Goal: Task Accomplishment & Management: Manage account settings

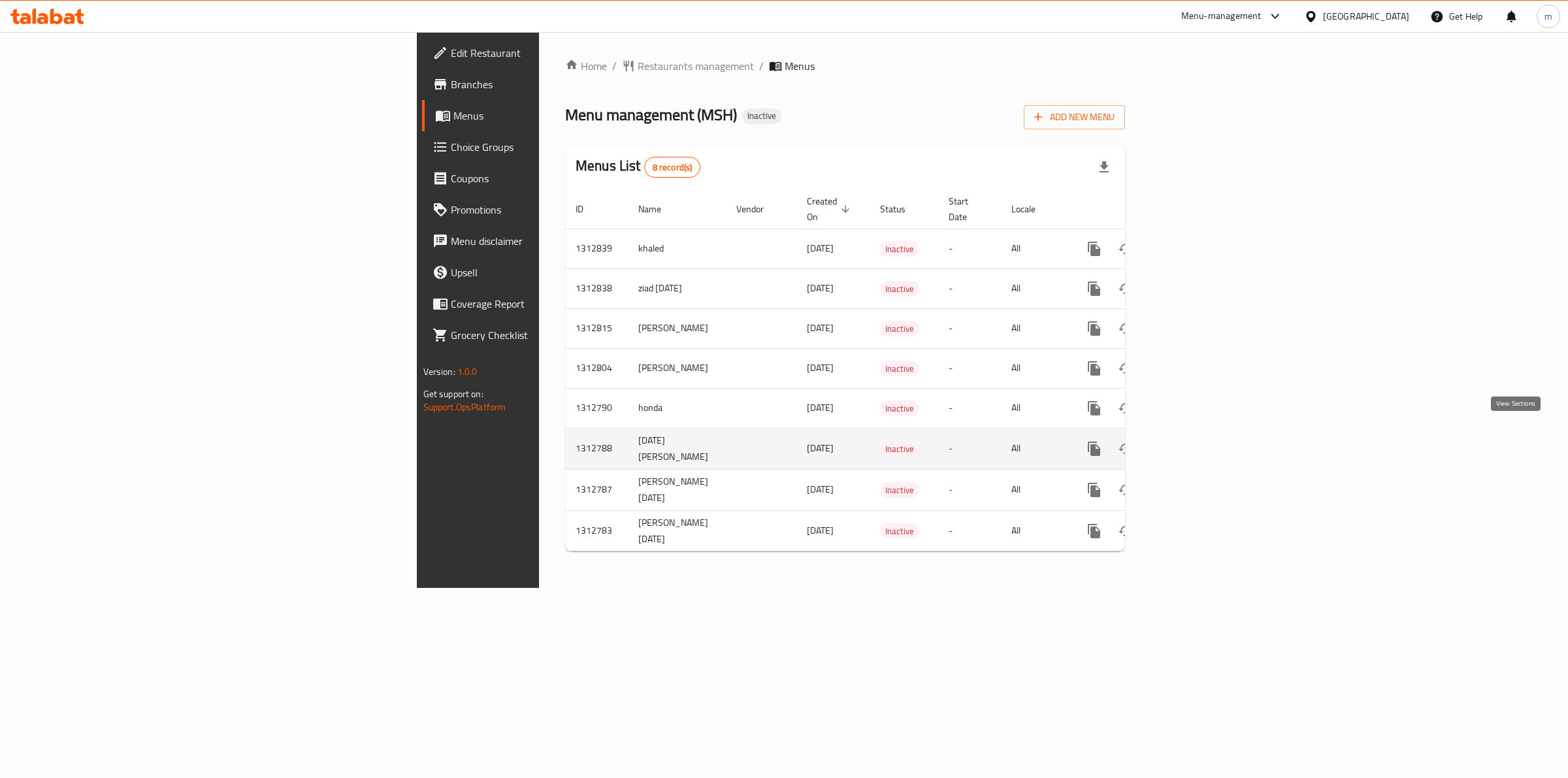
click at [1196, 441] on icon "enhanced table" at bounding box center [1188, 448] width 16 height 16
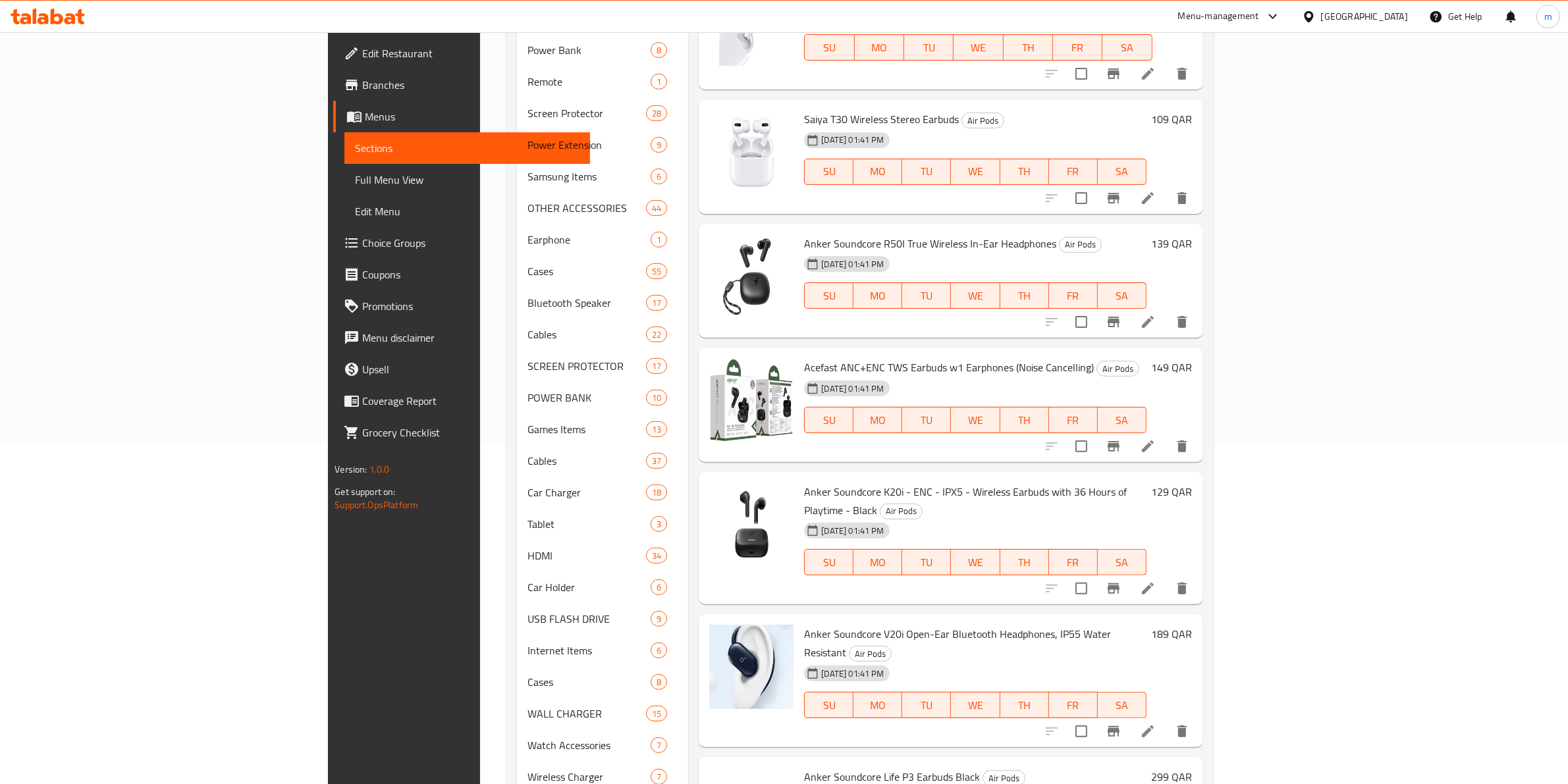
scroll to position [369, 0]
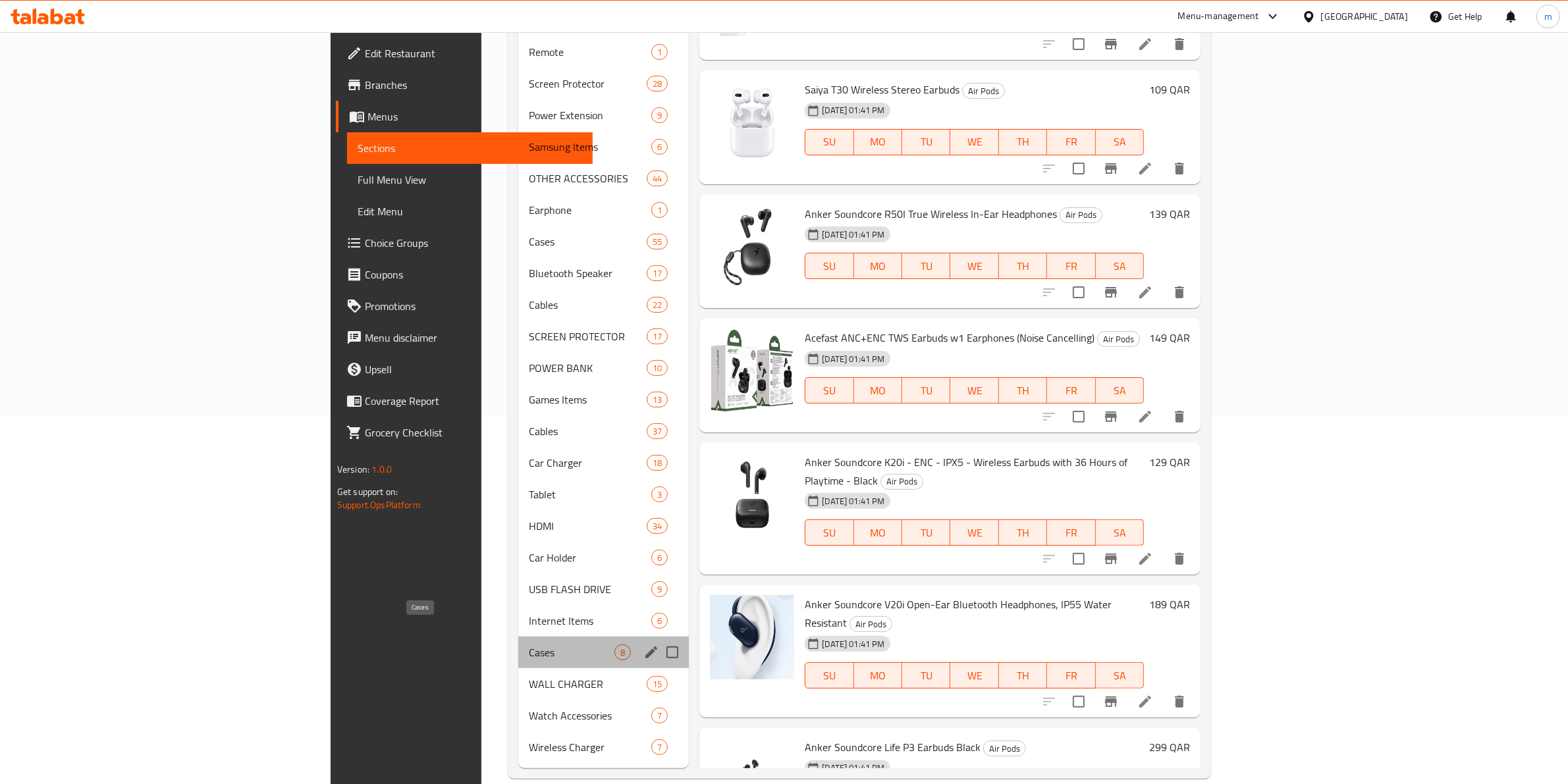
click at [529, 645] on span "Cases" at bounding box center [571, 652] width 86 height 16
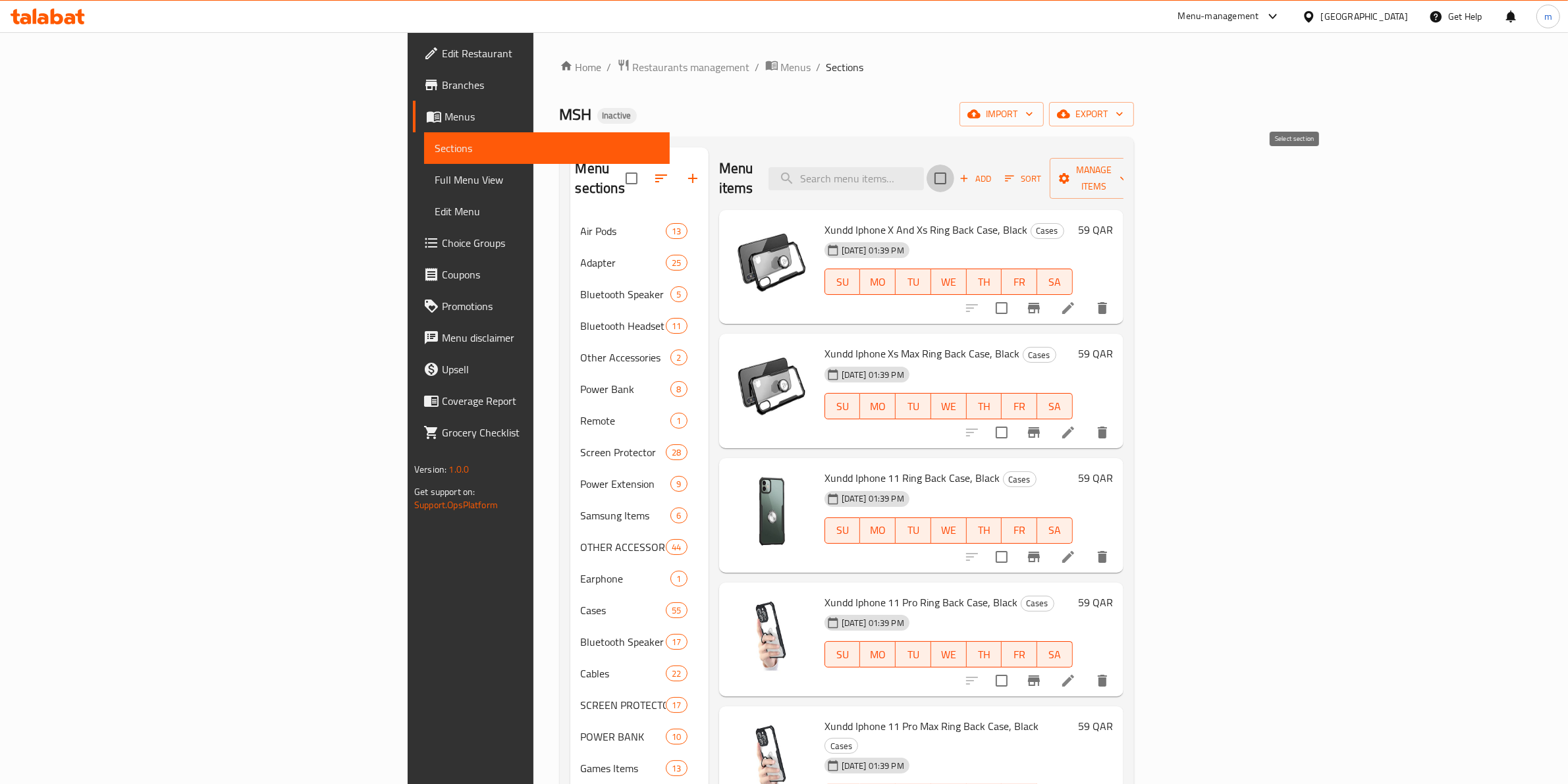
click at [954, 174] on input "checkbox" at bounding box center [940, 178] width 28 height 28
checkbox input "true"
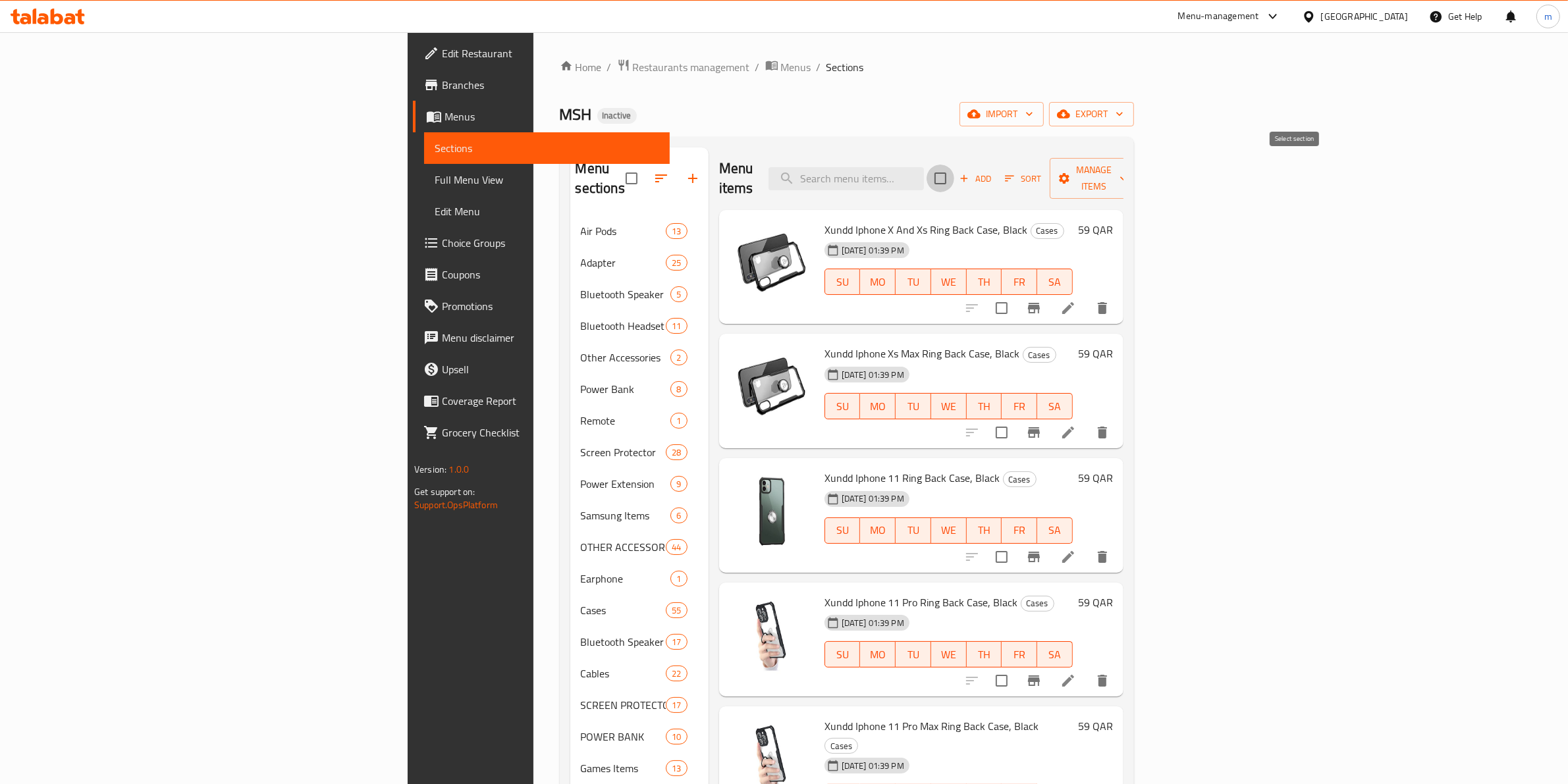
checkbox input "true"
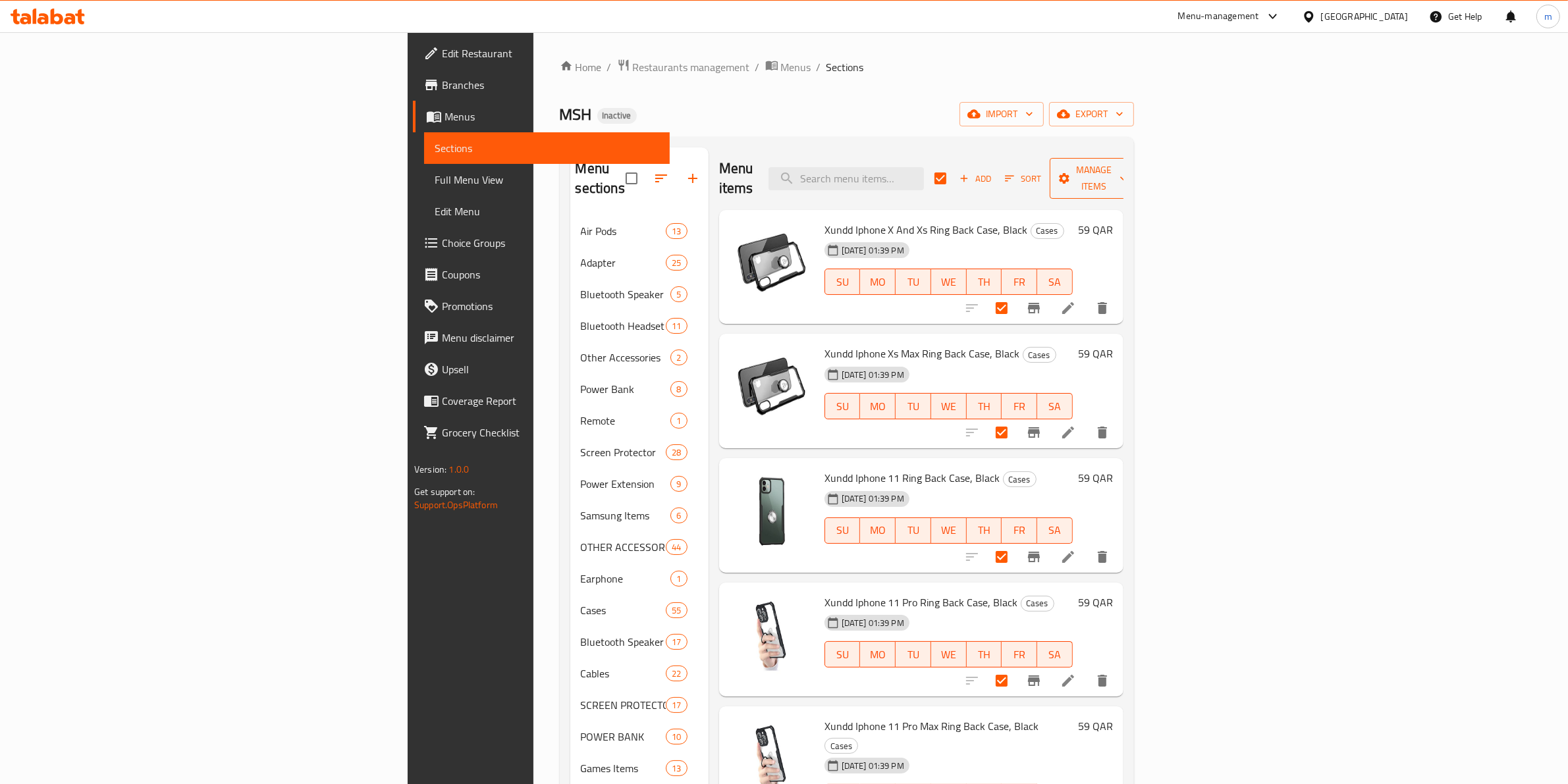
click at [1127, 175] on span "Manage items" at bounding box center [1093, 179] width 67 height 33
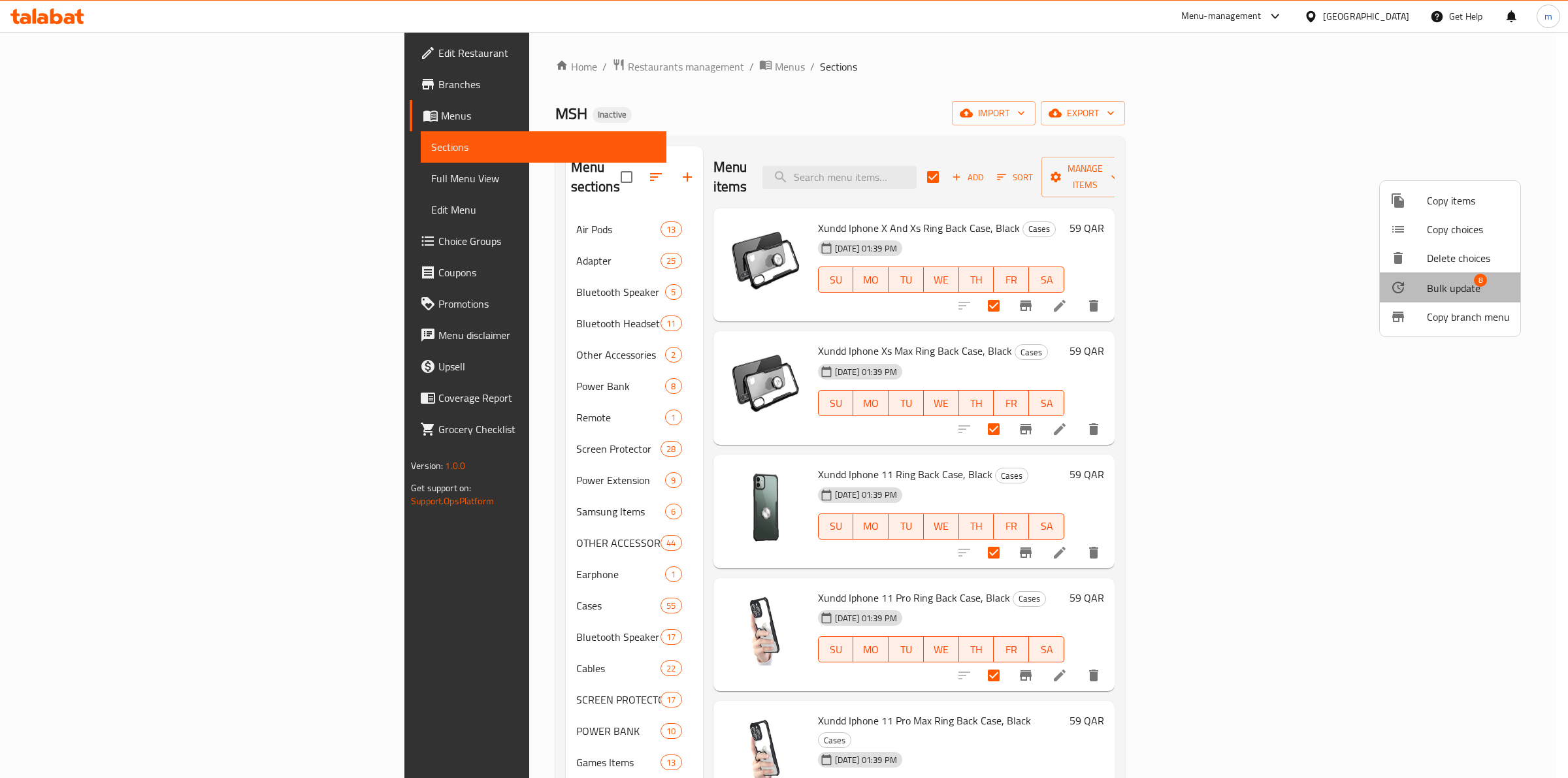
click at [1458, 291] on span "Bulk update" at bounding box center [1454, 287] width 54 height 16
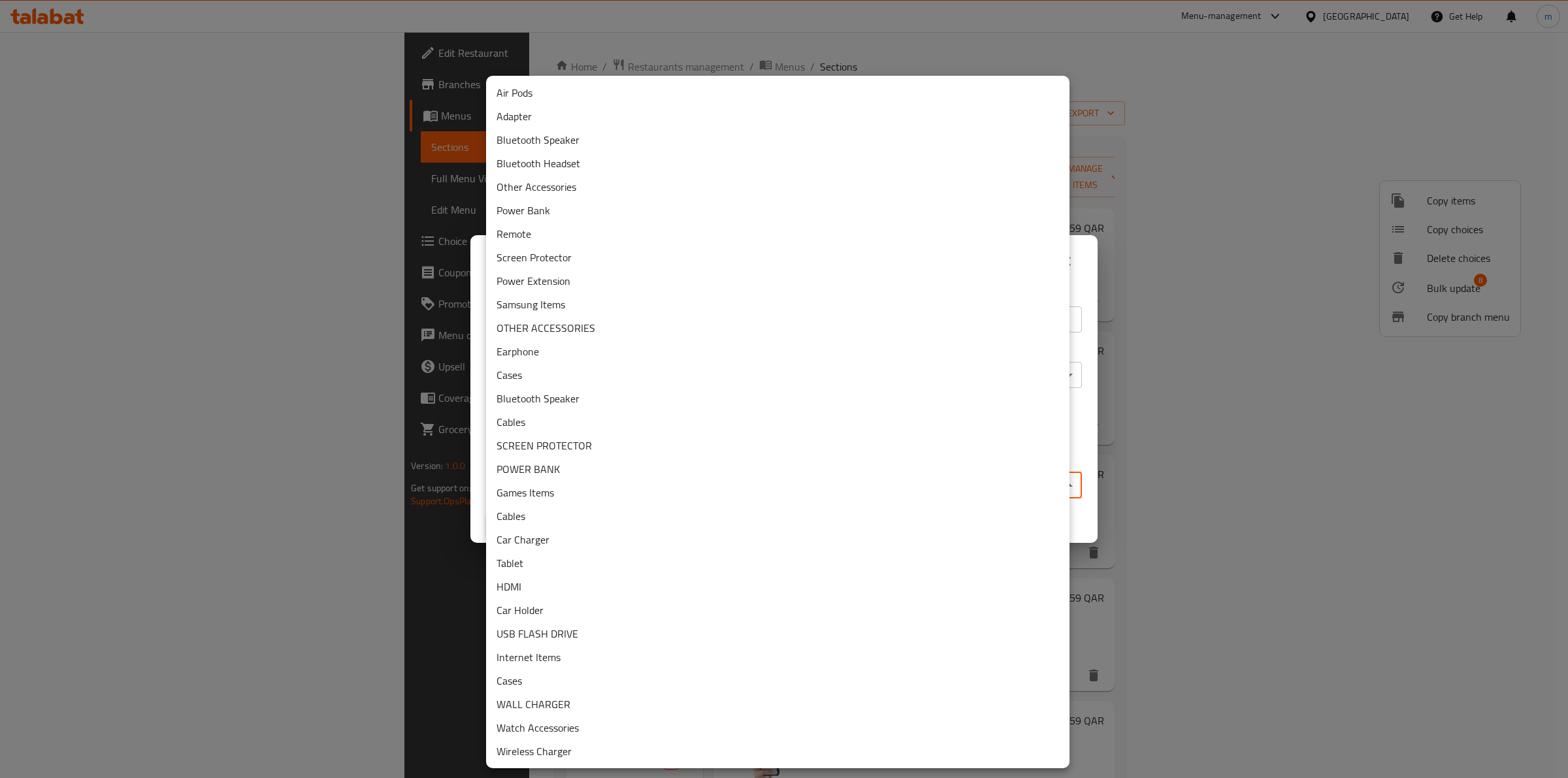
click at [595, 474] on body "​ Menu-management Qatar Get Help m Edit Restaurant Branches Menus Sections Full…" at bounding box center [784, 405] width 1568 height 746
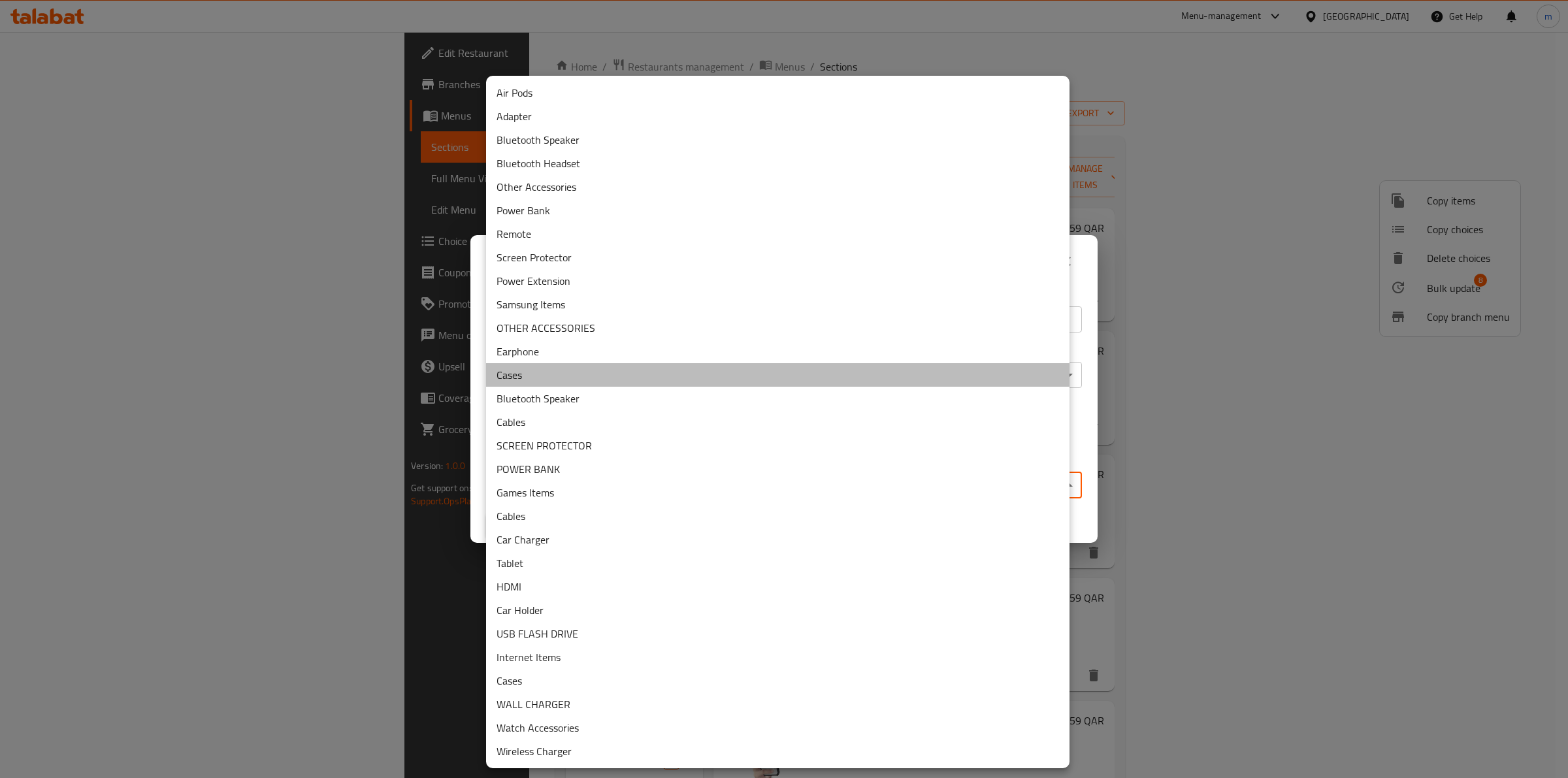
click at [524, 369] on li "Cases" at bounding box center [777, 375] width 583 height 24
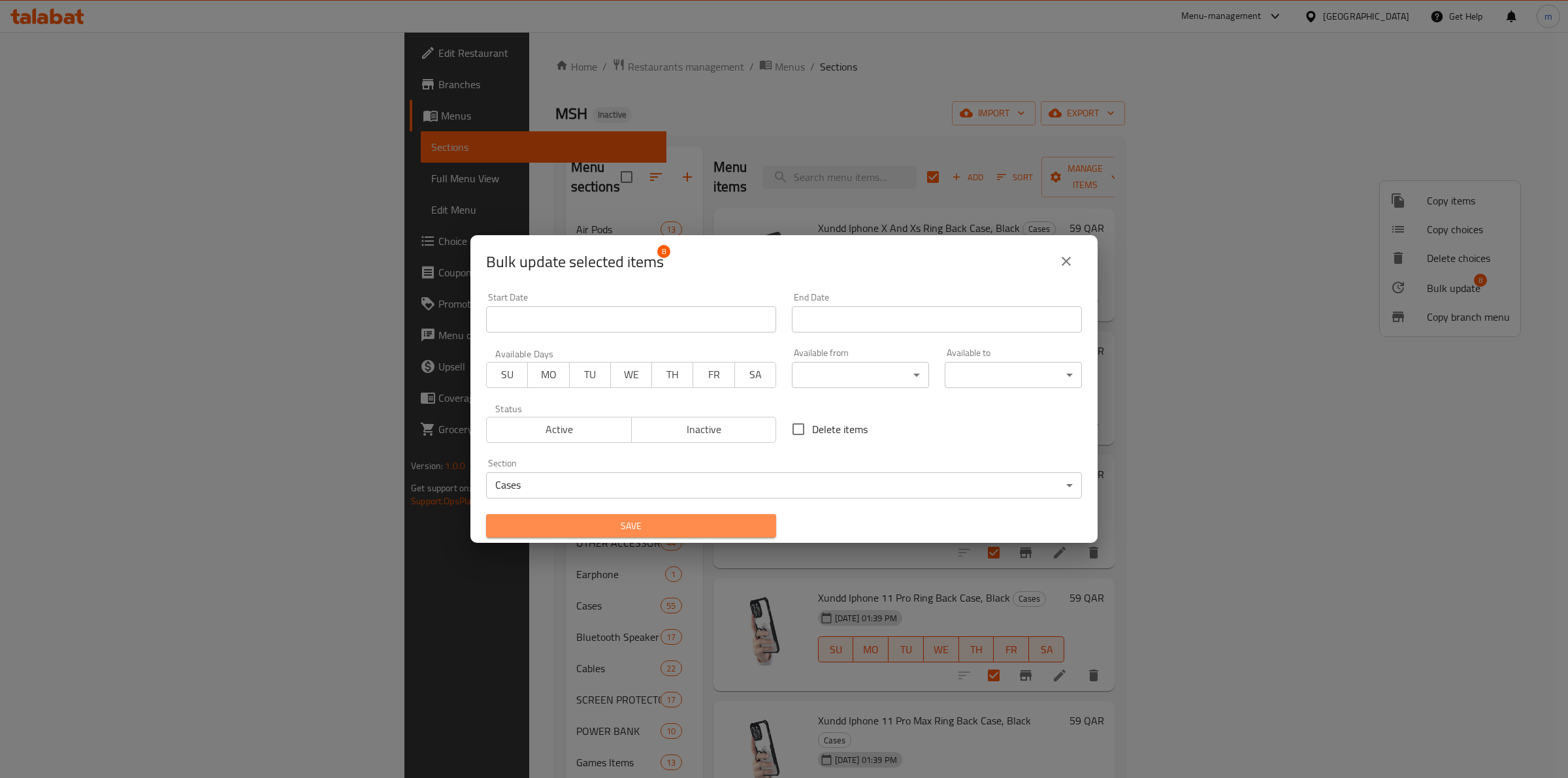
click at [685, 526] on span "Save" at bounding box center [632, 526] width 269 height 16
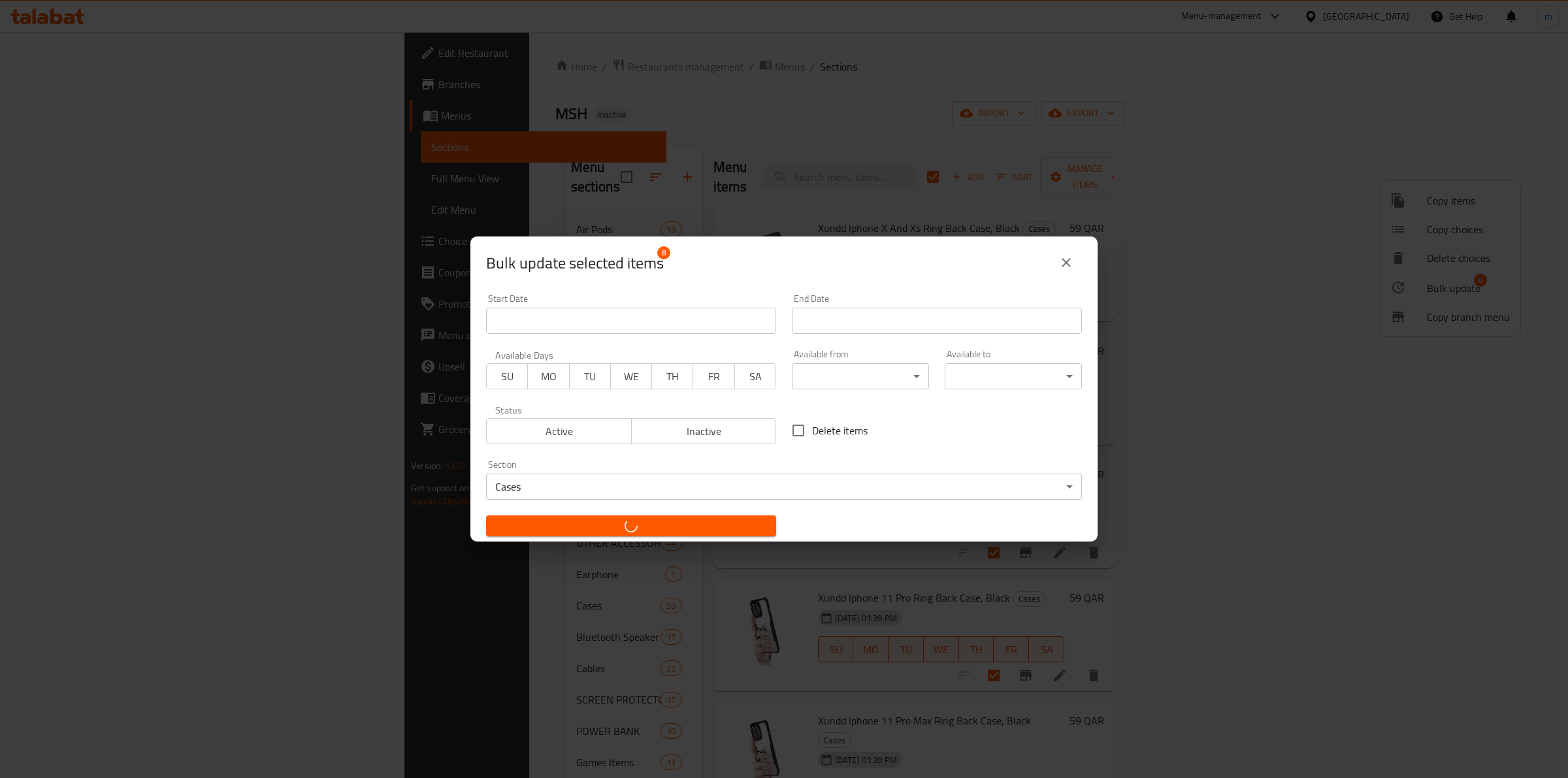
checkbox input "false"
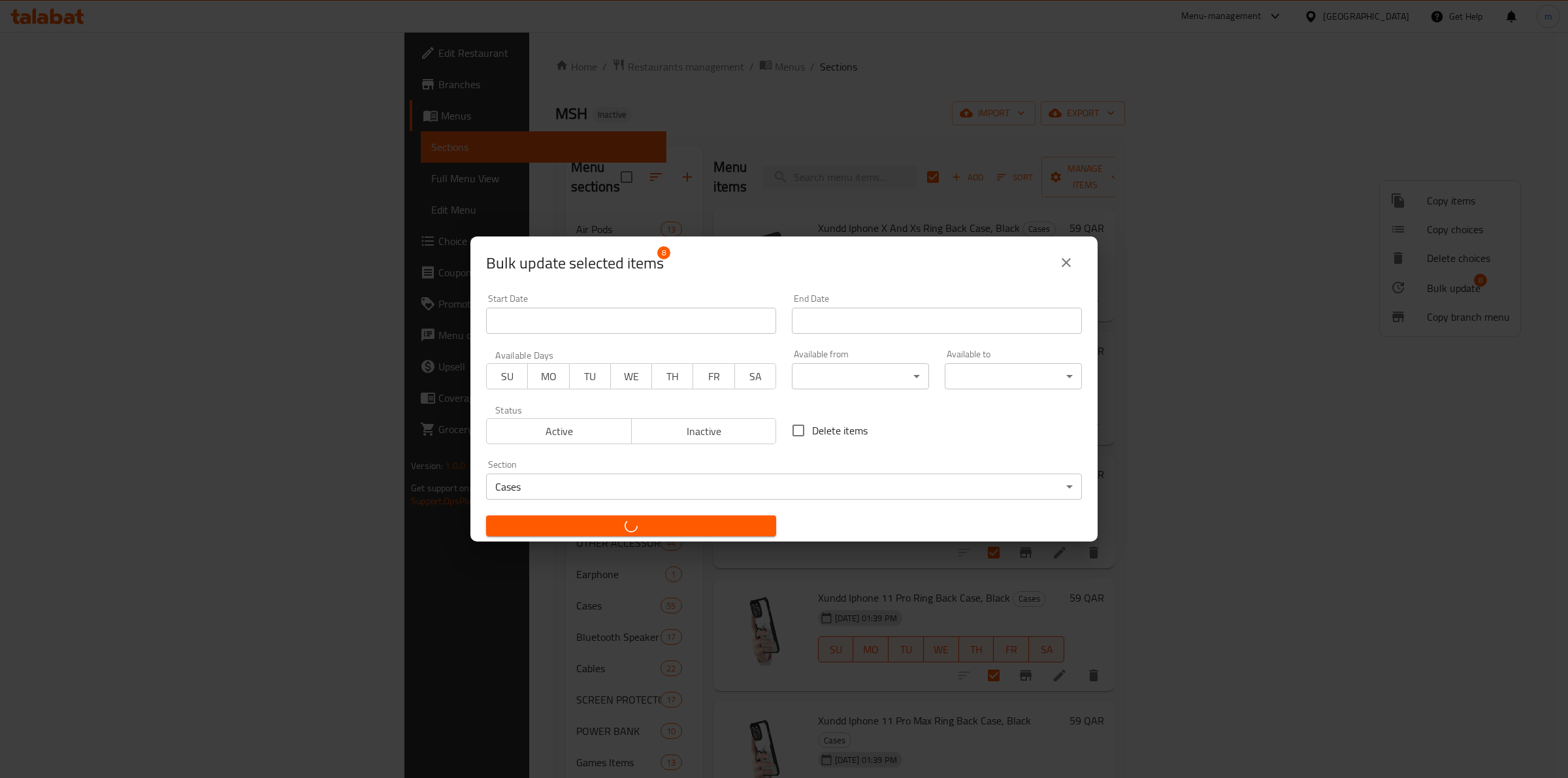
checkbox input "false"
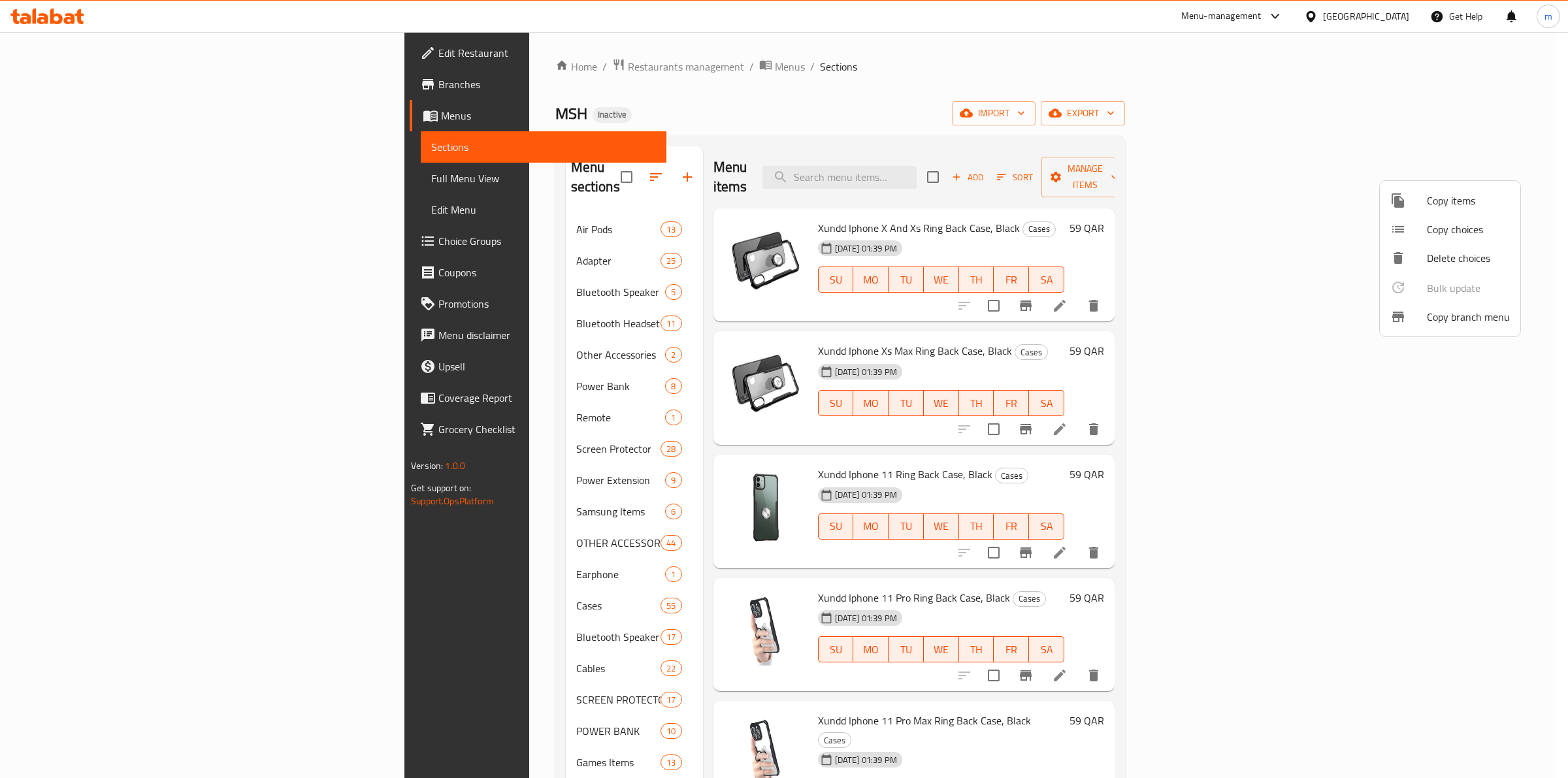
click at [1555, 334] on div at bounding box center [784, 389] width 1568 height 778
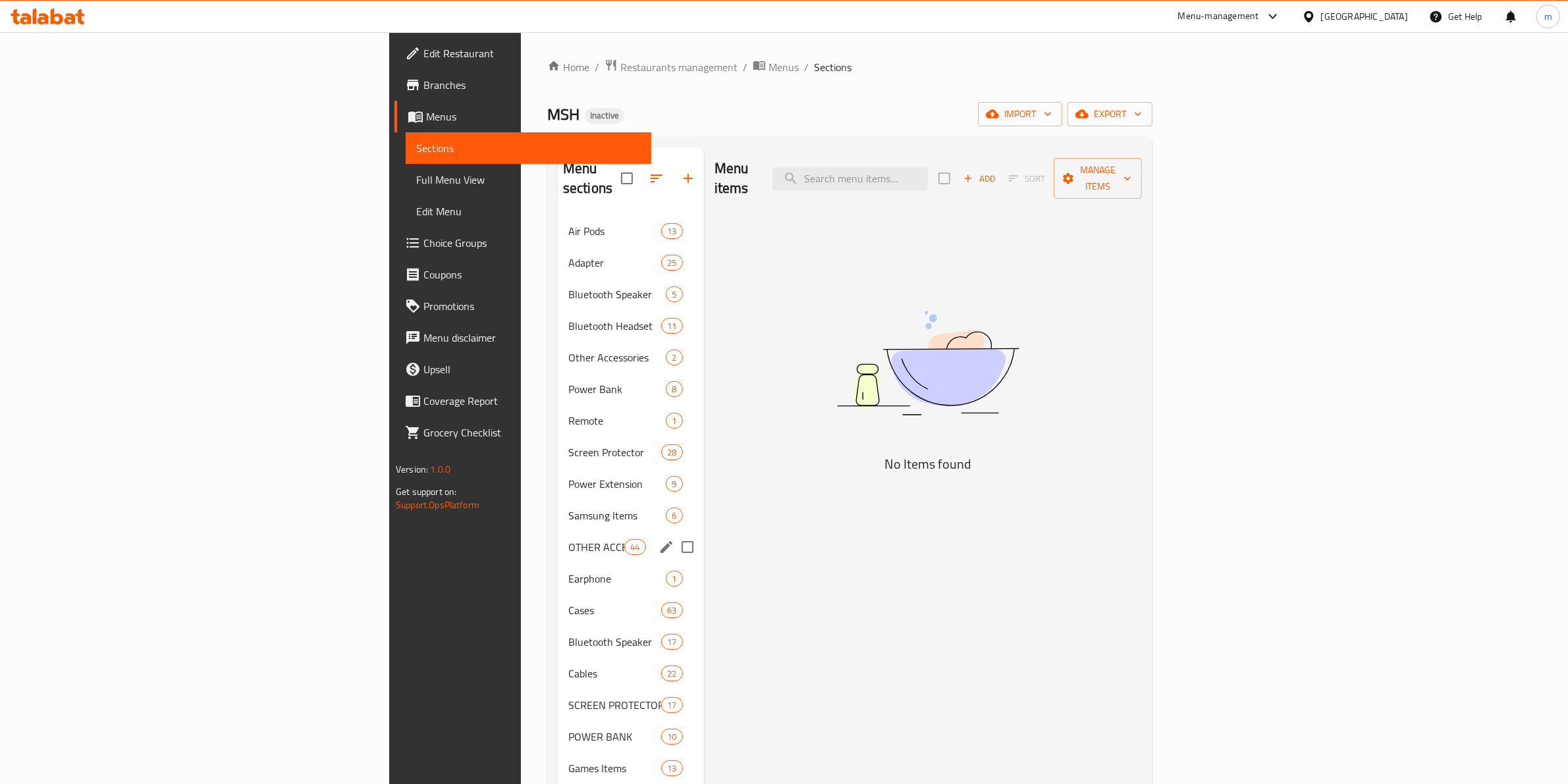
scroll to position [329, 0]
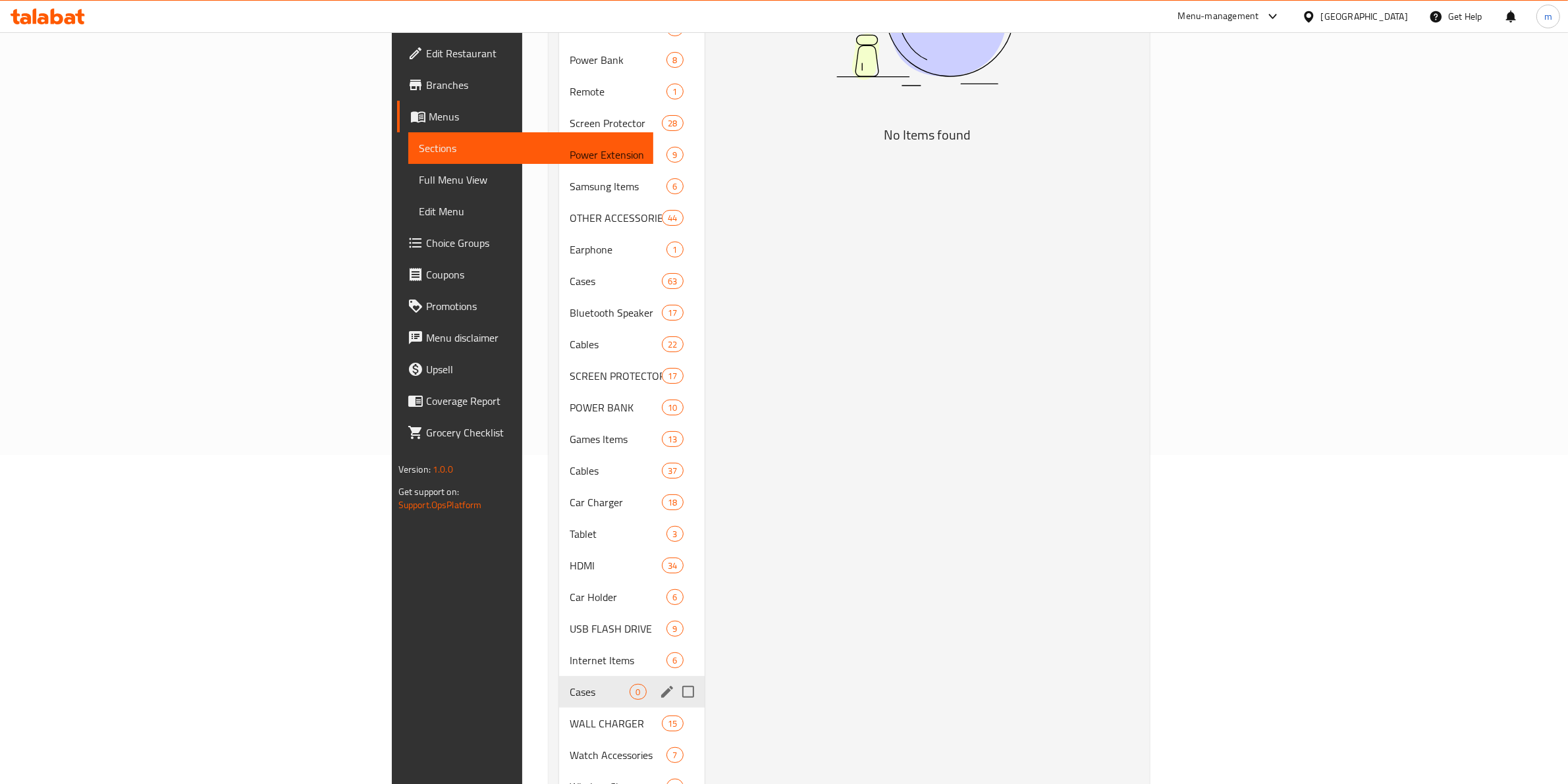
click at [559, 683] on div "Cases 0" at bounding box center [631, 692] width 145 height 31
click at [674, 678] on input "Menu sections" at bounding box center [688, 692] width 28 height 28
checkbox input "true"
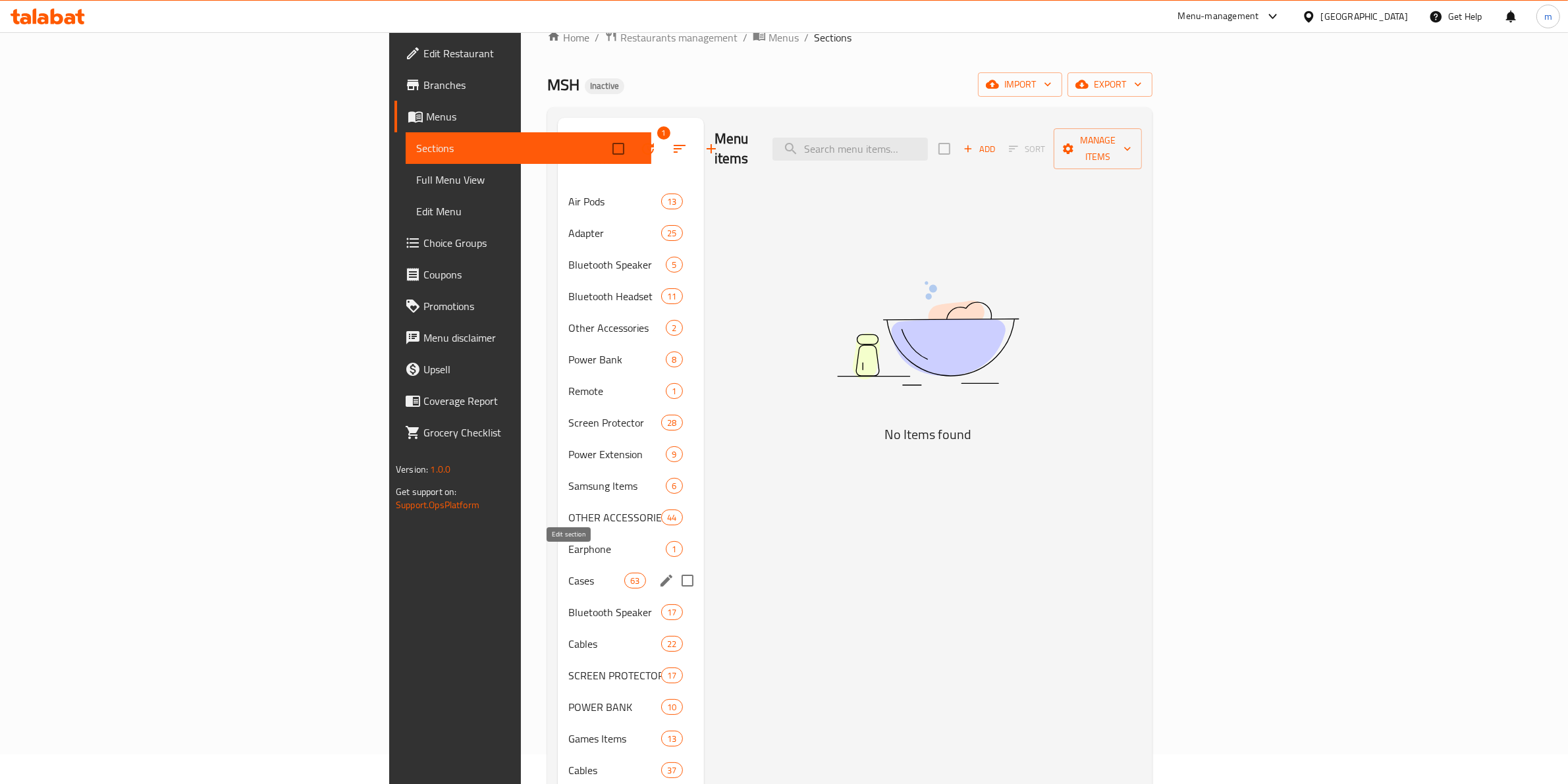
scroll to position [0, 0]
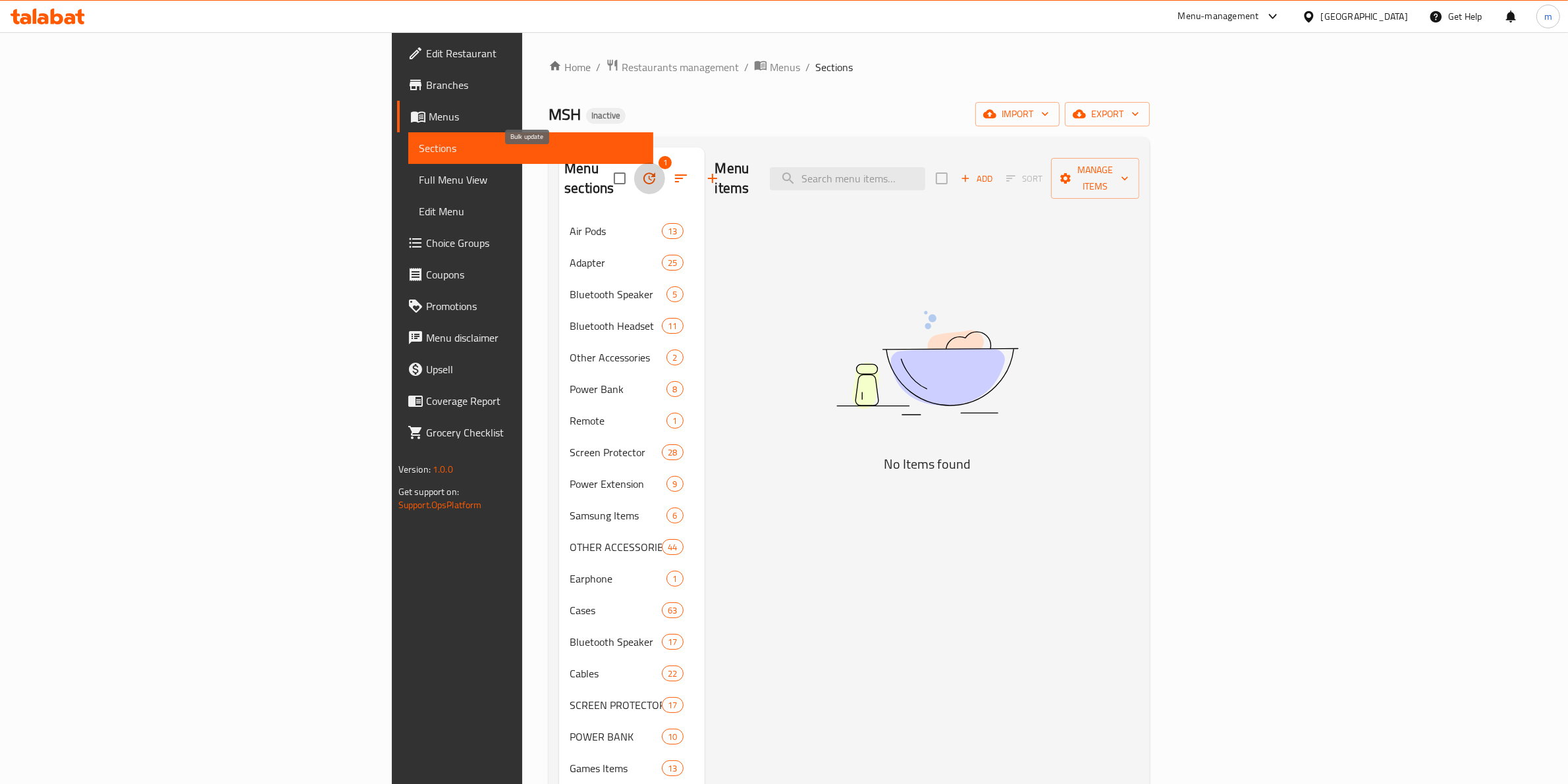
click at [634, 172] on button "button" at bounding box center [649, 178] width 31 height 31
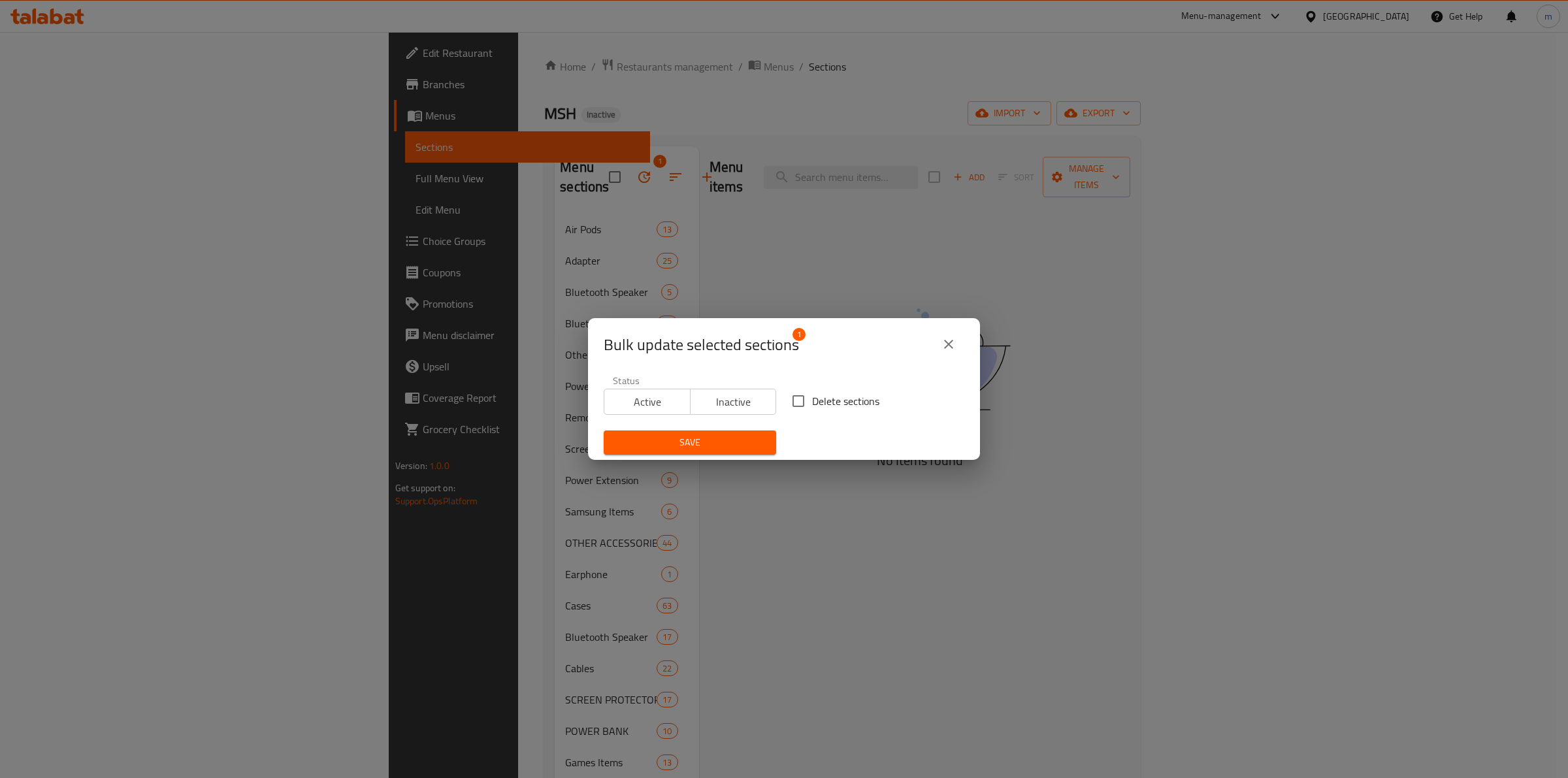
click at [795, 398] on input "Delete sections" at bounding box center [798, 401] width 27 height 27
checkbox input "true"
click at [732, 443] on span "Save" at bounding box center [690, 443] width 152 height 16
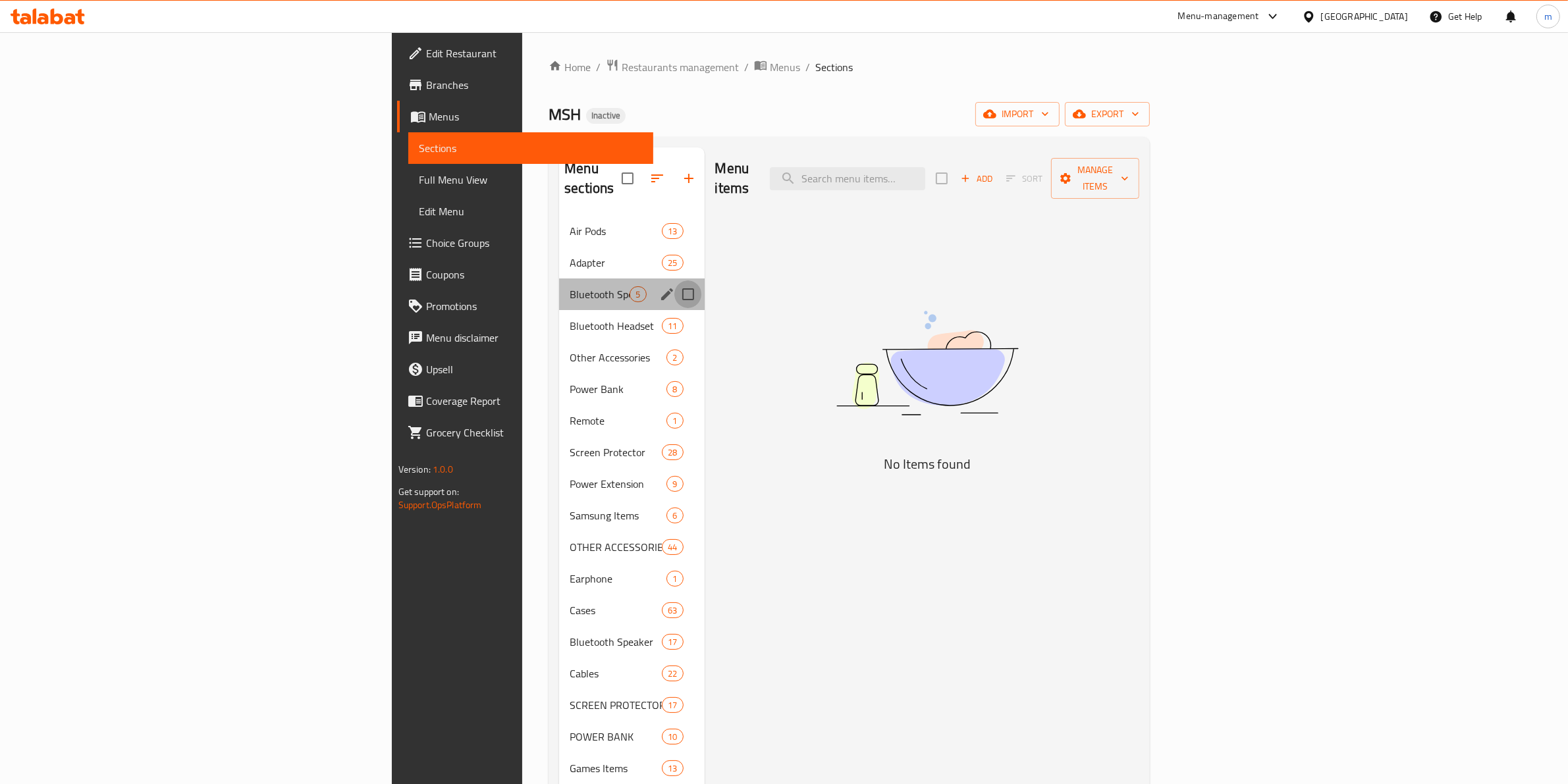
click at [674, 280] on input "Menu sections" at bounding box center [688, 294] width 28 height 28
checkbox input "true"
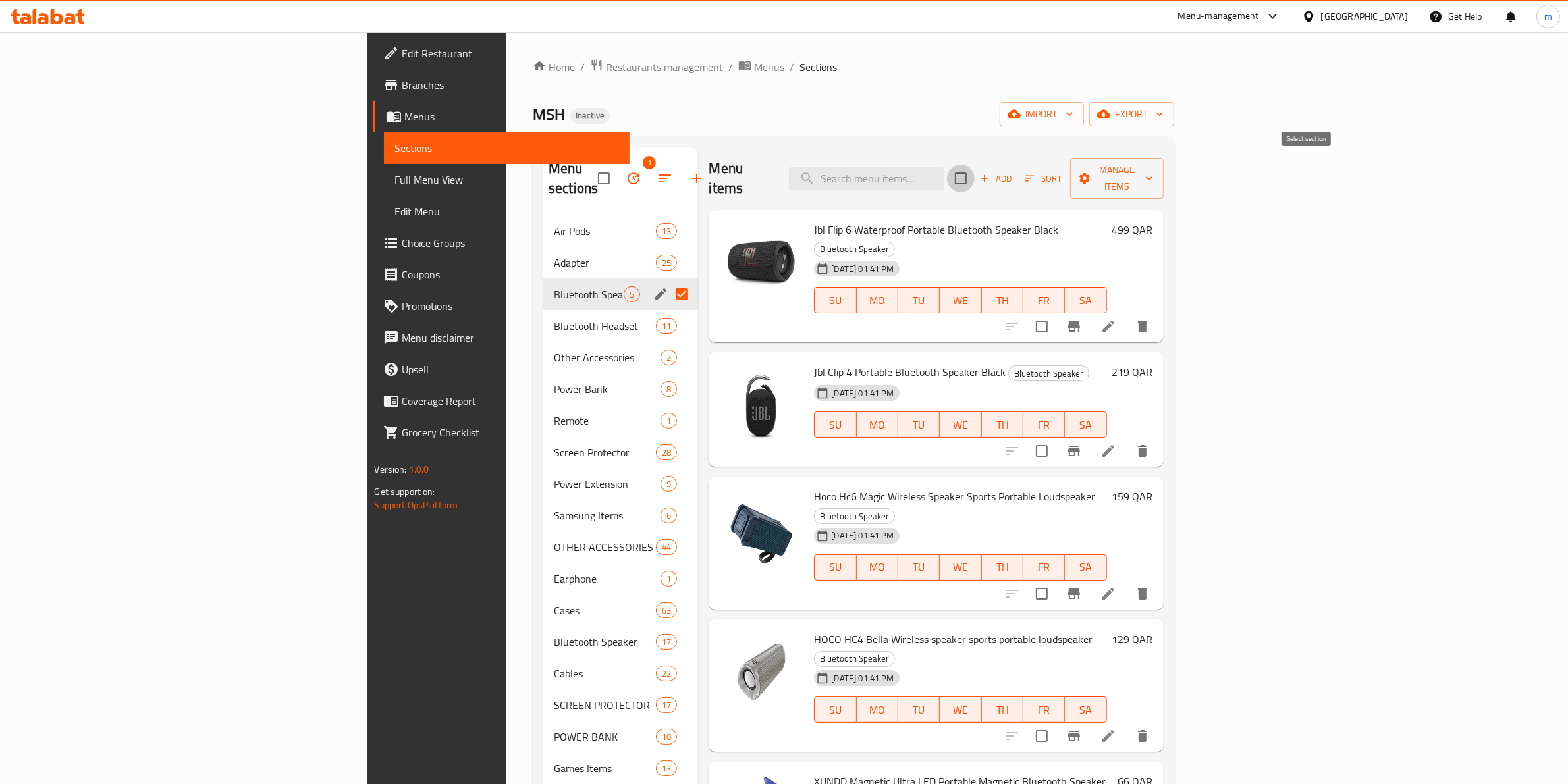
click at [974, 164] on input "checkbox" at bounding box center [960, 178] width 28 height 28
checkbox input "true"
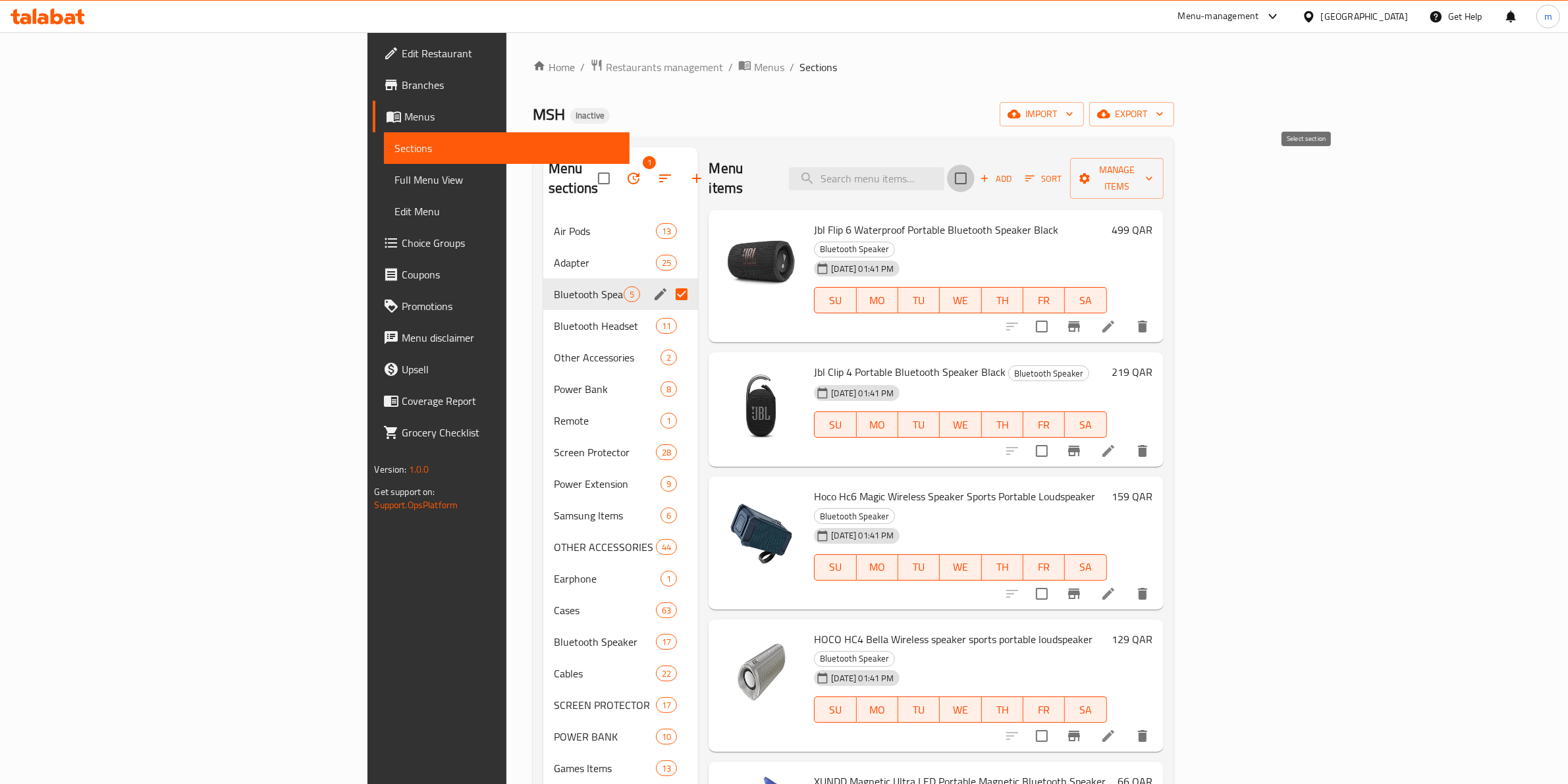
checkbox input "true"
click at [1152, 163] on span "Manage items" at bounding box center [1116, 179] width 72 height 33
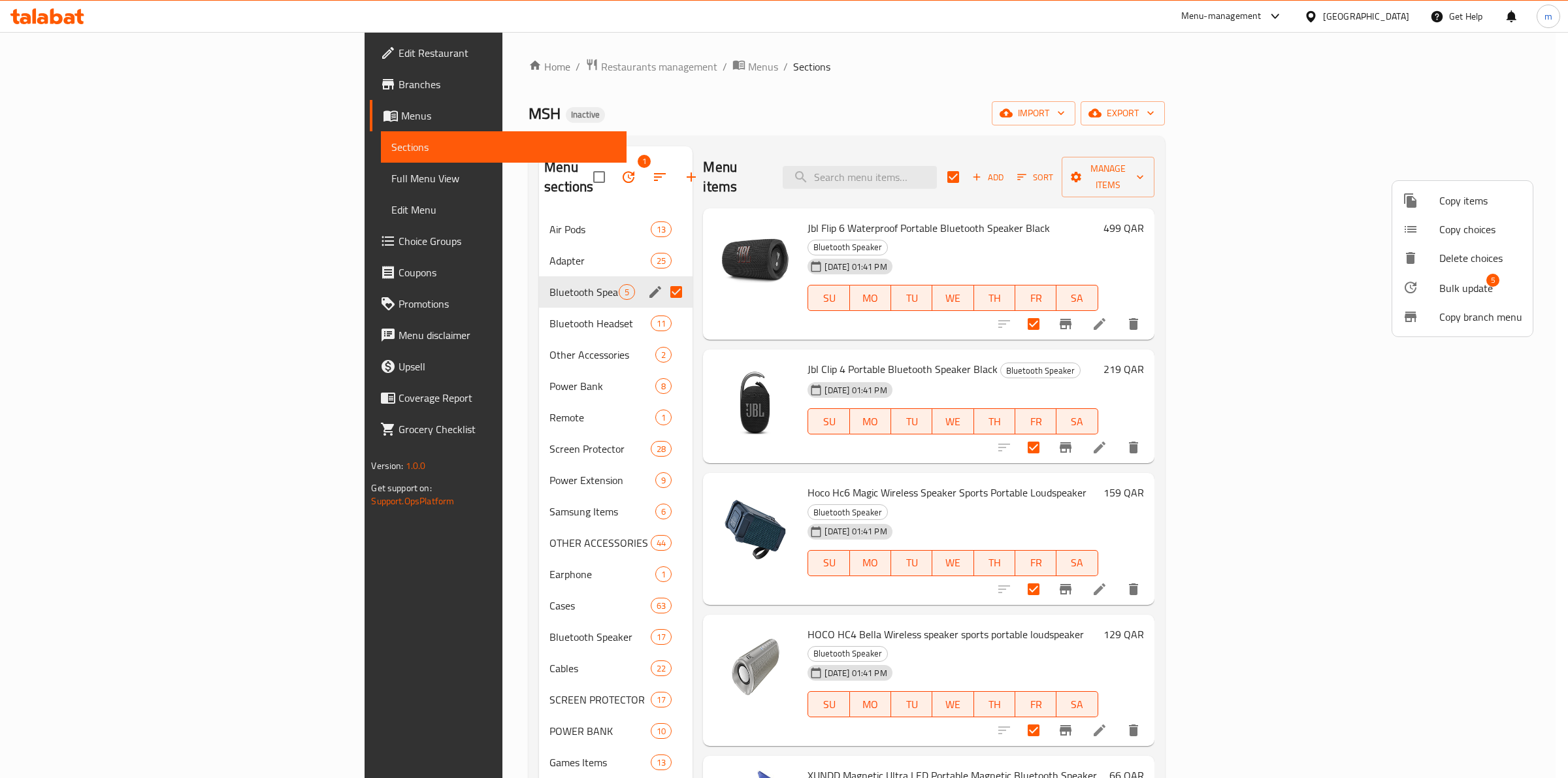
click at [1433, 296] on li "Bulk update 5" at bounding box center [1462, 287] width 140 height 30
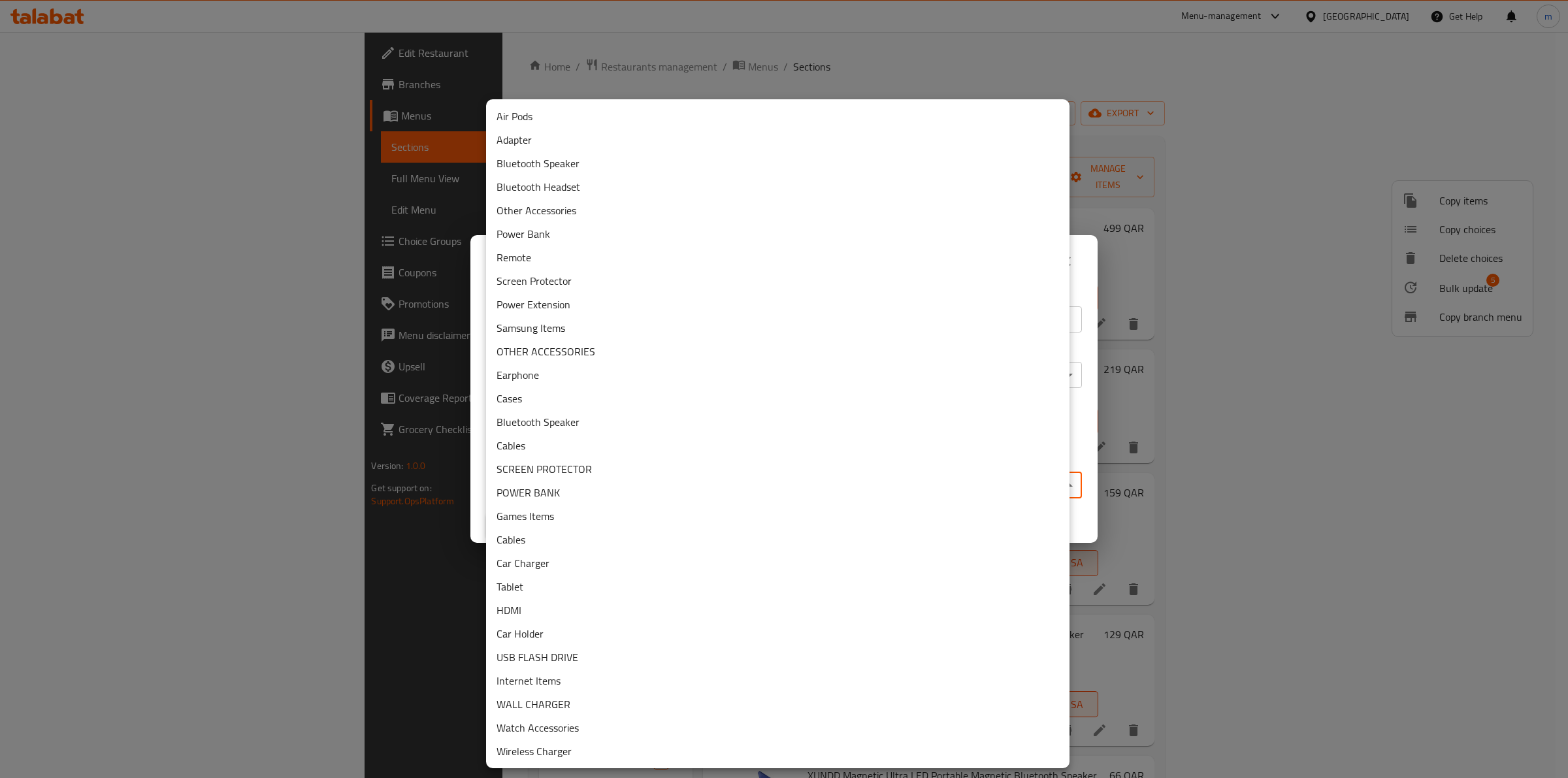
click at [591, 491] on body "​ Menu-management Qatar Get Help m Edit Restaurant Branches Menus Sections Full…" at bounding box center [784, 405] width 1568 height 746
click at [559, 426] on li "Bluetooth Speaker" at bounding box center [777, 422] width 583 height 24
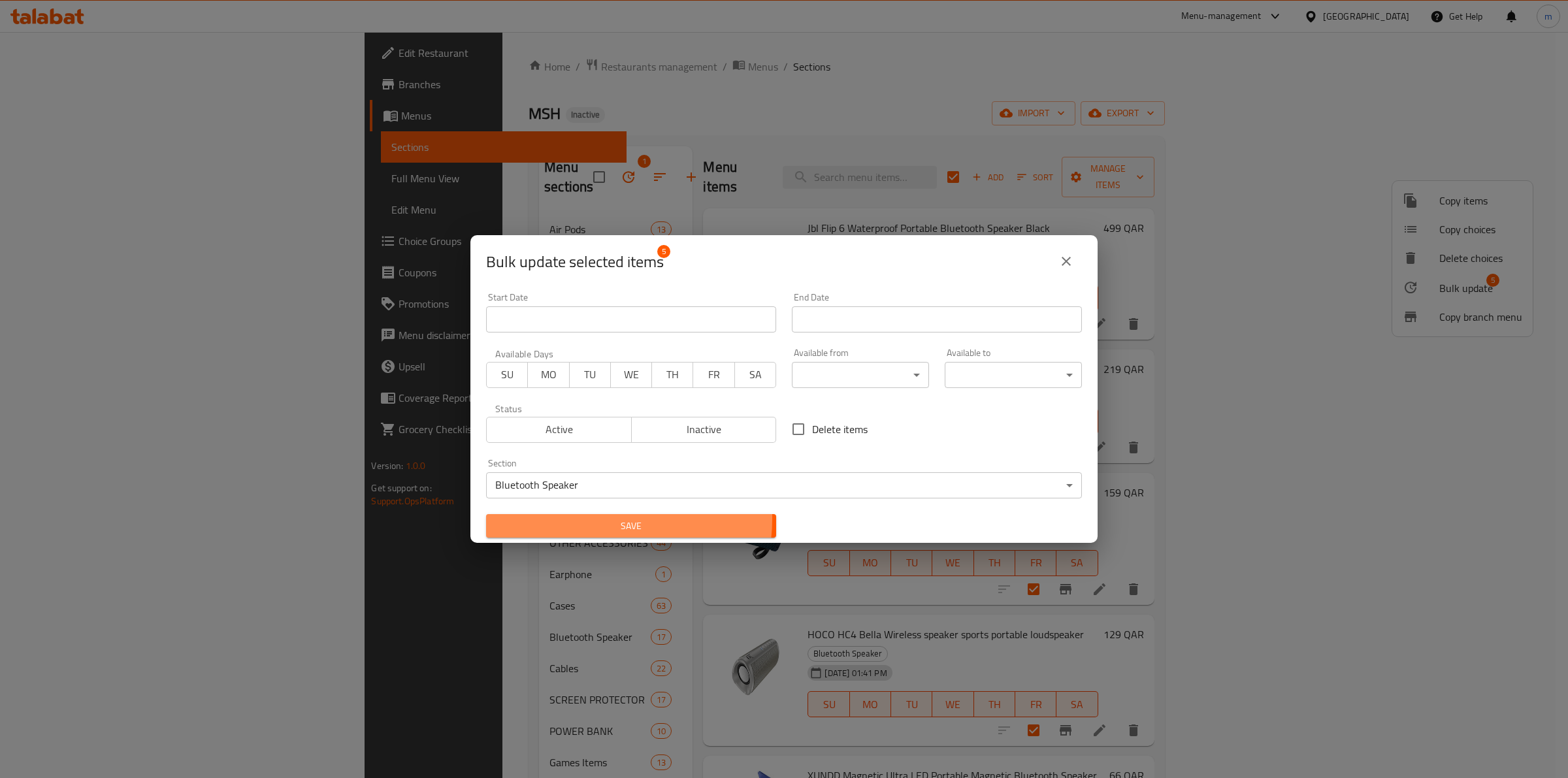
click at [601, 520] on span "Save" at bounding box center [632, 526] width 269 height 16
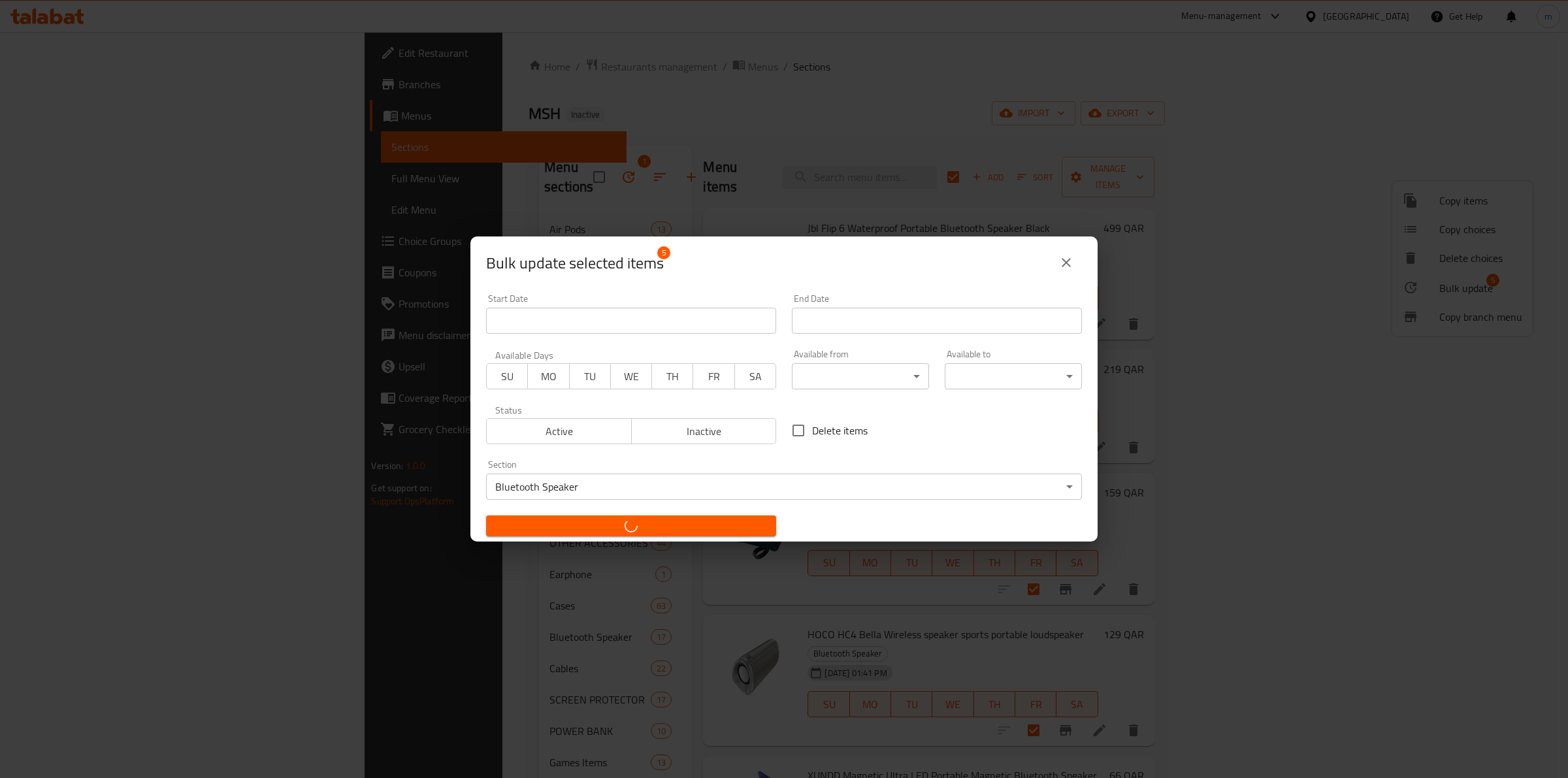
checkbox input "false"
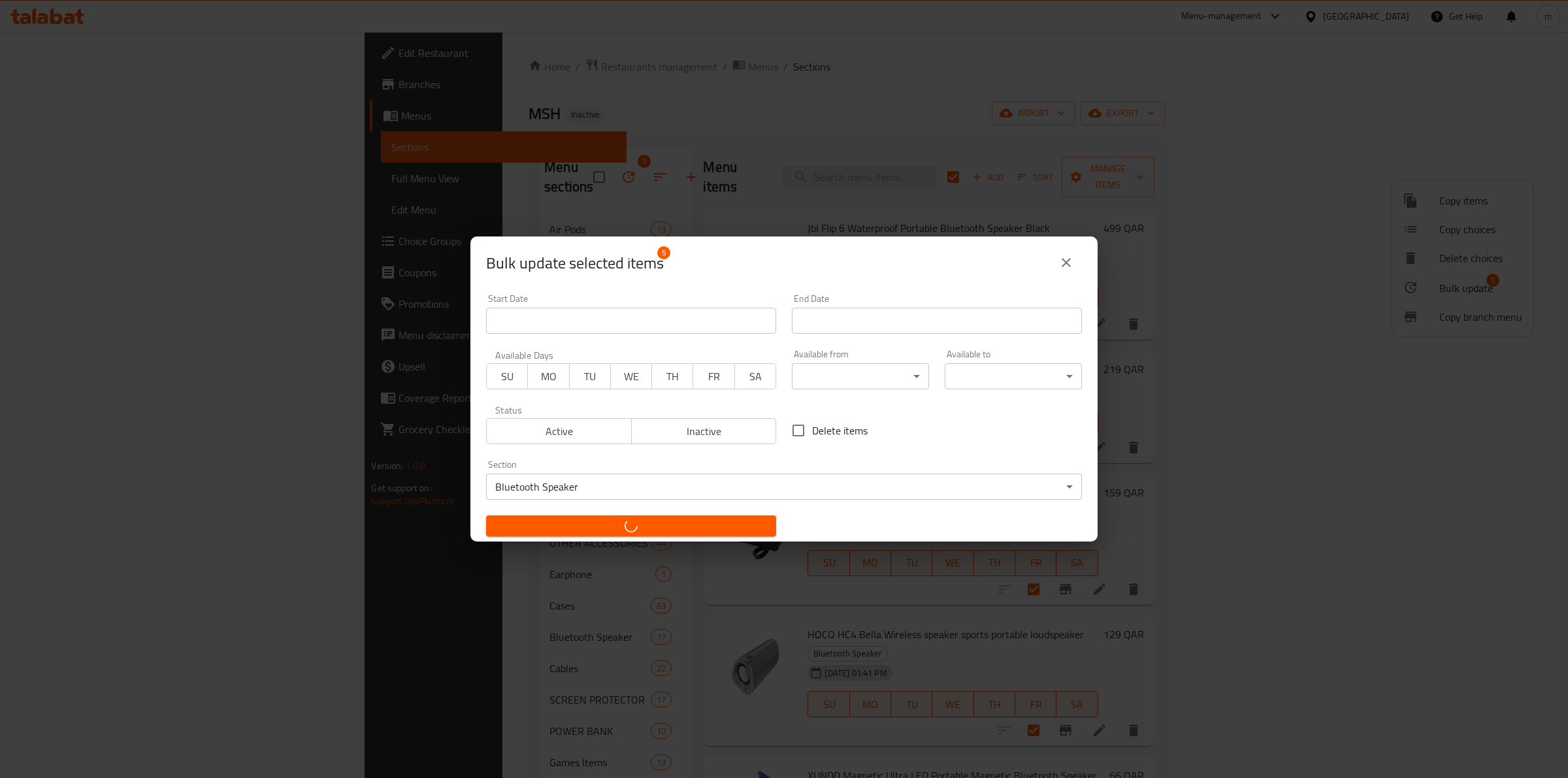
checkbox input "false"
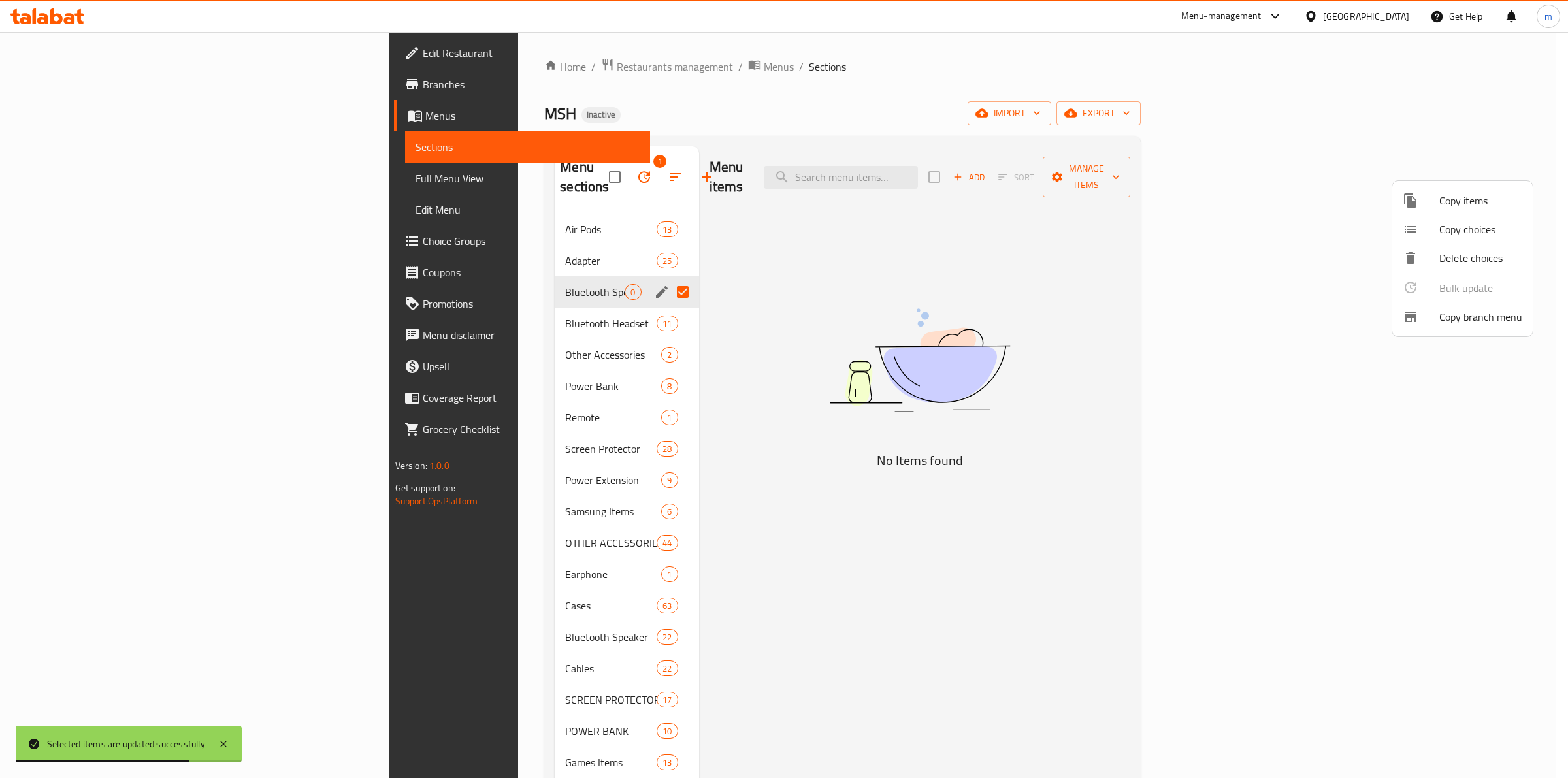
click at [526, 171] on div at bounding box center [784, 389] width 1568 height 778
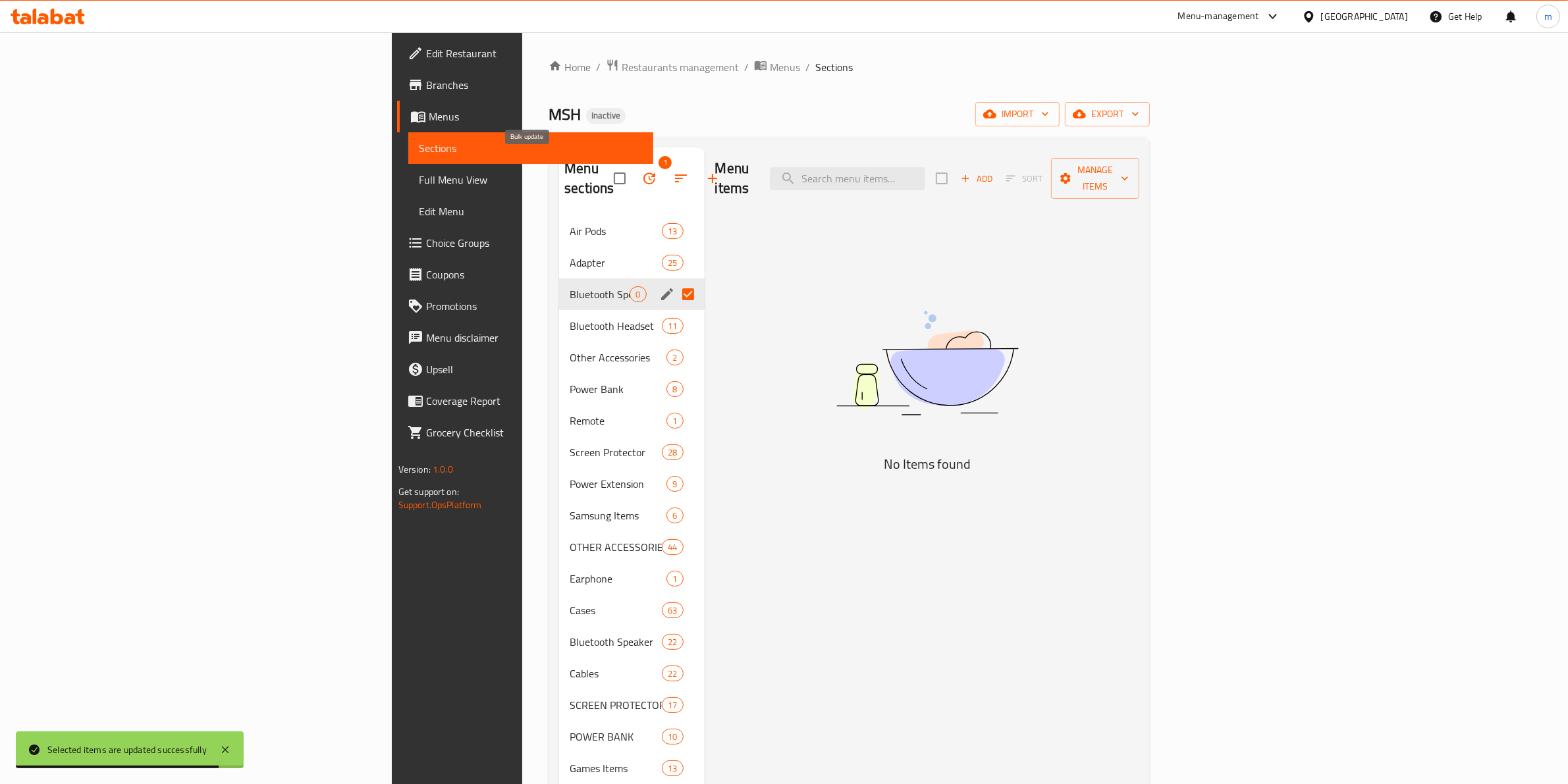
click at [634, 167] on button "button" at bounding box center [649, 178] width 31 height 31
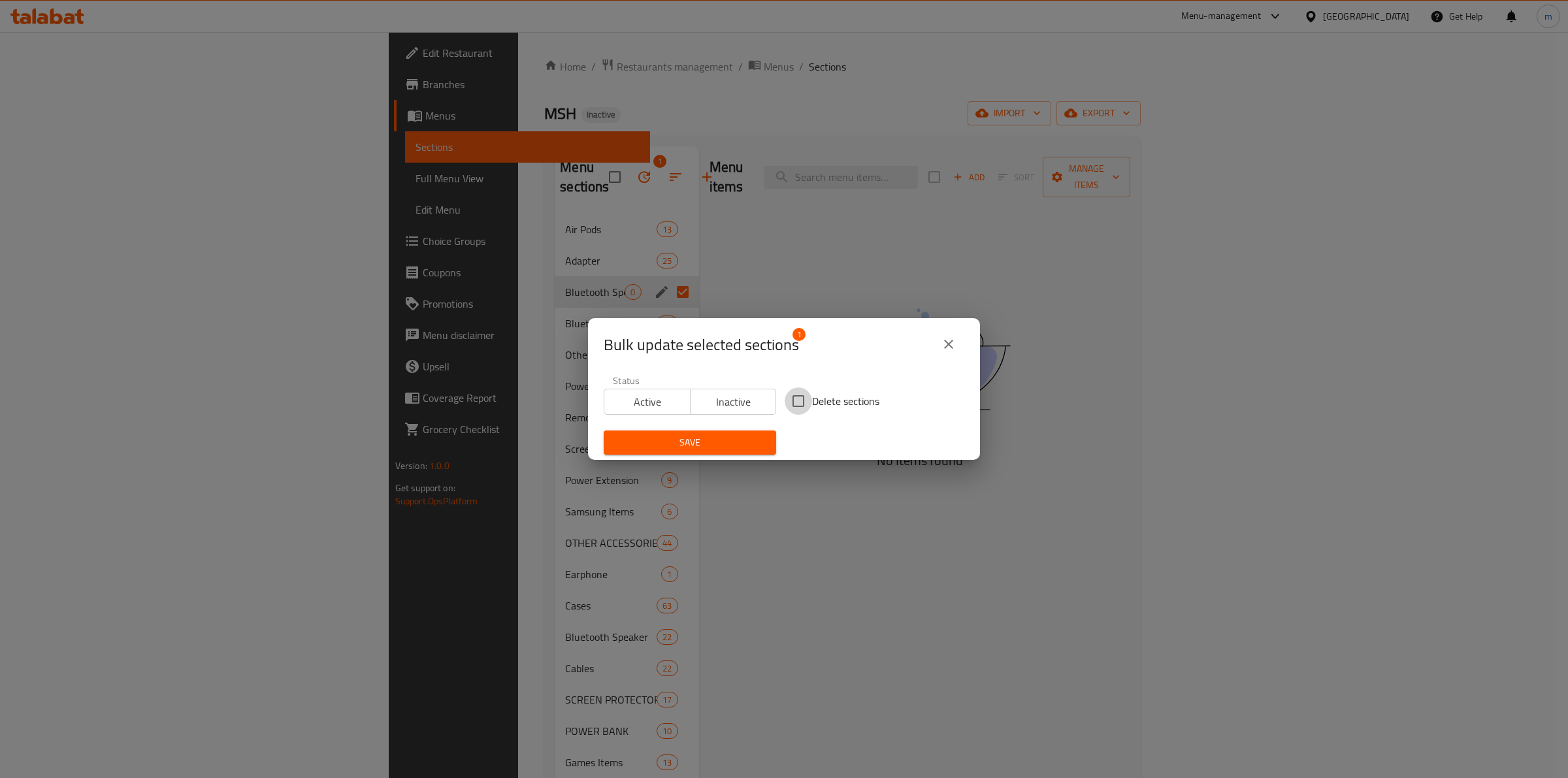
click at [792, 395] on input "Delete sections" at bounding box center [798, 401] width 27 height 27
checkbox input "true"
click at [745, 442] on span "Save" at bounding box center [690, 443] width 152 height 16
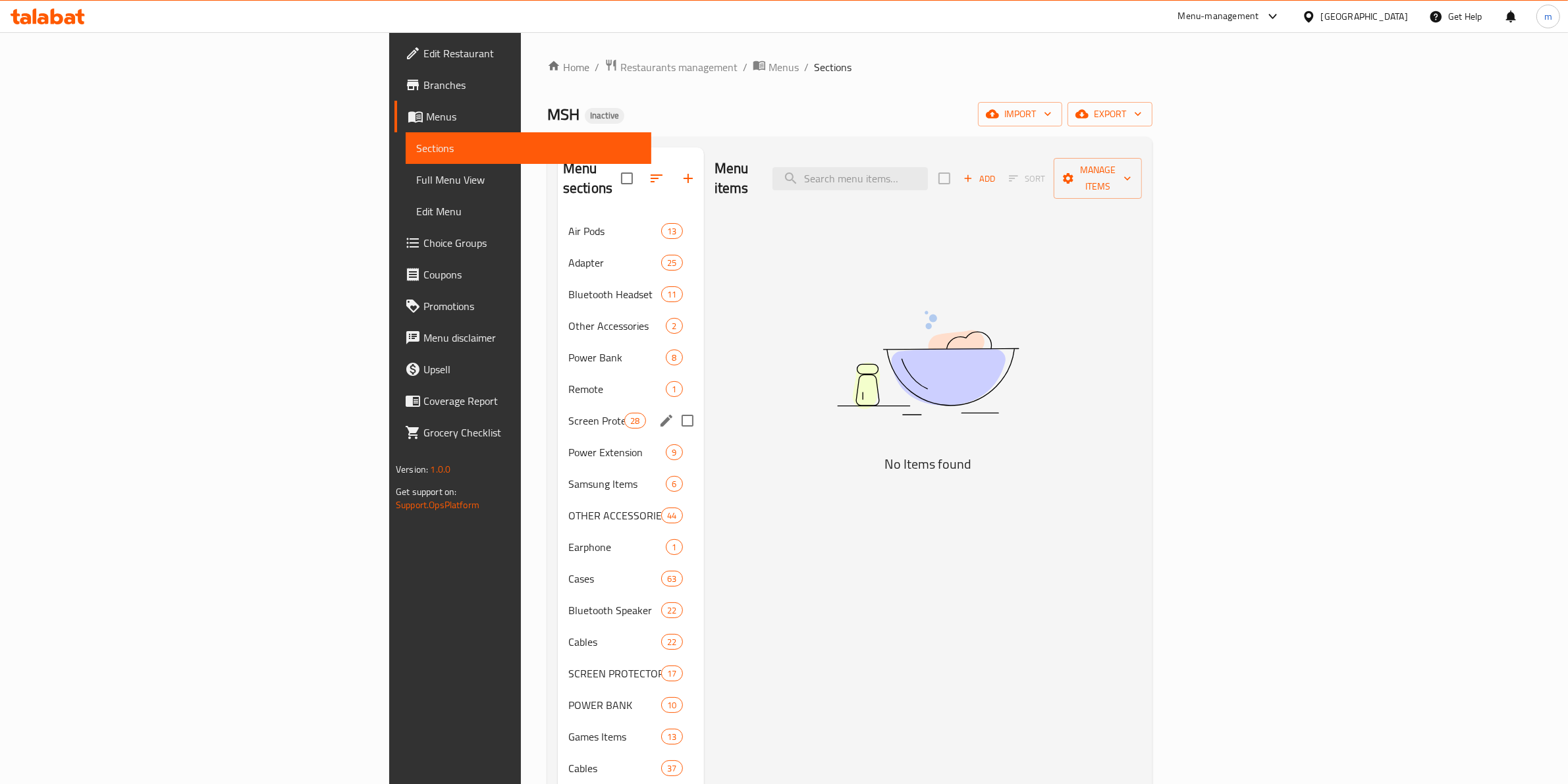
click at [673, 407] on input "Menu sections" at bounding box center [687, 421] width 28 height 28
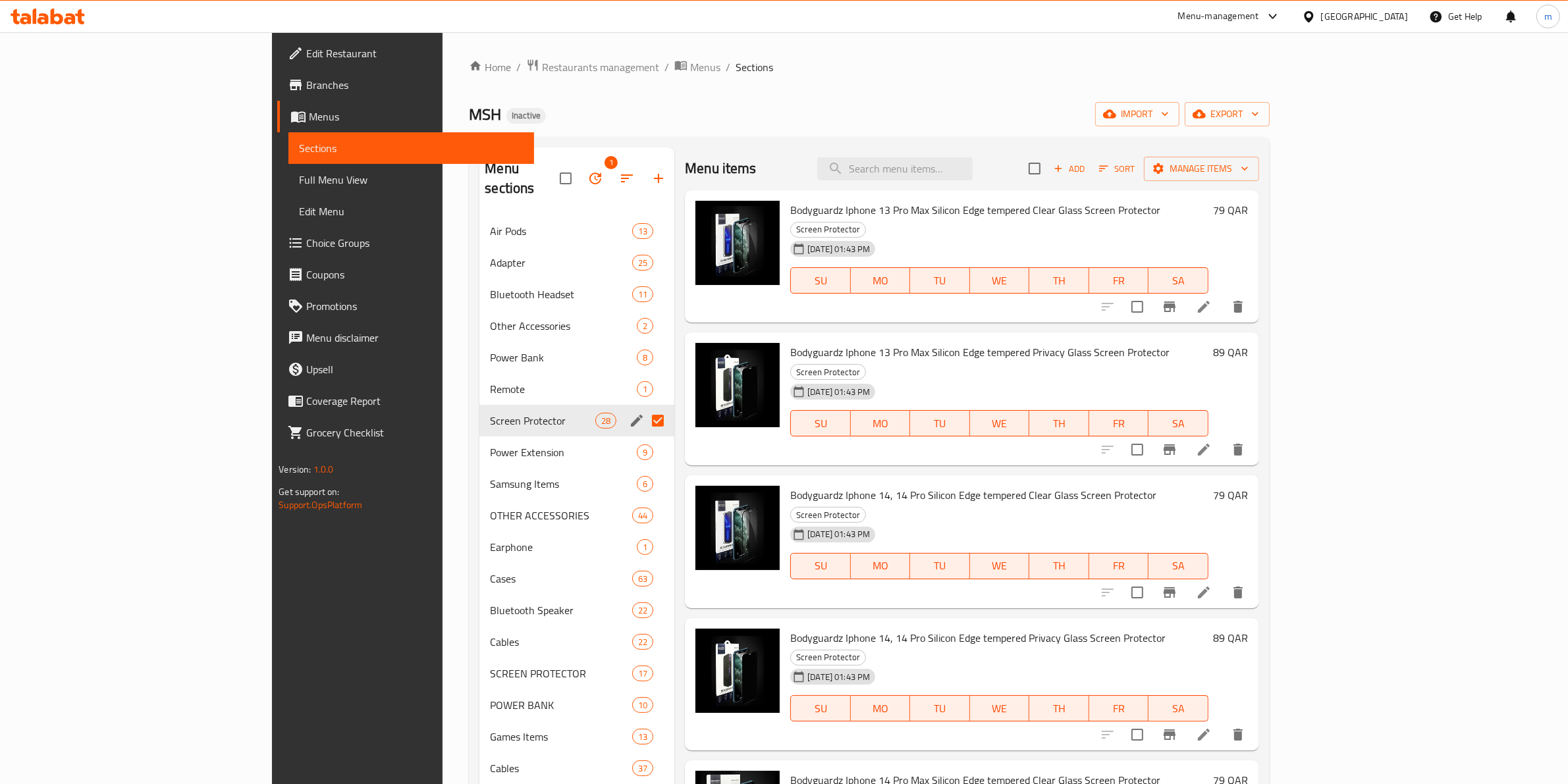
click at [644, 407] on input "Menu sections" at bounding box center [658, 421] width 28 height 28
checkbox input "false"
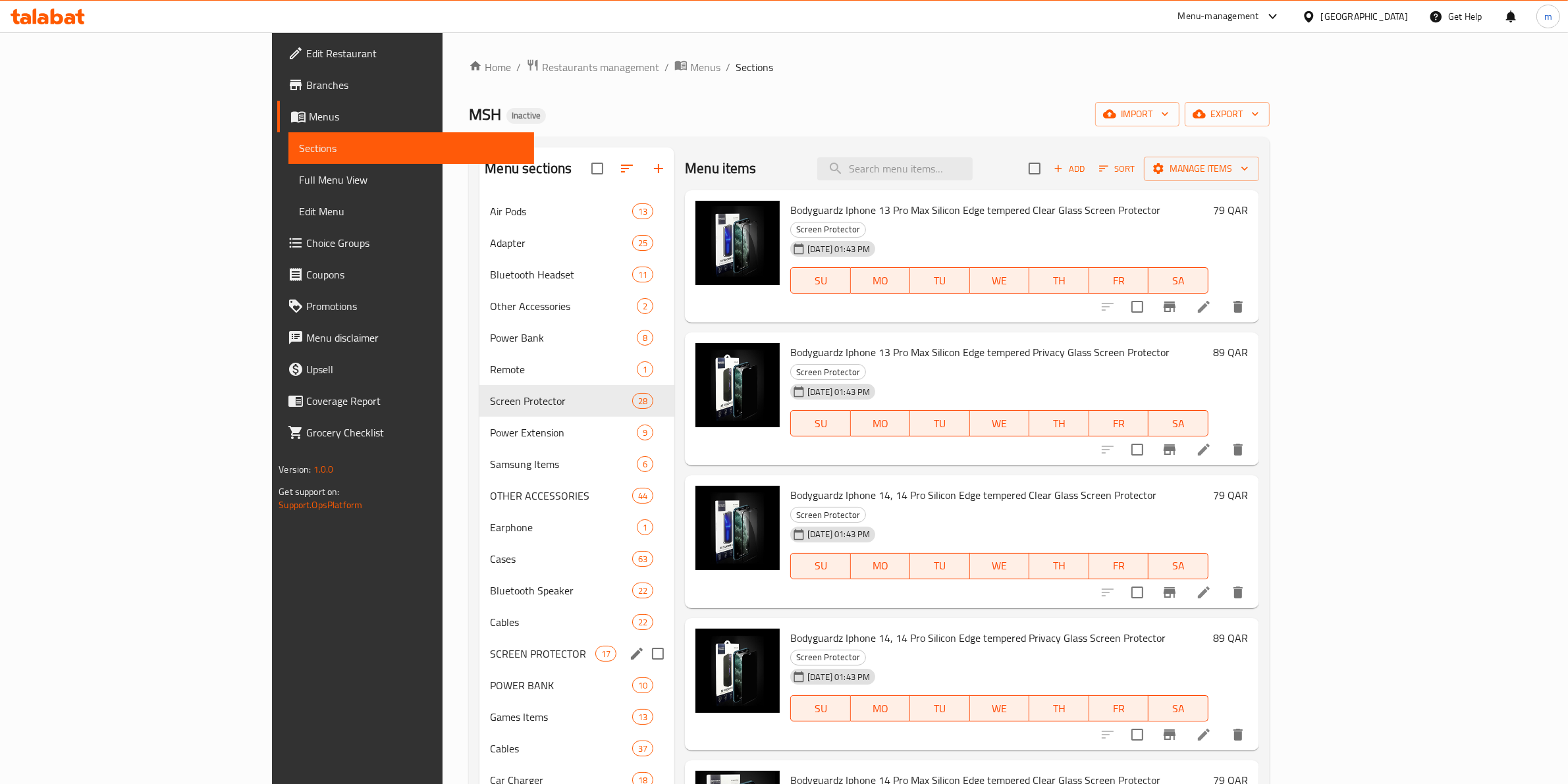
click at [644, 652] on input "Menu sections" at bounding box center [658, 654] width 28 height 28
checkbox input "true"
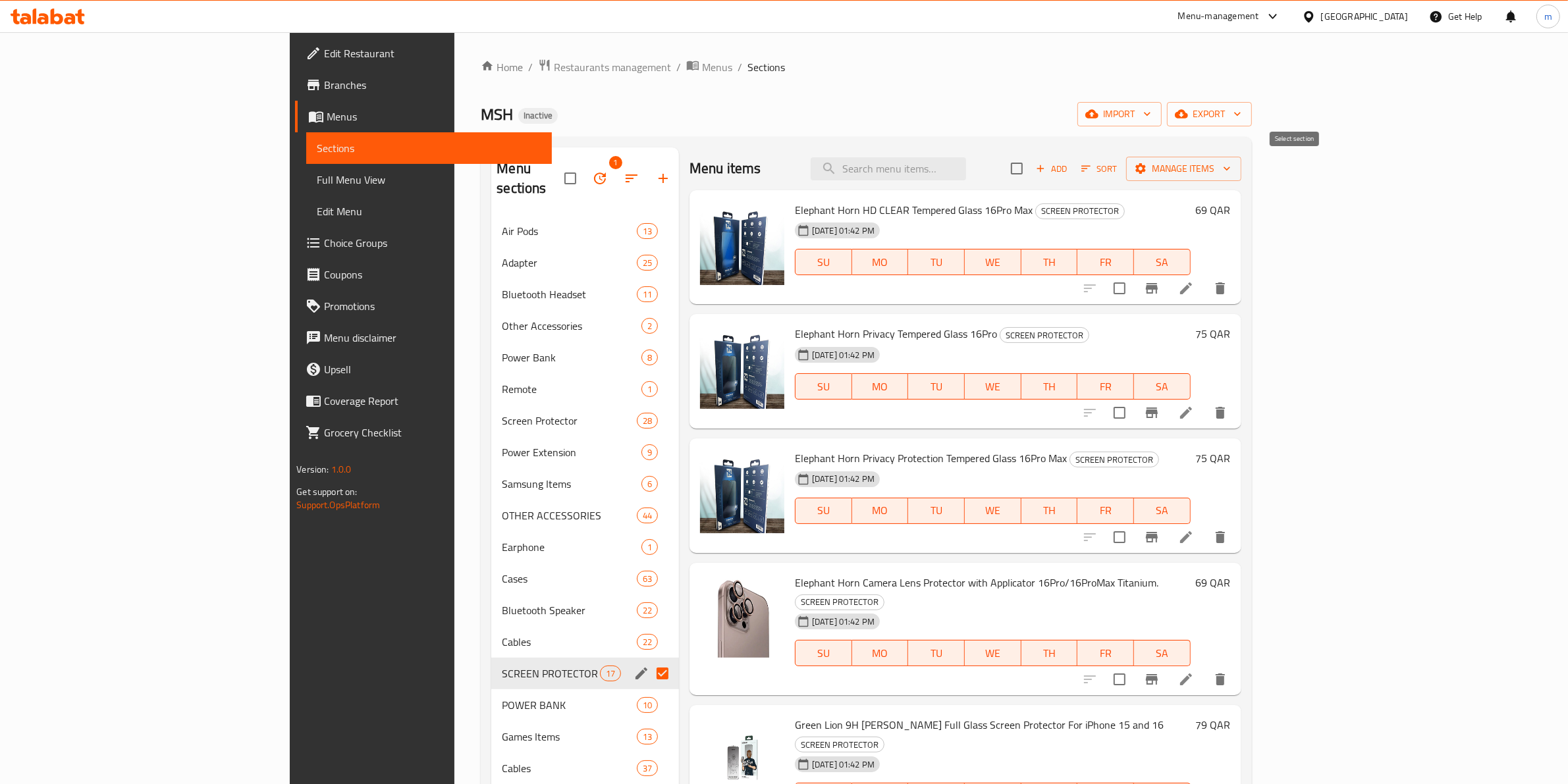
drag, startPoint x: 1284, startPoint y: 178, endPoint x: 1277, endPoint y: 182, distance: 8.1
click at [1241, 182] on div "Menu items Add Sort Manage items" at bounding box center [965, 169] width 552 height 42
click at [1030, 173] on input "checkbox" at bounding box center [1016, 169] width 28 height 28
checkbox input "true"
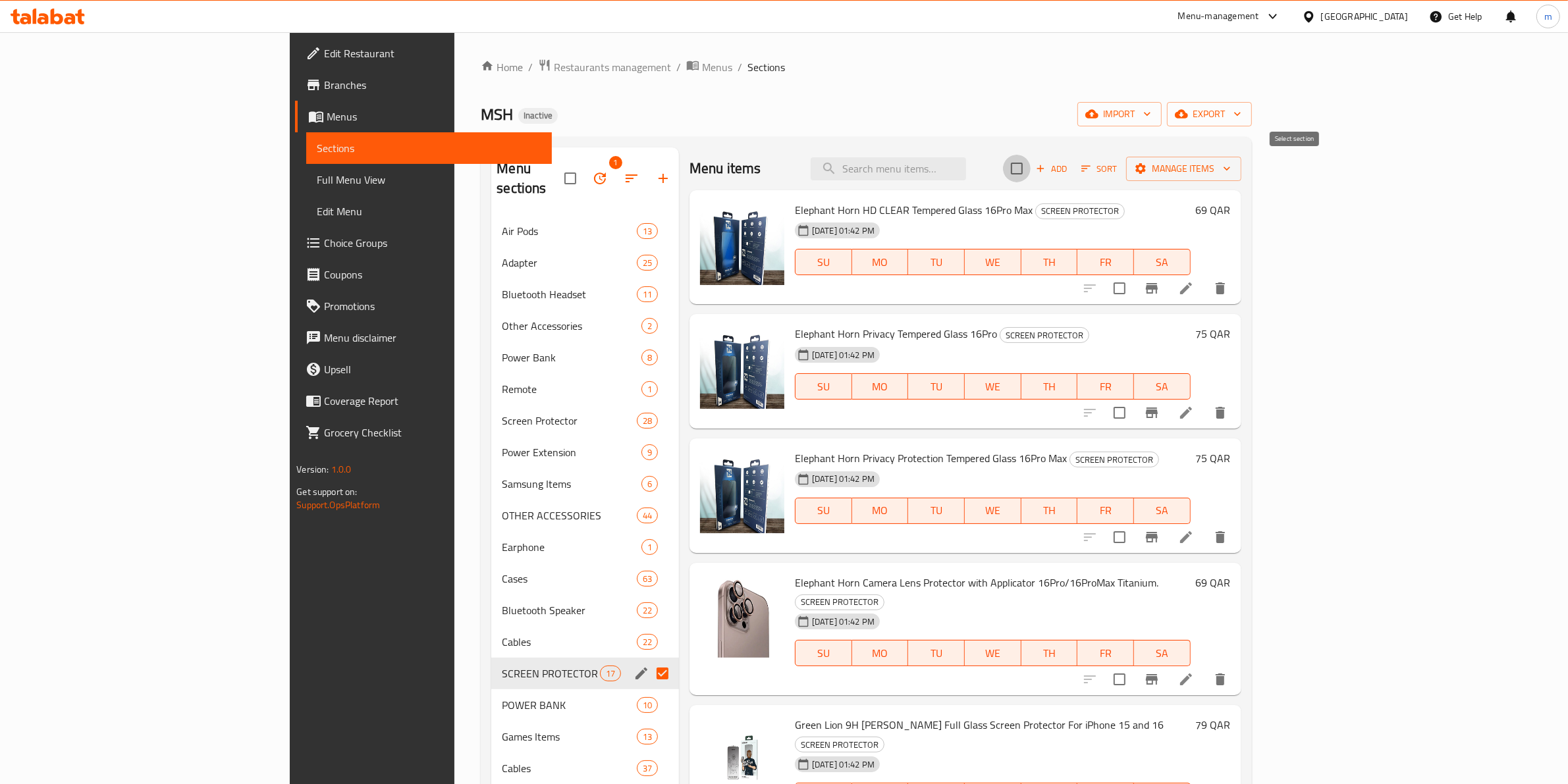
checkbox input "true"
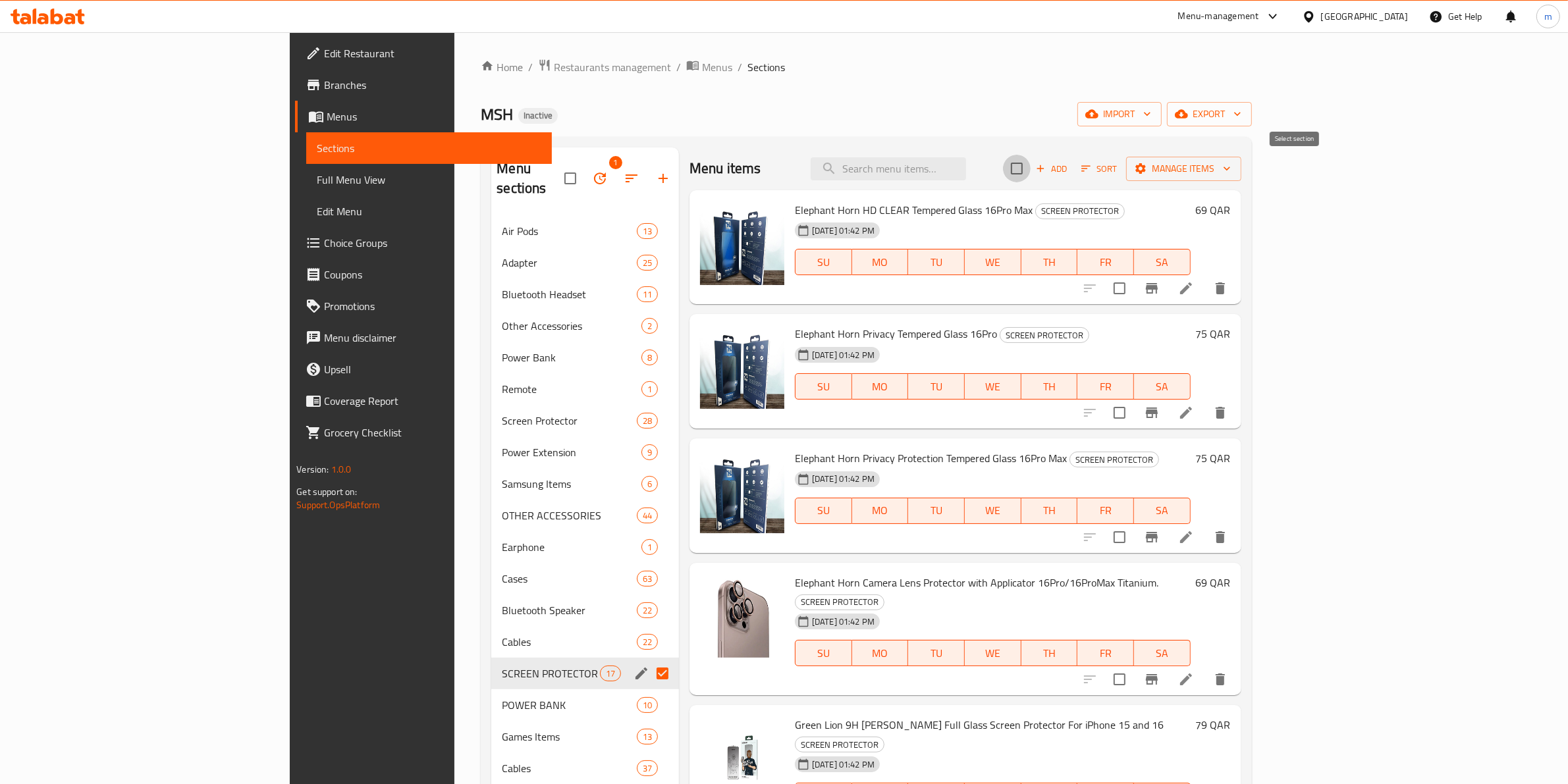
checkbox input "true"
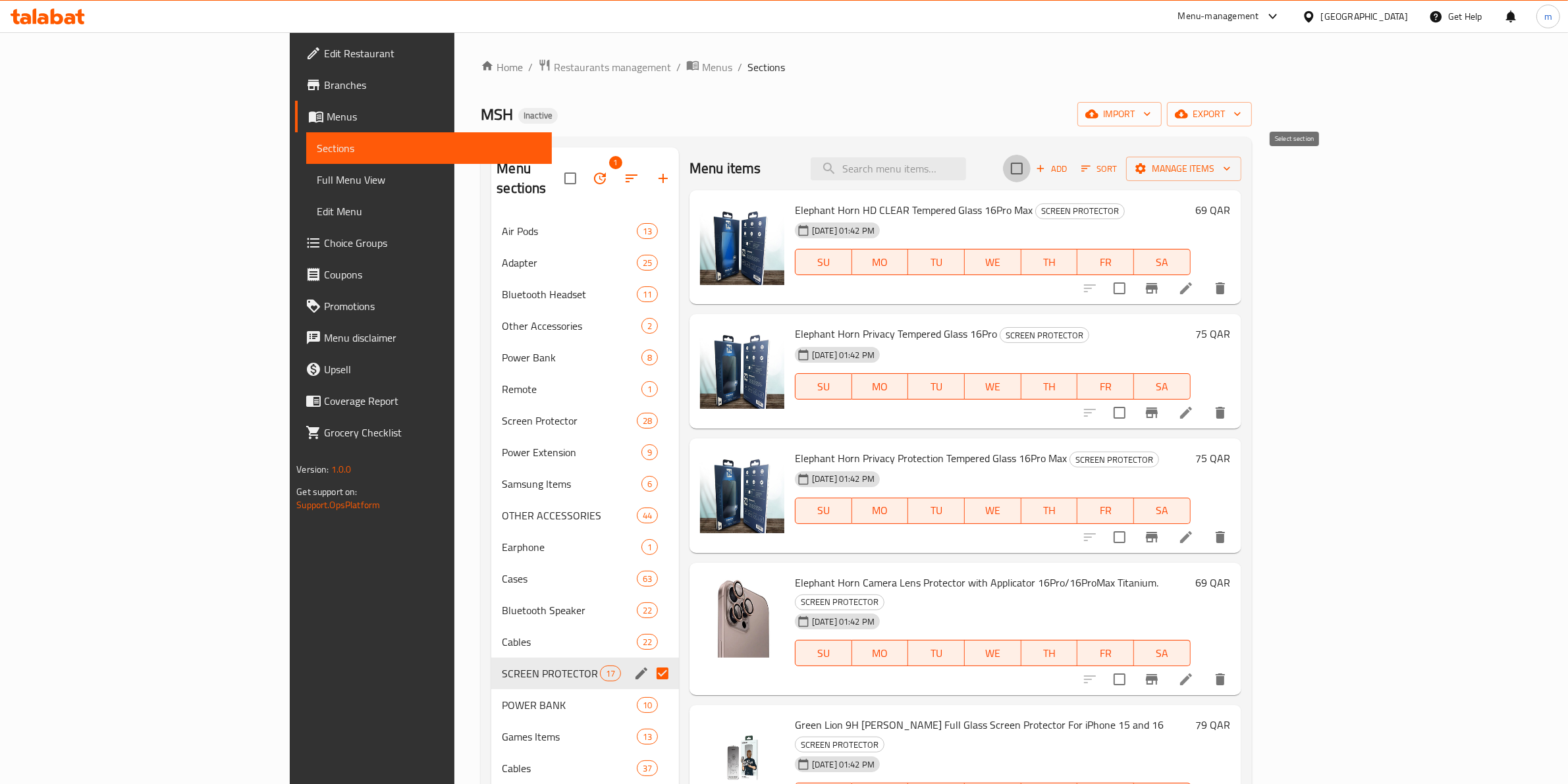
checkbox input "true"
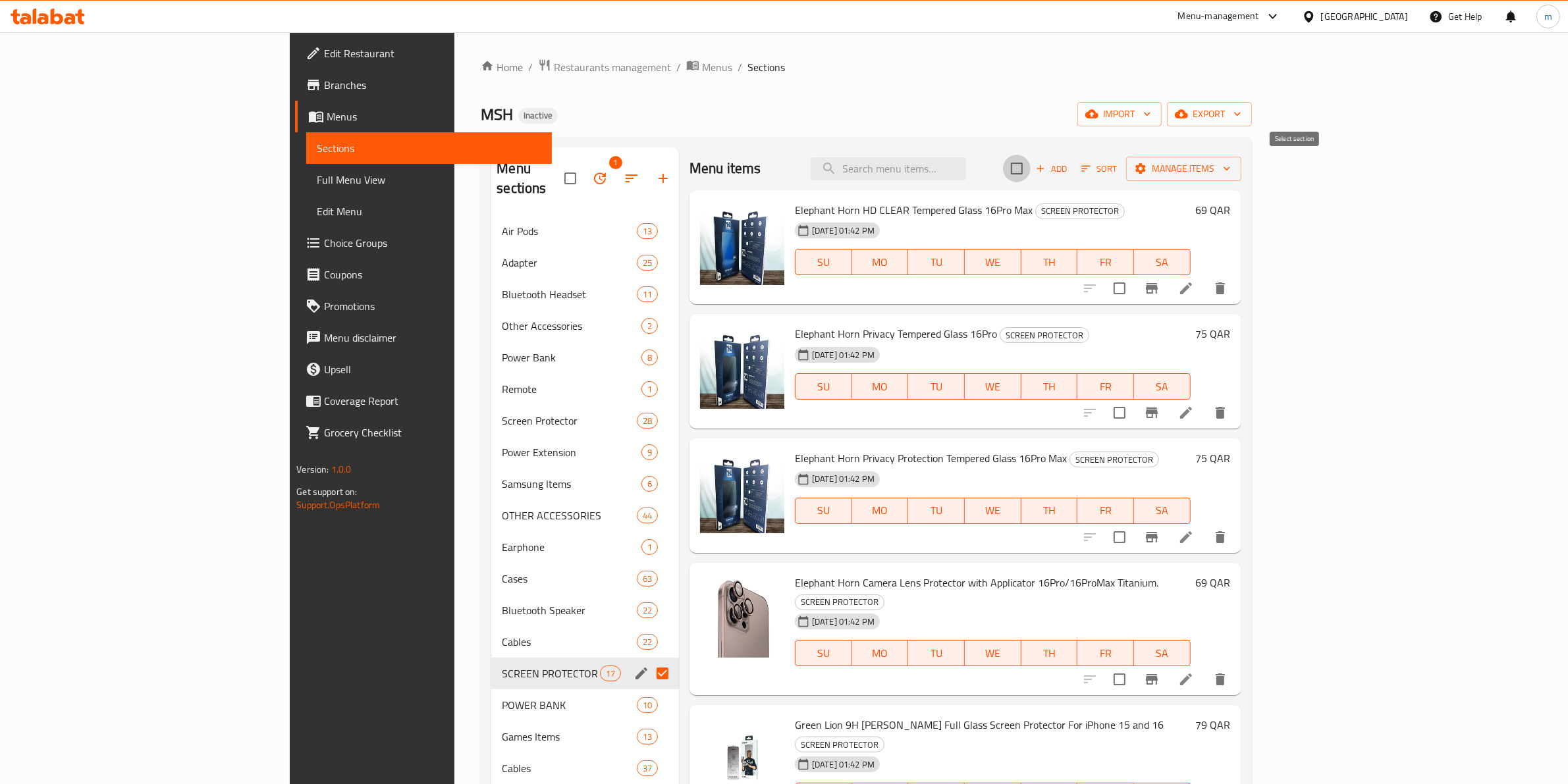
checkbox input "true"
click at [1241, 149] on div "Menu items Add Sort Manage items" at bounding box center [965, 169] width 552 height 42
click at [1230, 164] on span "Manage items" at bounding box center [1183, 169] width 94 height 17
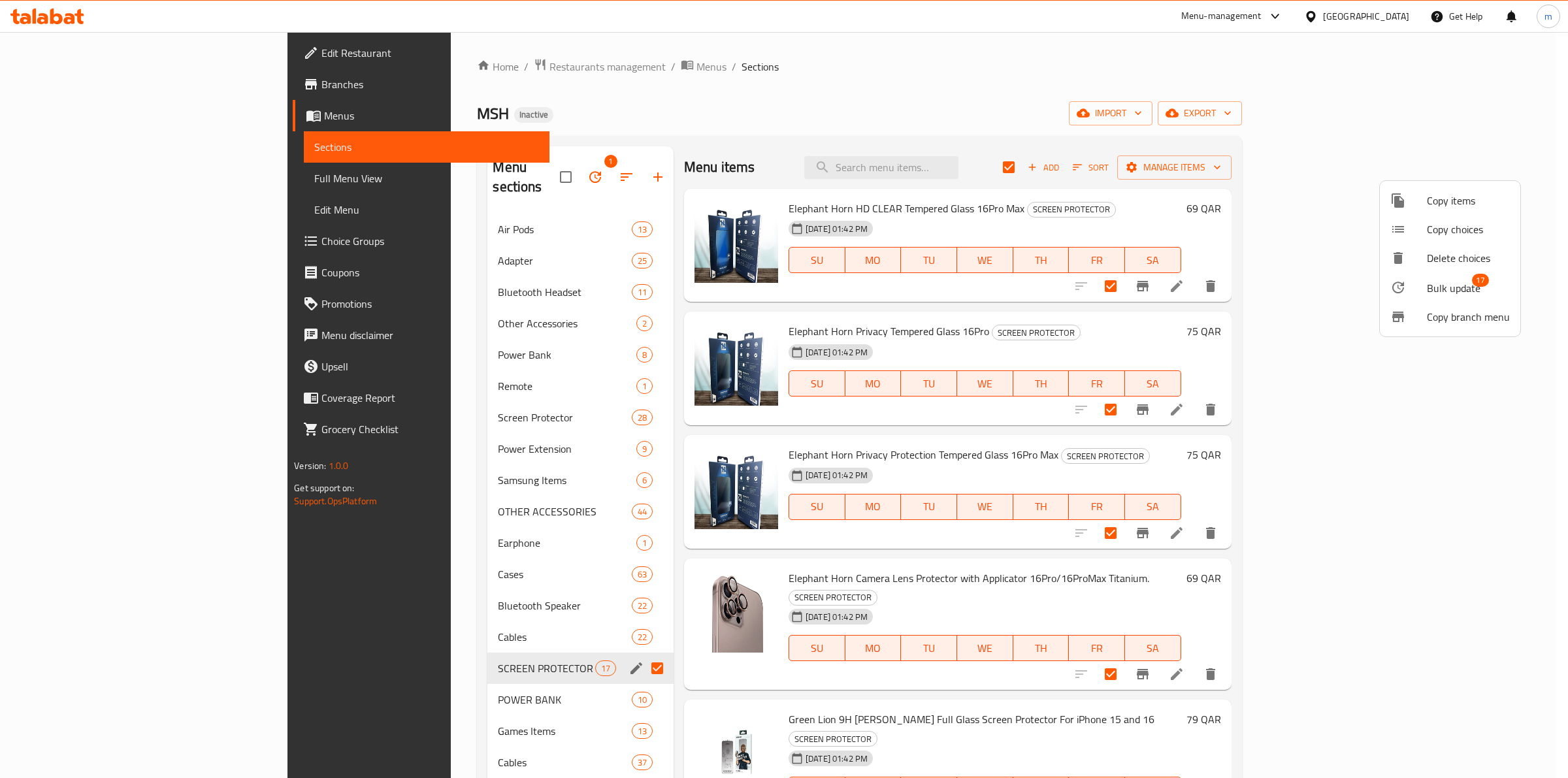
click at [1478, 288] on span "Bulk update" at bounding box center [1454, 287] width 54 height 16
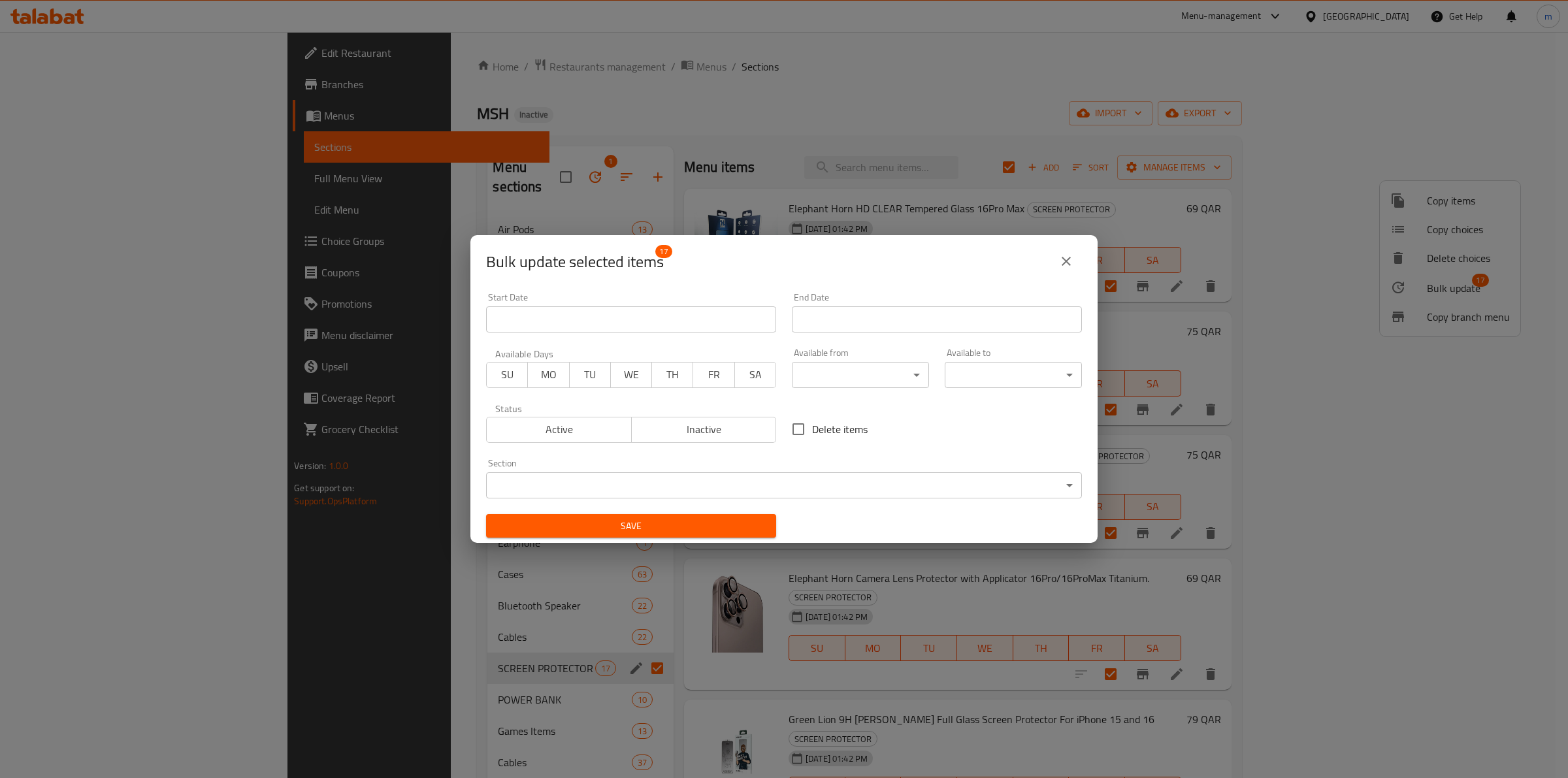
click at [742, 488] on body "​ Menu-management Qatar Get Help m Edit Restaurant Branches Menus Sections Full…" at bounding box center [784, 405] width 1568 height 746
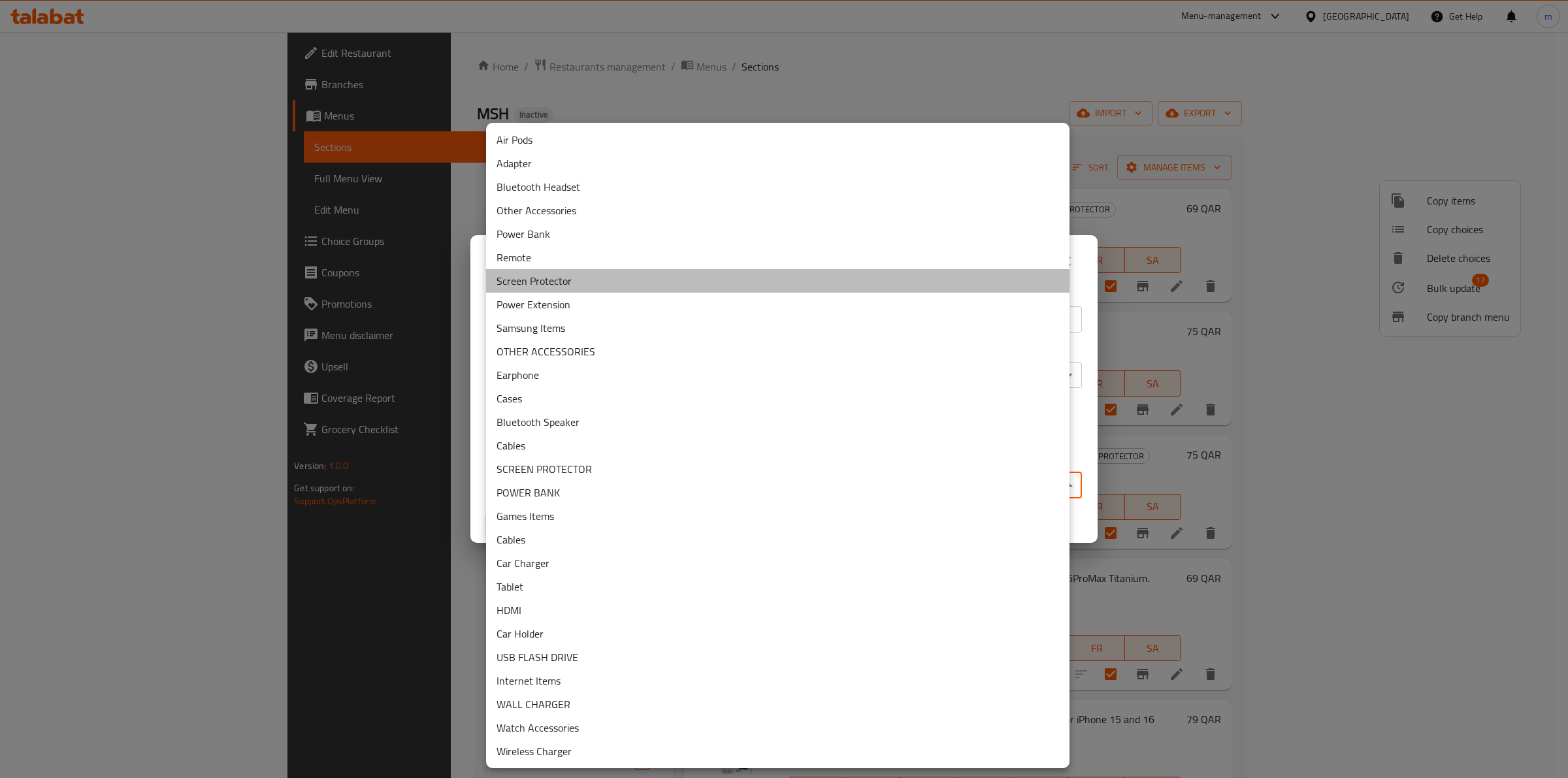
click at [549, 276] on li "Screen Protector" at bounding box center [777, 281] width 583 height 24
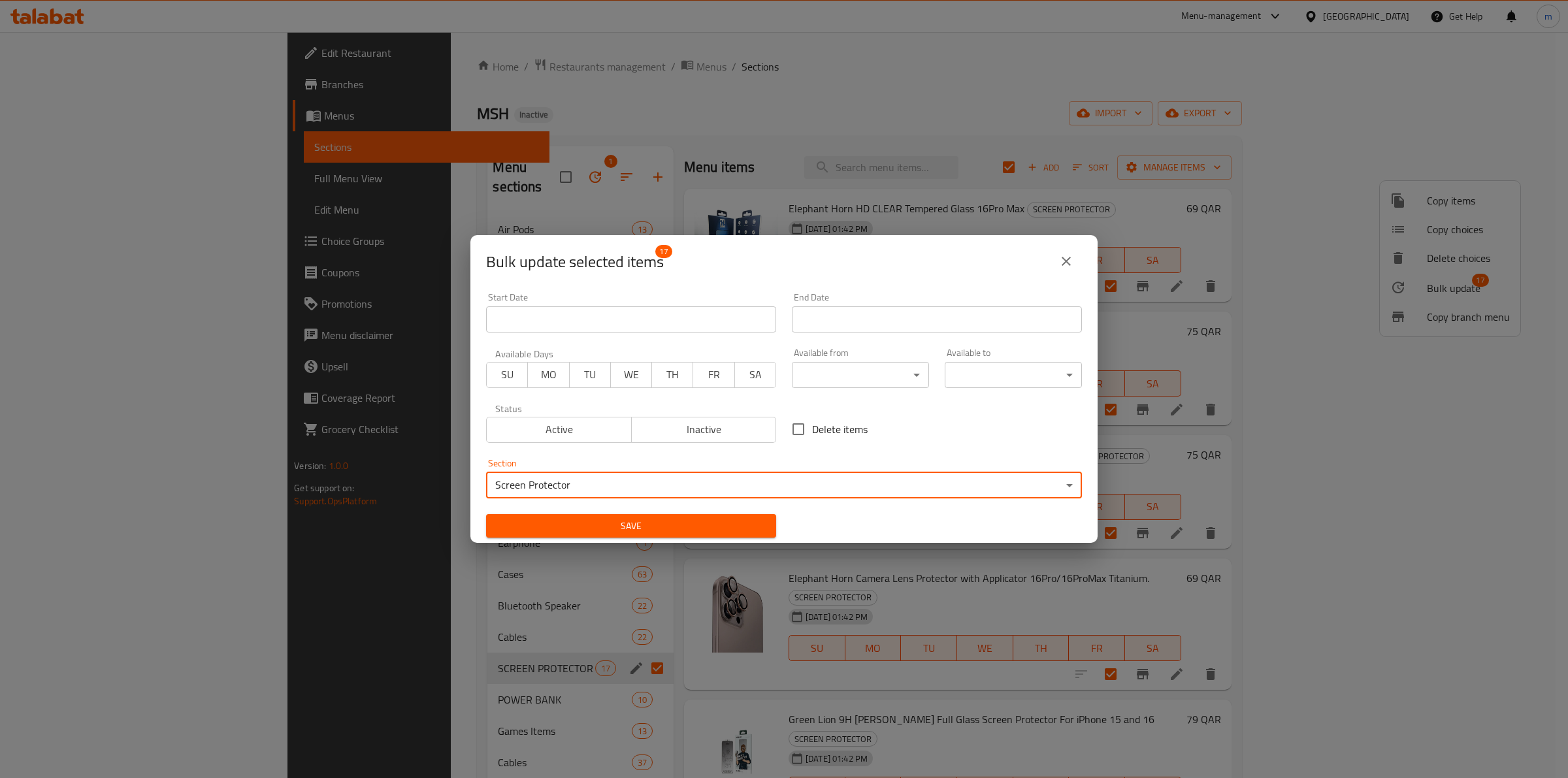
click at [654, 518] on span "Save" at bounding box center [632, 526] width 269 height 16
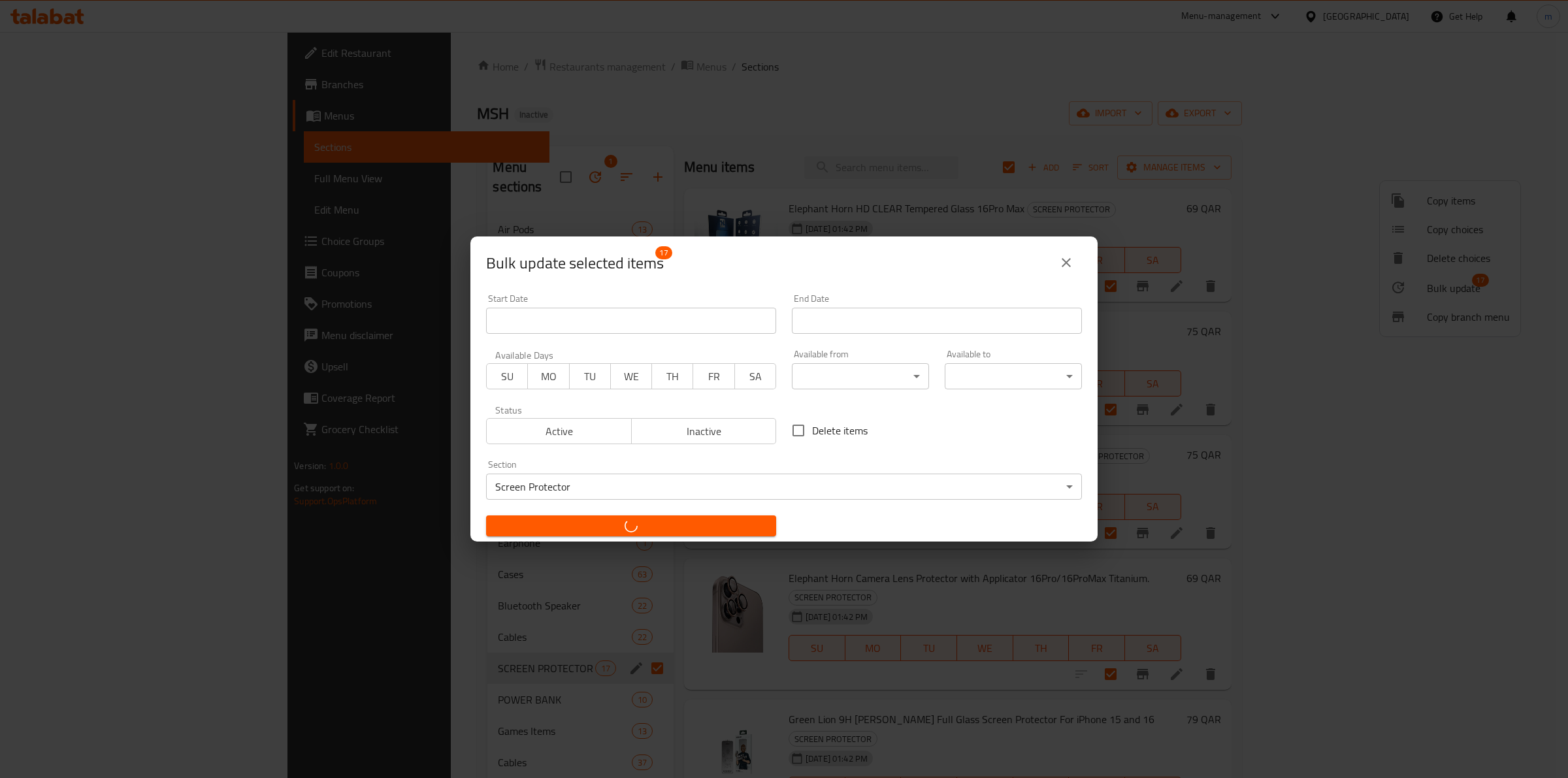
checkbox input "false"
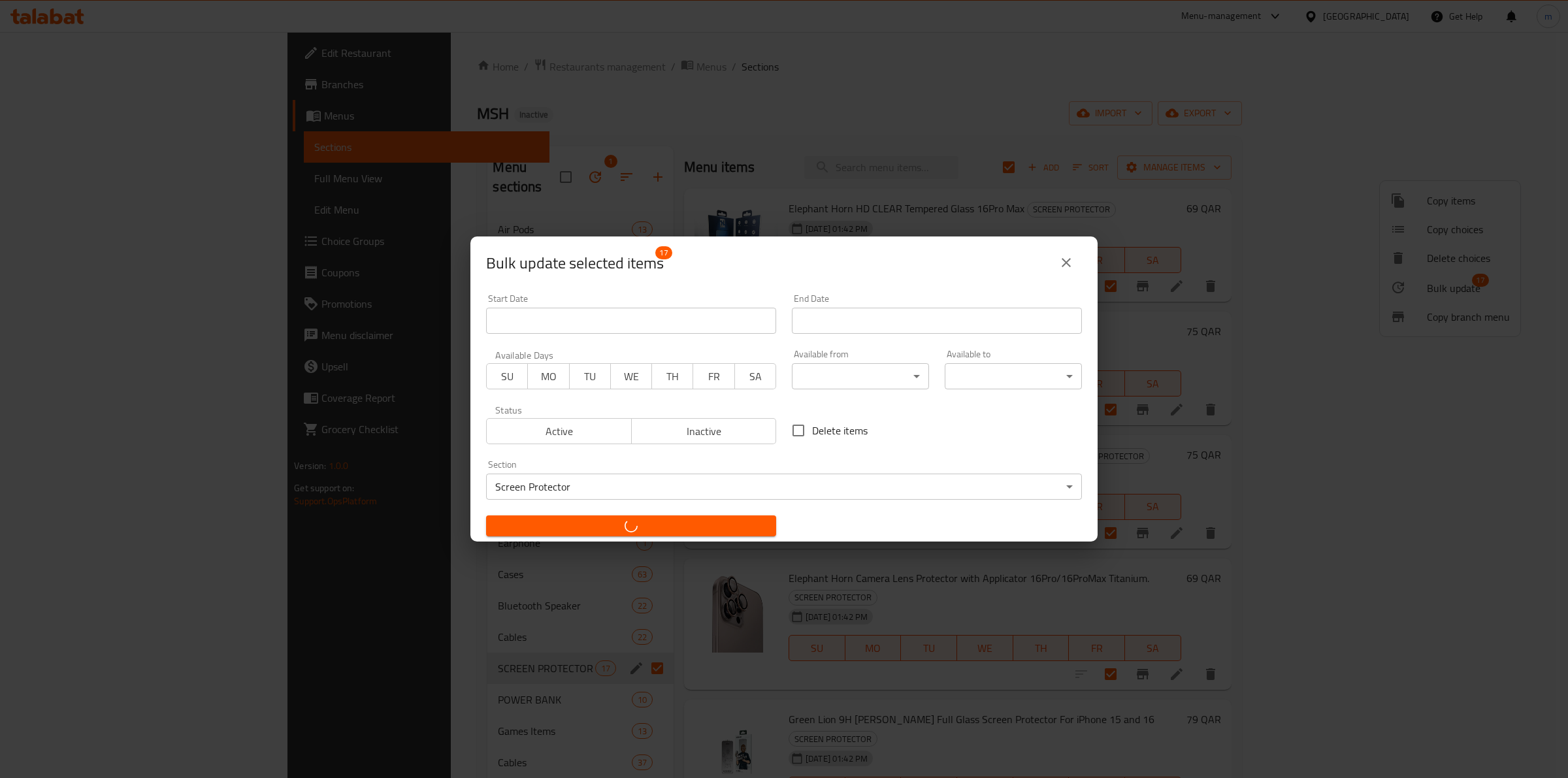
checkbox input "false"
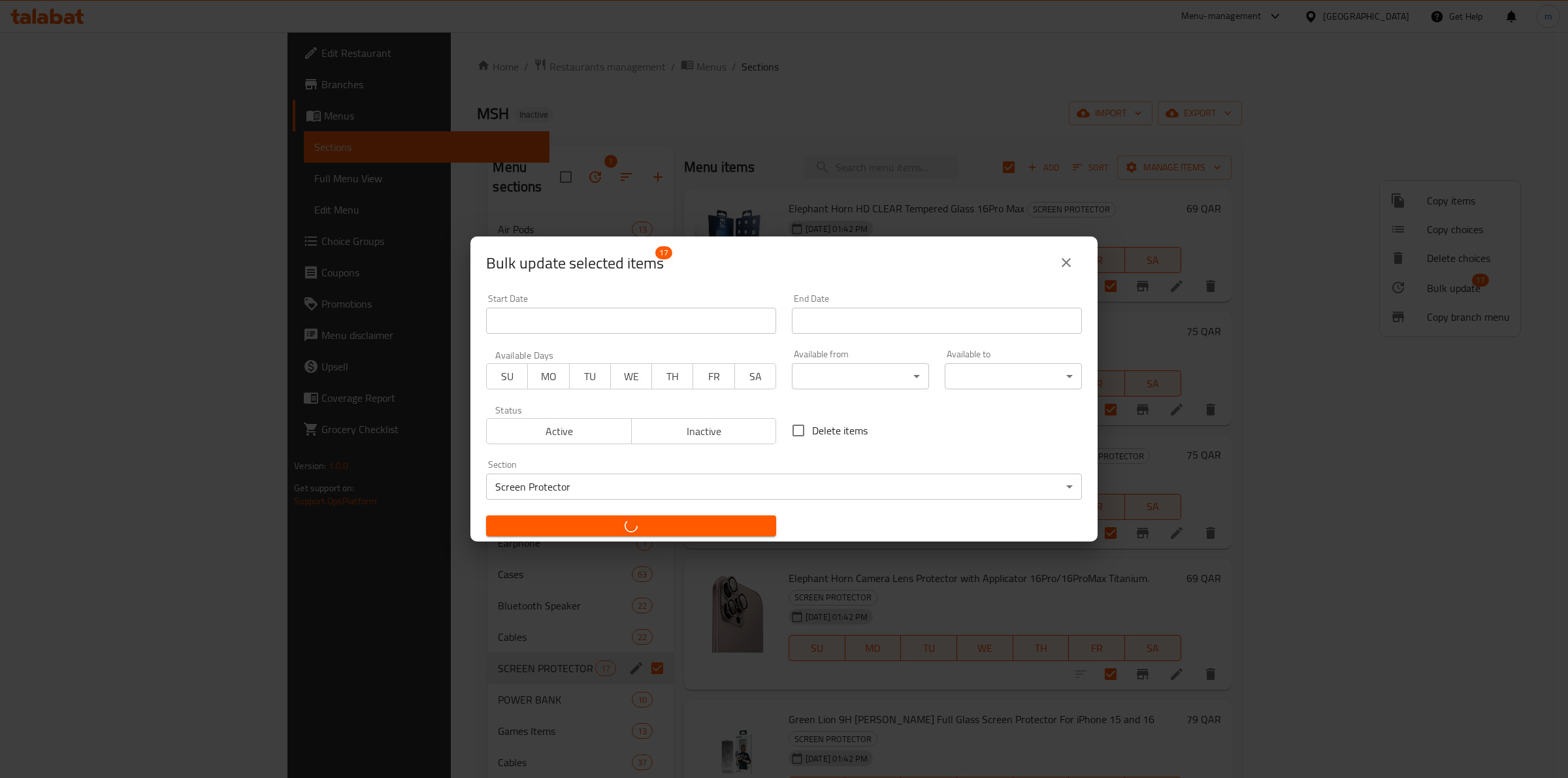
checkbox input "false"
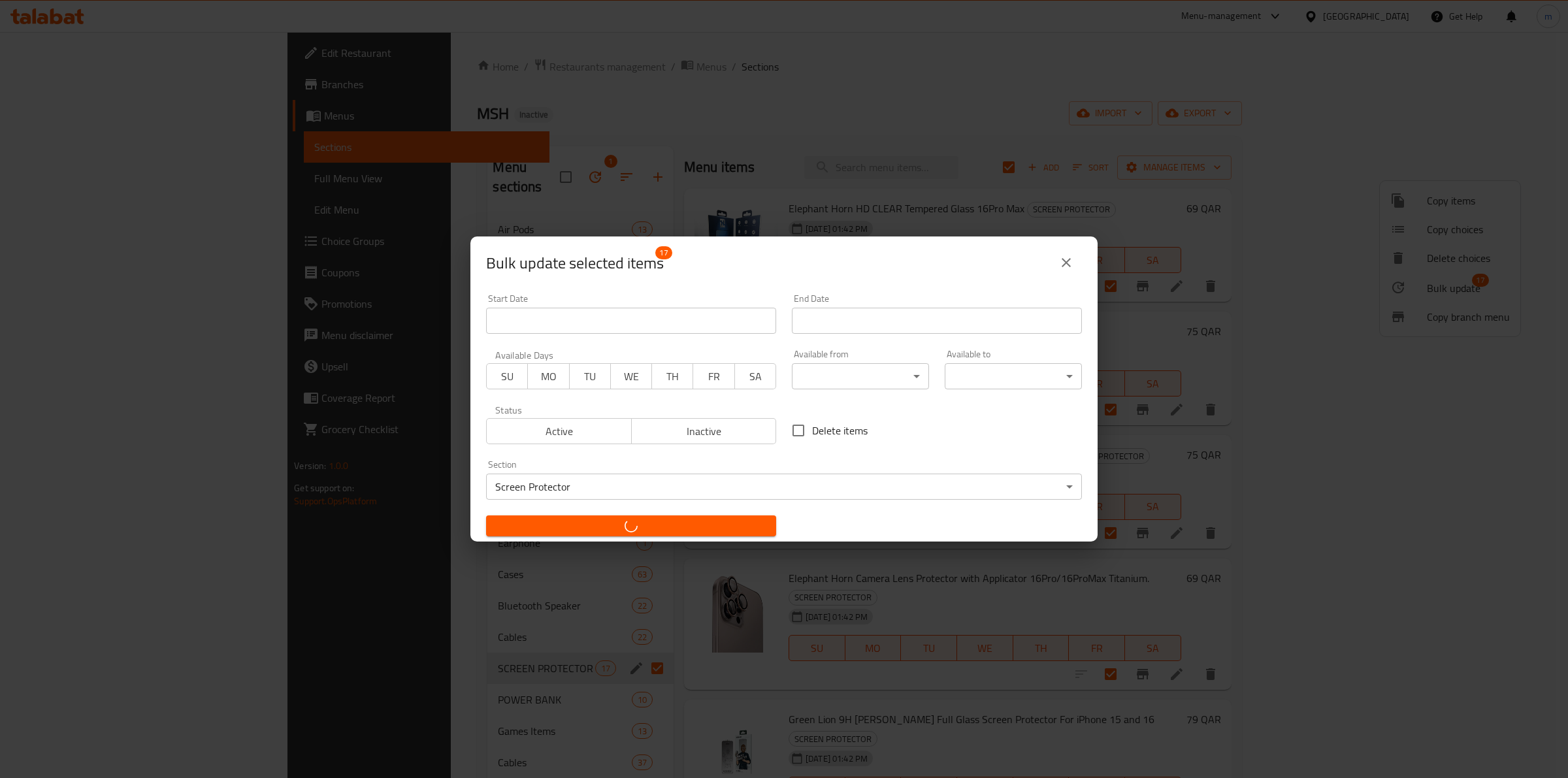
checkbox input "false"
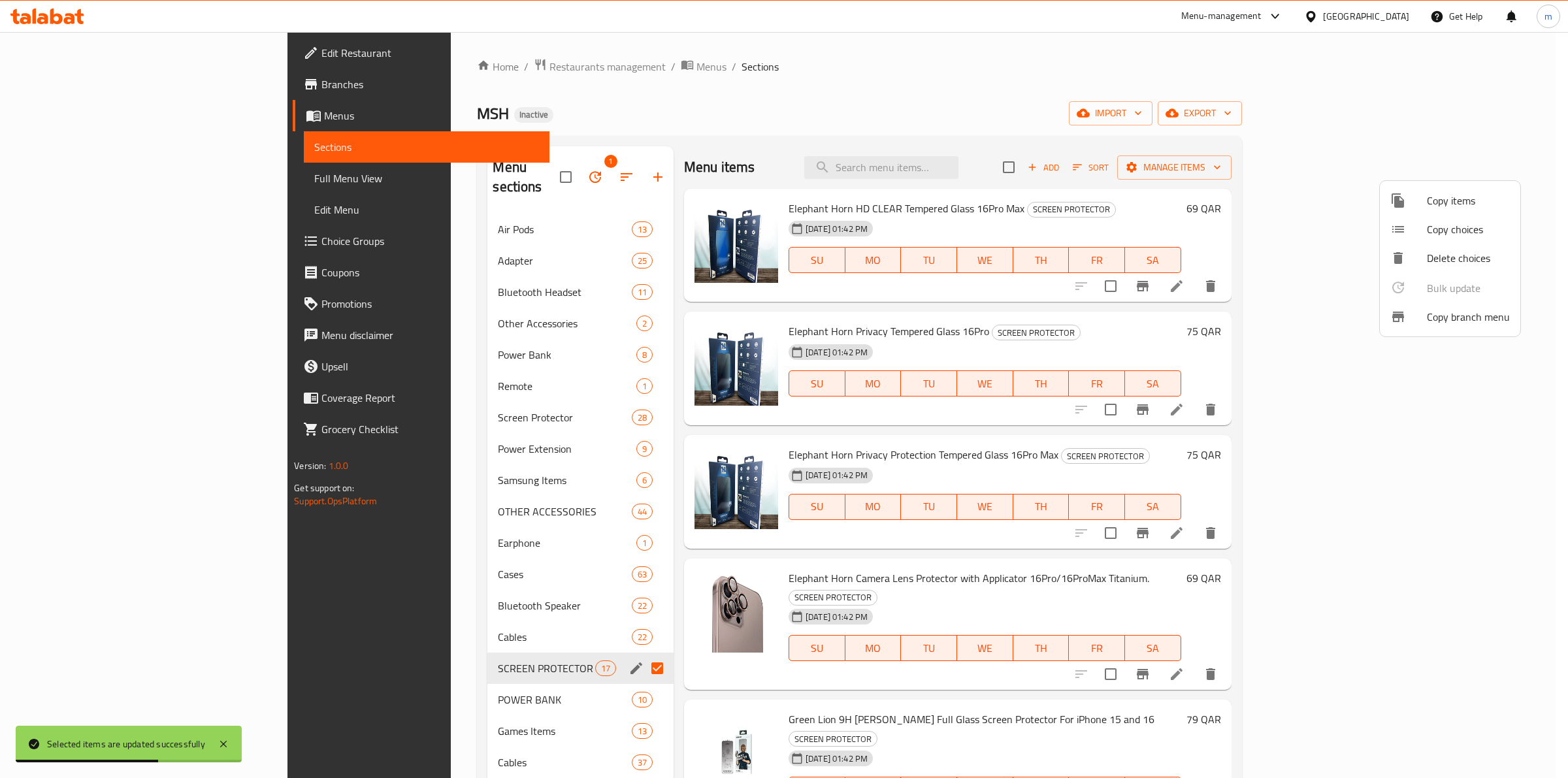
click at [503, 399] on div at bounding box center [784, 389] width 1568 height 778
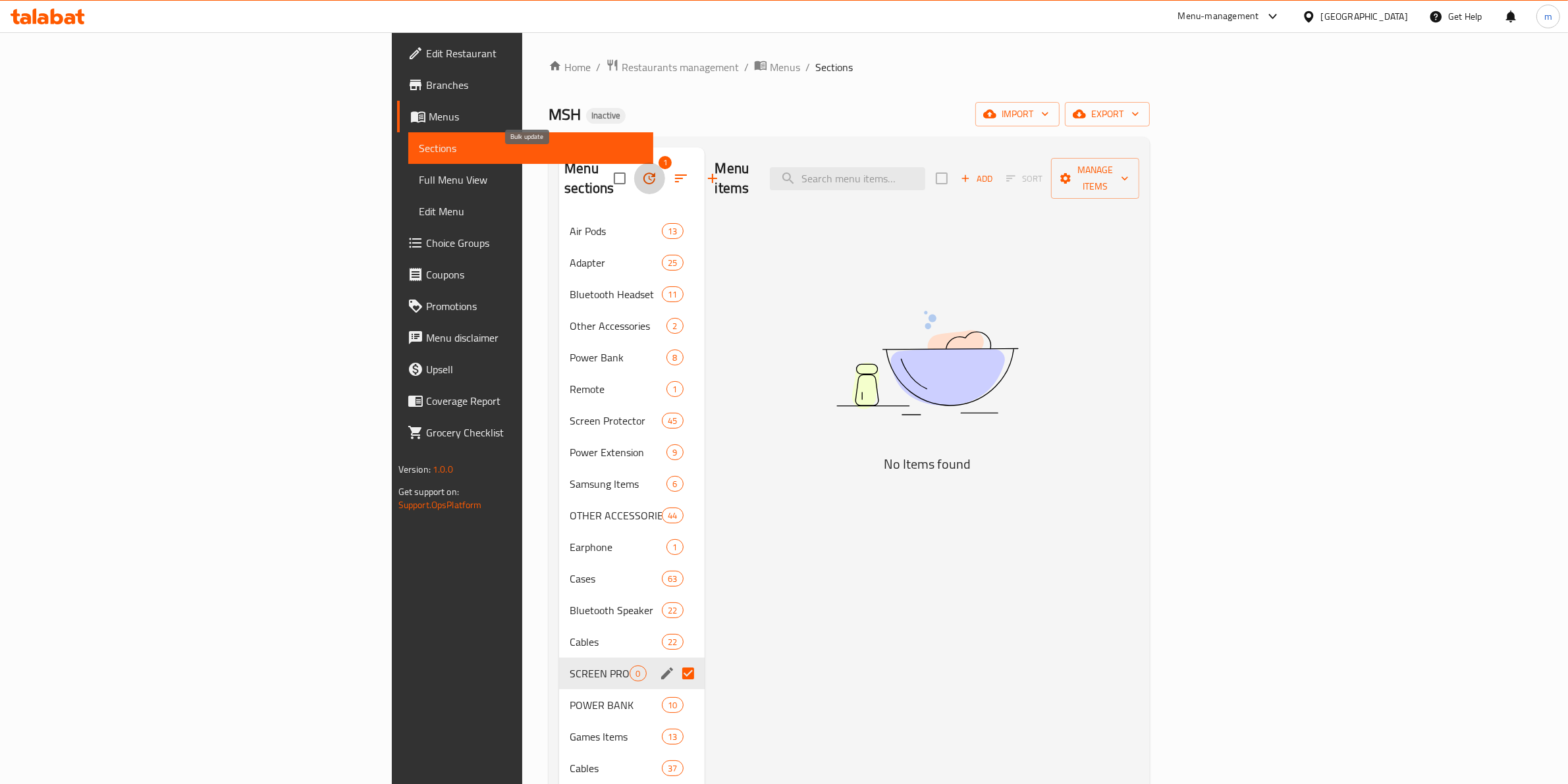
click at [634, 162] on button "button" at bounding box center [649, 178] width 31 height 31
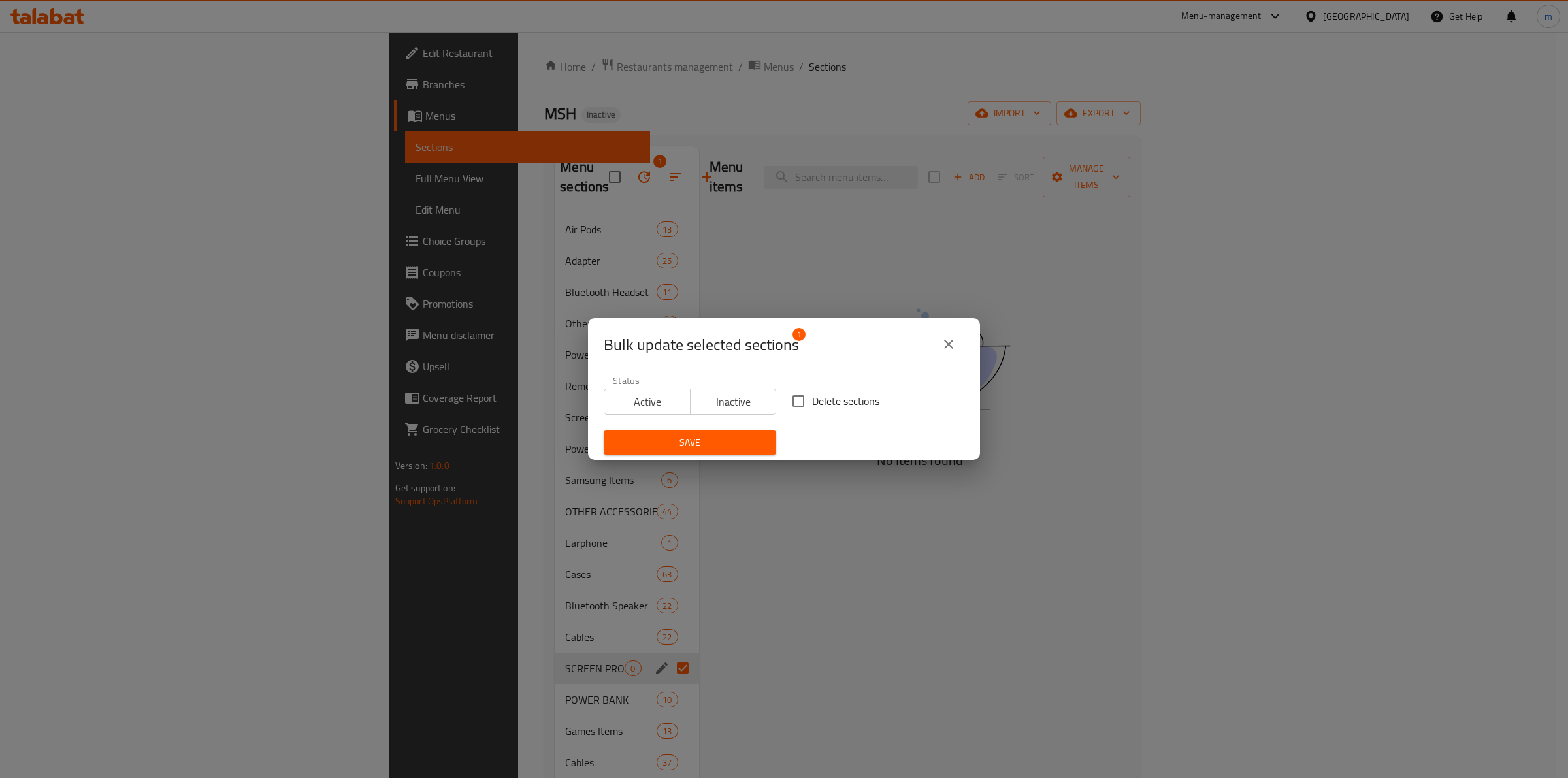
click at [812, 398] on span "Delete sections" at bounding box center [846, 401] width 68 height 16
click at [807, 398] on input "Delete sections" at bounding box center [798, 401] width 27 height 27
checkbox input "true"
click at [736, 428] on div "Save" at bounding box center [690, 443] width 189 height 40
click at [736, 445] on span "Save" at bounding box center [690, 443] width 152 height 16
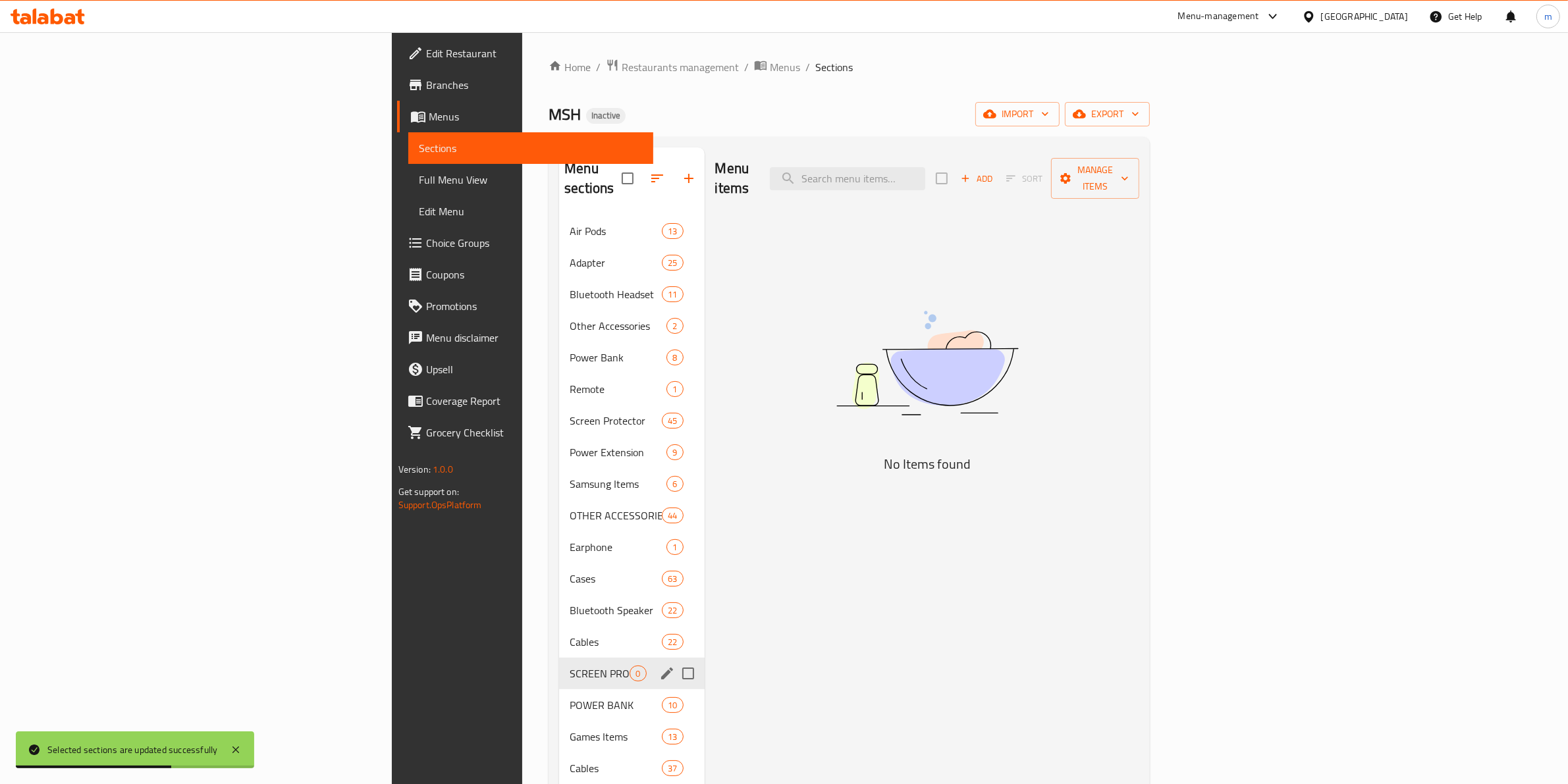
drag, startPoint x: 433, startPoint y: 666, endPoint x: 481, endPoint y: 660, distance: 48.4
click at [559, 666] on div "SCREEN PROTECTOR 0" at bounding box center [631, 673] width 145 height 31
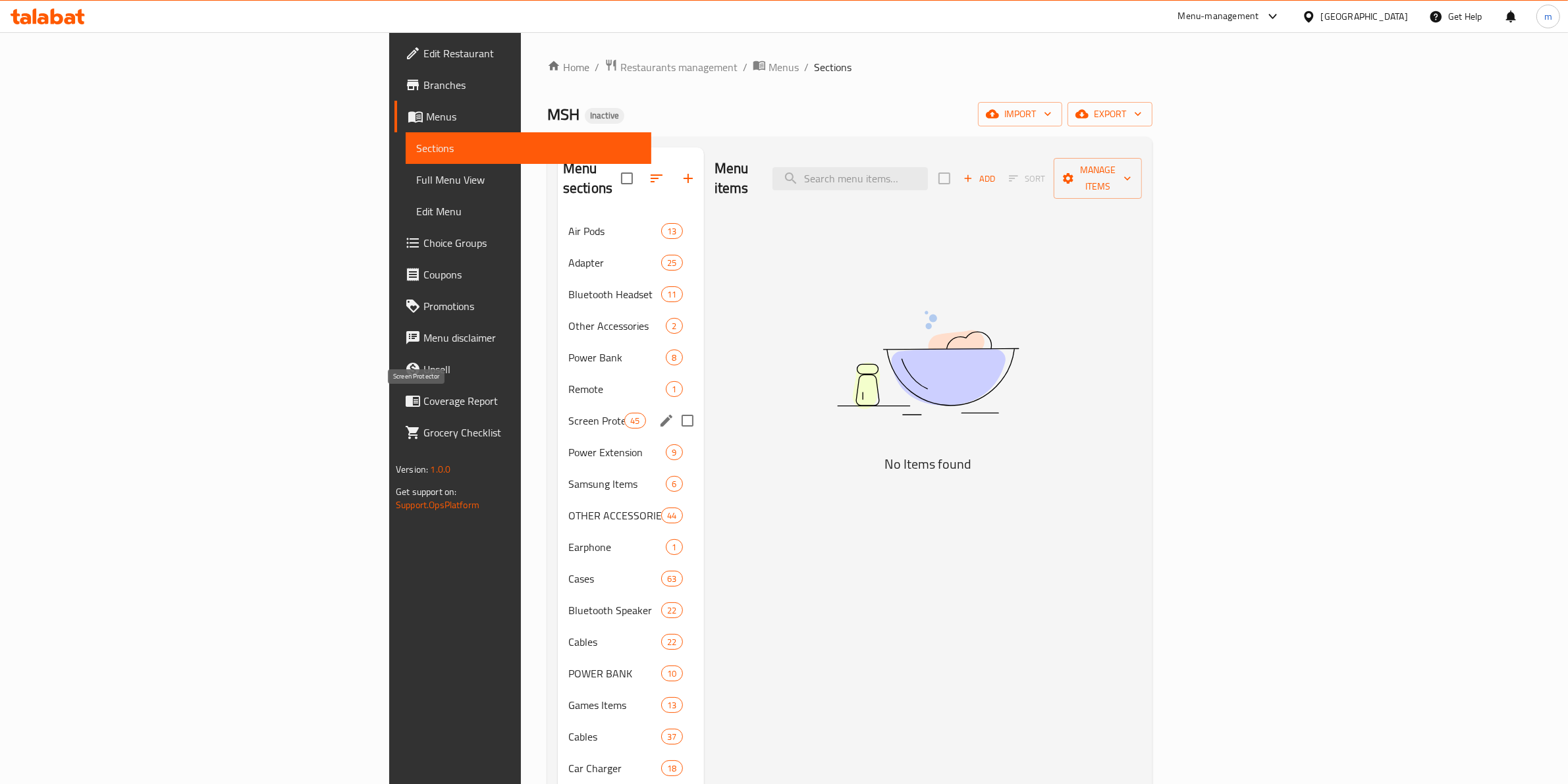
drag, startPoint x: 350, startPoint y: 403, endPoint x: 994, endPoint y: 321, distance: 649.2
click at [900, 355] on div "Menu sections Air Pods 13 Adapter 25 Bluetooth Headset 11 Other Accessories 2 P…" at bounding box center [849, 595] width 584 height 895
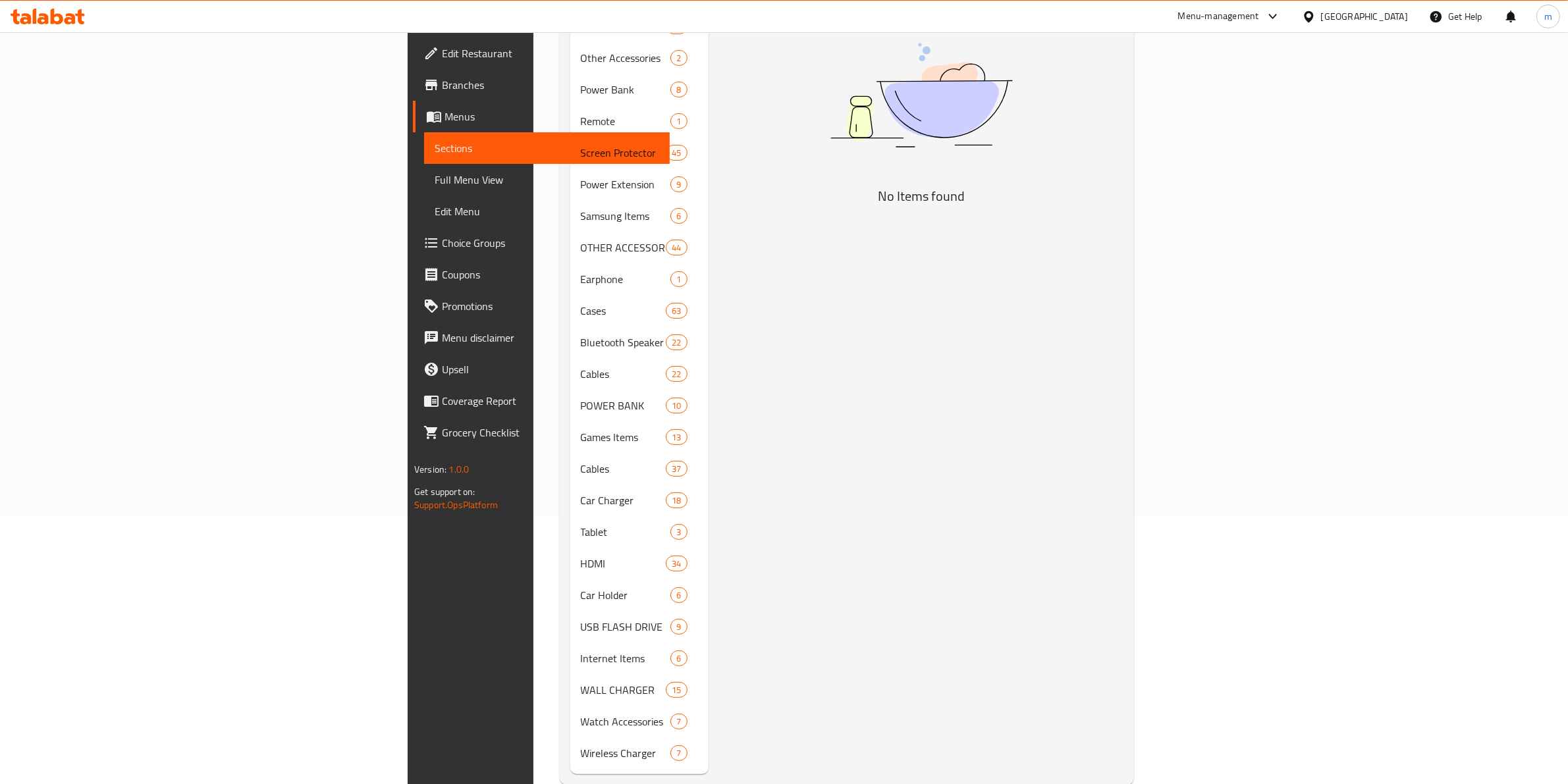
scroll to position [274, 0]
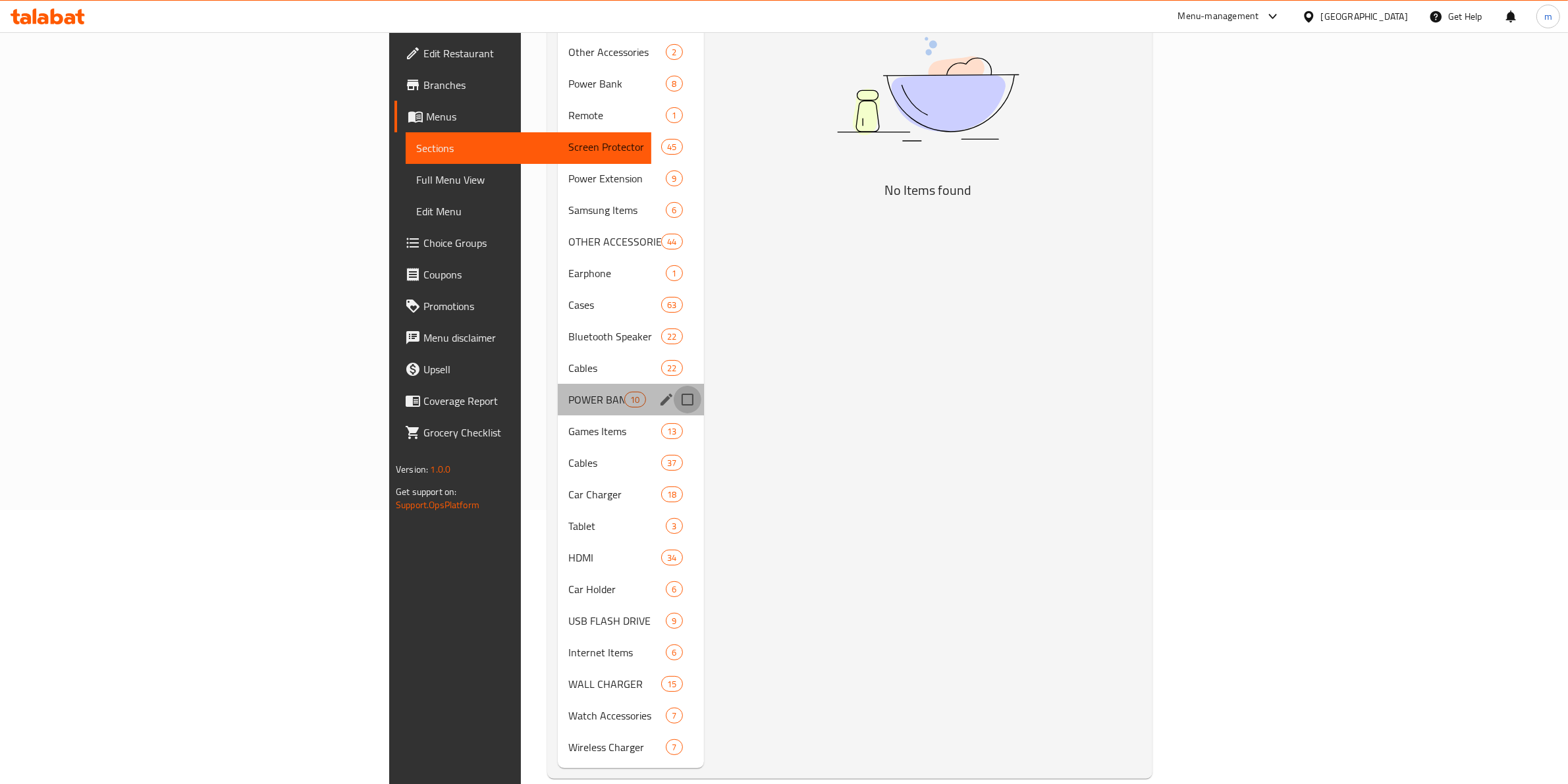
click at [673, 386] on input "Menu sections" at bounding box center [687, 399] width 28 height 28
checkbox input "true"
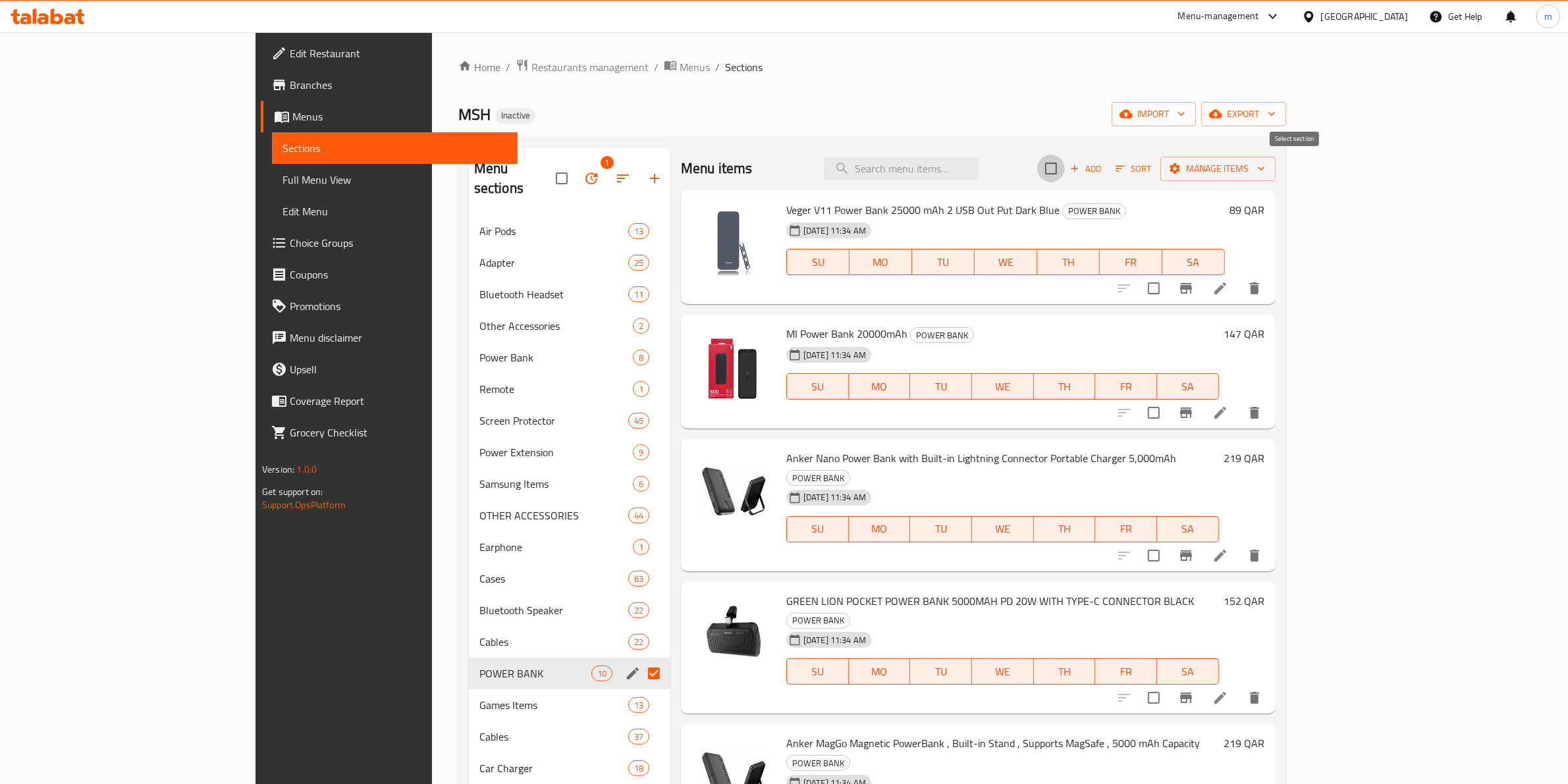
click at [1064, 167] on input "checkbox" at bounding box center [1051, 169] width 28 height 28
checkbox input "true"
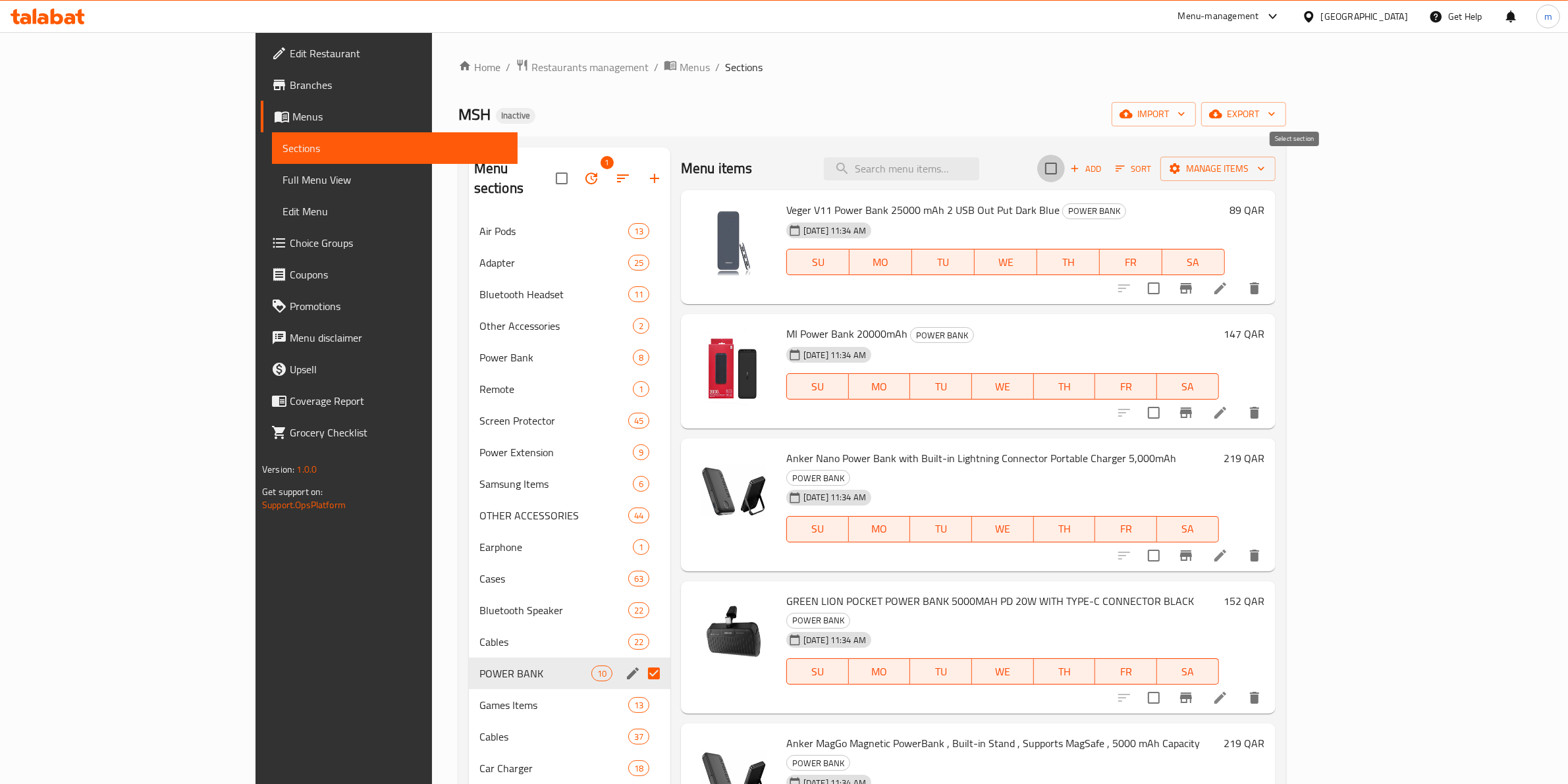
checkbox input "true"
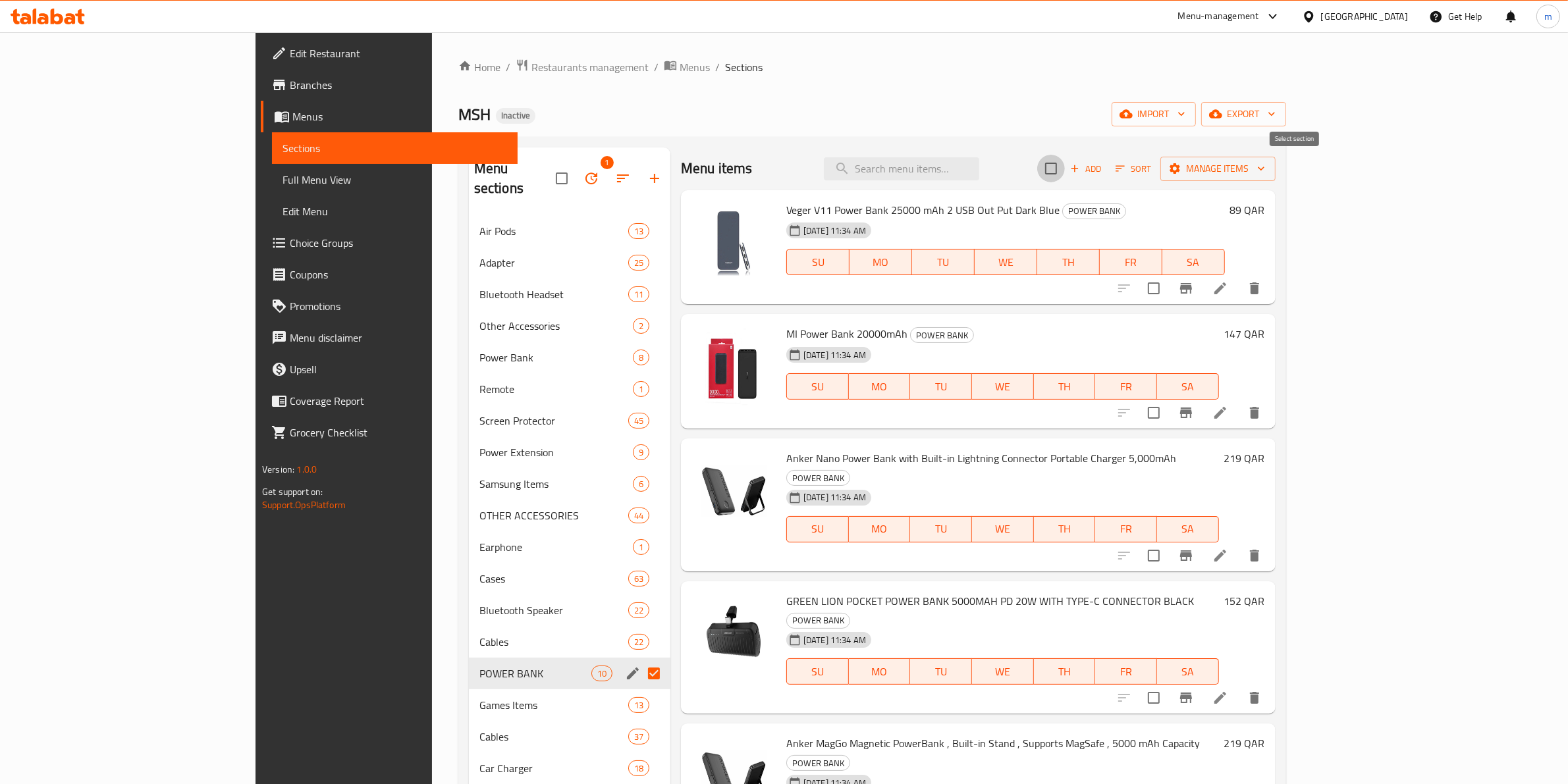
checkbox input "true"
click at [1265, 169] on span "Manage items" at bounding box center [1218, 169] width 94 height 17
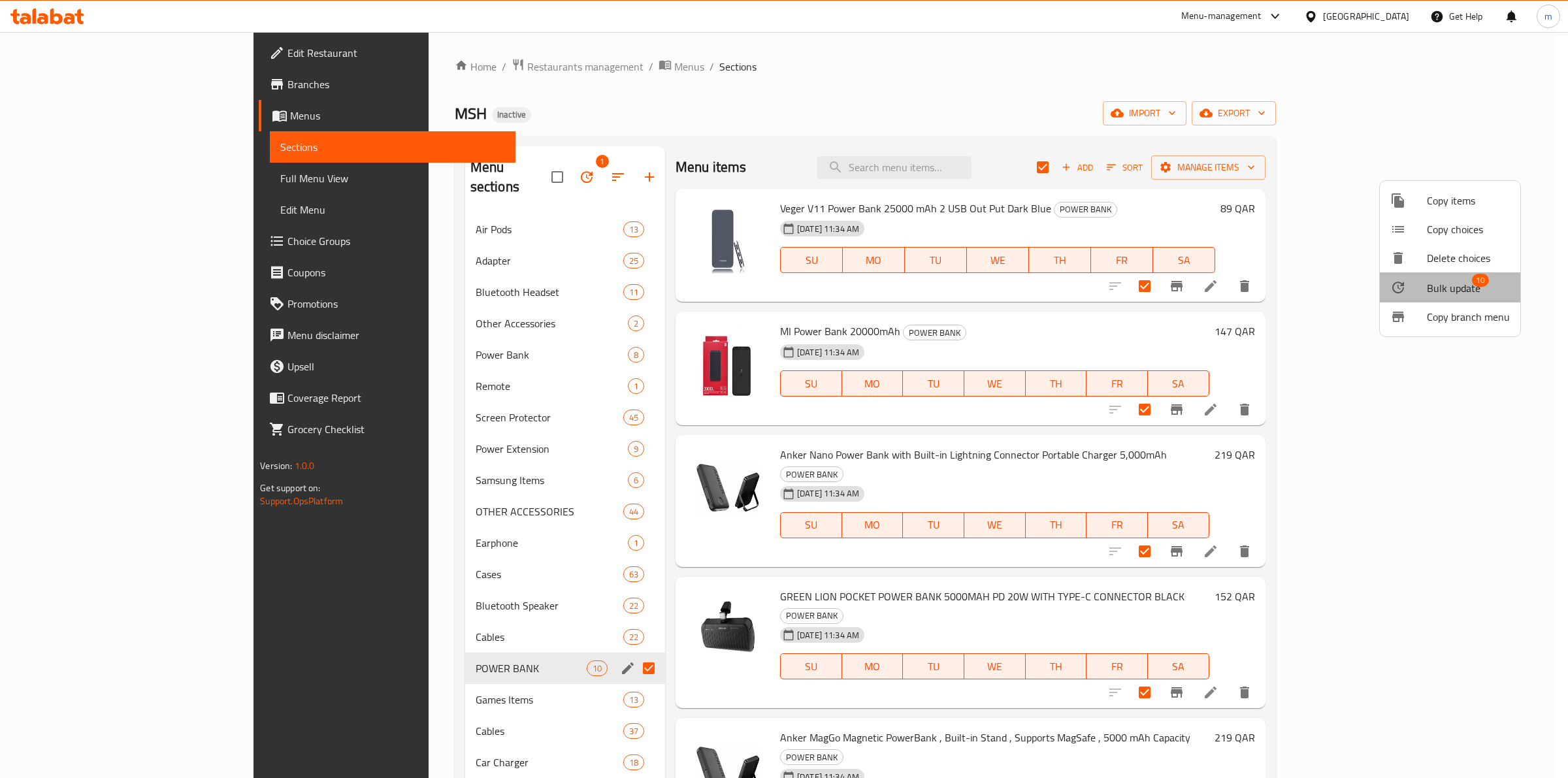
click at [1465, 286] on span "Bulk update" at bounding box center [1454, 287] width 54 height 16
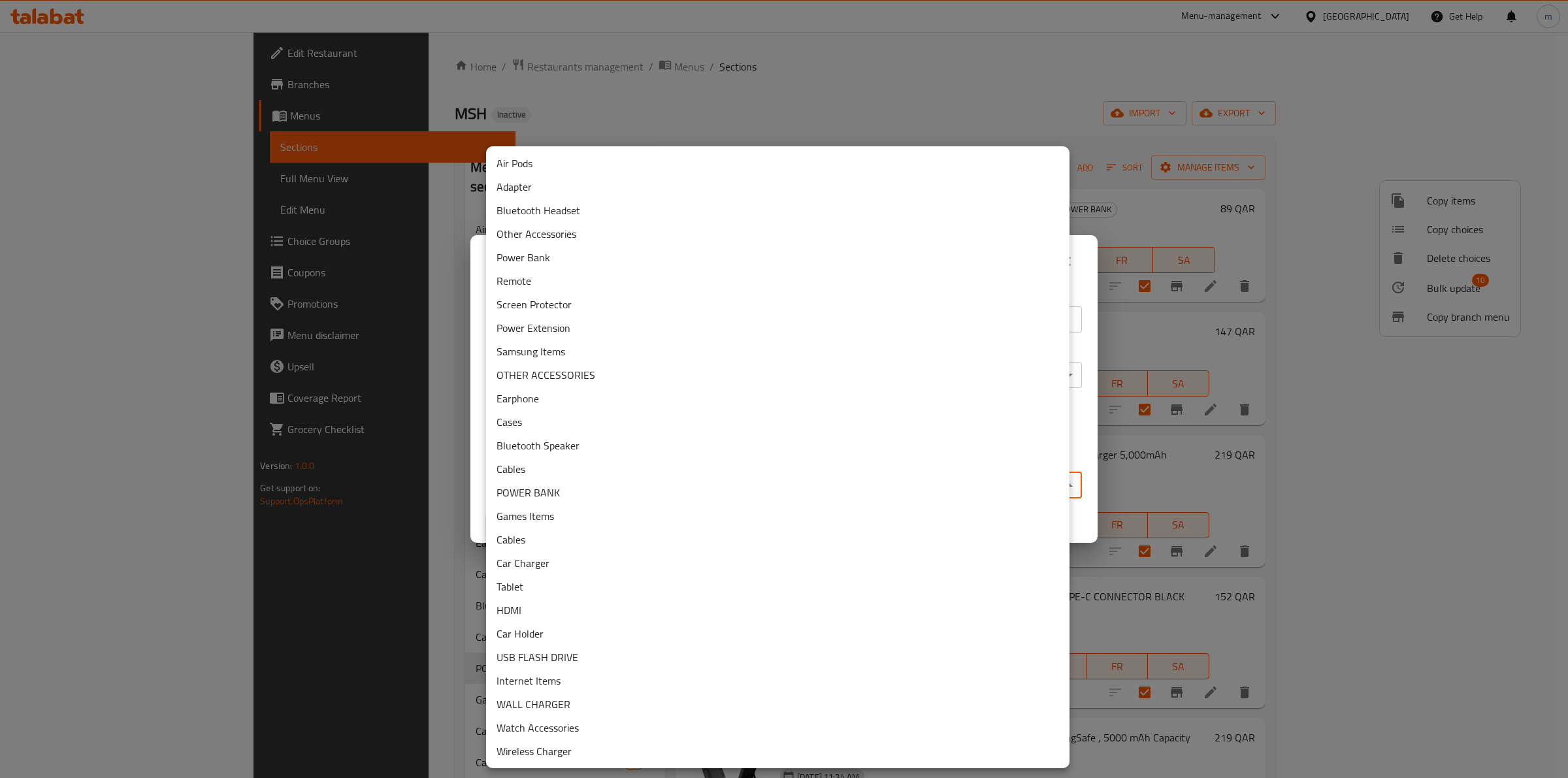
click at [777, 488] on body "​ Menu-management Qatar Get Help m Edit Restaurant Branches Menus Sections Full…" at bounding box center [784, 405] width 1568 height 746
click at [615, 264] on li "Power Bank" at bounding box center [777, 257] width 583 height 24
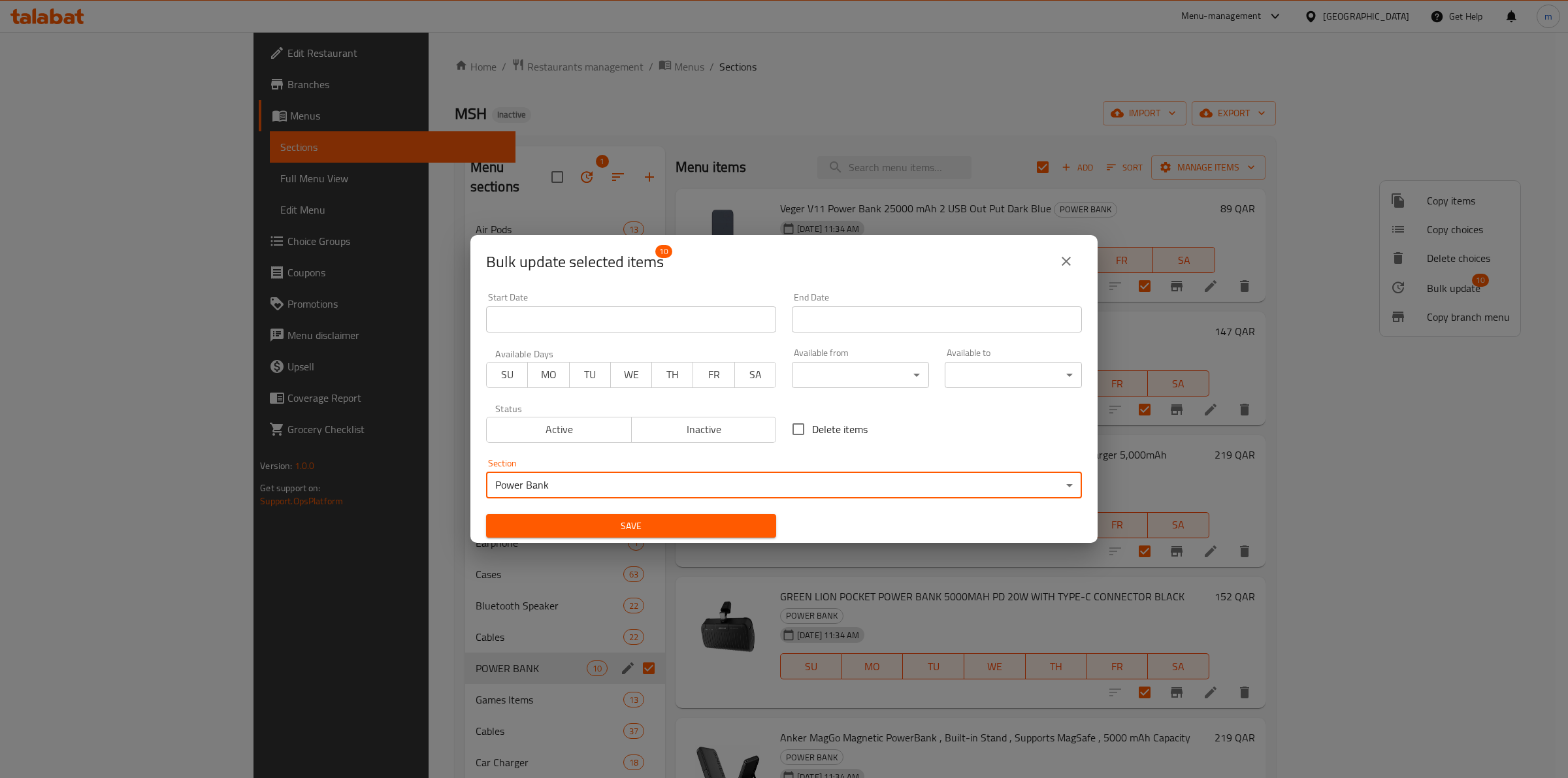
click at [683, 524] on span "Save" at bounding box center [632, 526] width 269 height 16
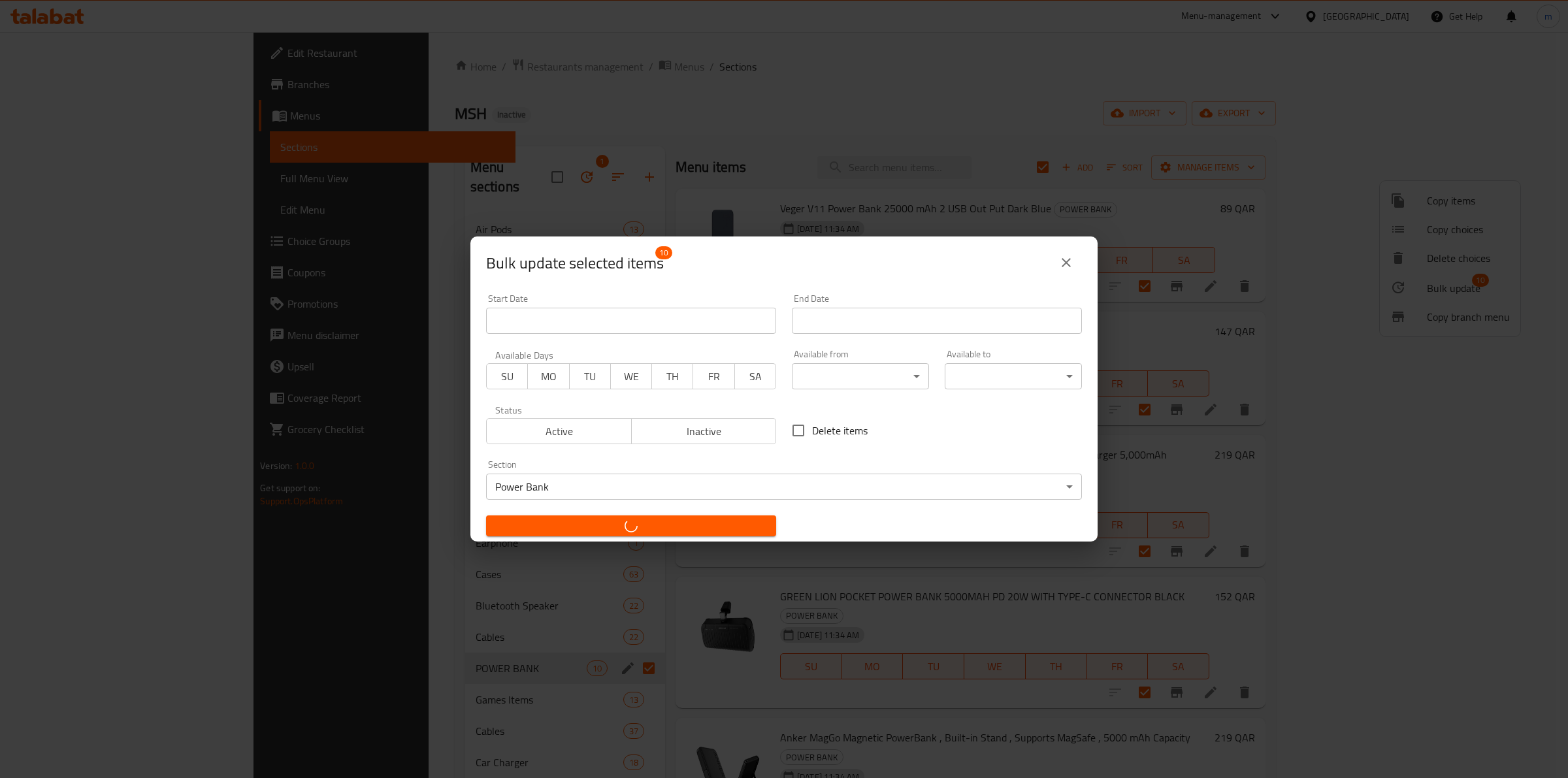
checkbox input "false"
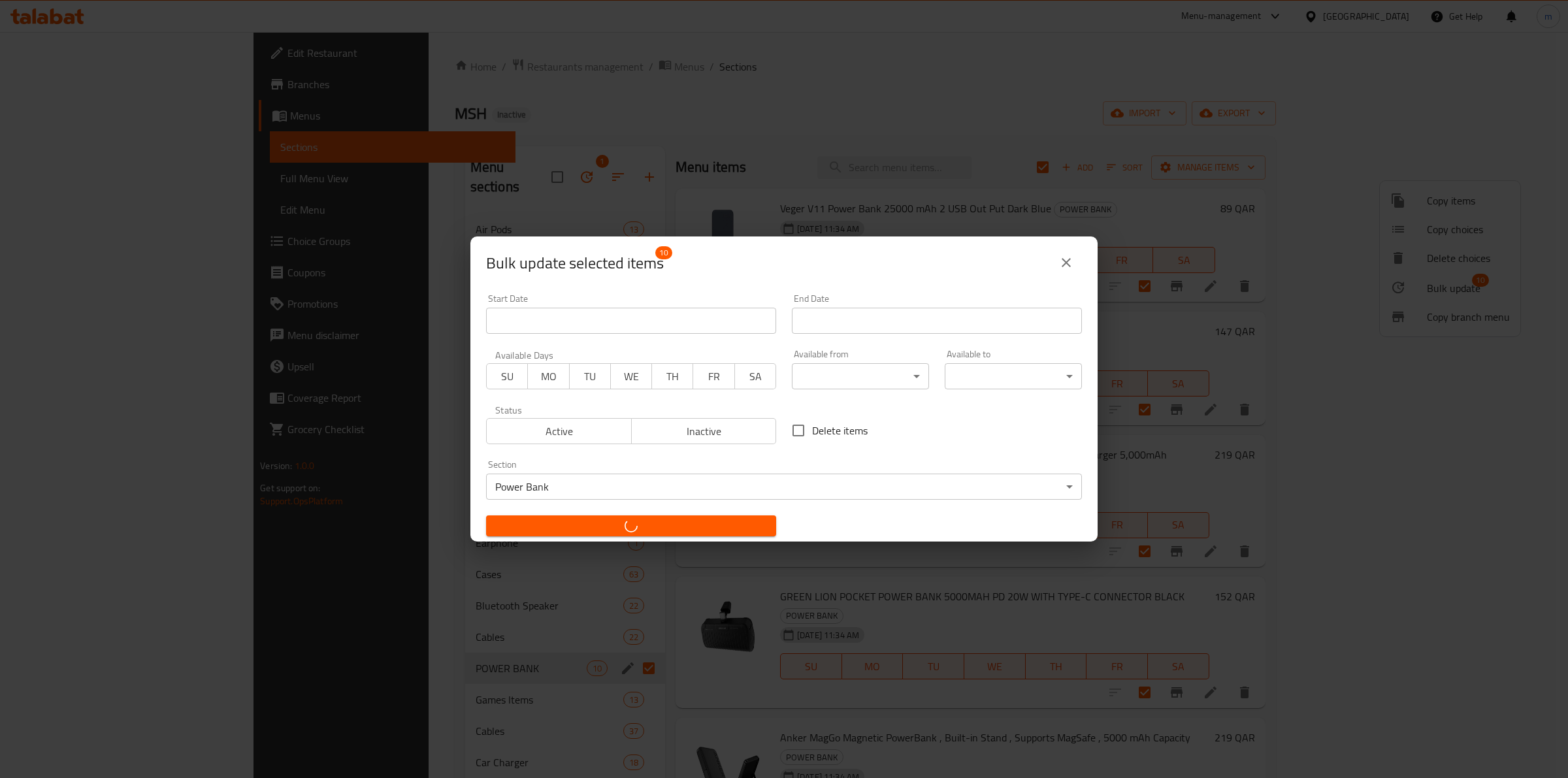
checkbox input "false"
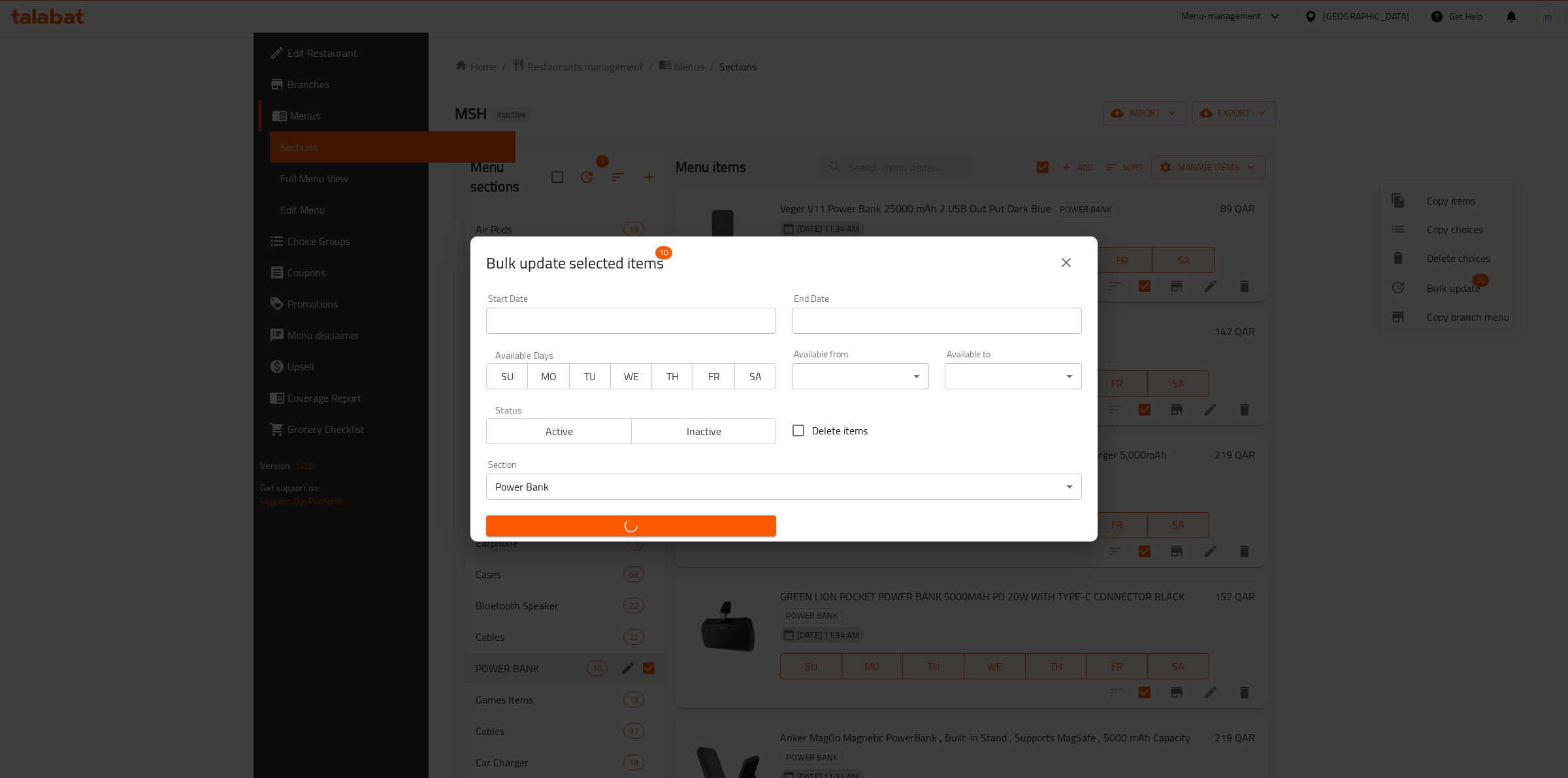
checkbox input "false"
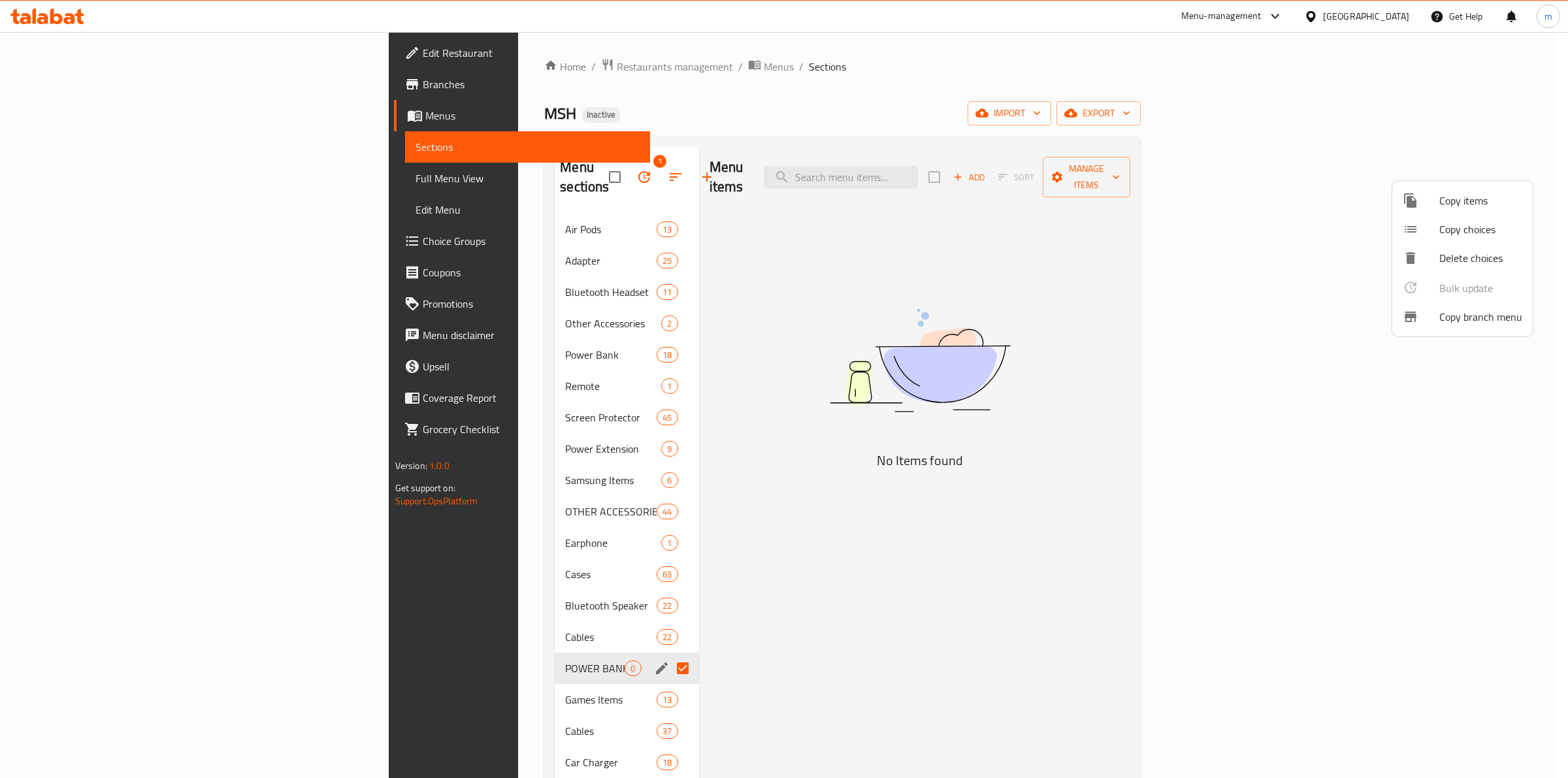
drag, startPoint x: 531, startPoint y: 167, endPoint x: 518, endPoint y: 178, distance: 17.0
click at [524, 173] on div at bounding box center [784, 389] width 1568 height 778
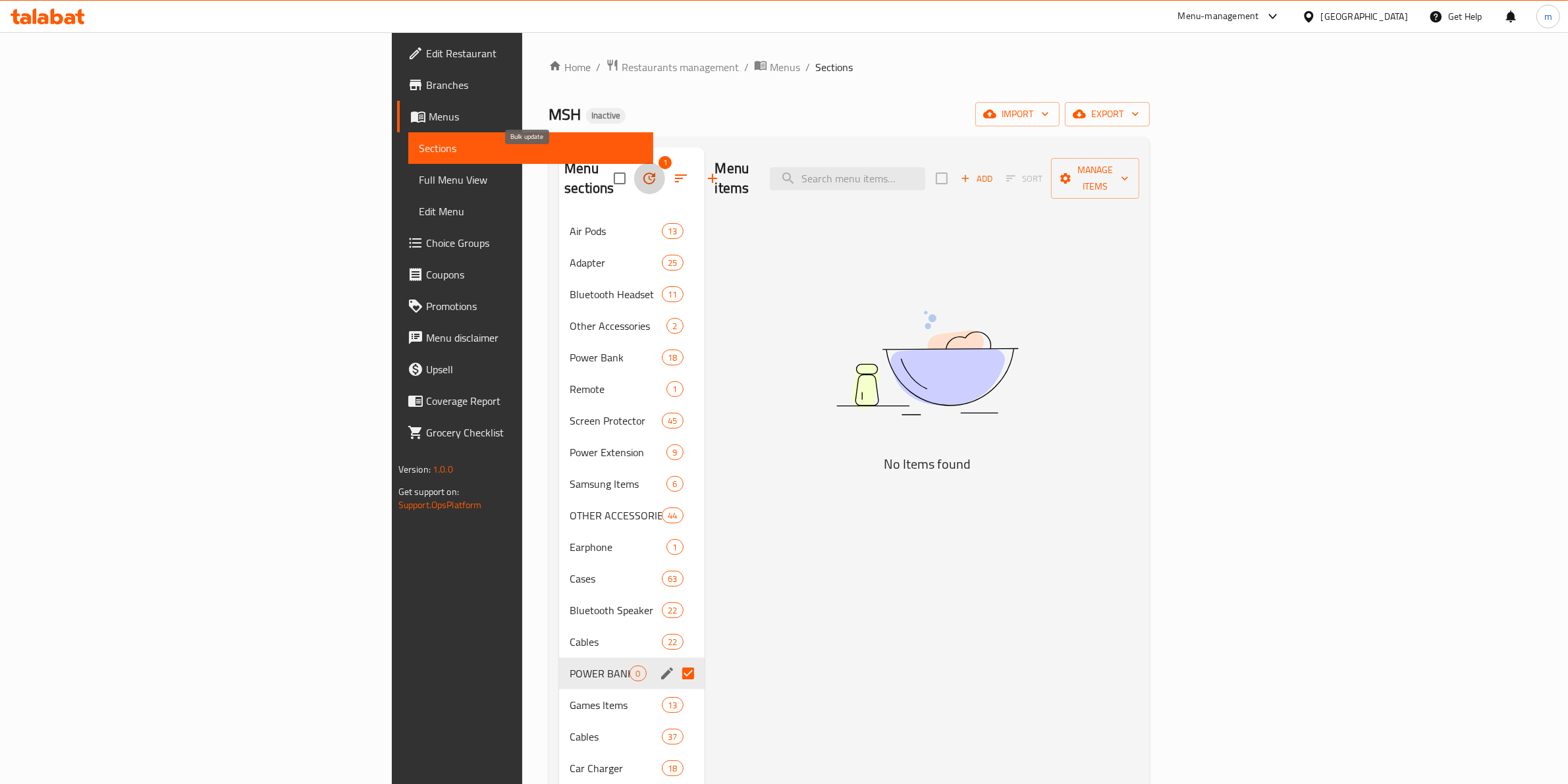
click at [641, 171] on icon "button" at bounding box center [648, 178] width 16 height 16
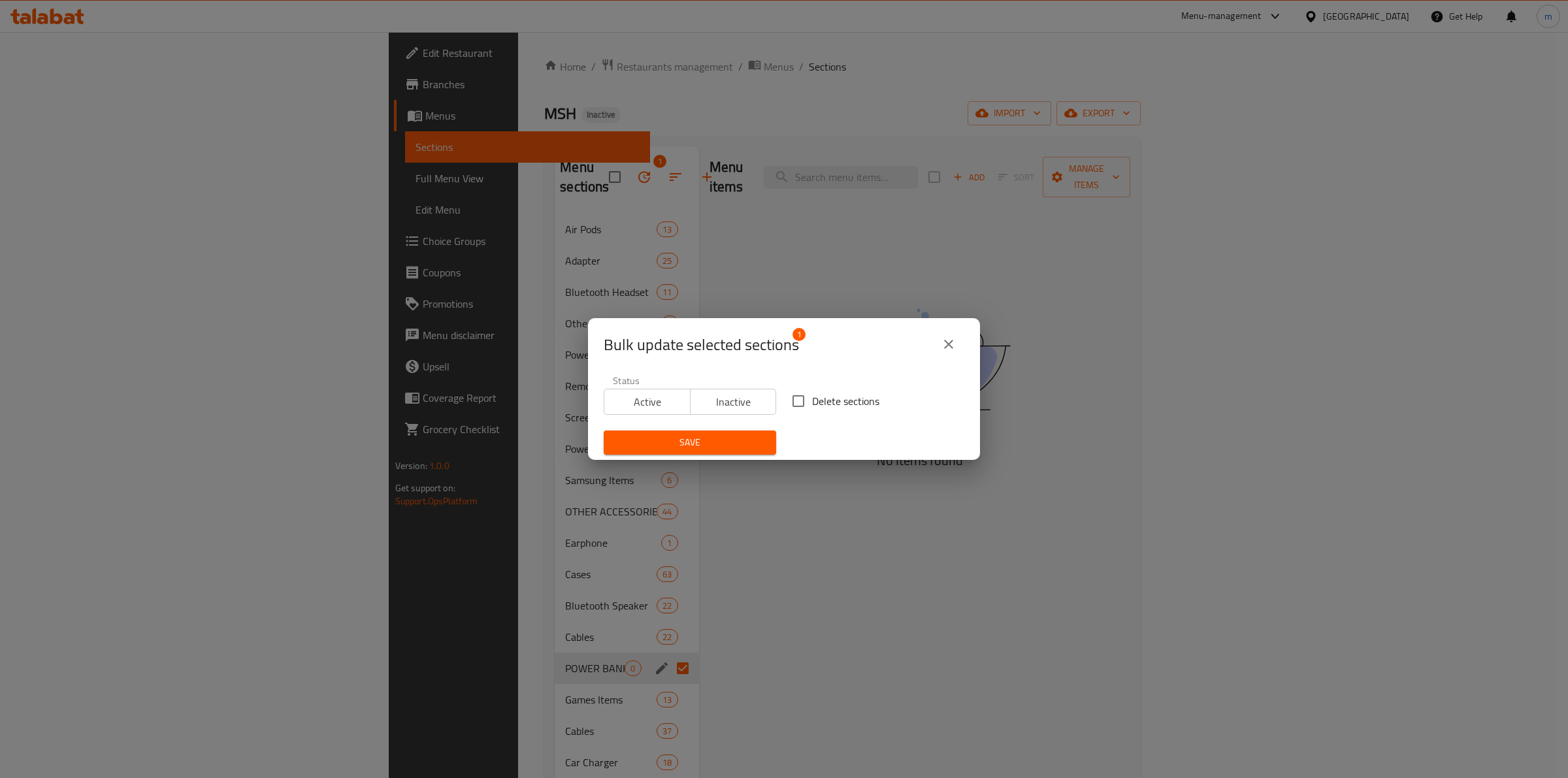
click at [803, 405] on input "Delete sections" at bounding box center [798, 401] width 27 height 27
checkbox input "true"
click at [743, 436] on span "Save" at bounding box center [690, 443] width 152 height 16
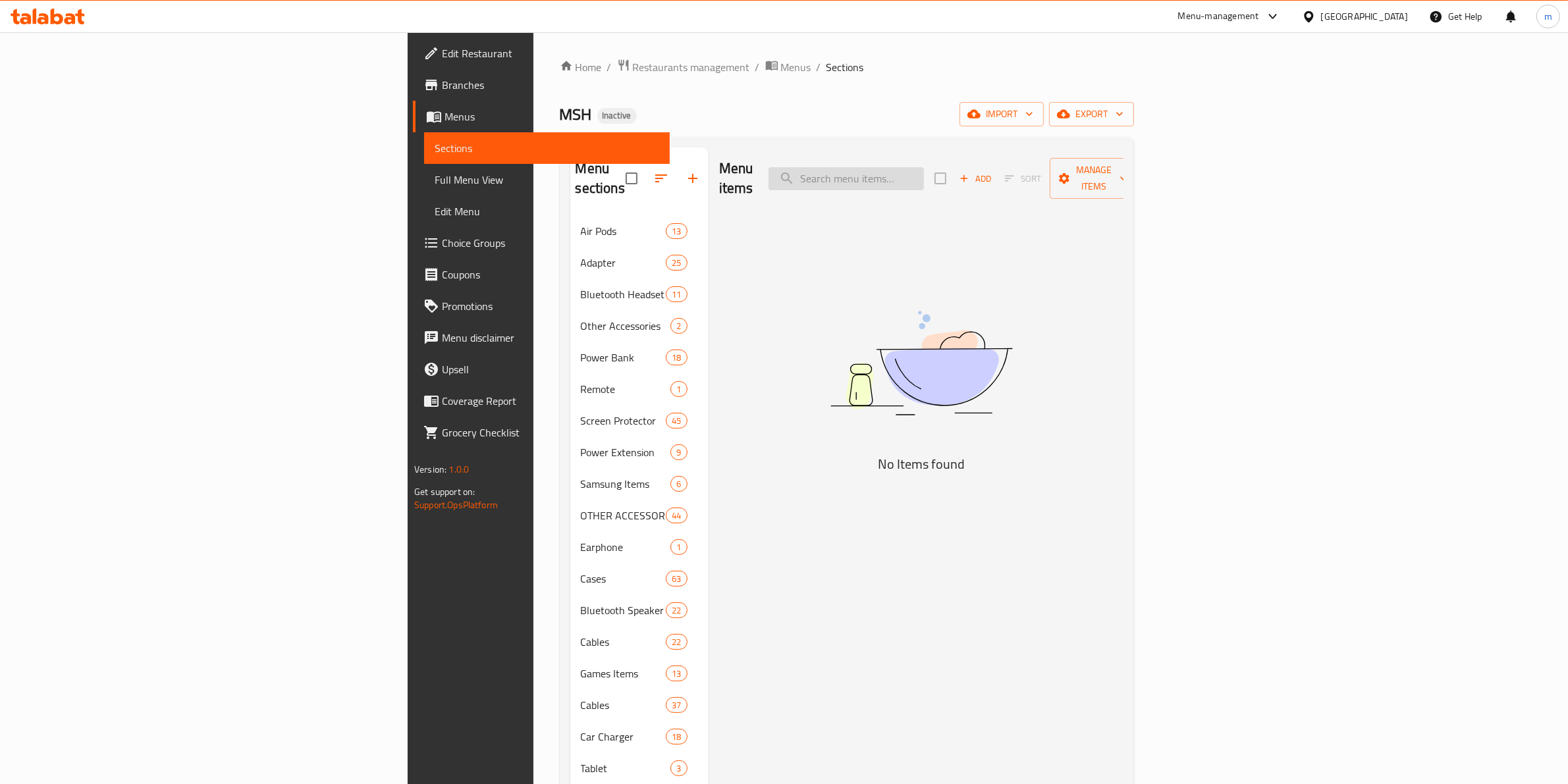
click at [924, 176] on input "search" at bounding box center [846, 178] width 155 height 23
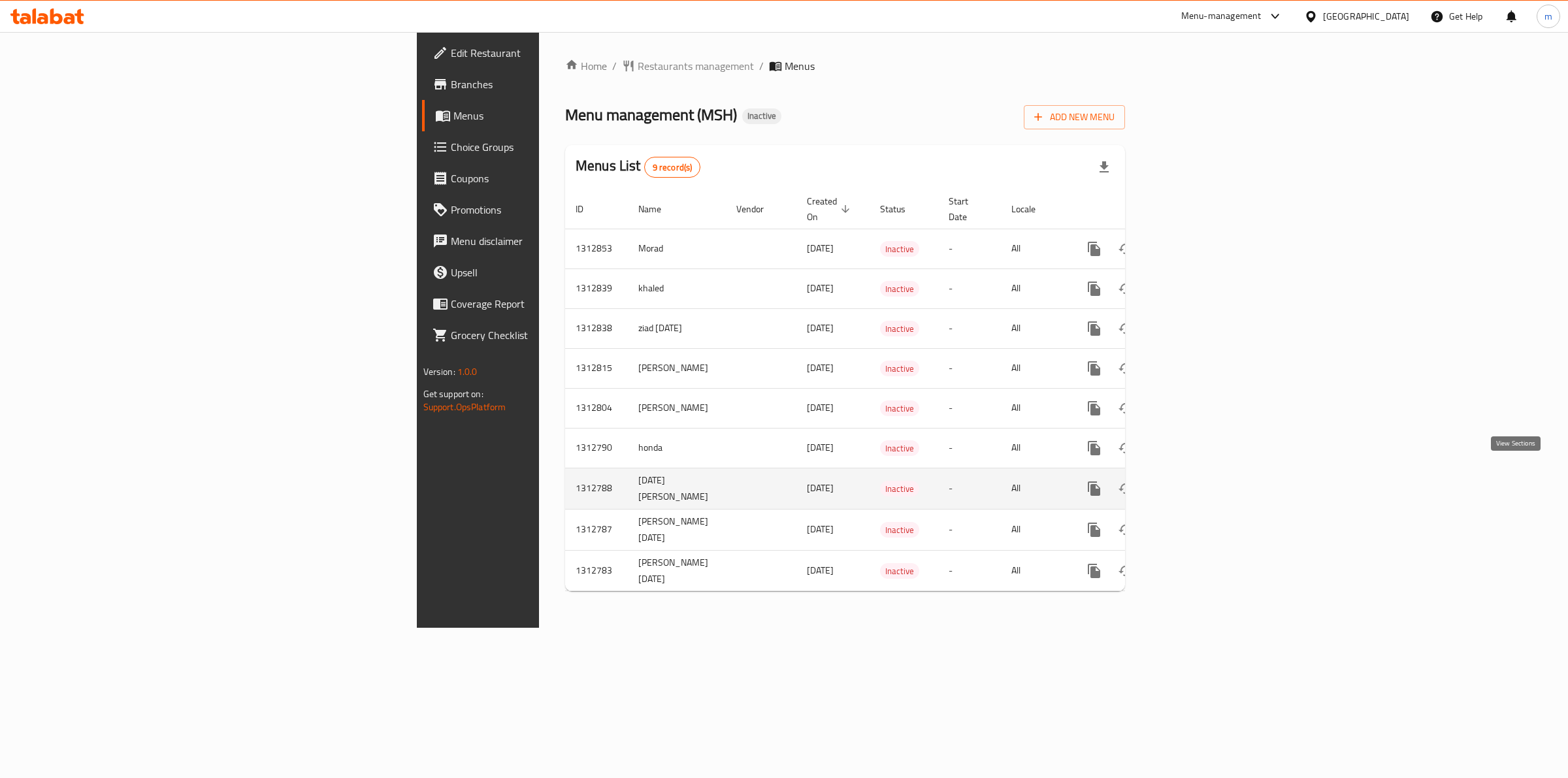
click at [1196, 481] on icon "enhanced table" at bounding box center [1188, 488] width 16 height 16
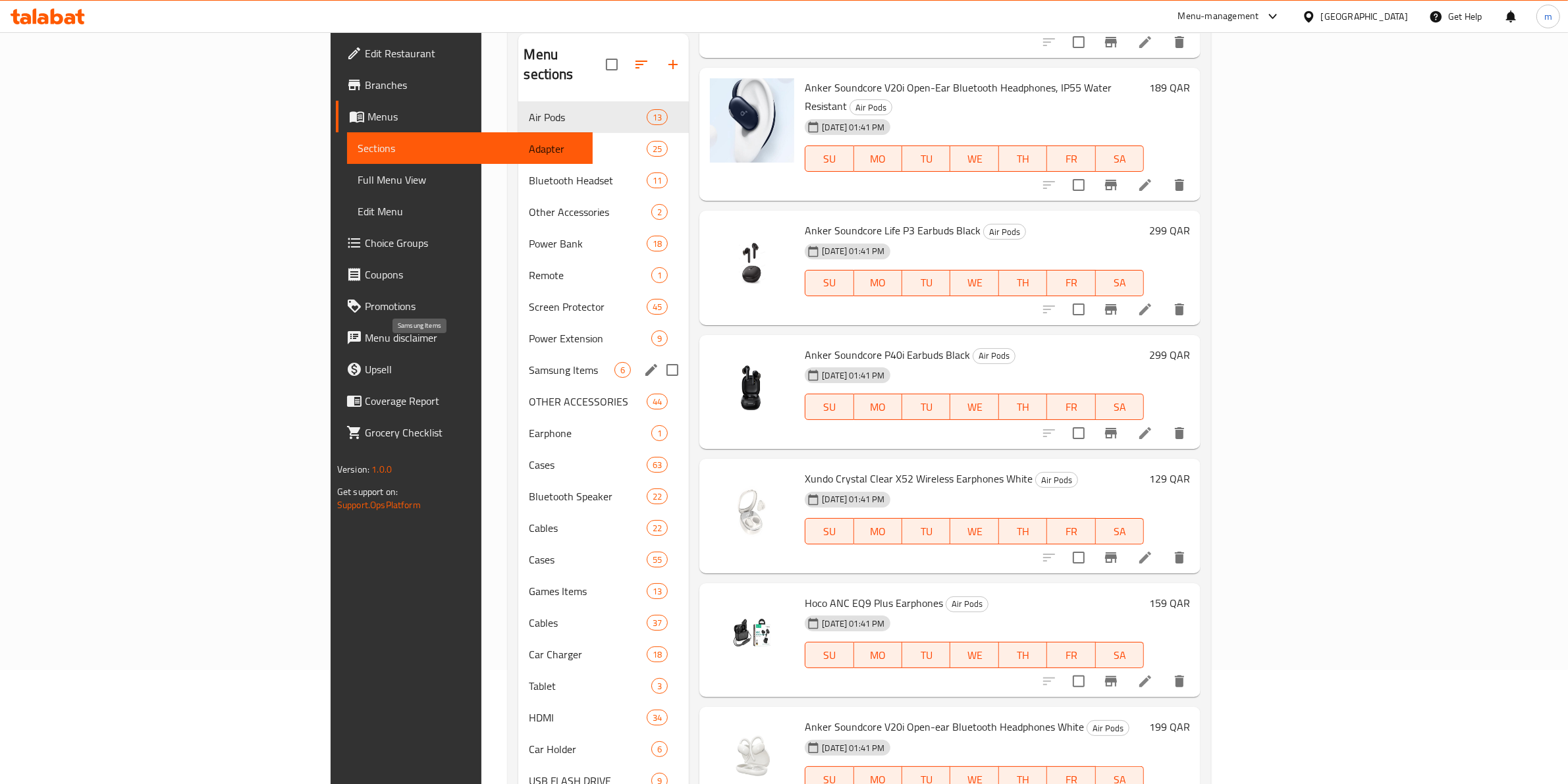
scroll to position [109, 0]
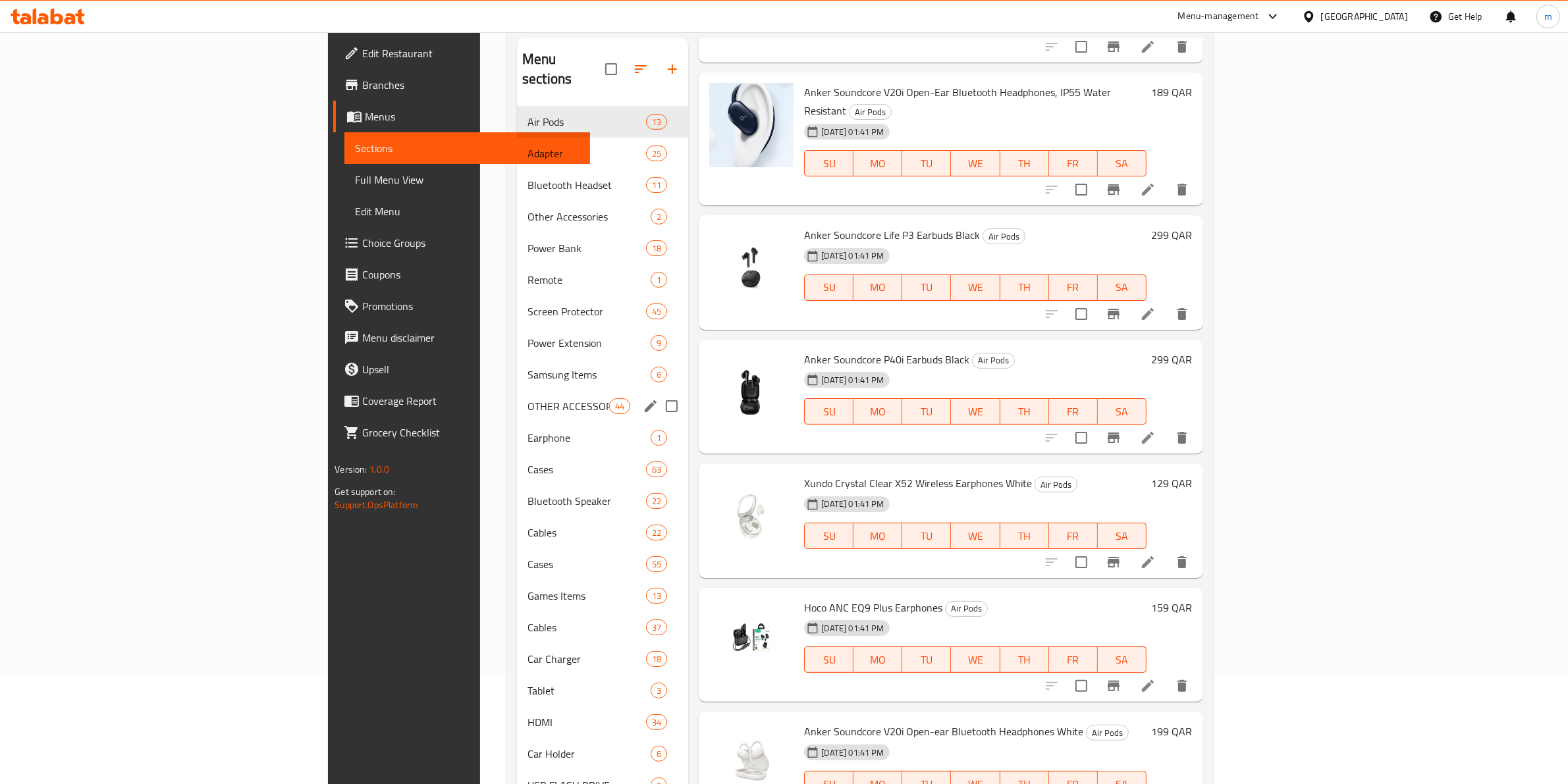
click at [658, 392] on input "Menu sections" at bounding box center [671, 406] width 28 height 28
checkbox input "true"
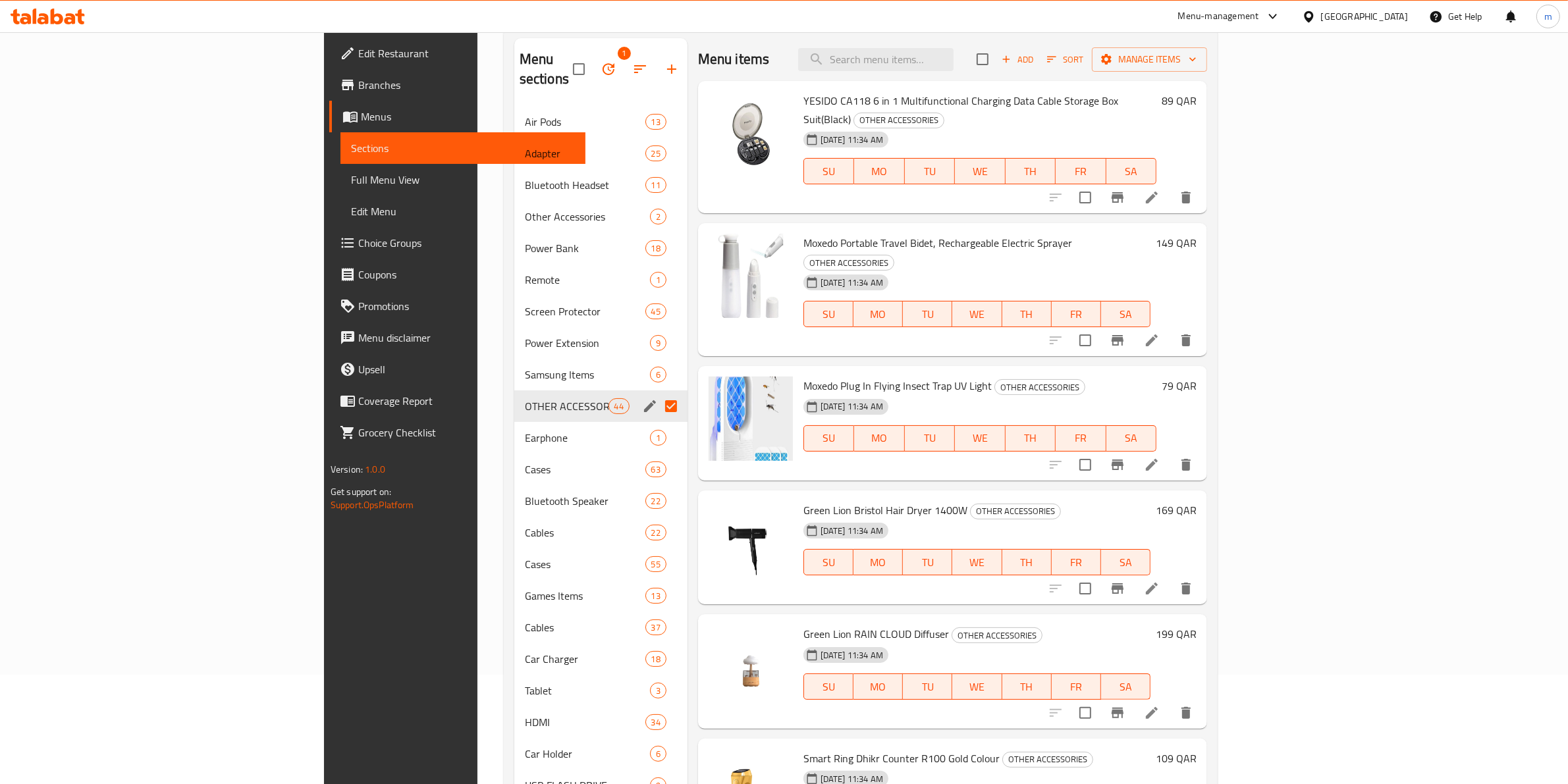
click at [996, 57] on input "checkbox" at bounding box center [982, 59] width 28 height 28
checkbox input "true"
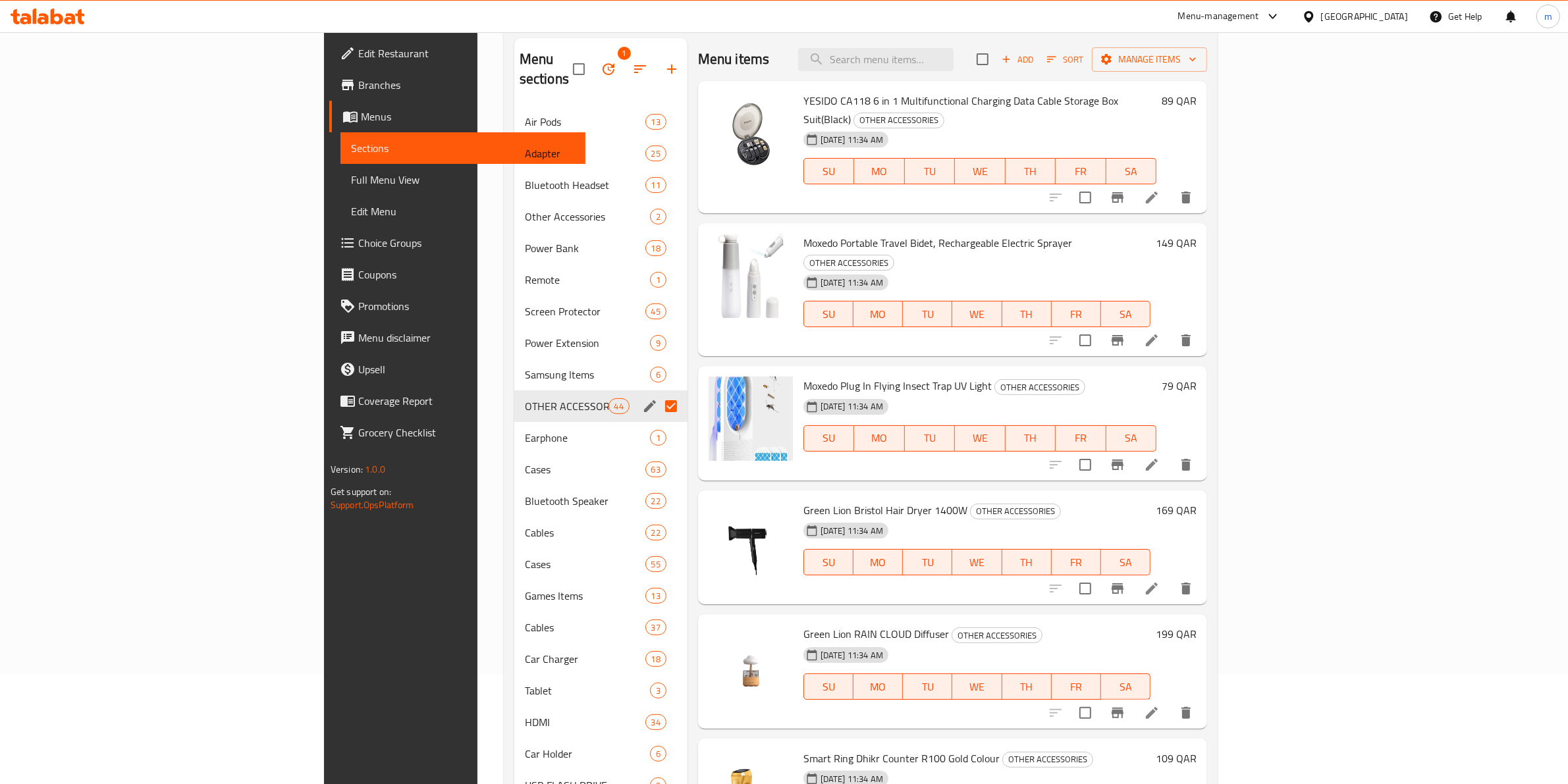
checkbox input "true"
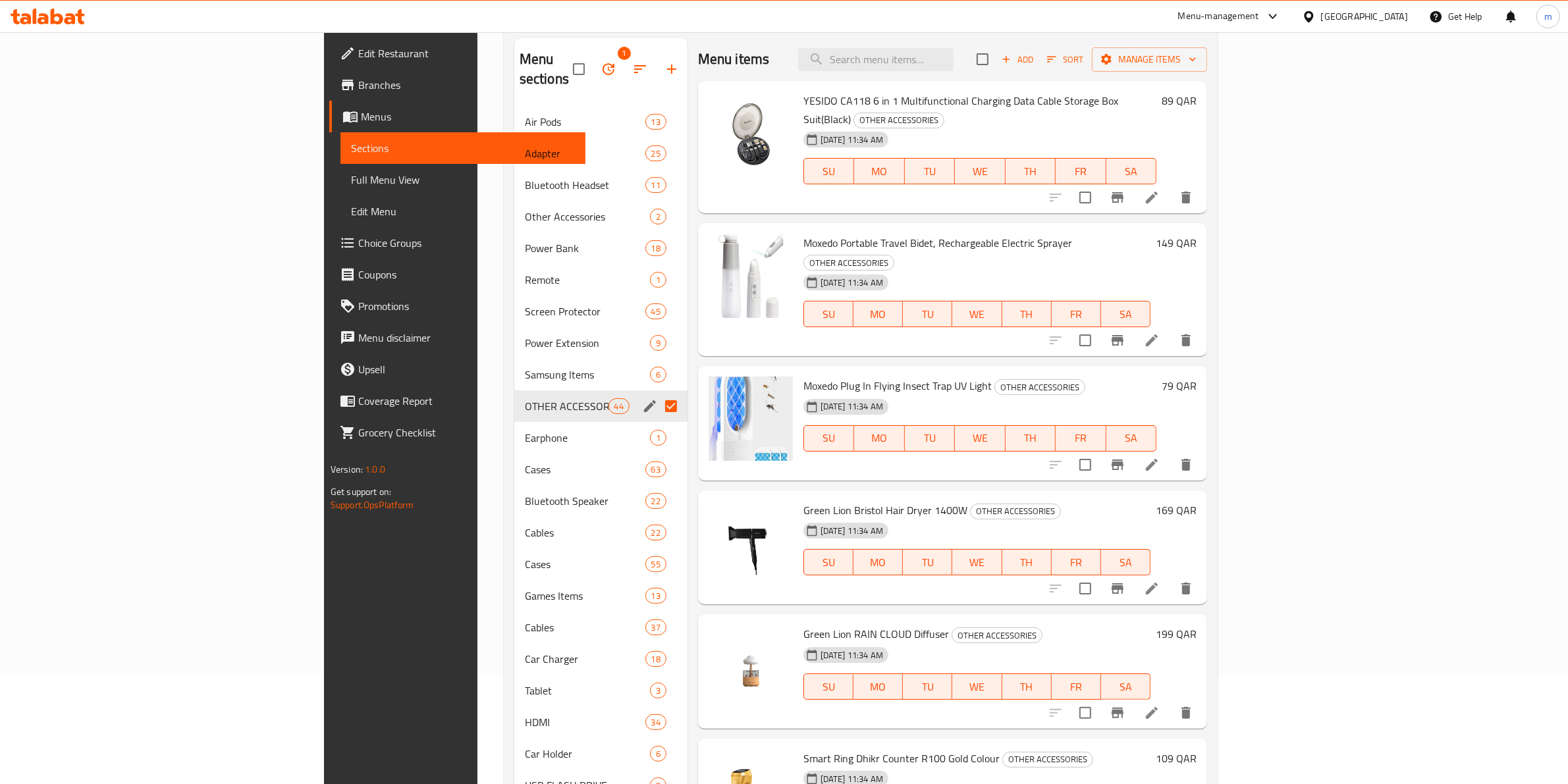
checkbox input "true"
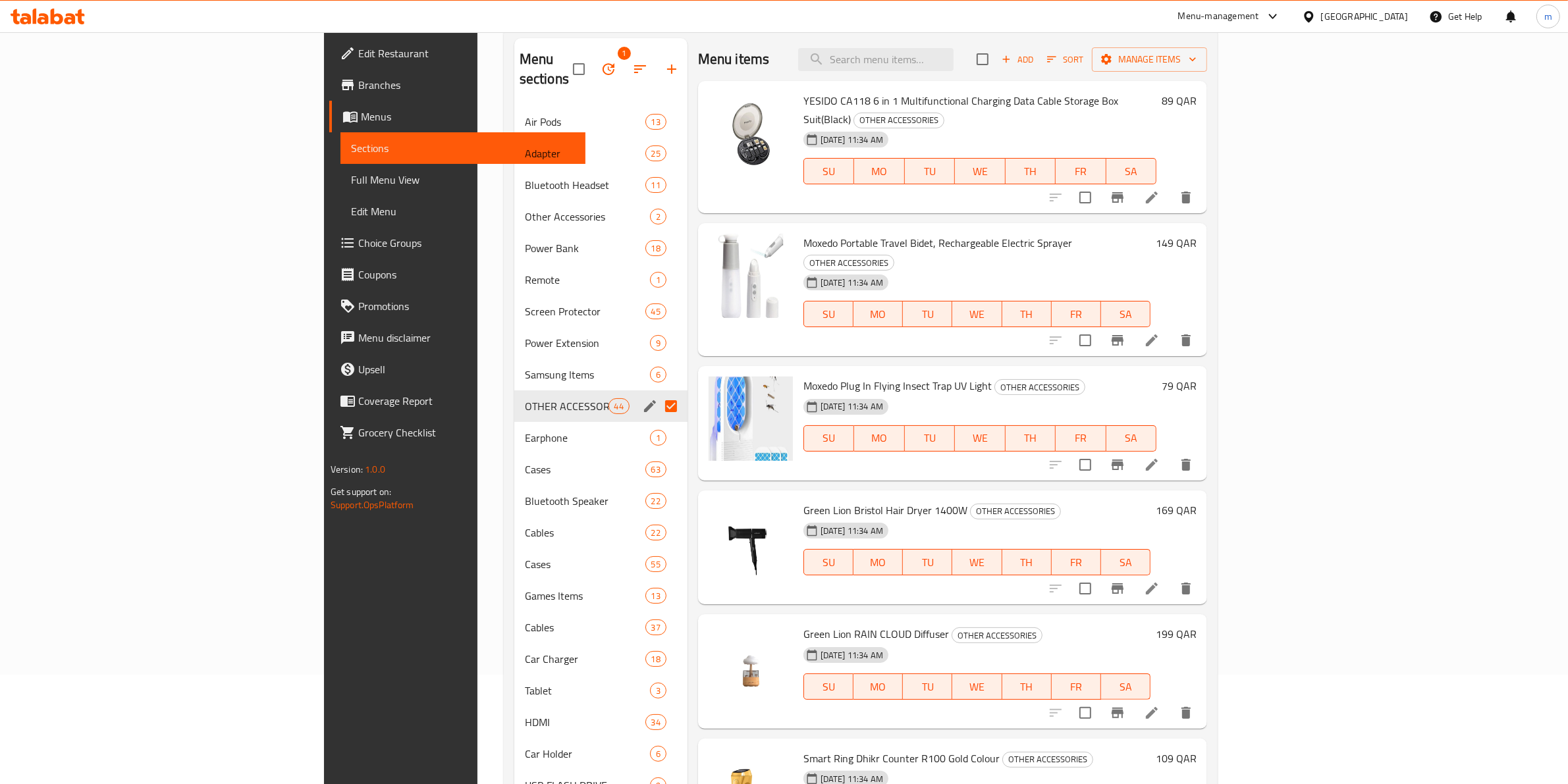
checkbox input "true"
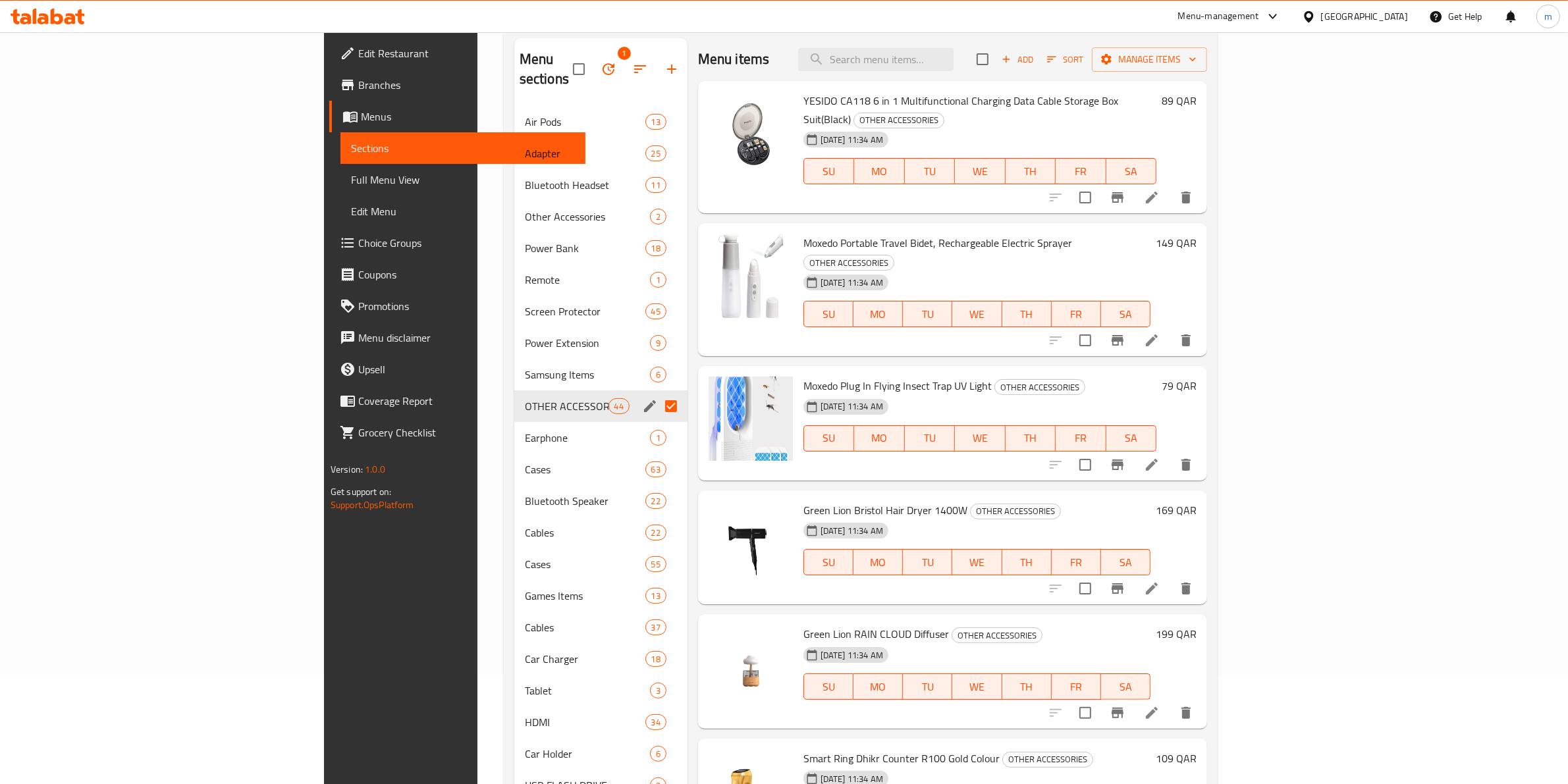
checkbox input "true"
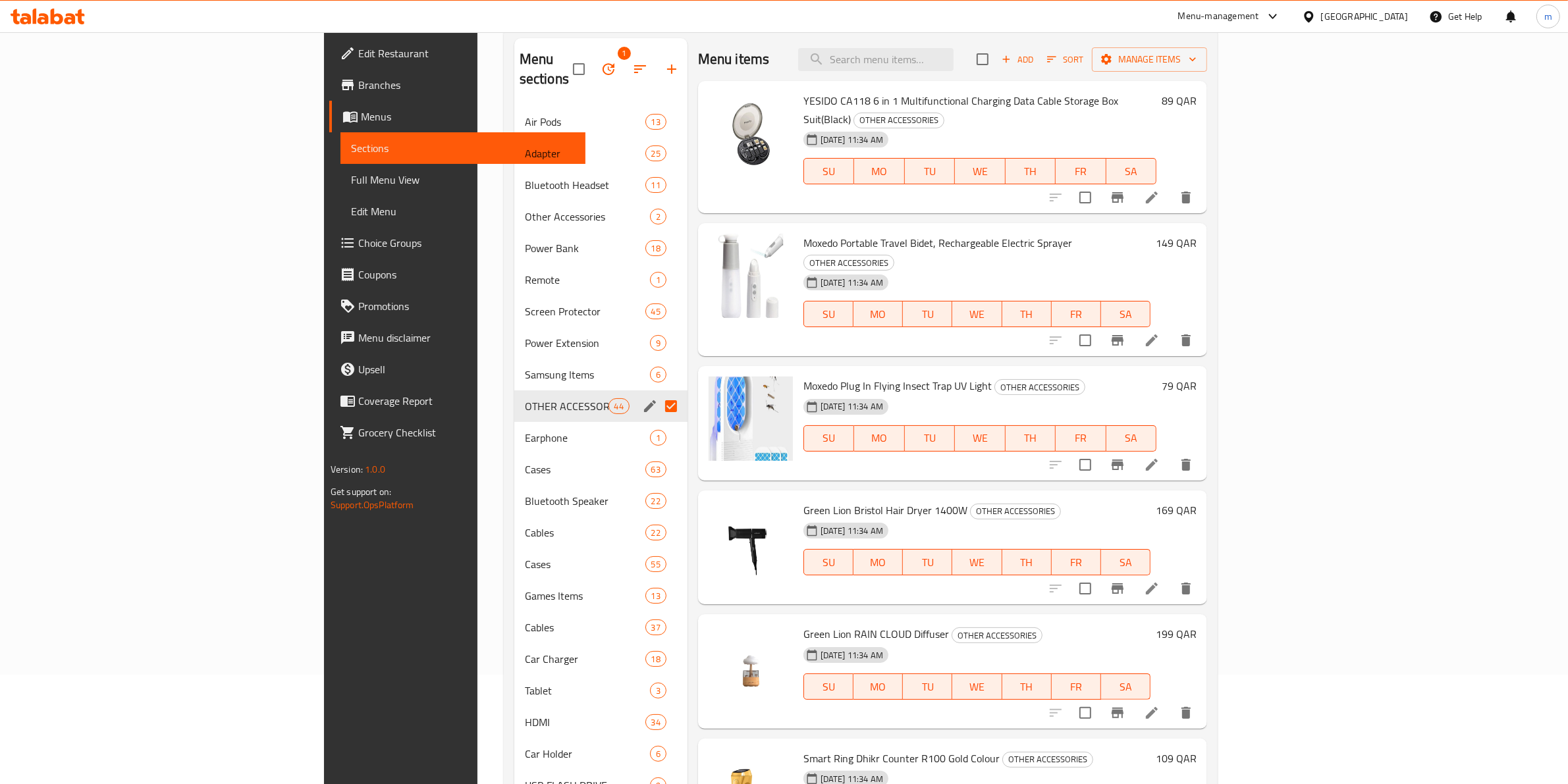
checkbox input "true"
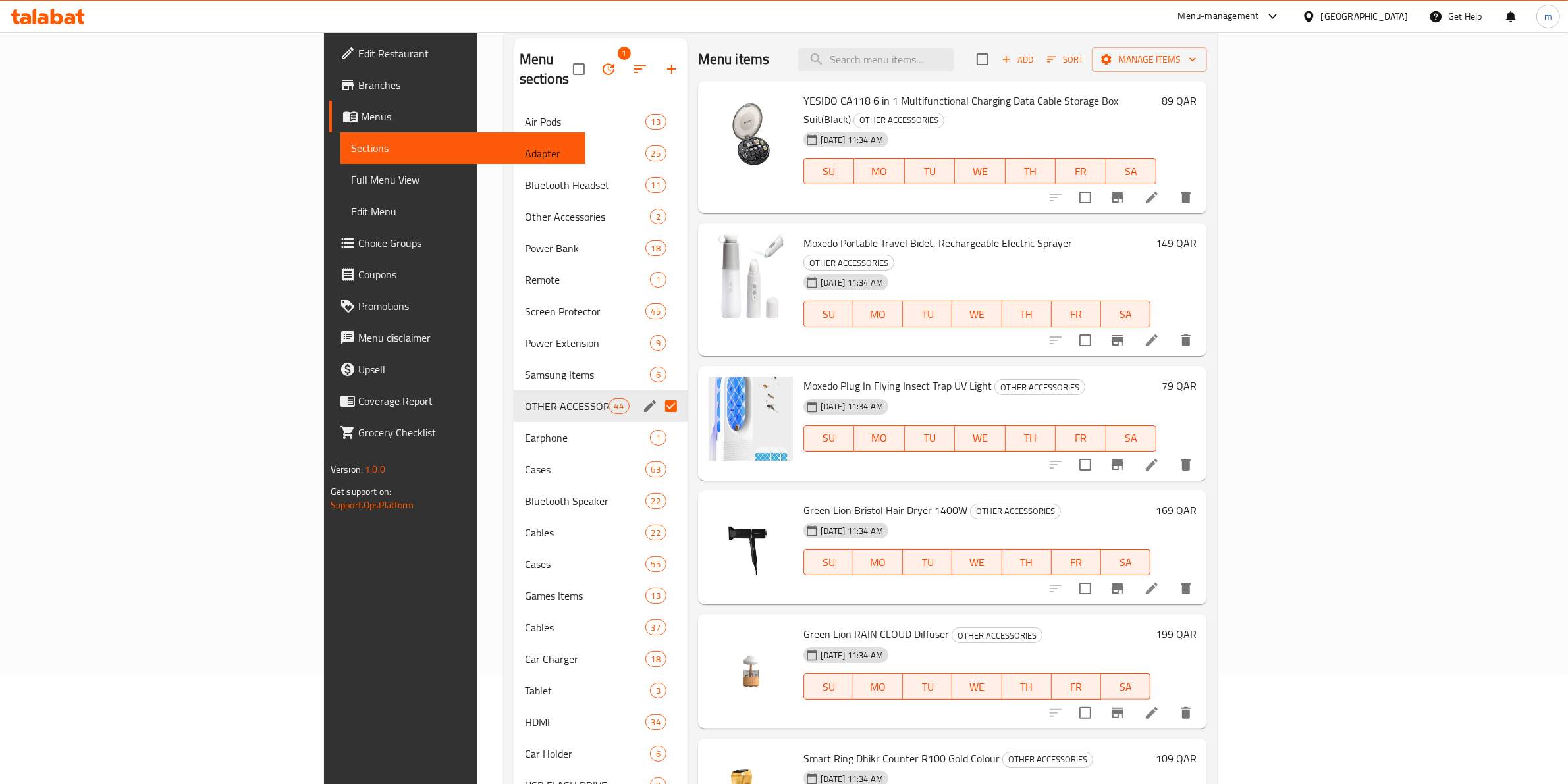
checkbox input "true"
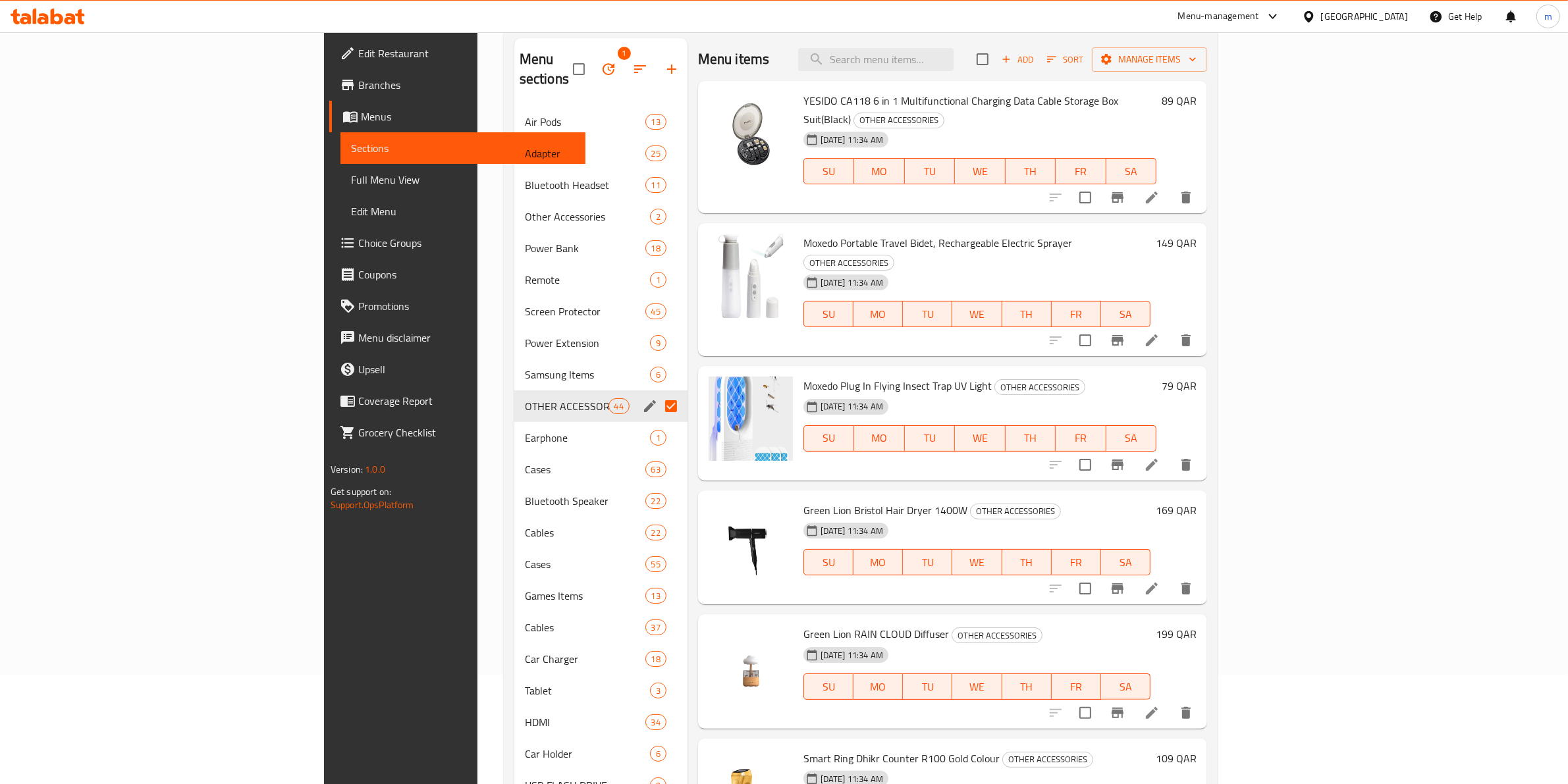
checkbox input "true"
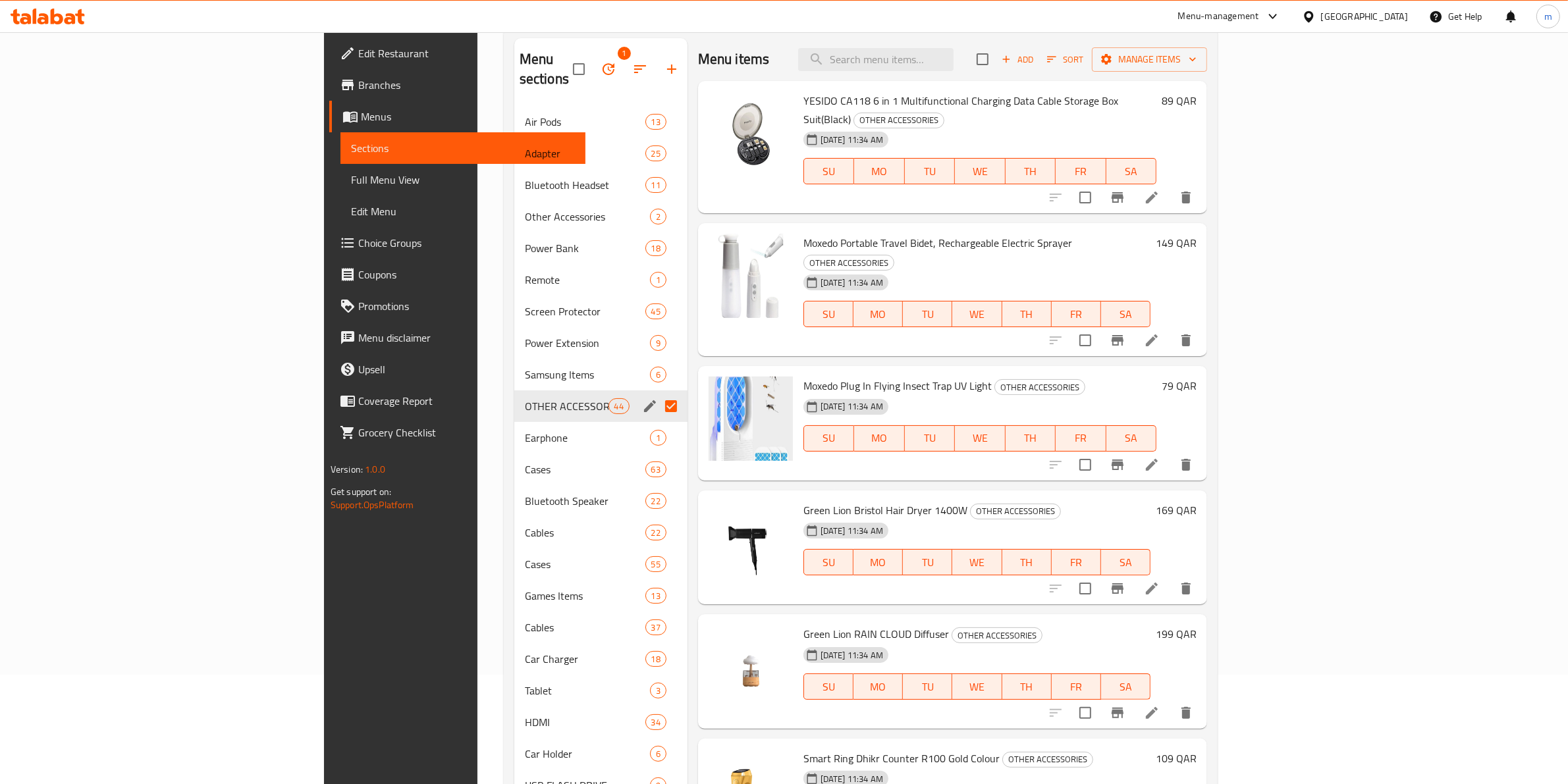
checkbox input "true"
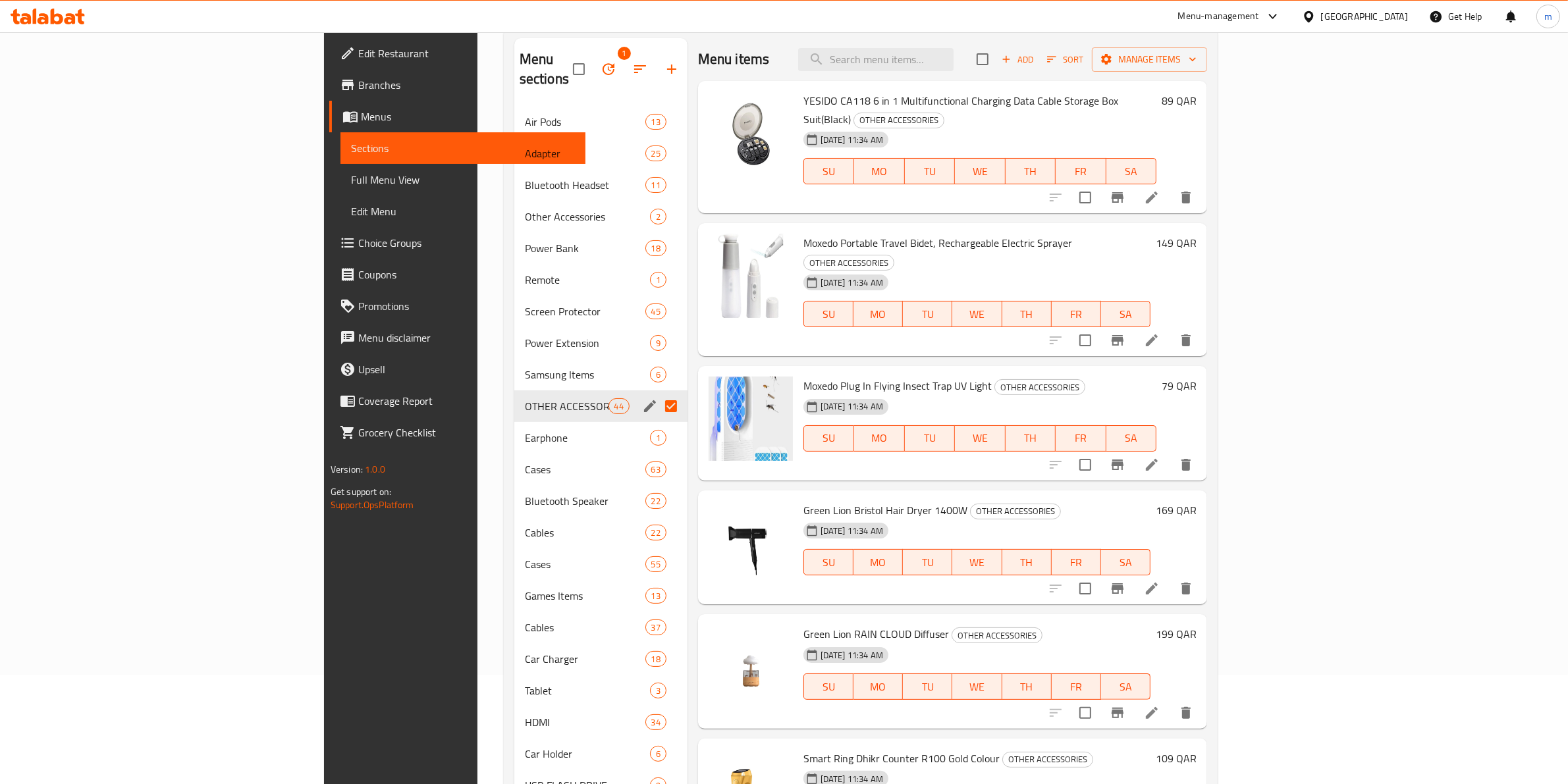
checkbox input "true"
click at [1196, 63] on span "Manage items" at bounding box center [1149, 60] width 94 height 17
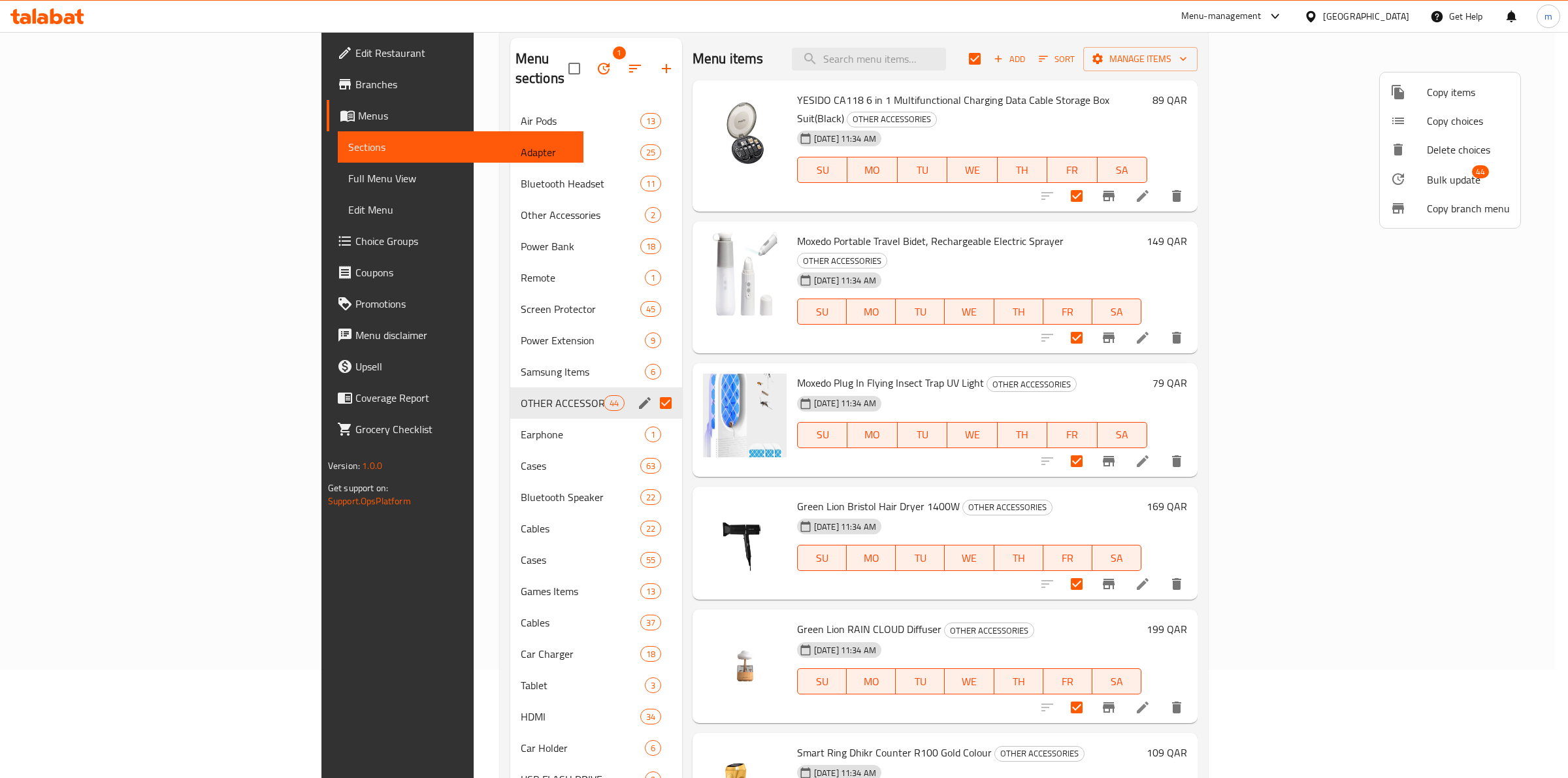
click at [1448, 175] on span "Bulk update" at bounding box center [1454, 179] width 54 height 16
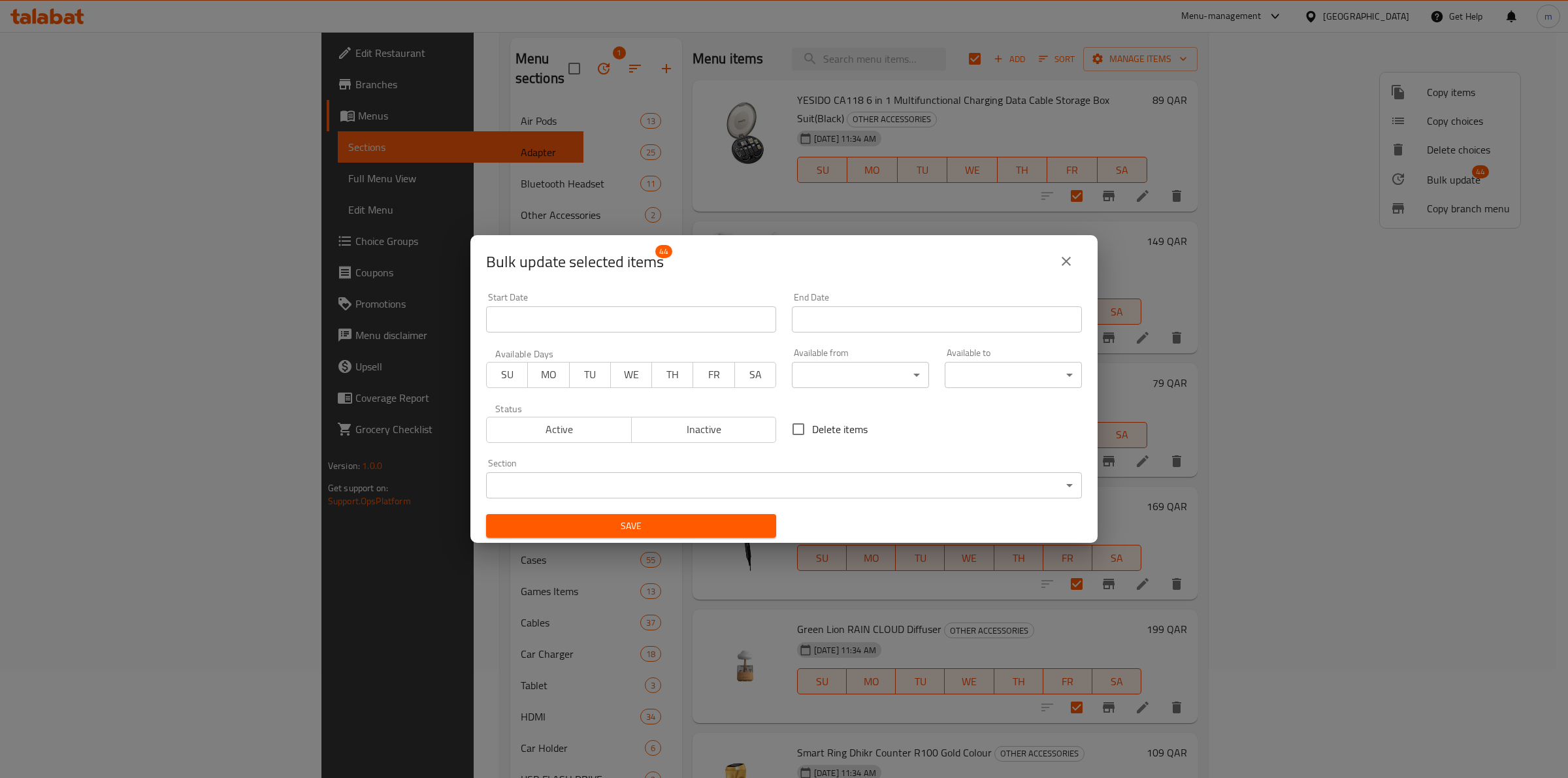
click at [689, 484] on body "​ Menu-management Qatar Get Help m Edit Restaurant Branches Menus Sections Full…" at bounding box center [784, 296] width 1568 height 746
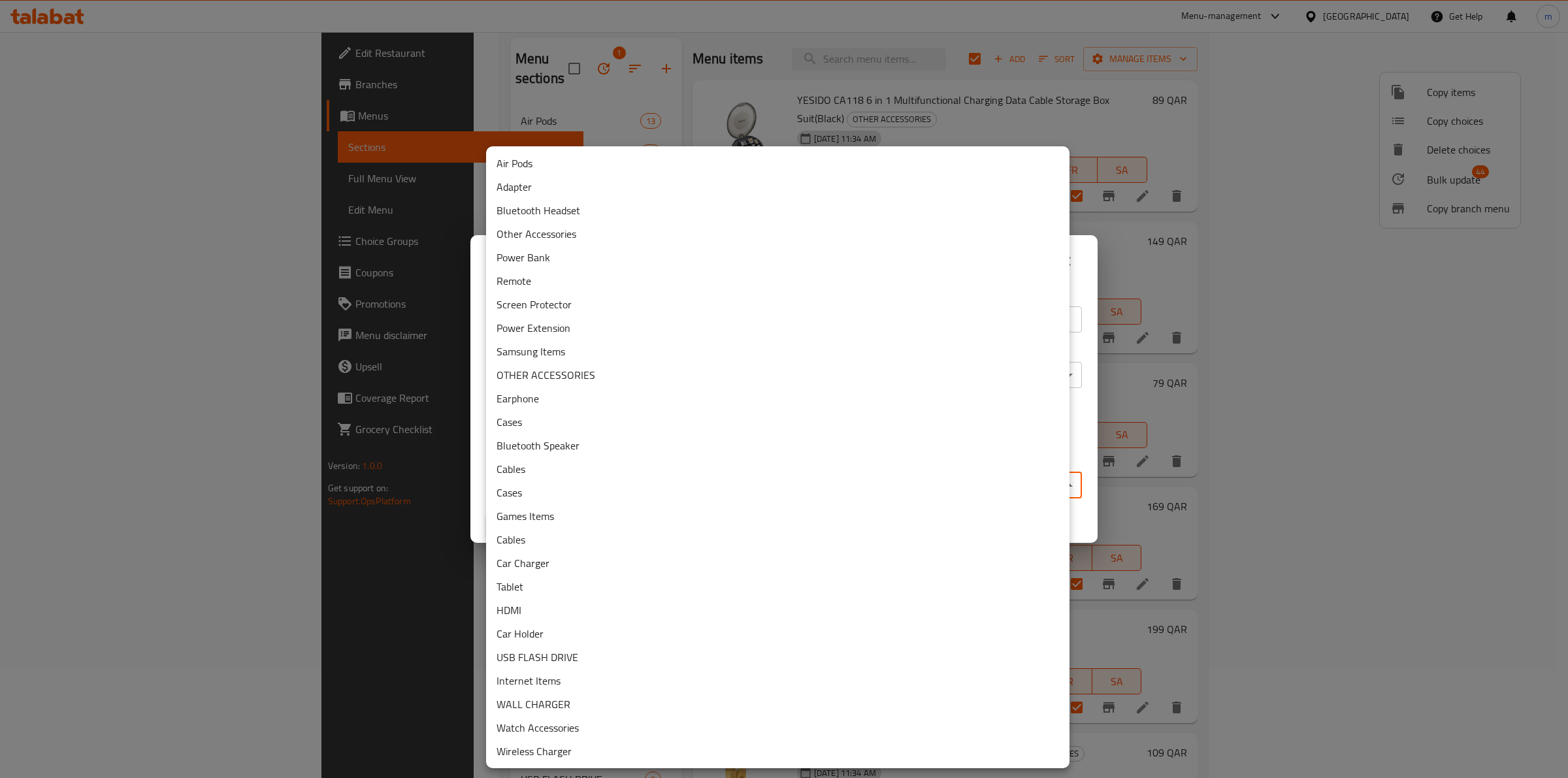
click at [595, 235] on li "Other Accessories" at bounding box center [777, 234] width 583 height 24
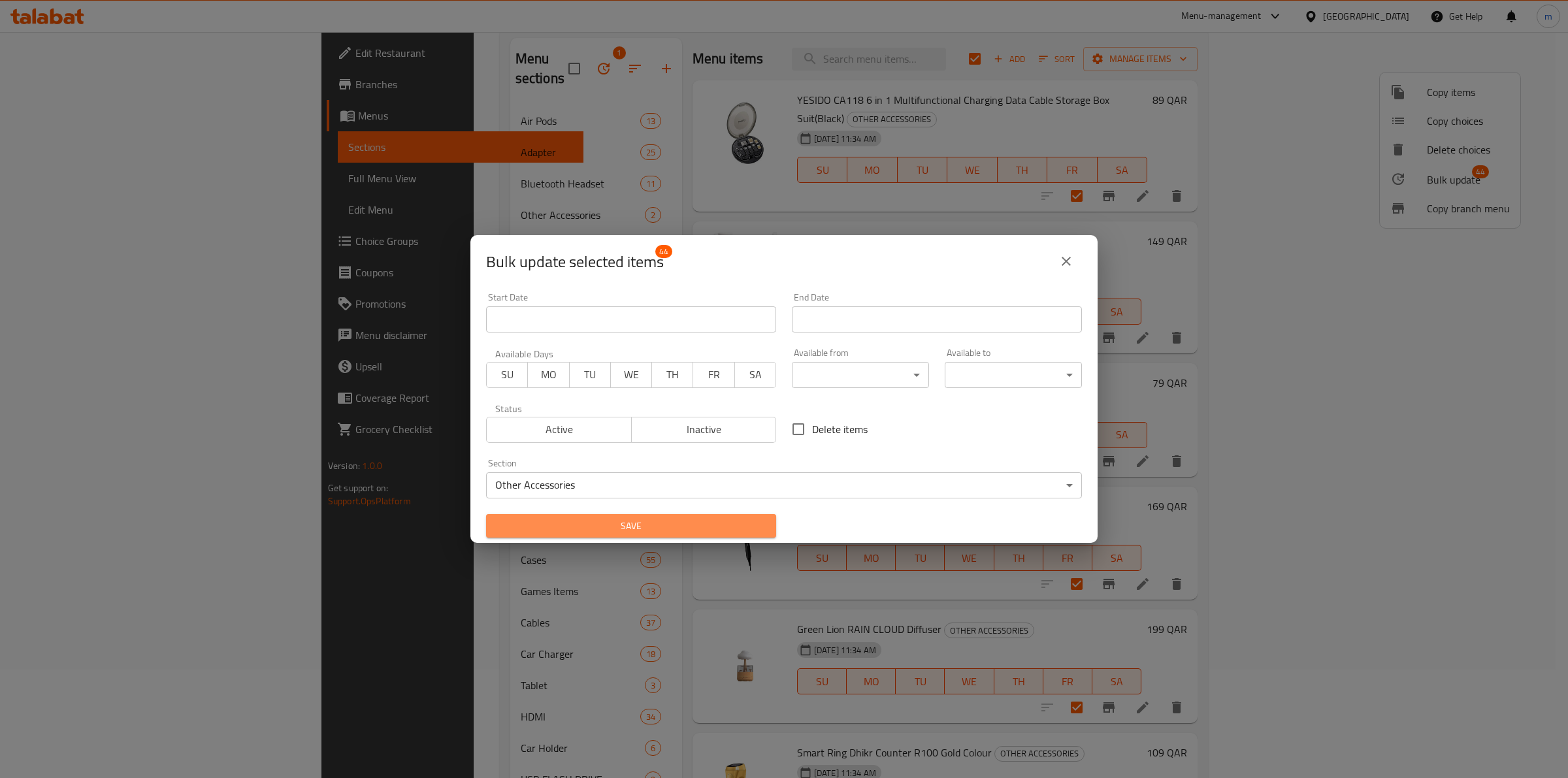
click at [639, 523] on span "Save" at bounding box center [632, 526] width 269 height 16
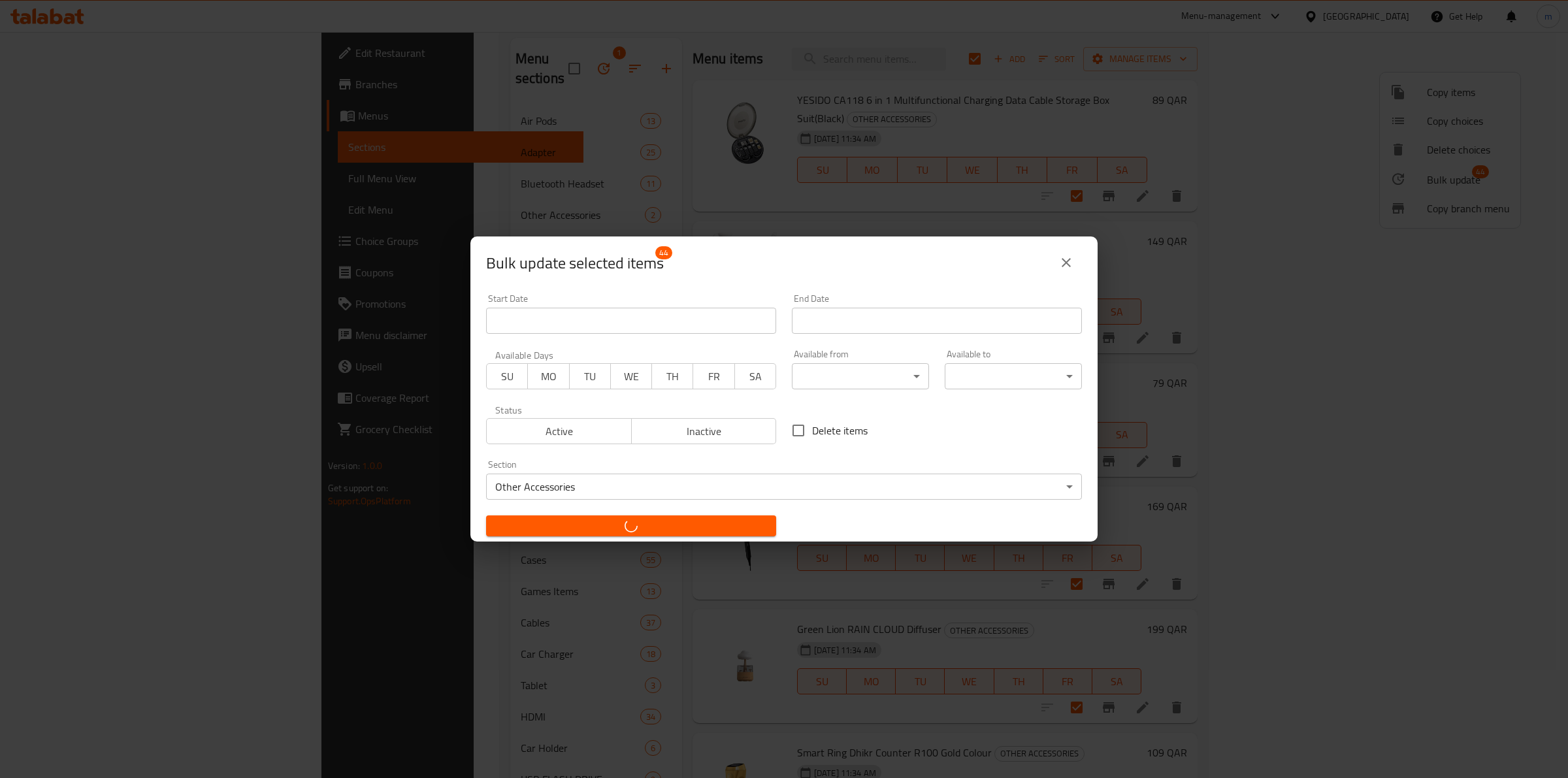
checkbox input "false"
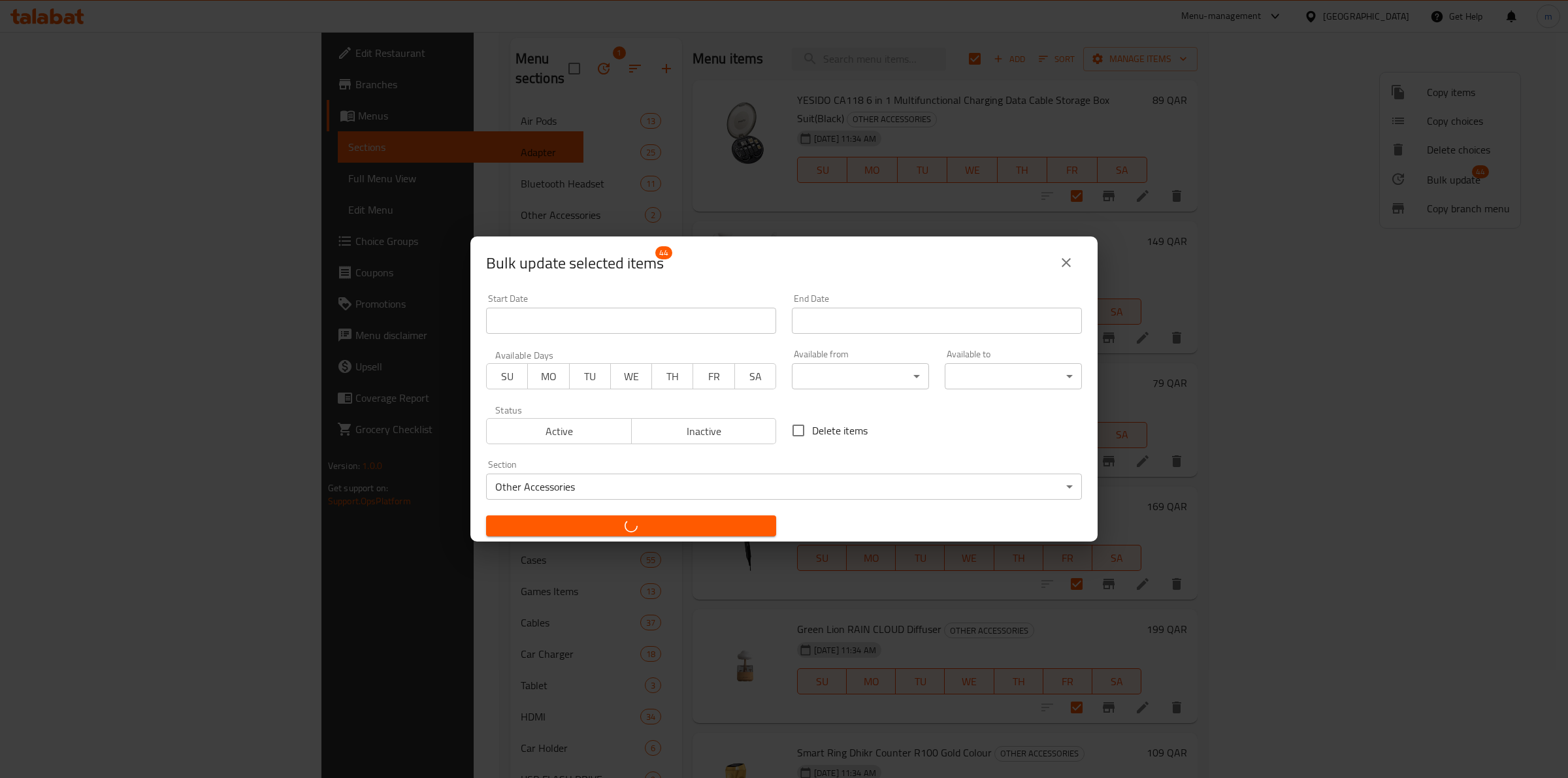
checkbox input "false"
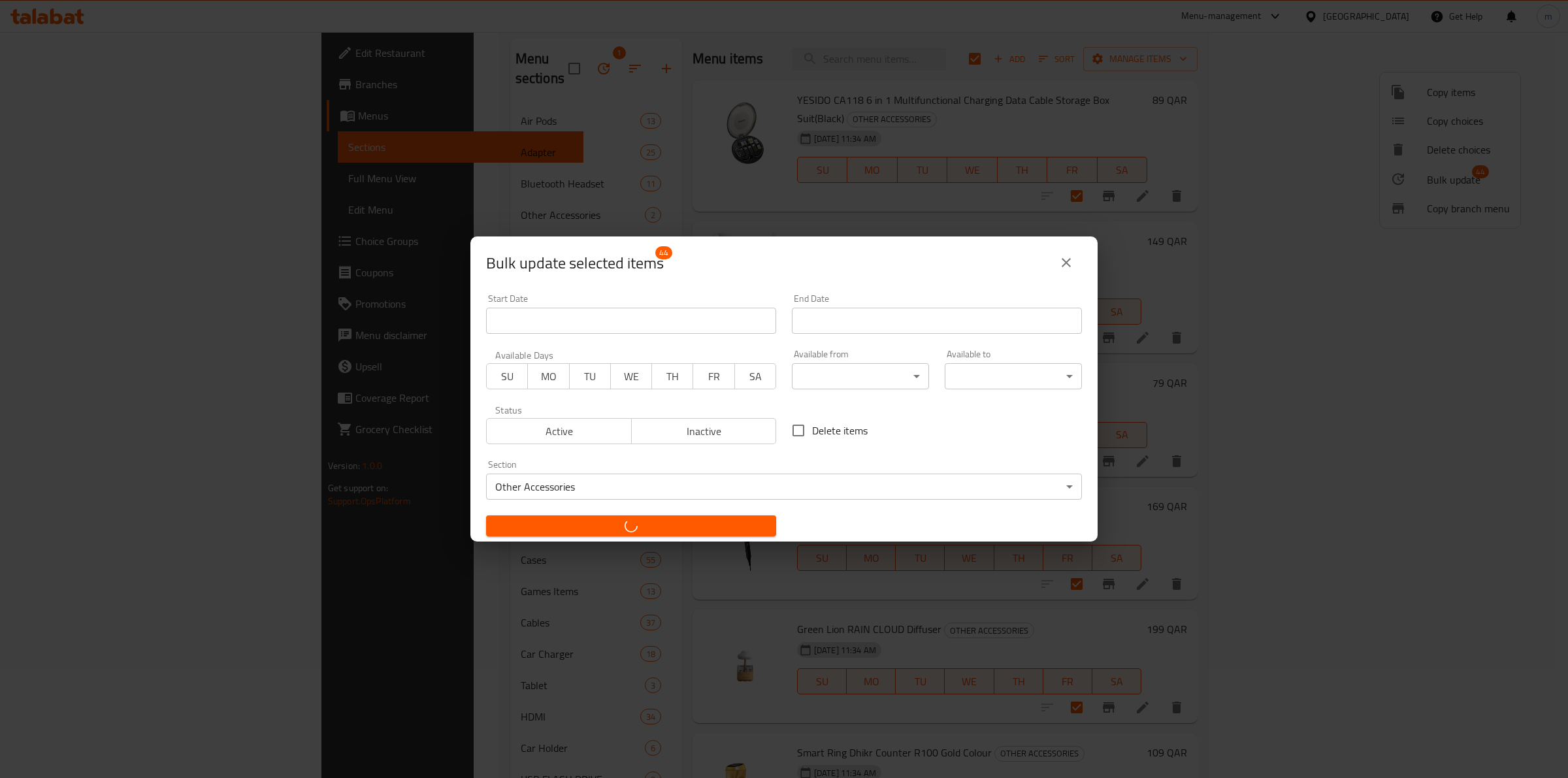
checkbox input "false"
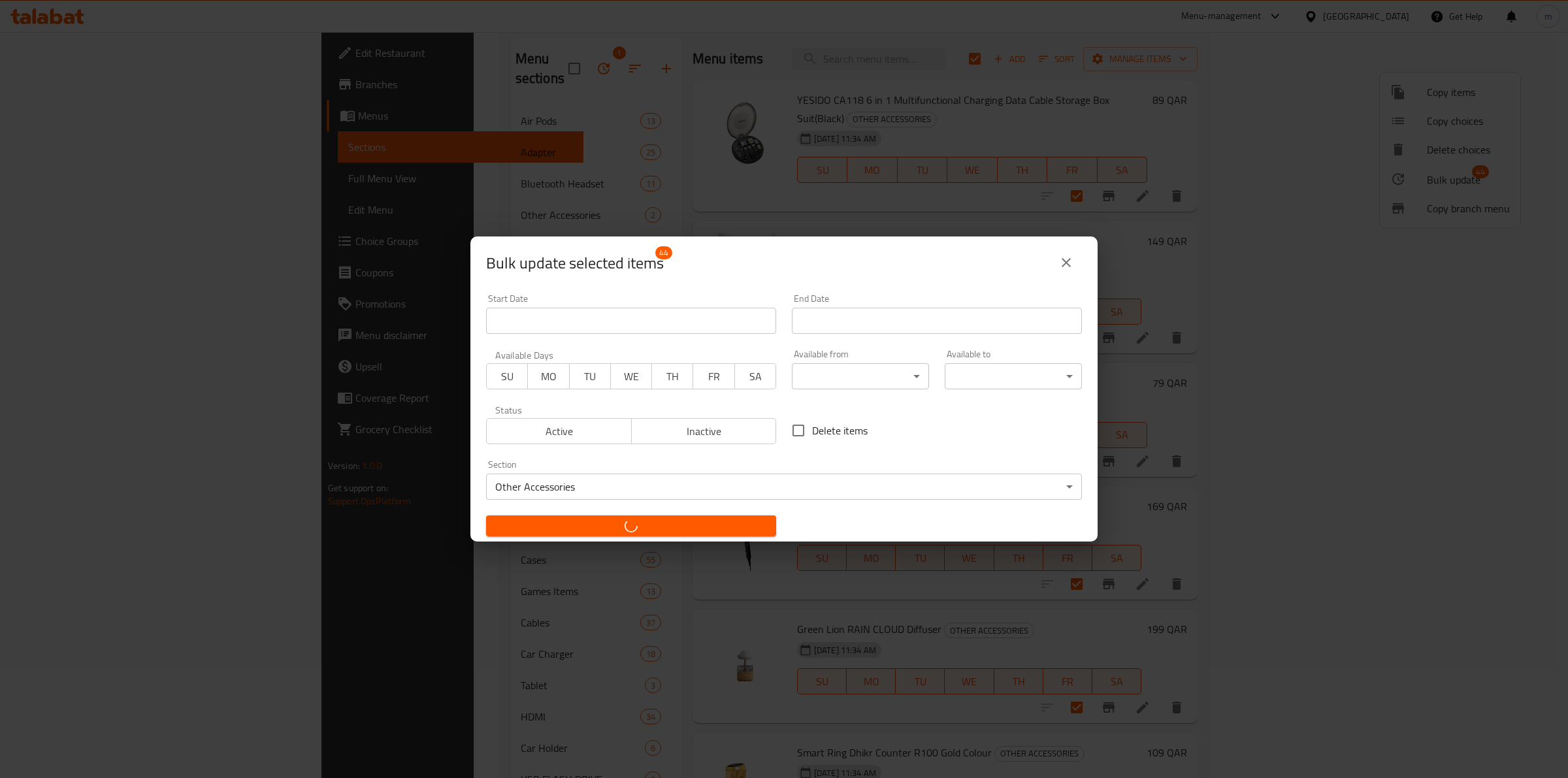
checkbox input "false"
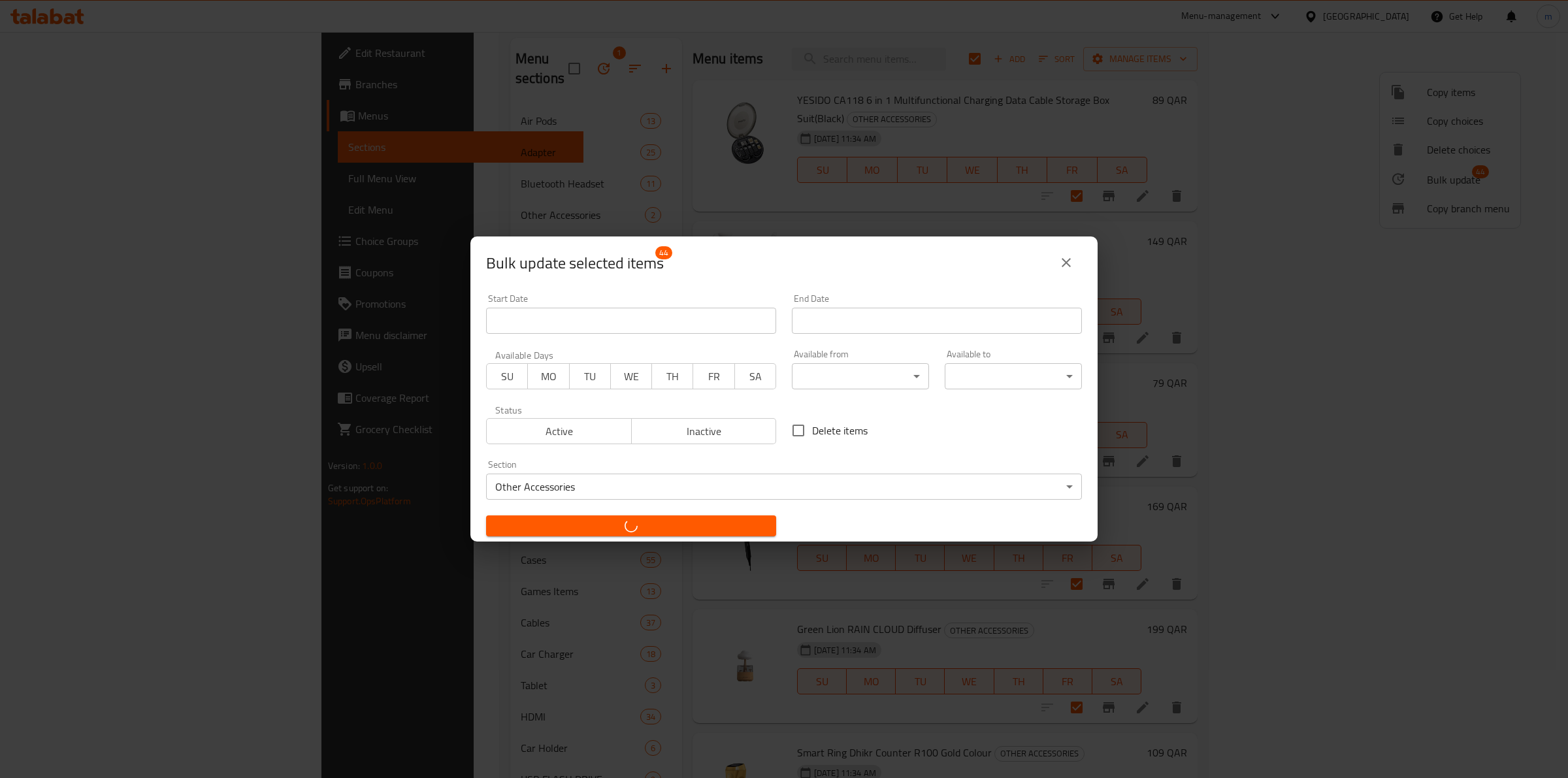
checkbox input "false"
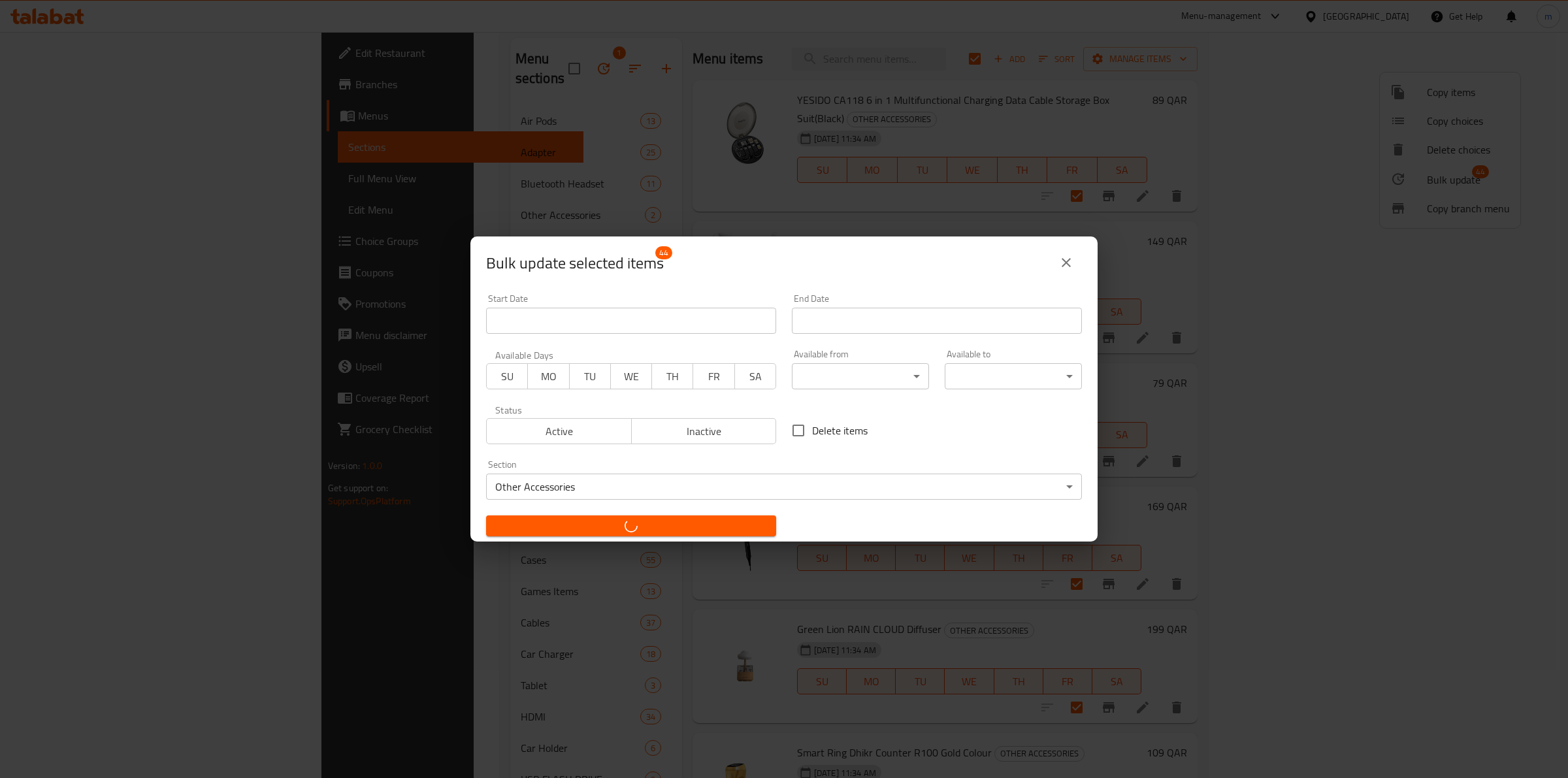
checkbox input "false"
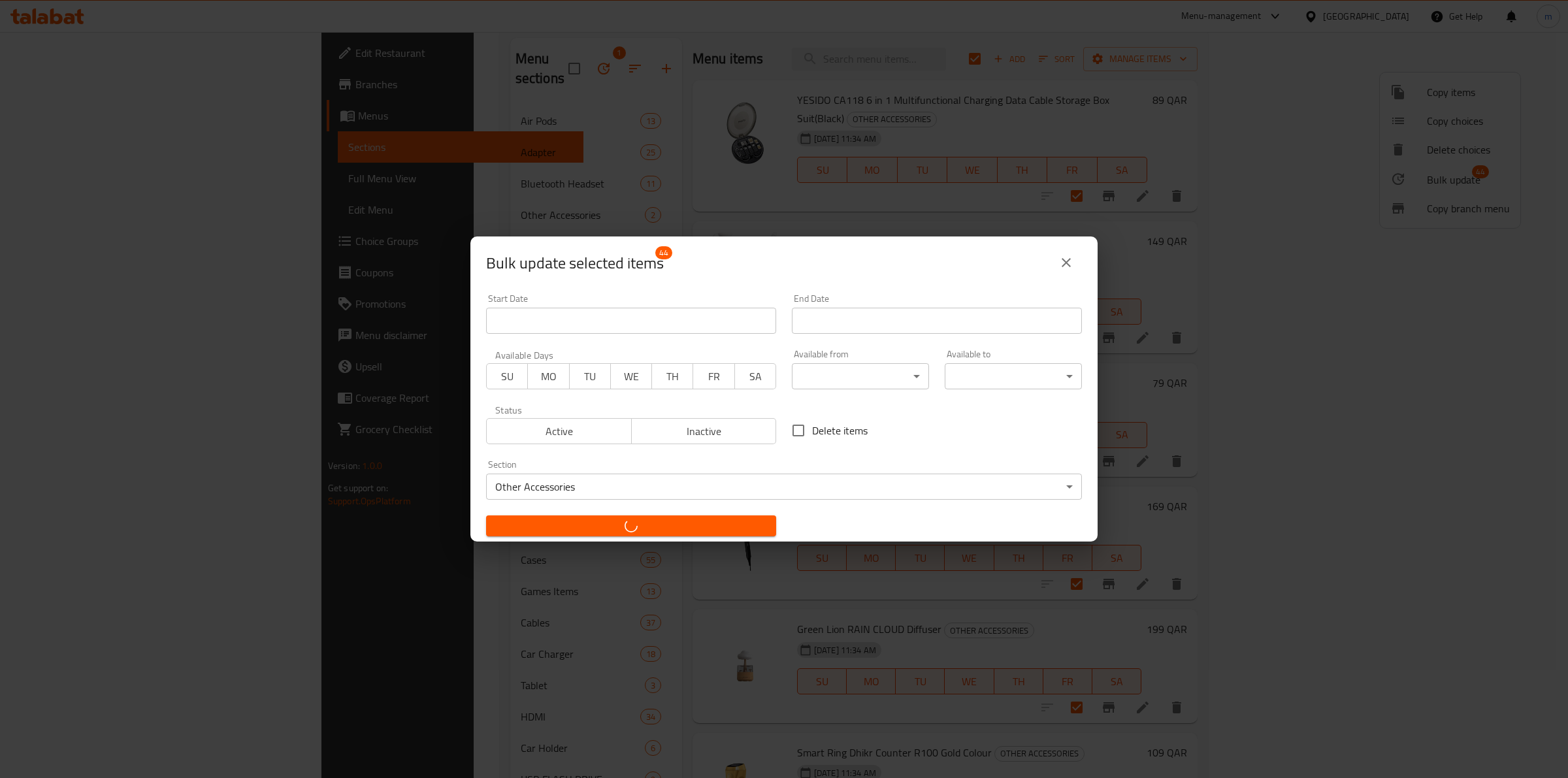
checkbox input "false"
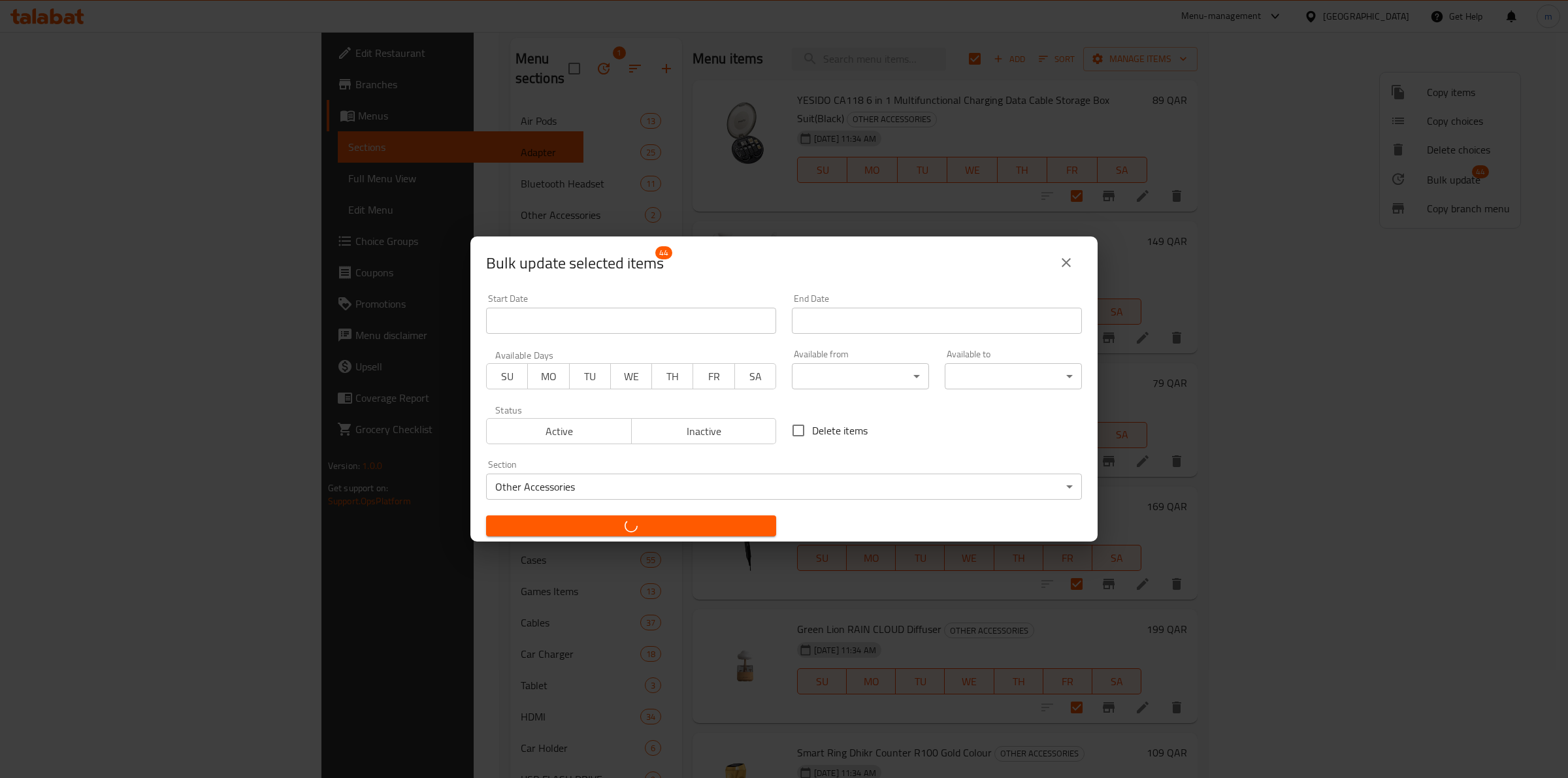
checkbox input "false"
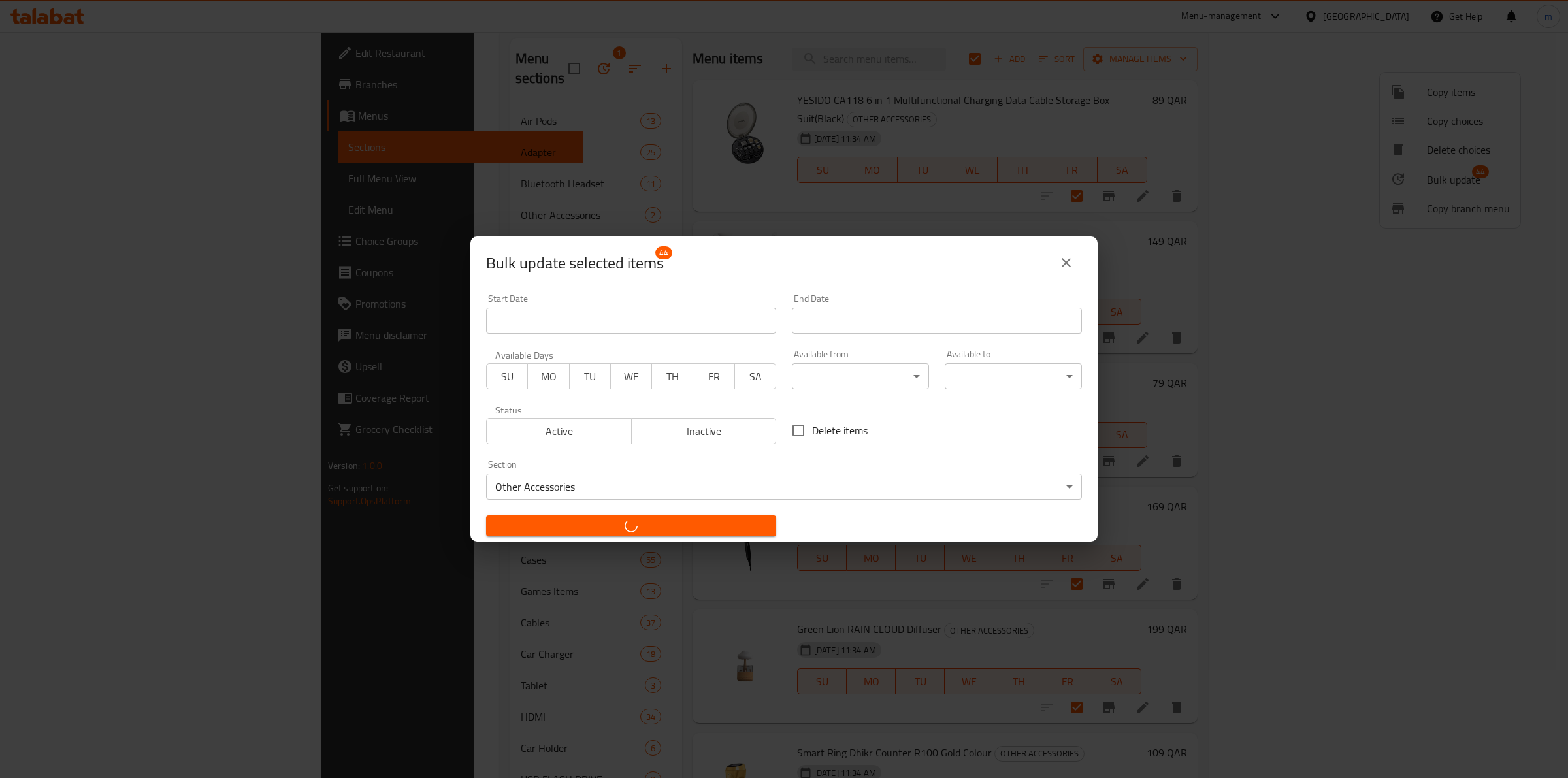
checkbox input "false"
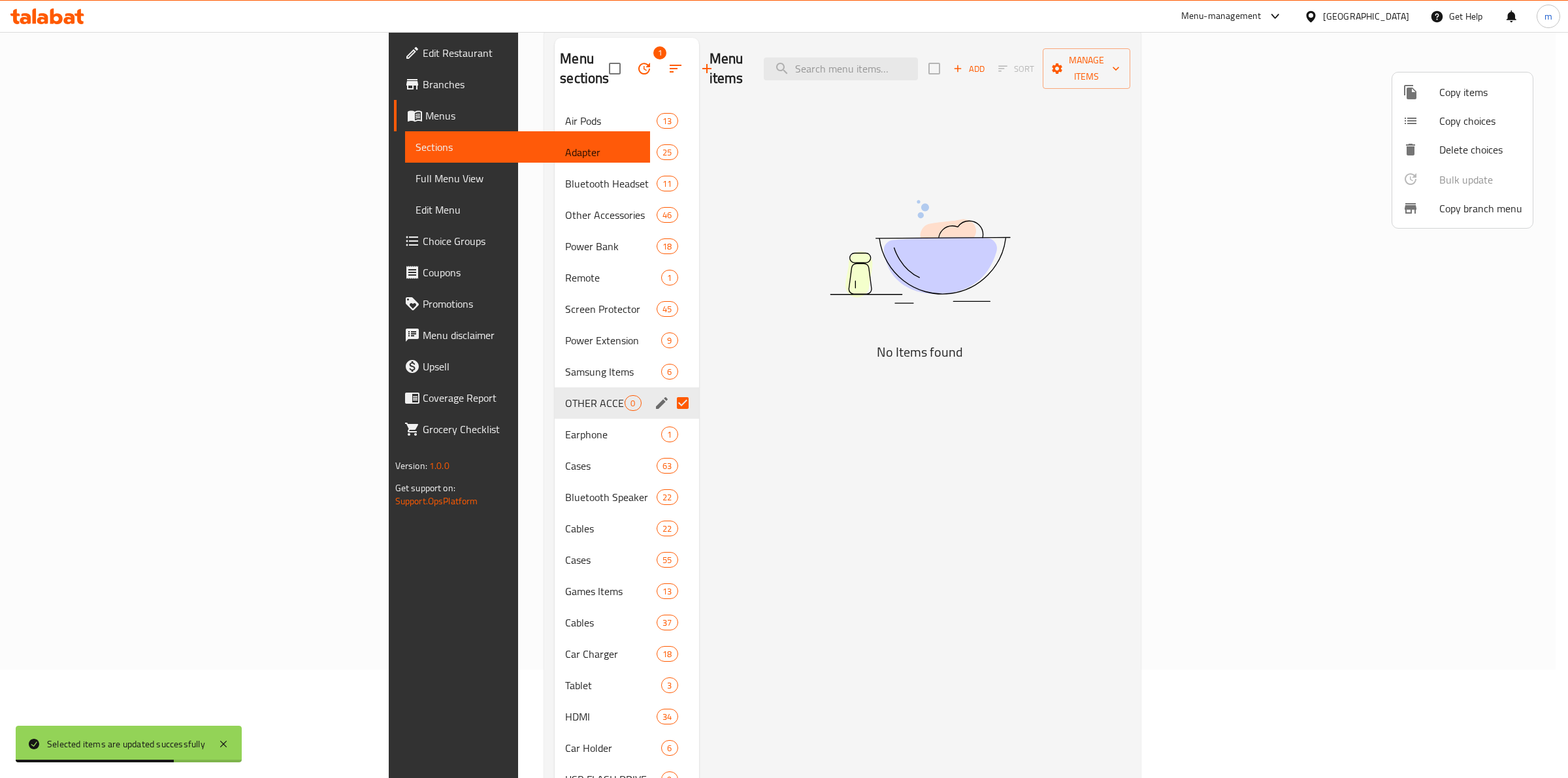
click at [526, 60] on div at bounding box center [784, 389] width 1568 height 778
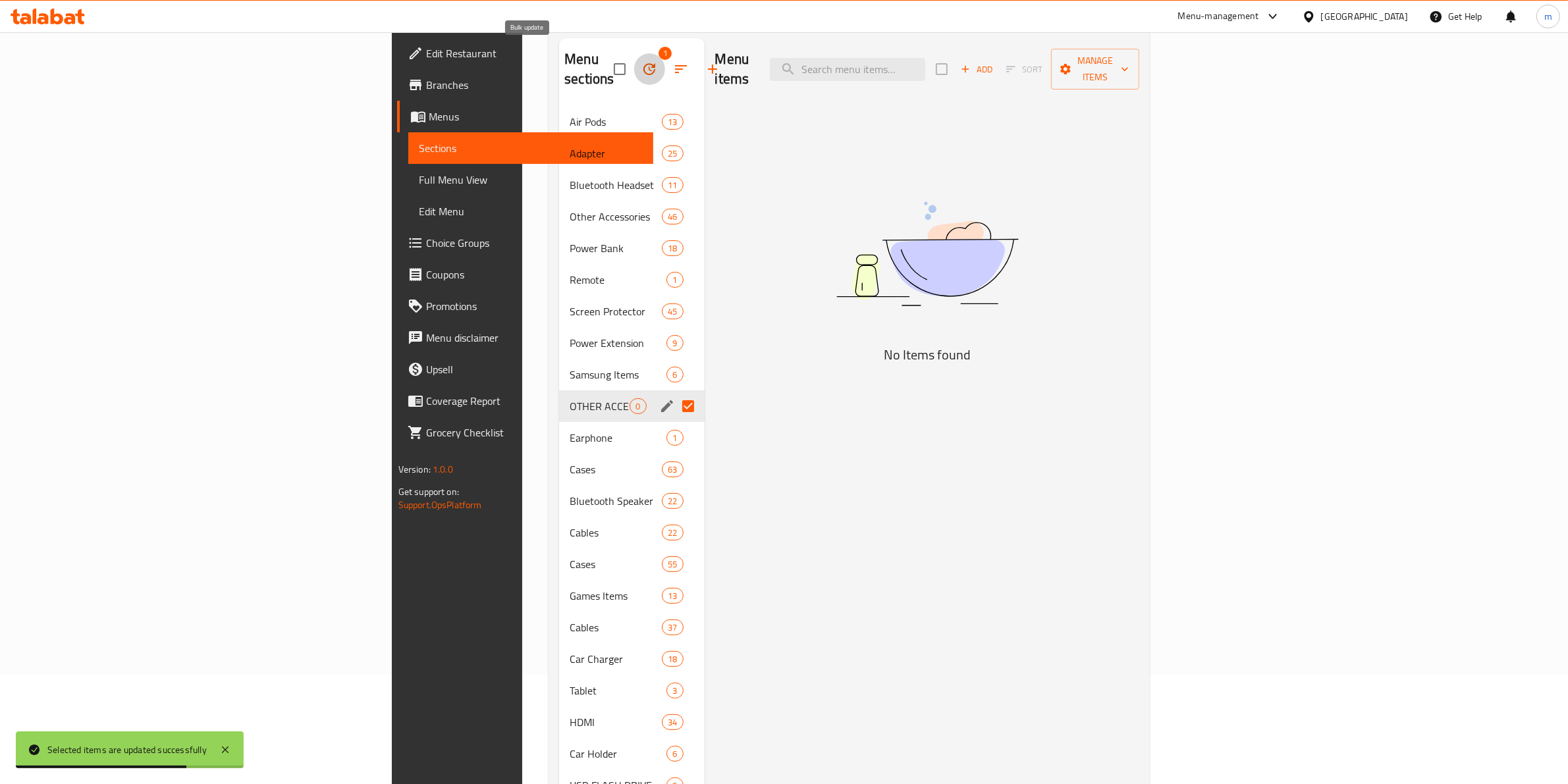
click at [643, 64] on icon "button" at bounding box center [648, 69] width 12 height 12
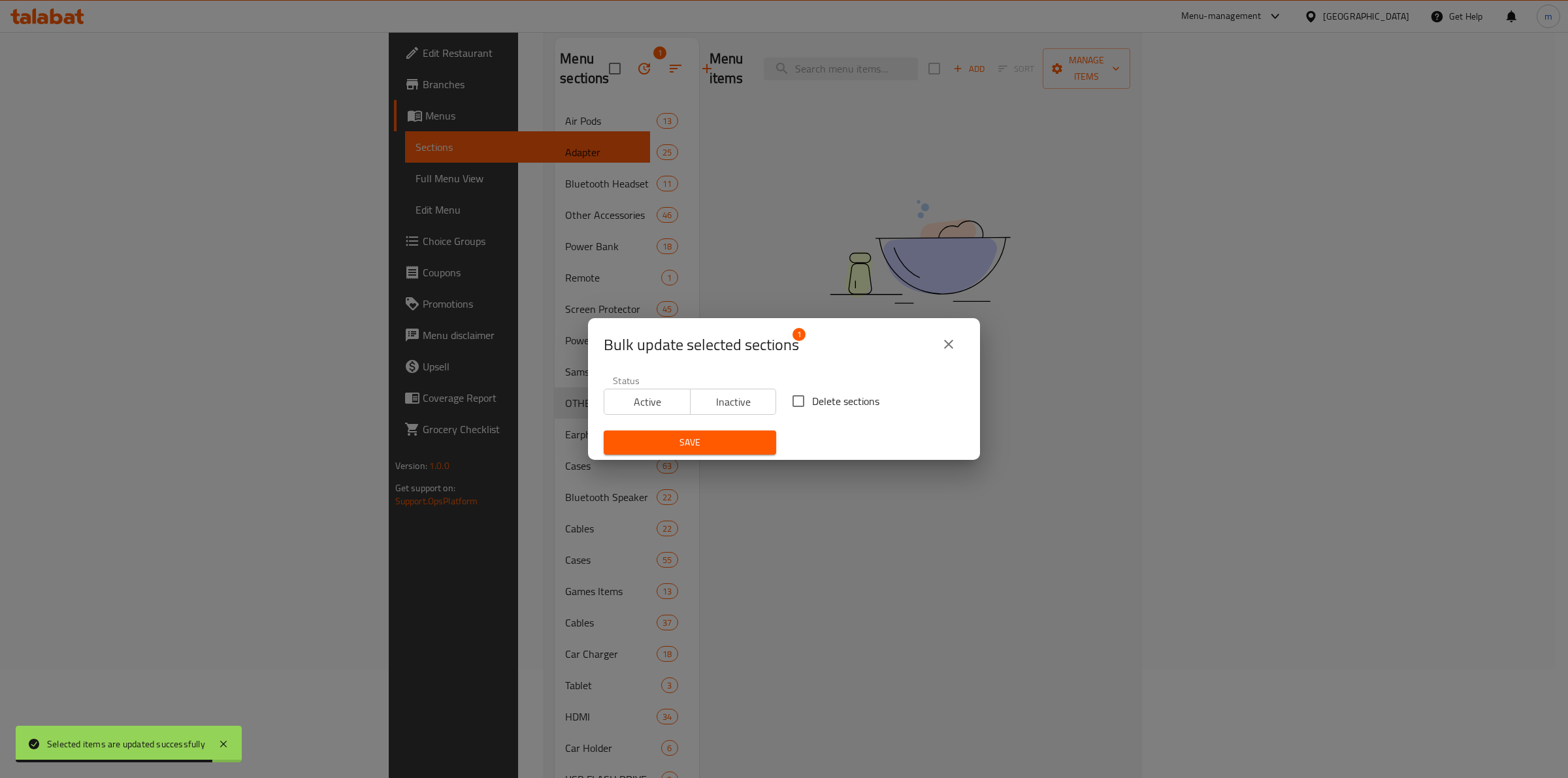
click at [812, 402] on span "Delete sections" at bounding box center [846, 401] width 68 height 16
click at [808, 402] on input "Delete sections" at bounding box center [798, 401] width 27 height 27
checkbox input "true"
click at [750, 433] on button "Save" at bounding box center [690, 442] width 172 height 24
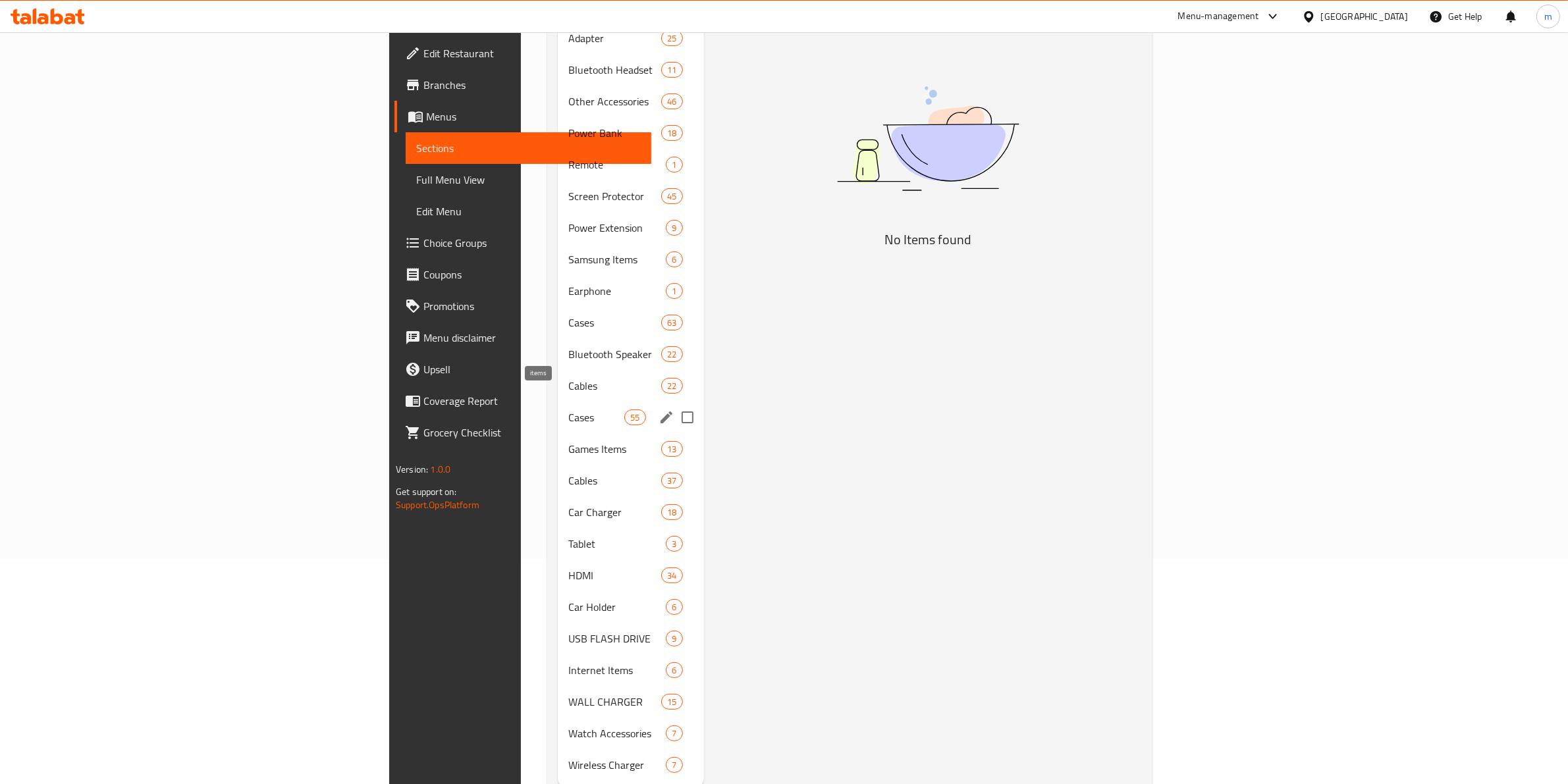
scroll to position [243, 0]
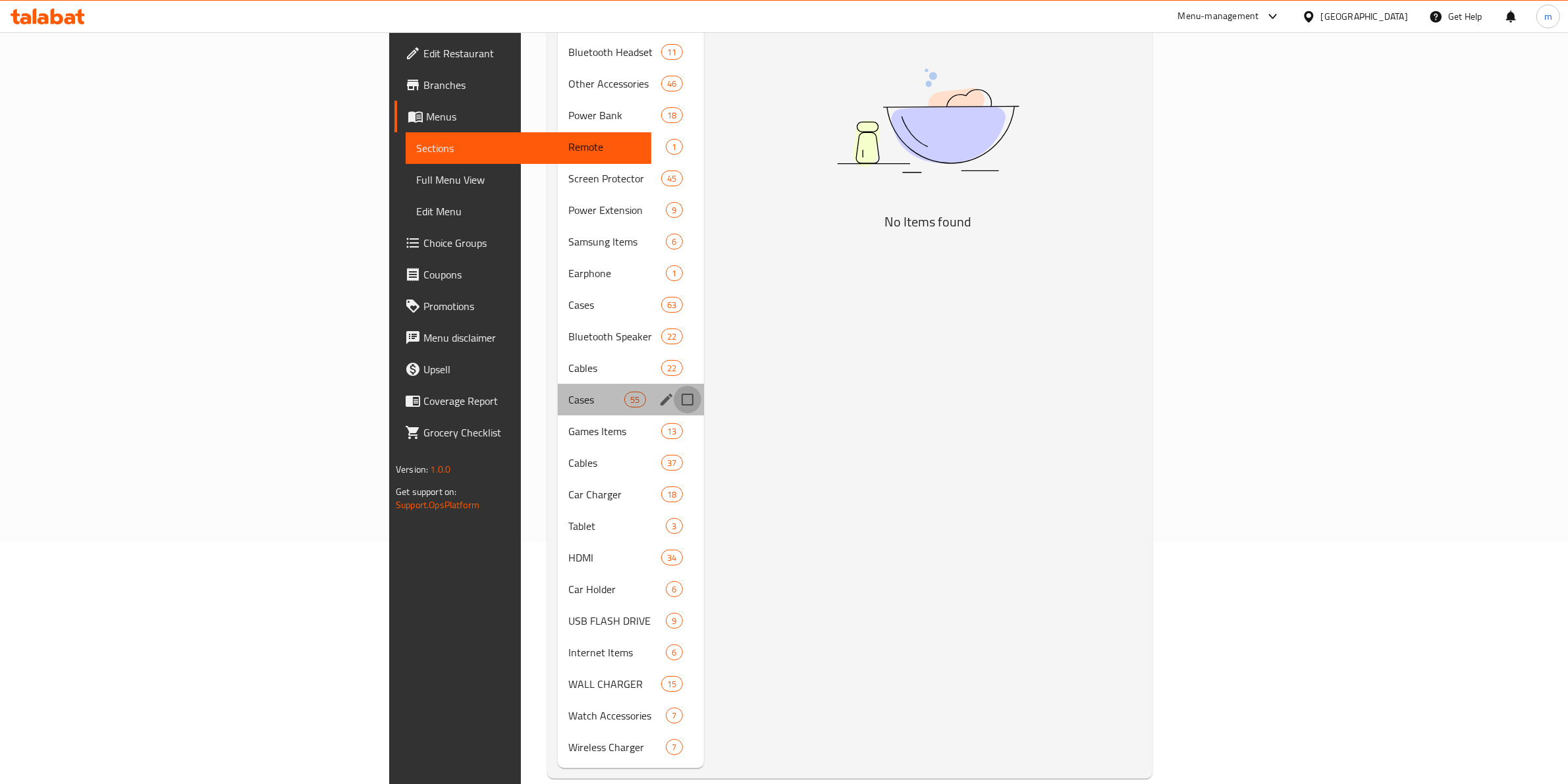
click at [673, 386] on input "Menu sections" at bounding box center [687, 399] width 28 height 28
checkbox input "true"
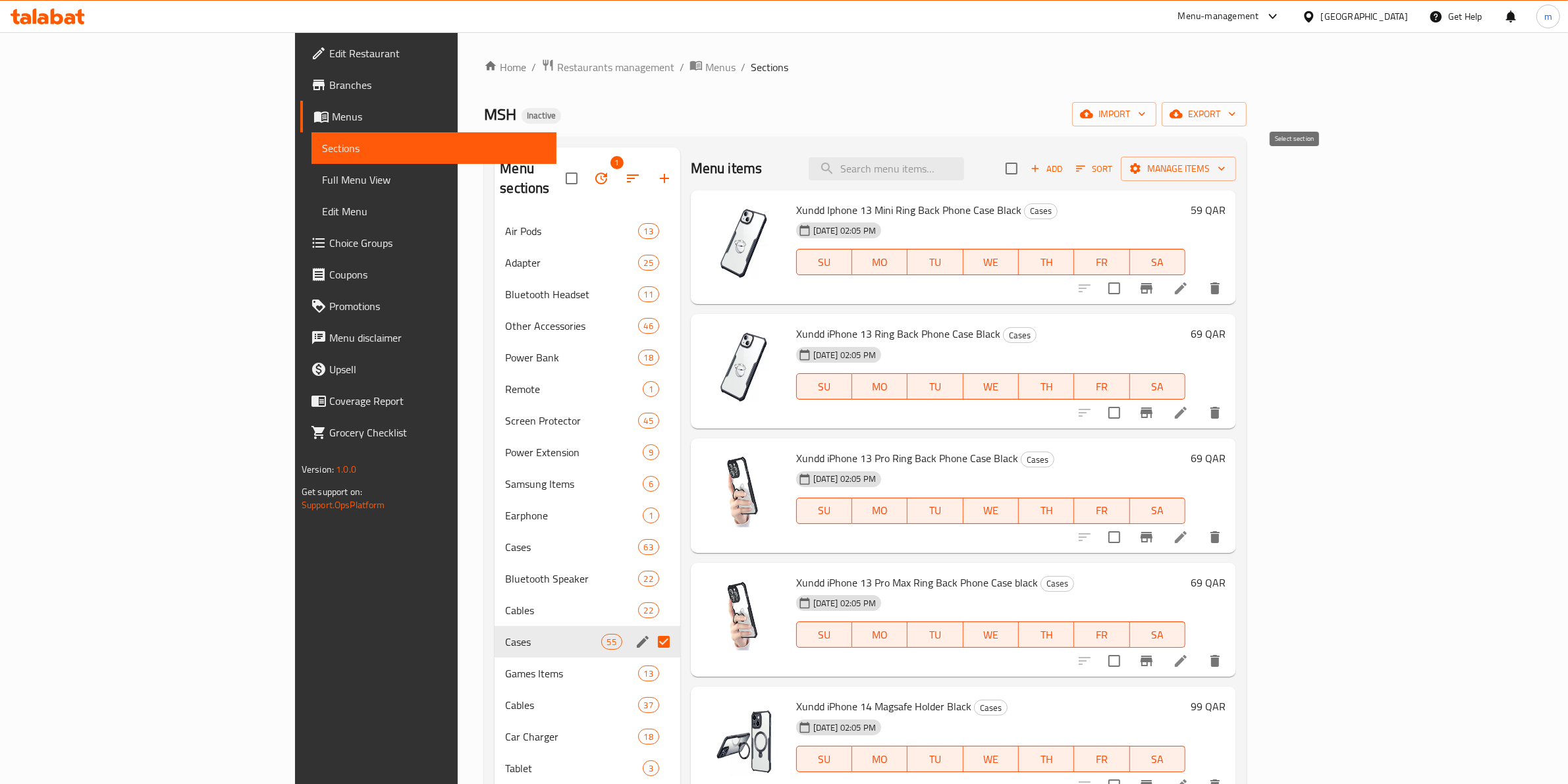
click at [1025, 165] on input "checkbox" at bounding box center [1011, 169] width 28 height 28
checkbox input "true"
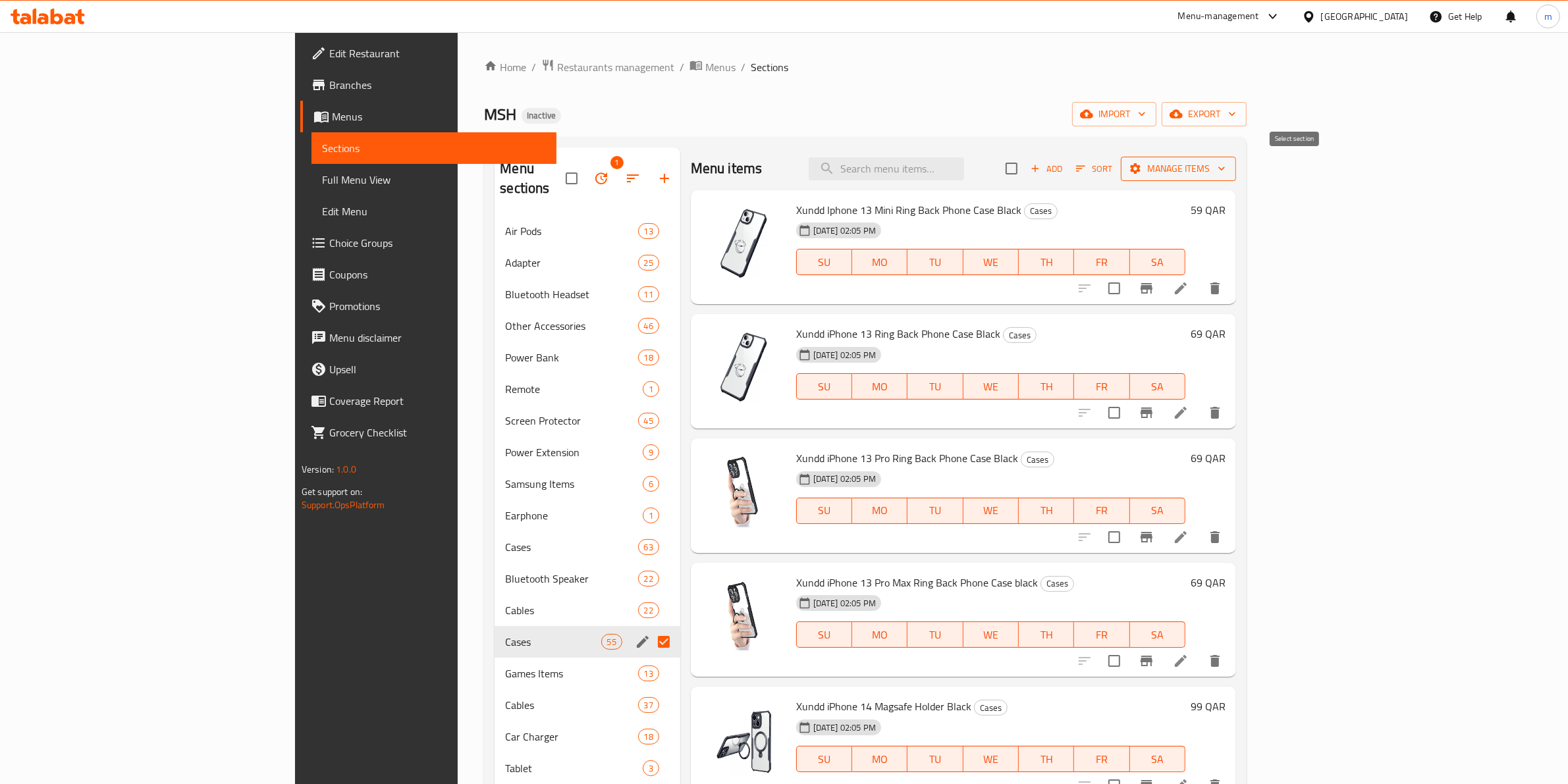
checkbox input "true"
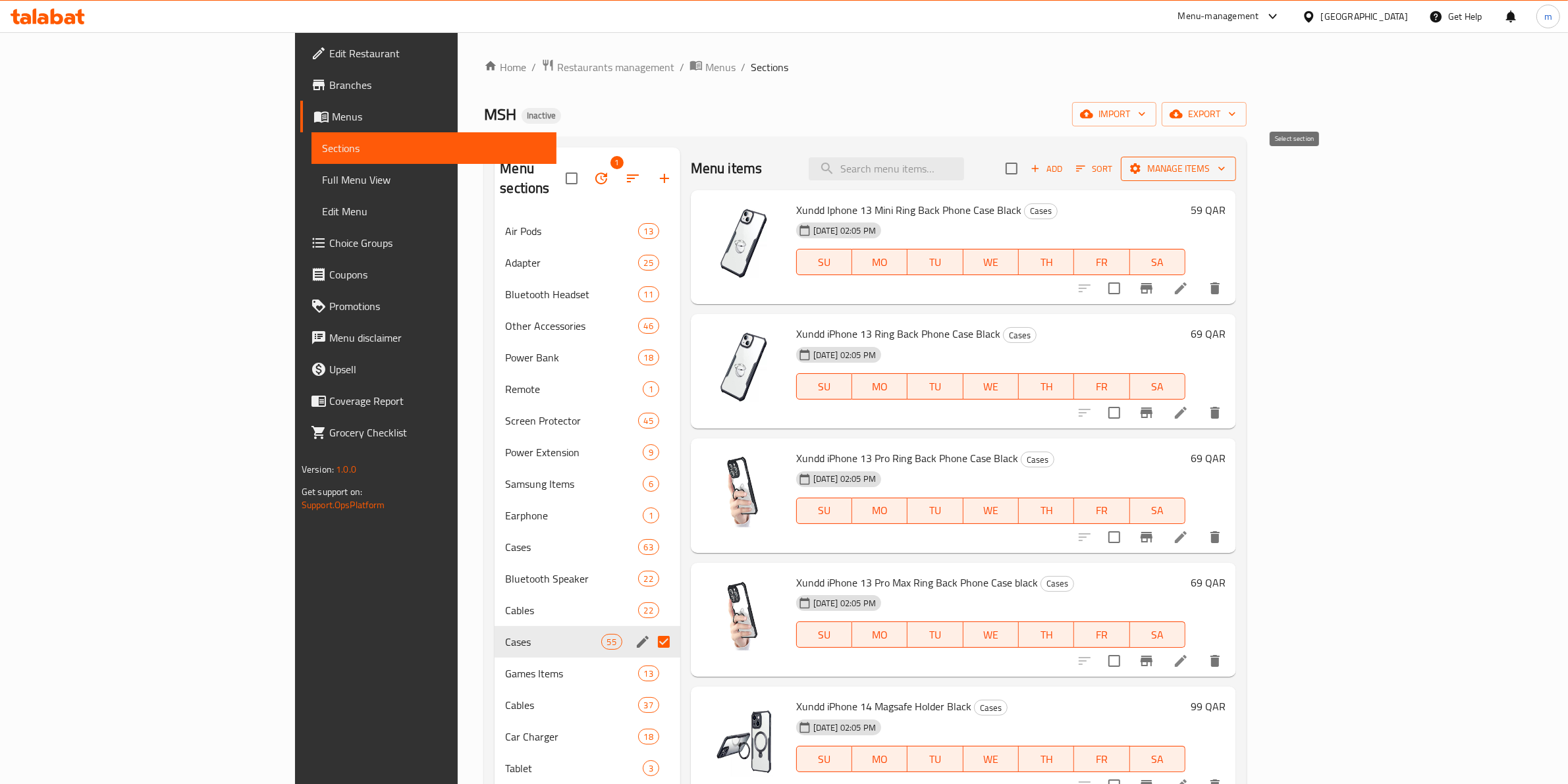
checkbox input "true"
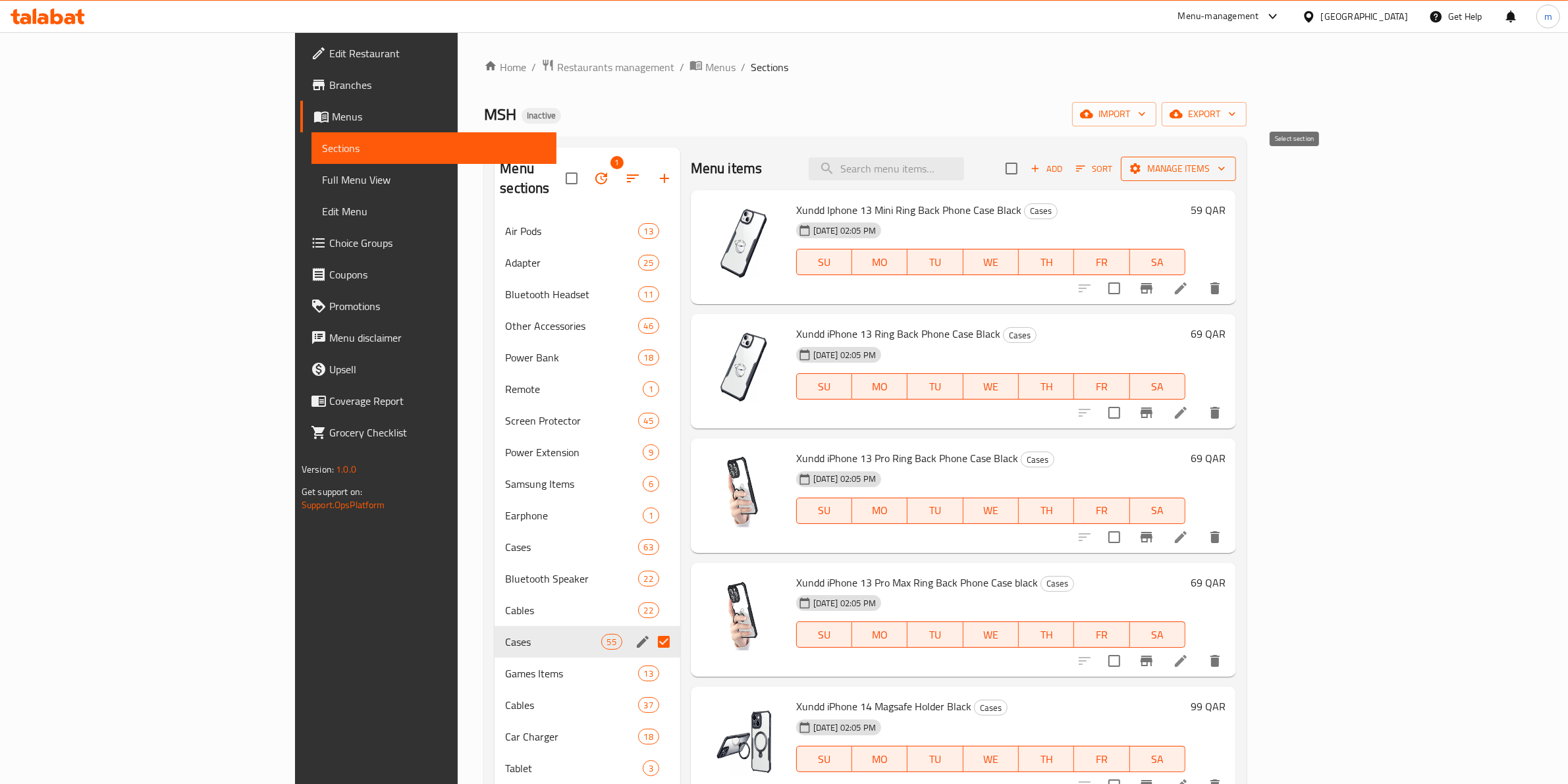
checkbox input "true"
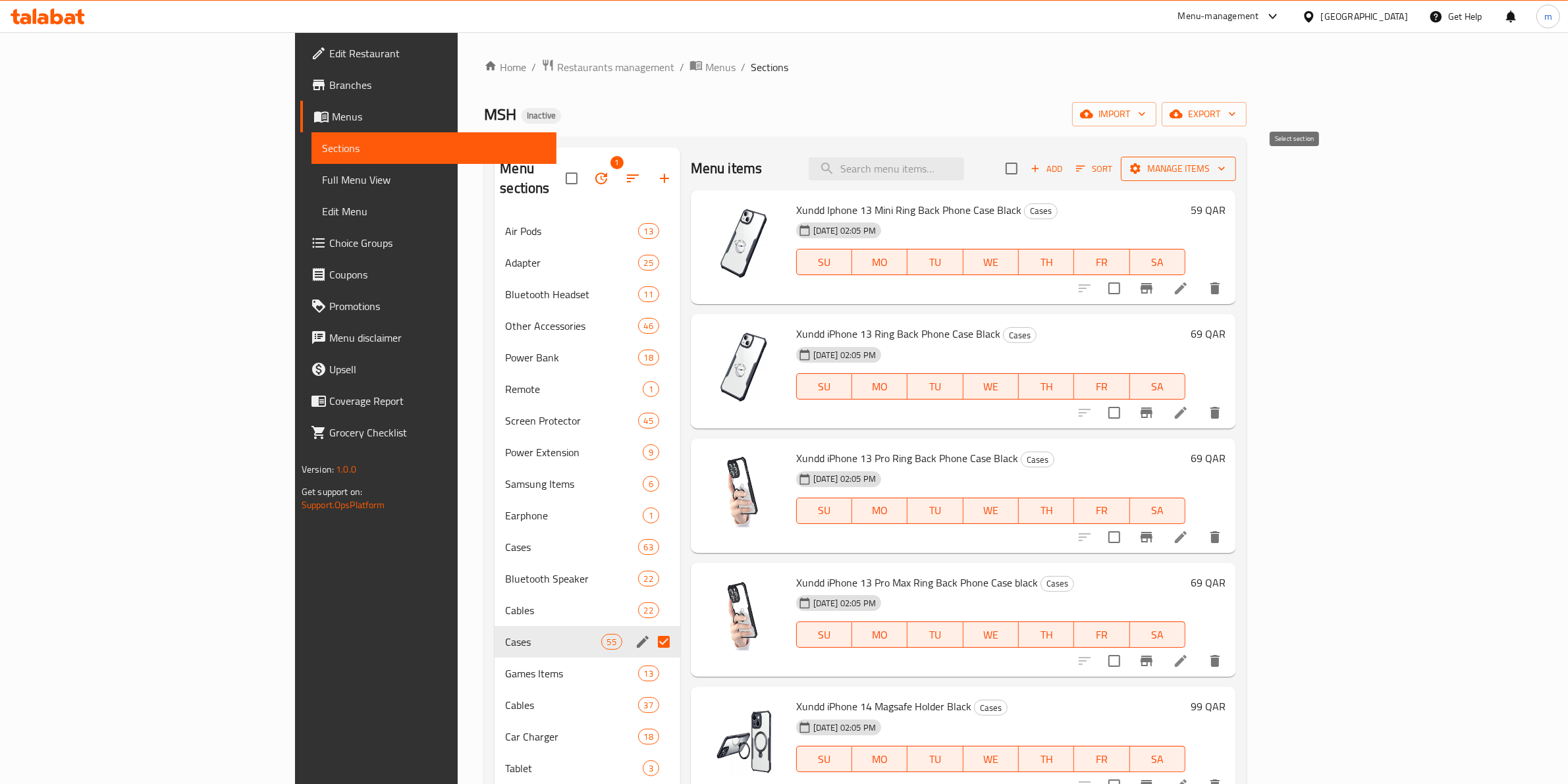
checkbox input "true"
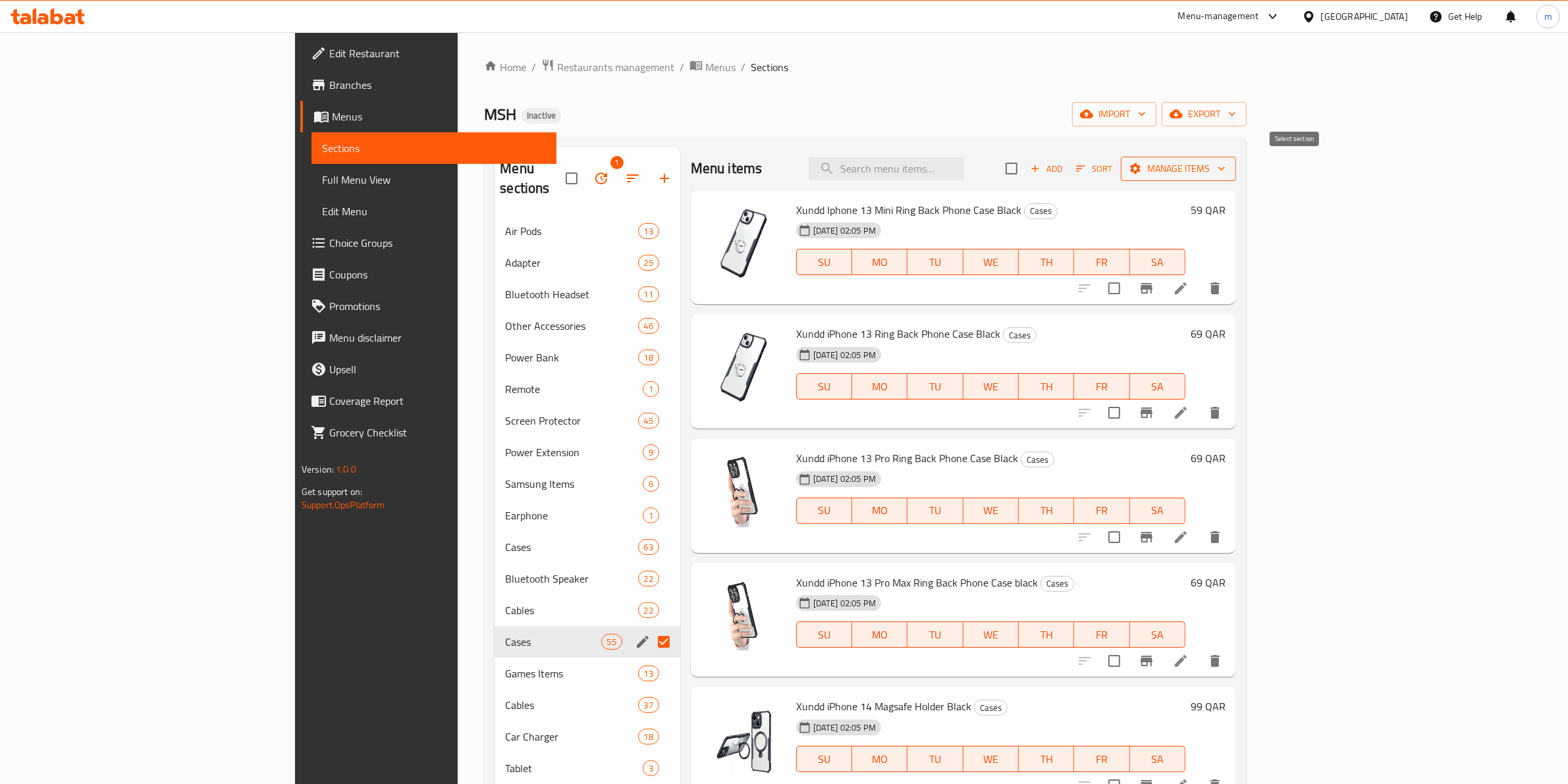
checkbox input "true"
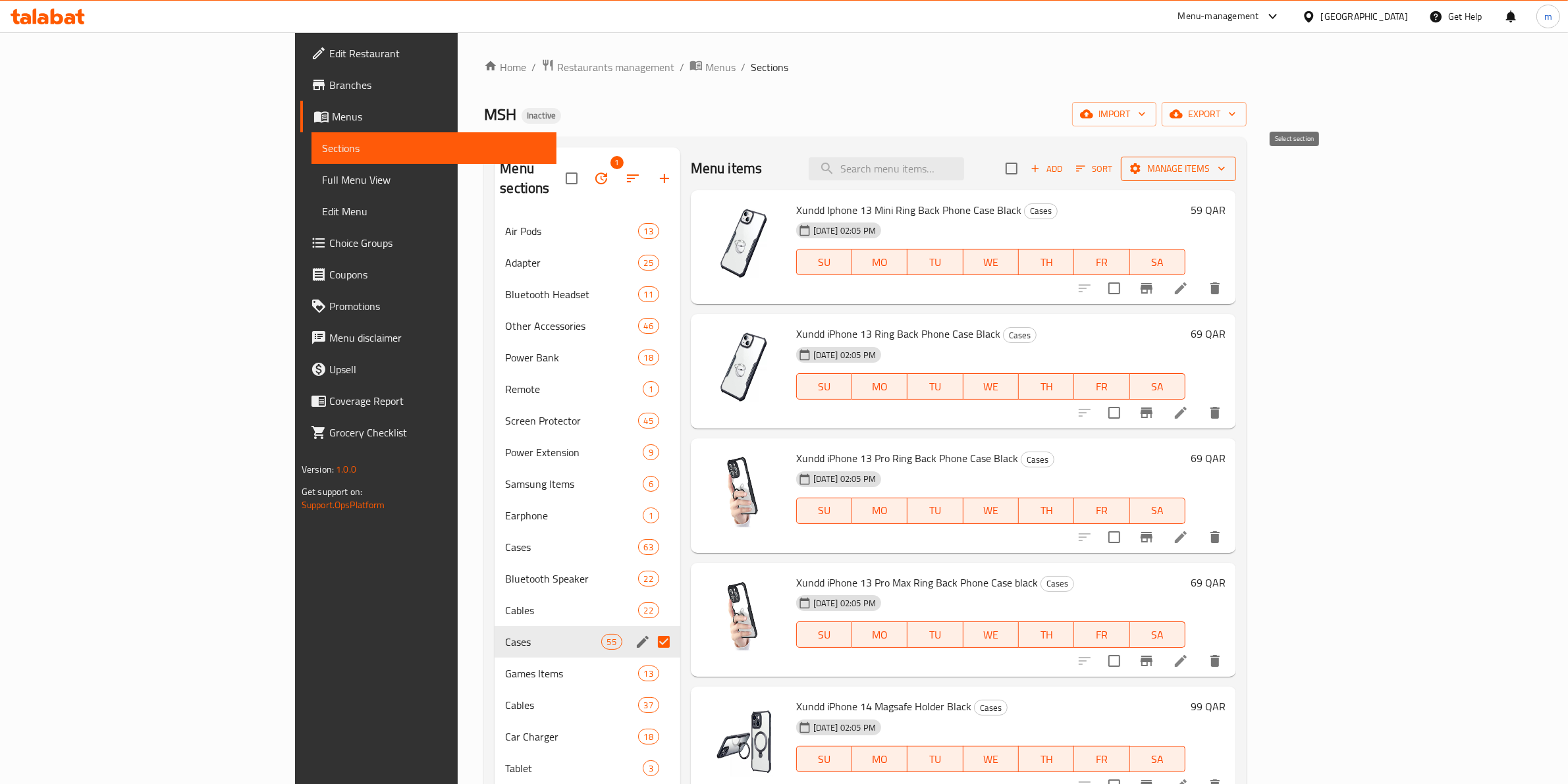
checkbox input "true"
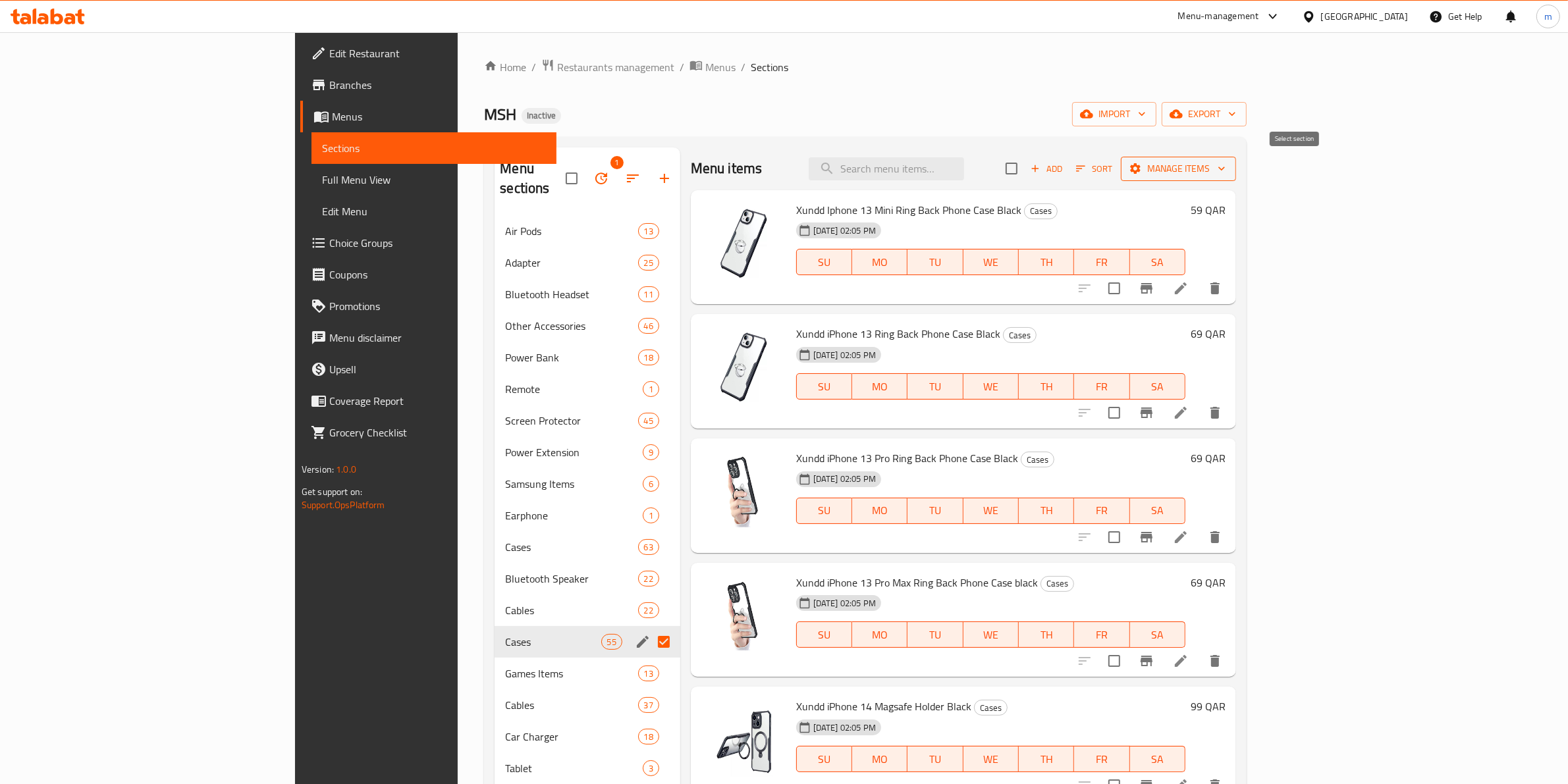
checkbox input "true"
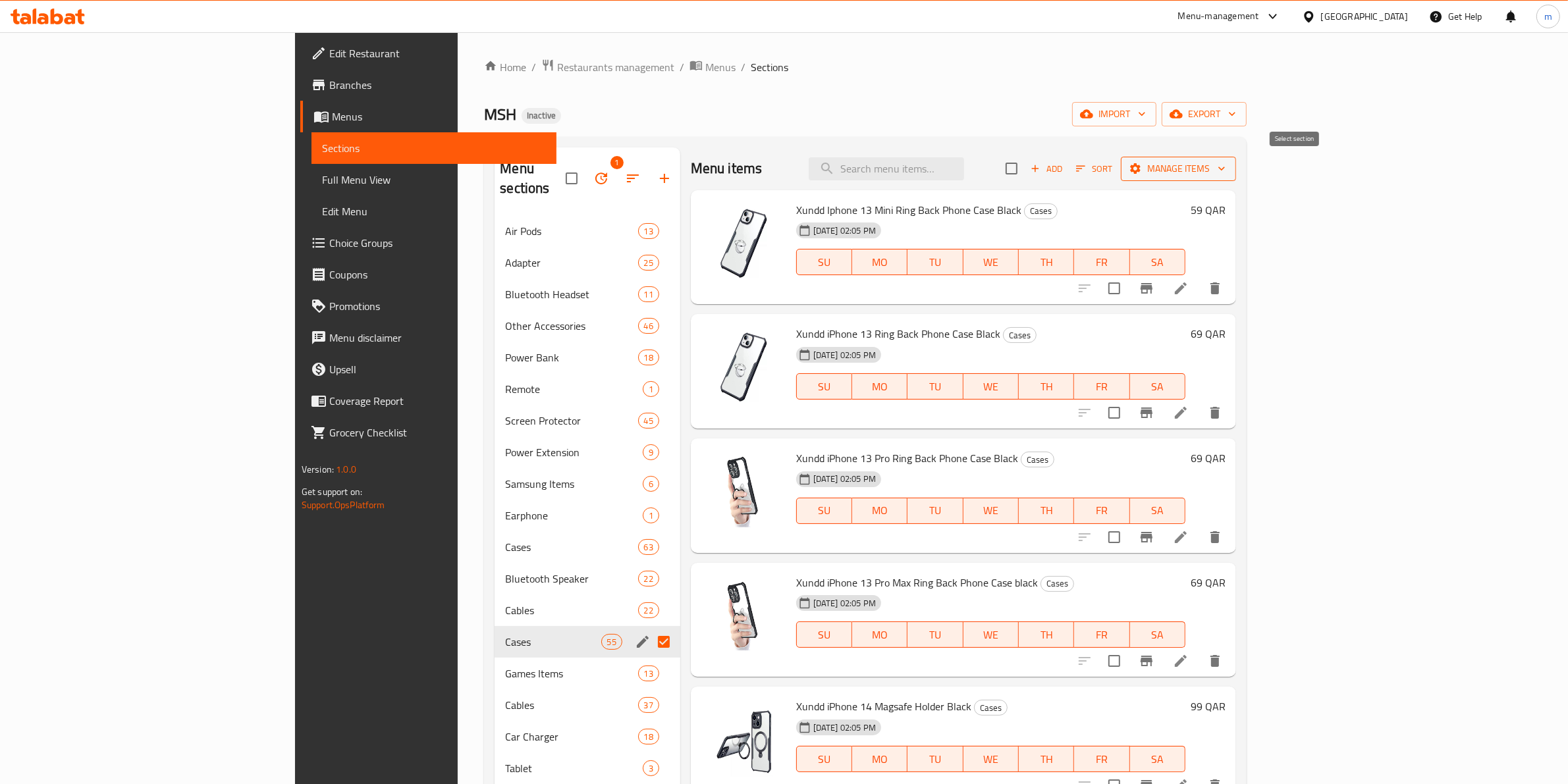
checkbox input "true"
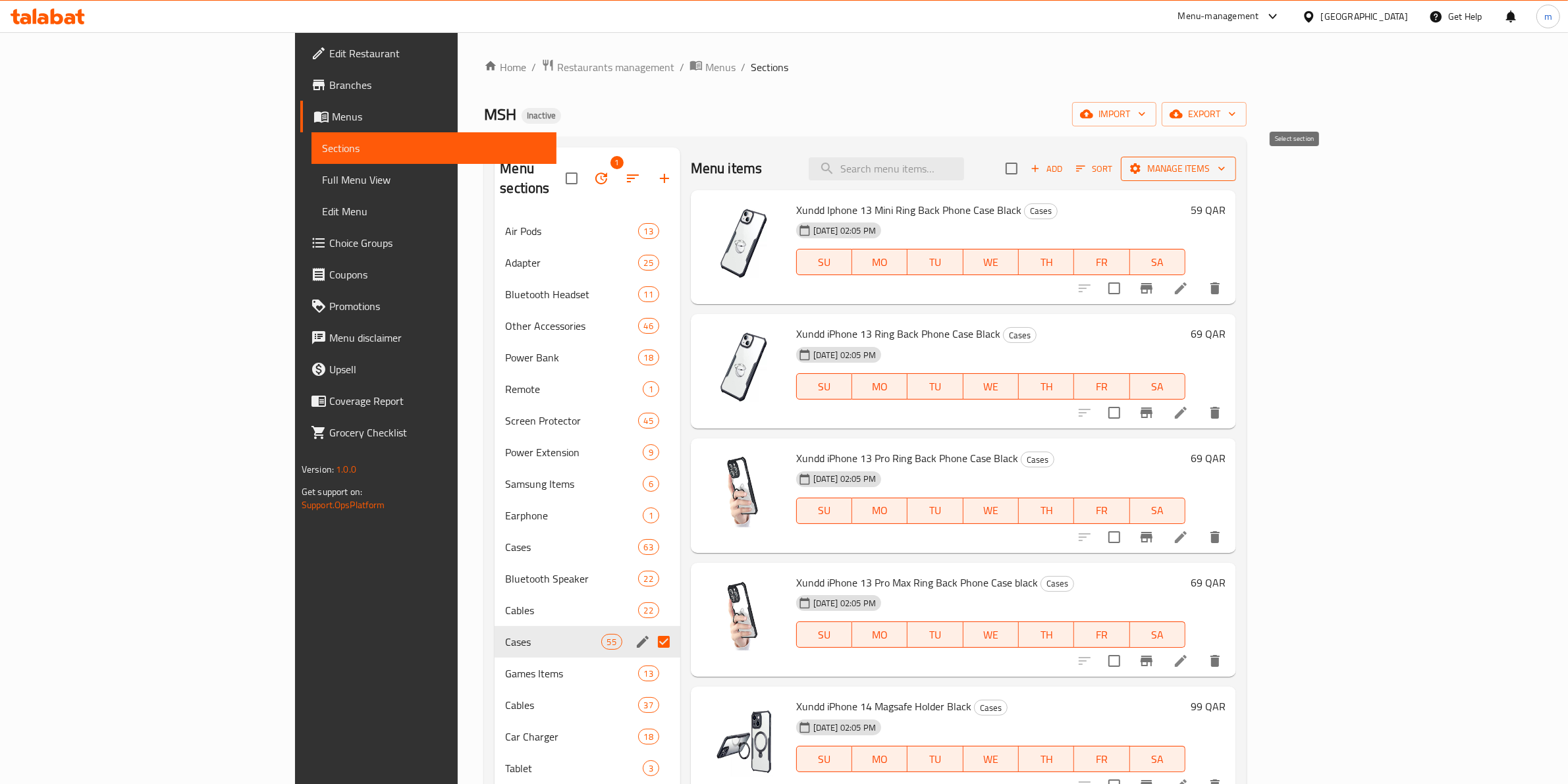
checkbox input "true"
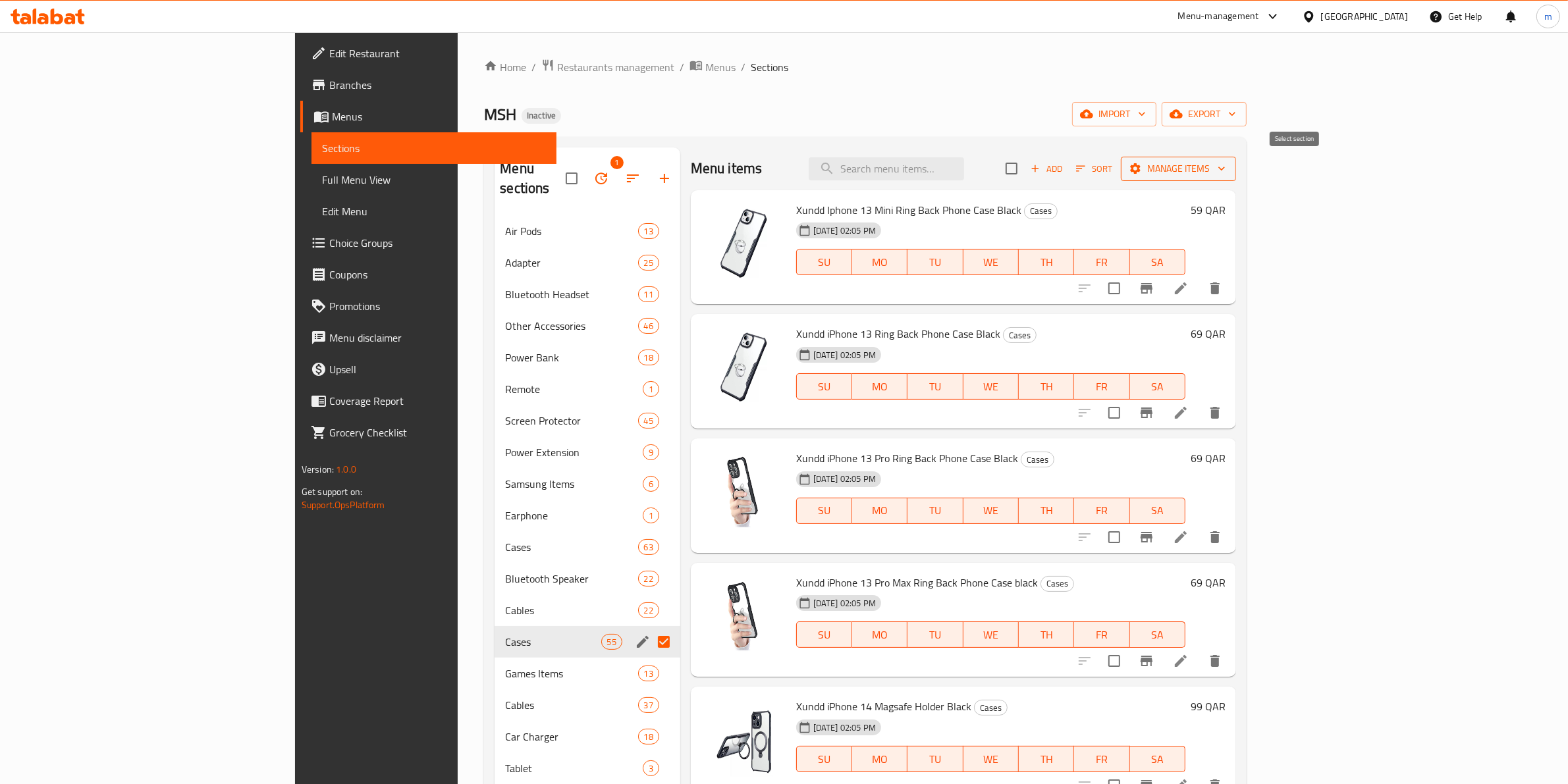
checkbox input "true"
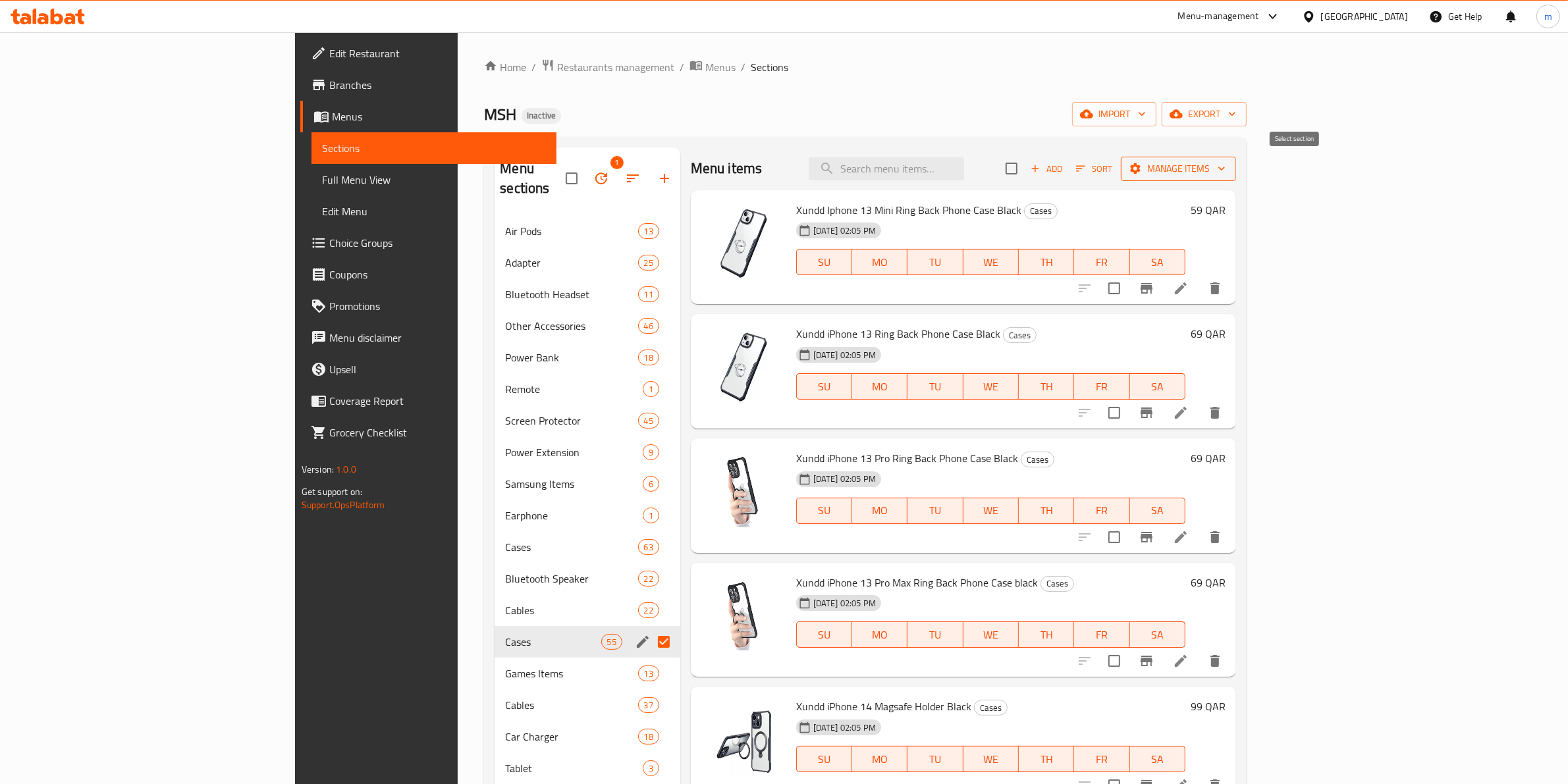
checkbox input "true"
click at [1225, 168] on span "Manage items" at bounding box center [1178, 169] width 94 height 17
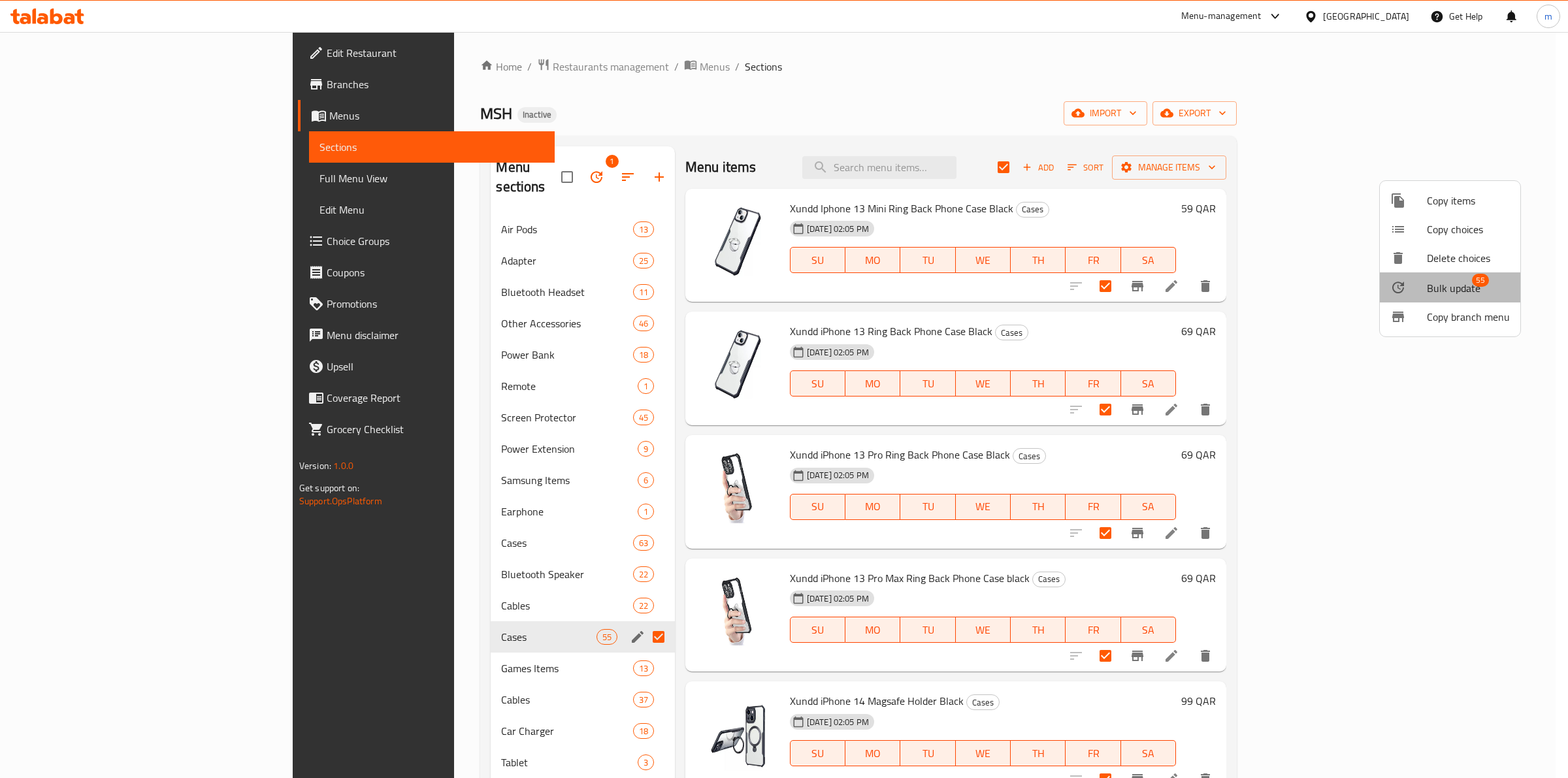
click at [1465, 283] on span "Bulk update" at bounding box center [1454, 287] width 54 height 16
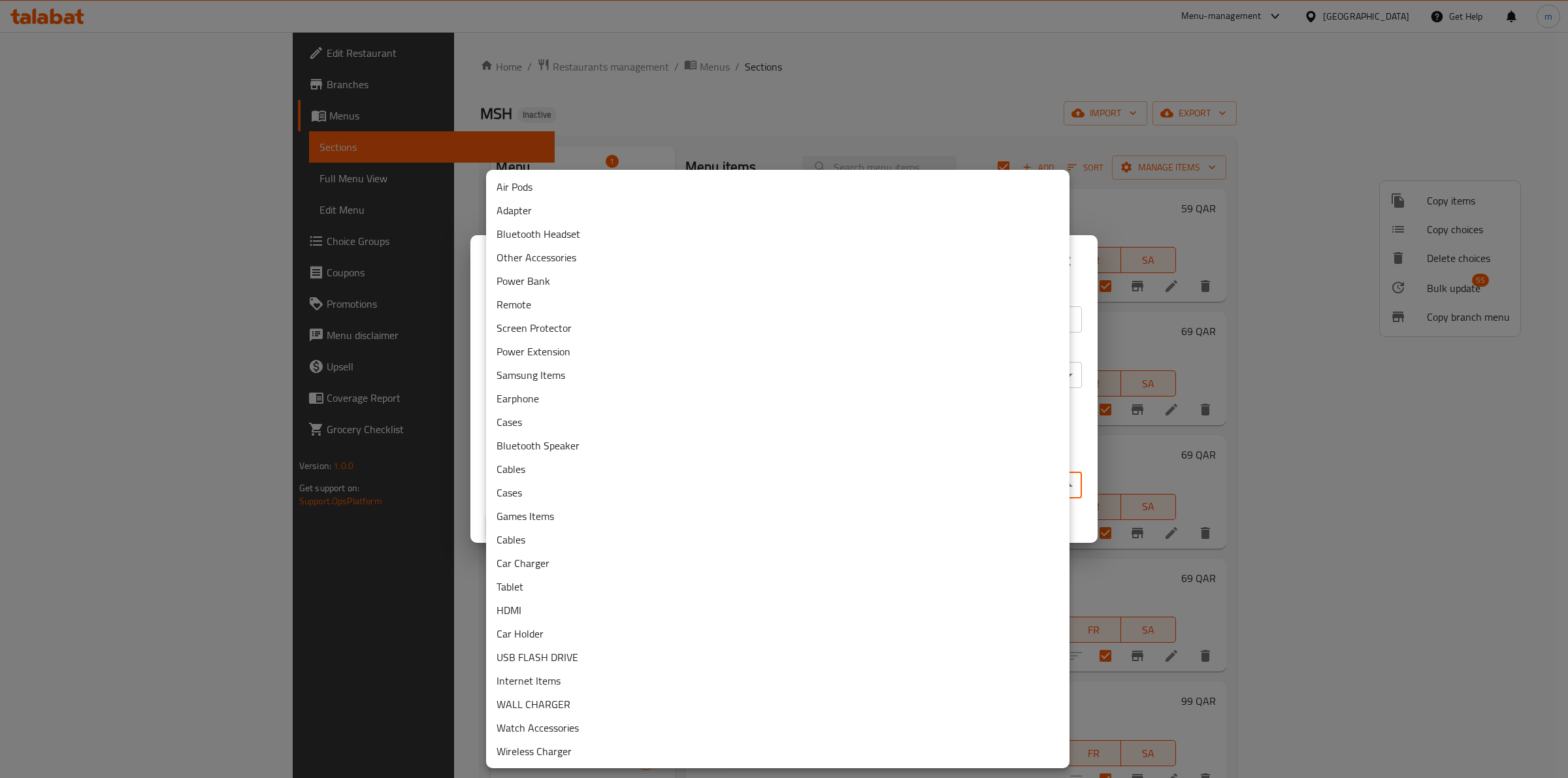
click at [700, 485] on body "​ Menu-management Qatar Get Help m Edit Restaurant Branches Menus Sections Full…" at bounding box center [784, 405] width 1568 height 746
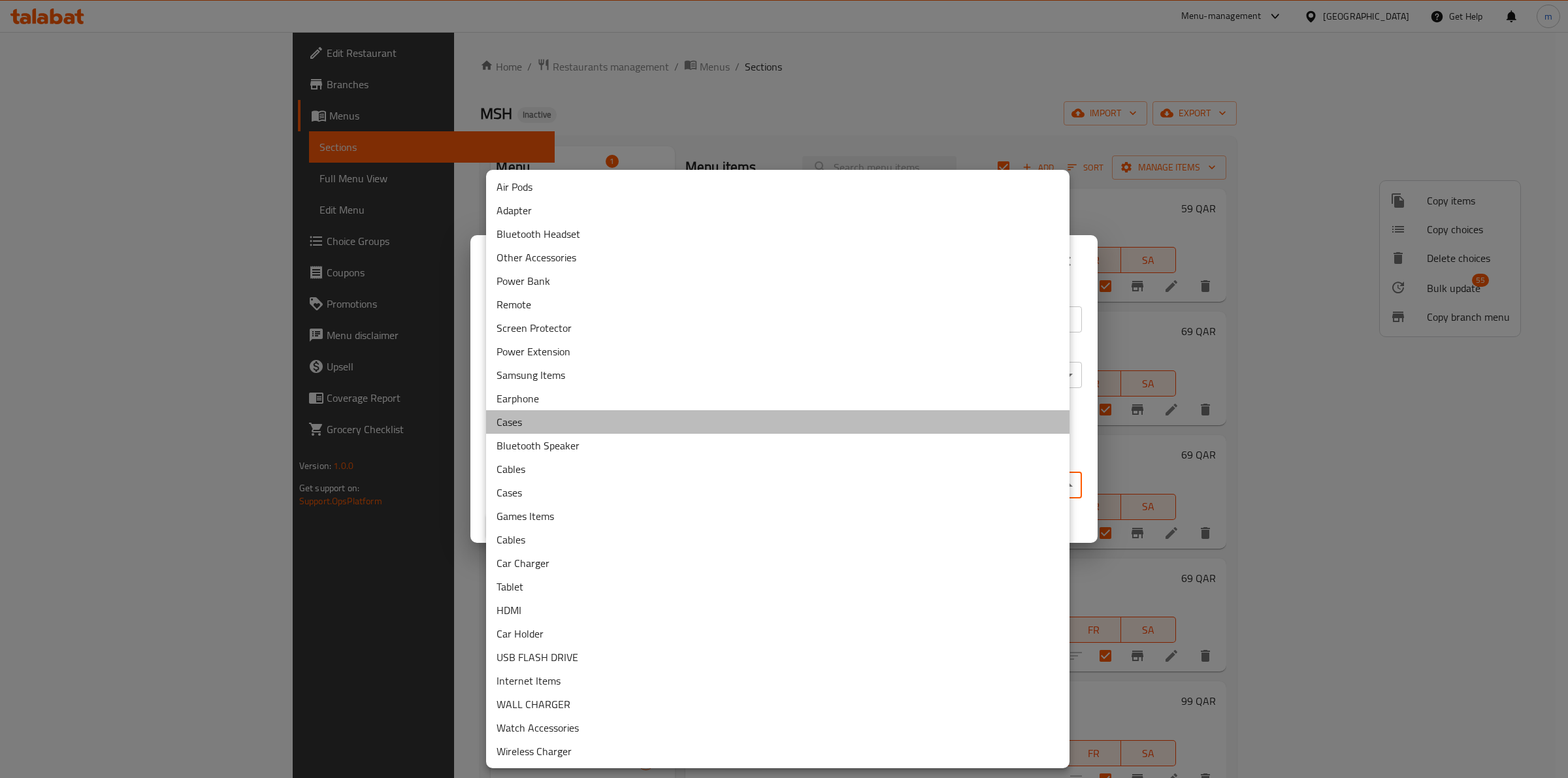
click at [654, 410] on li "Cases" at bounding box center [777, 422] width 583 height 24
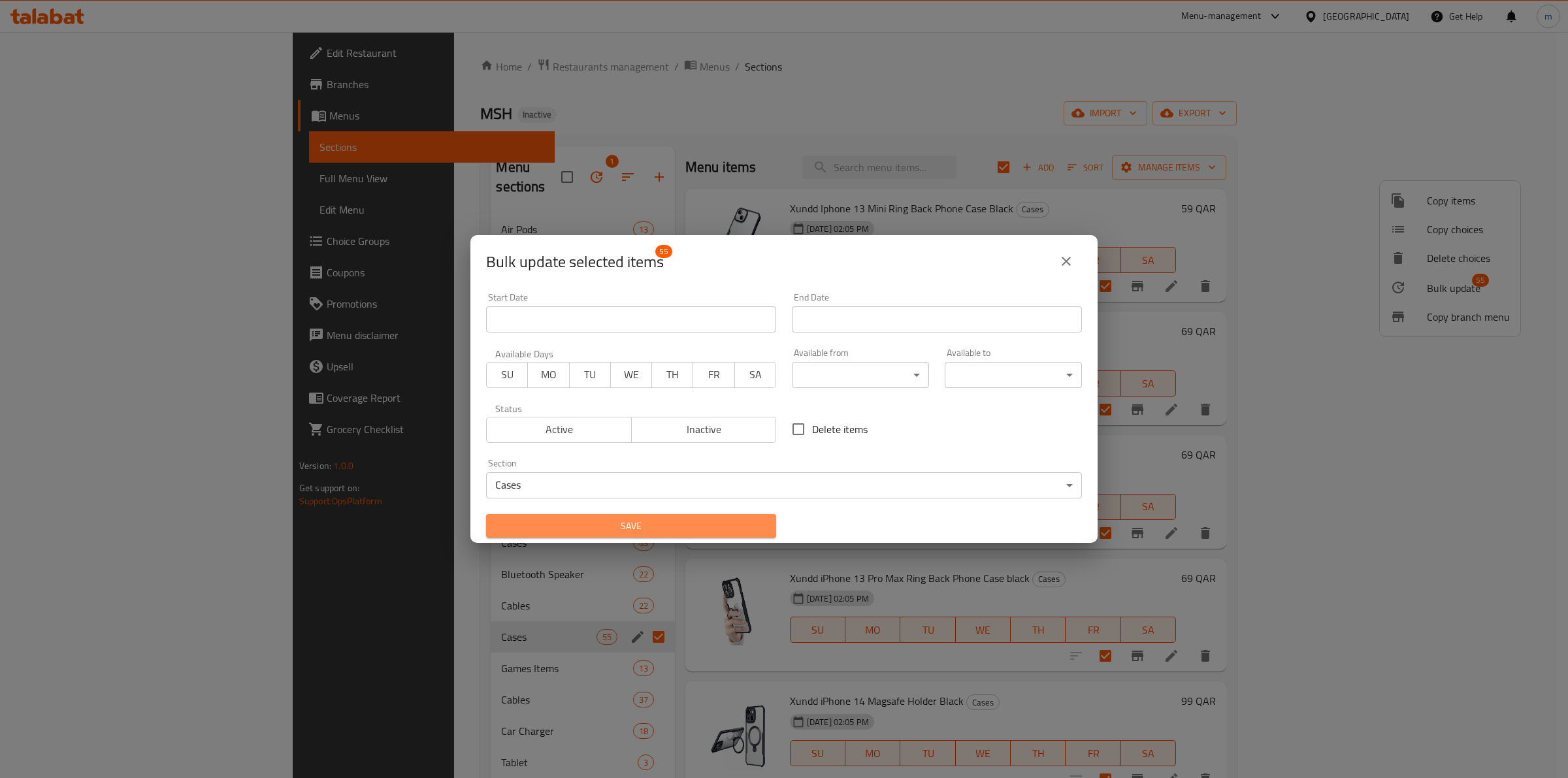
click at [687, 524] on span "Save" at bounding box center [632, 526] width 269 height 16
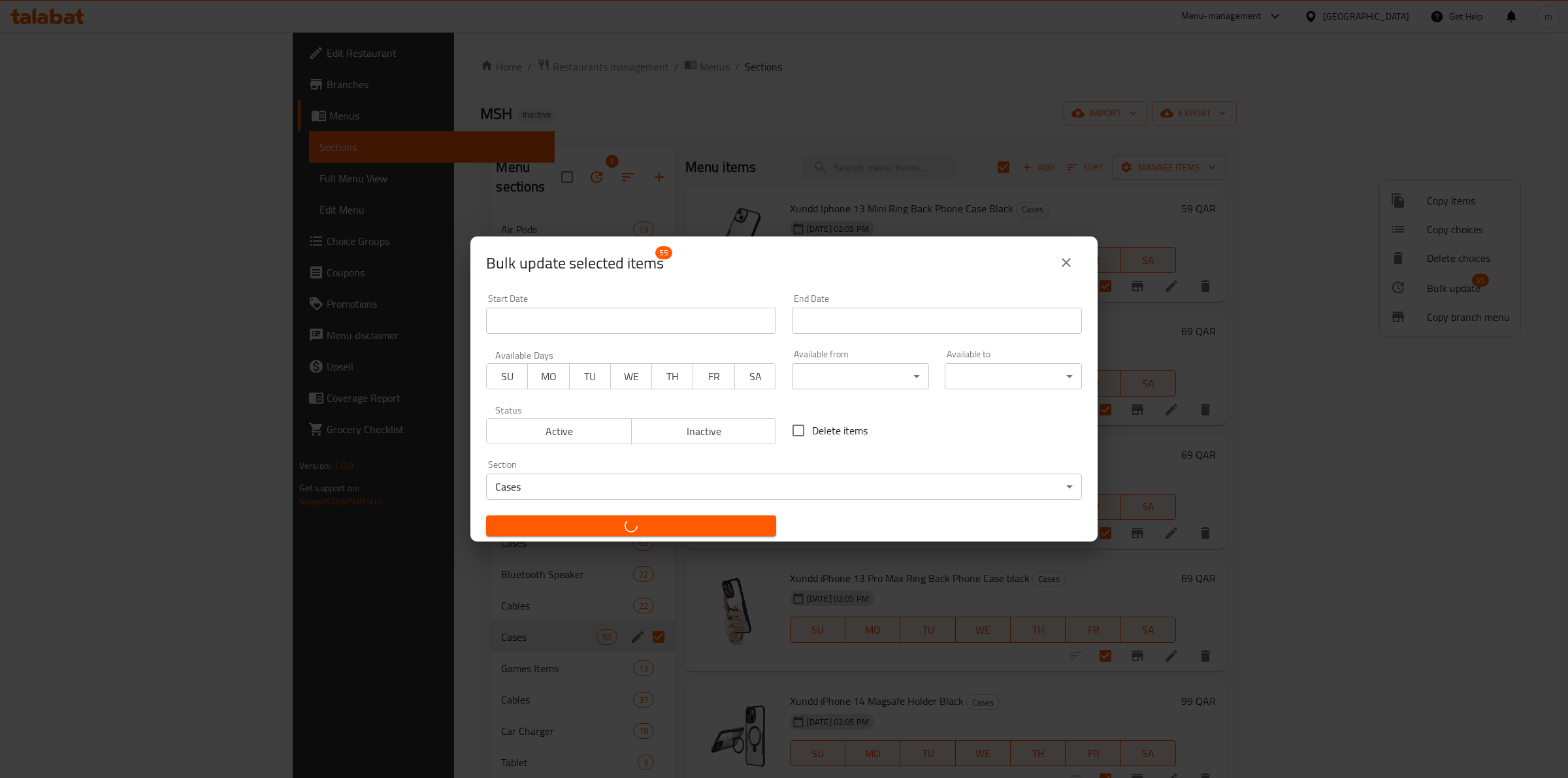
checkbox input "false"
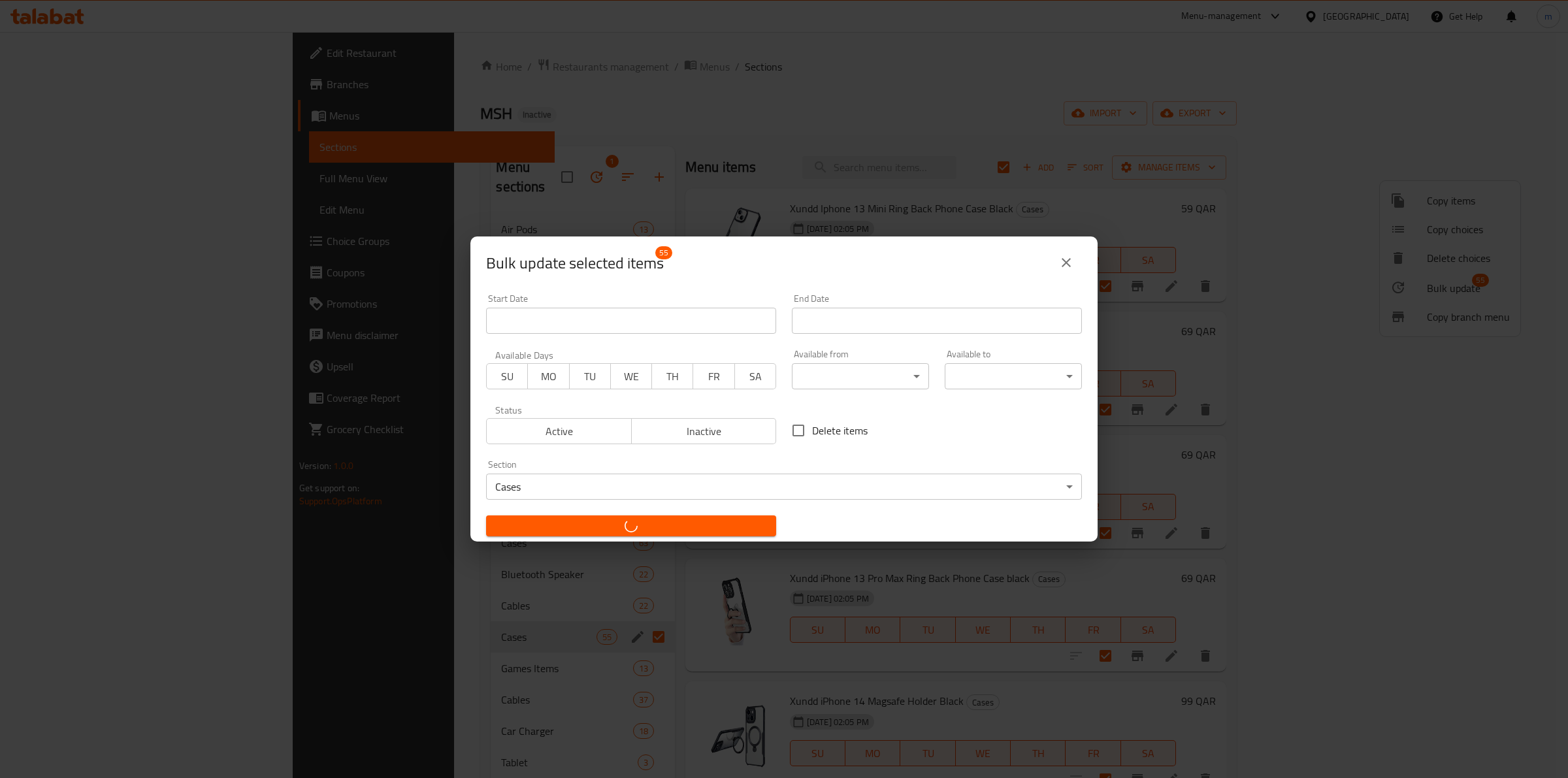
checkbox input "false"
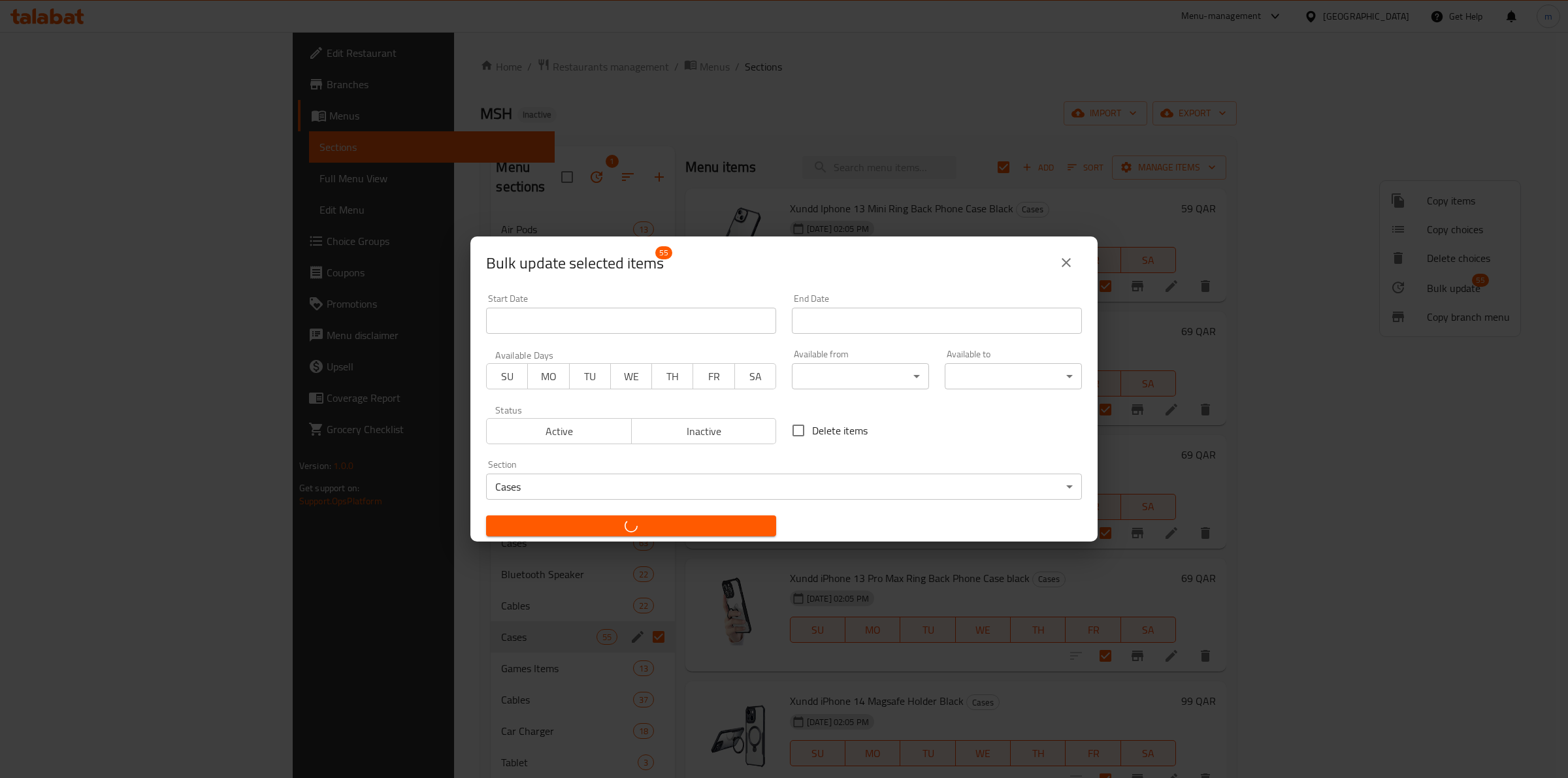
checkbox input "false"
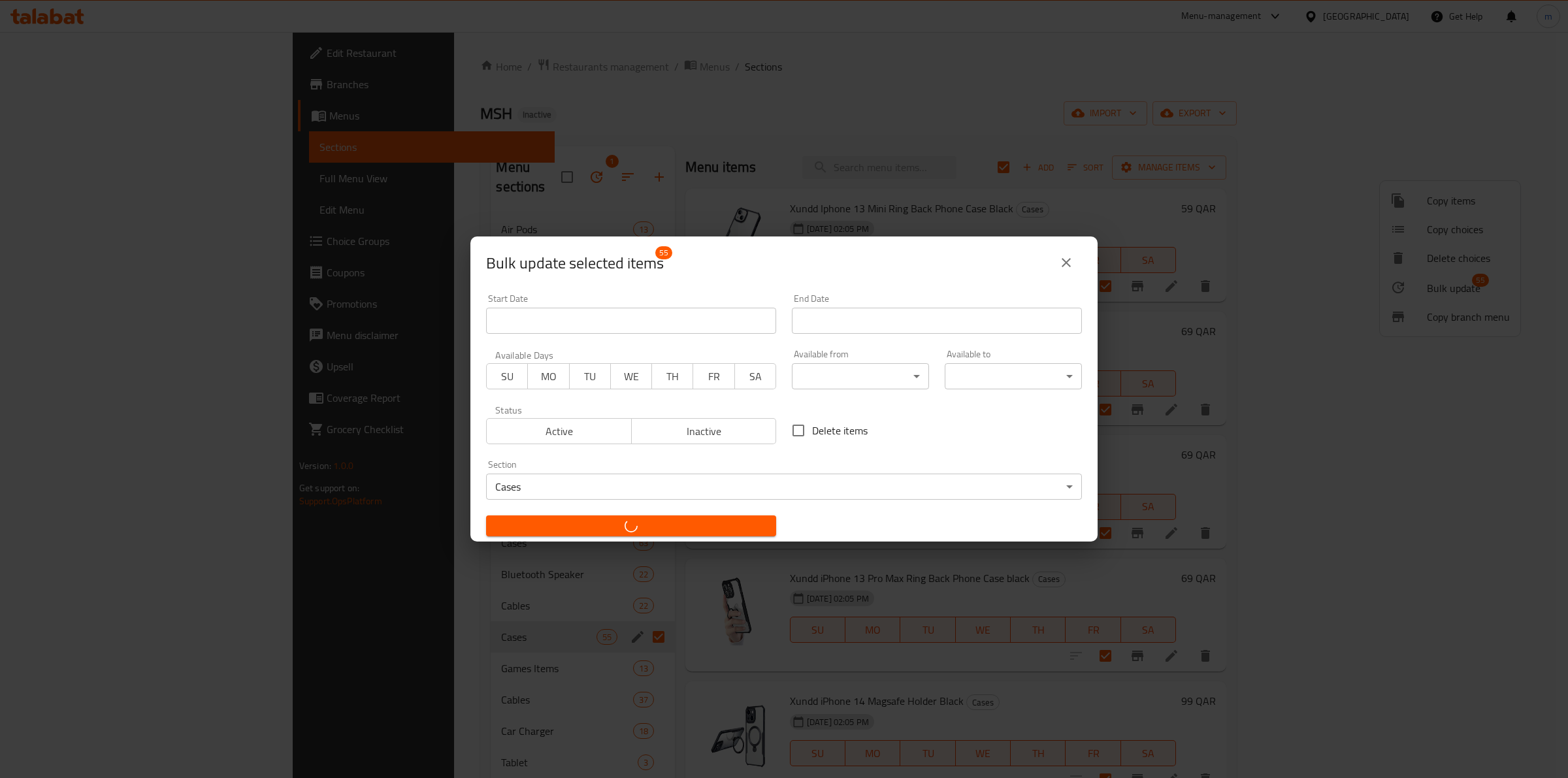
checkbox input "false"
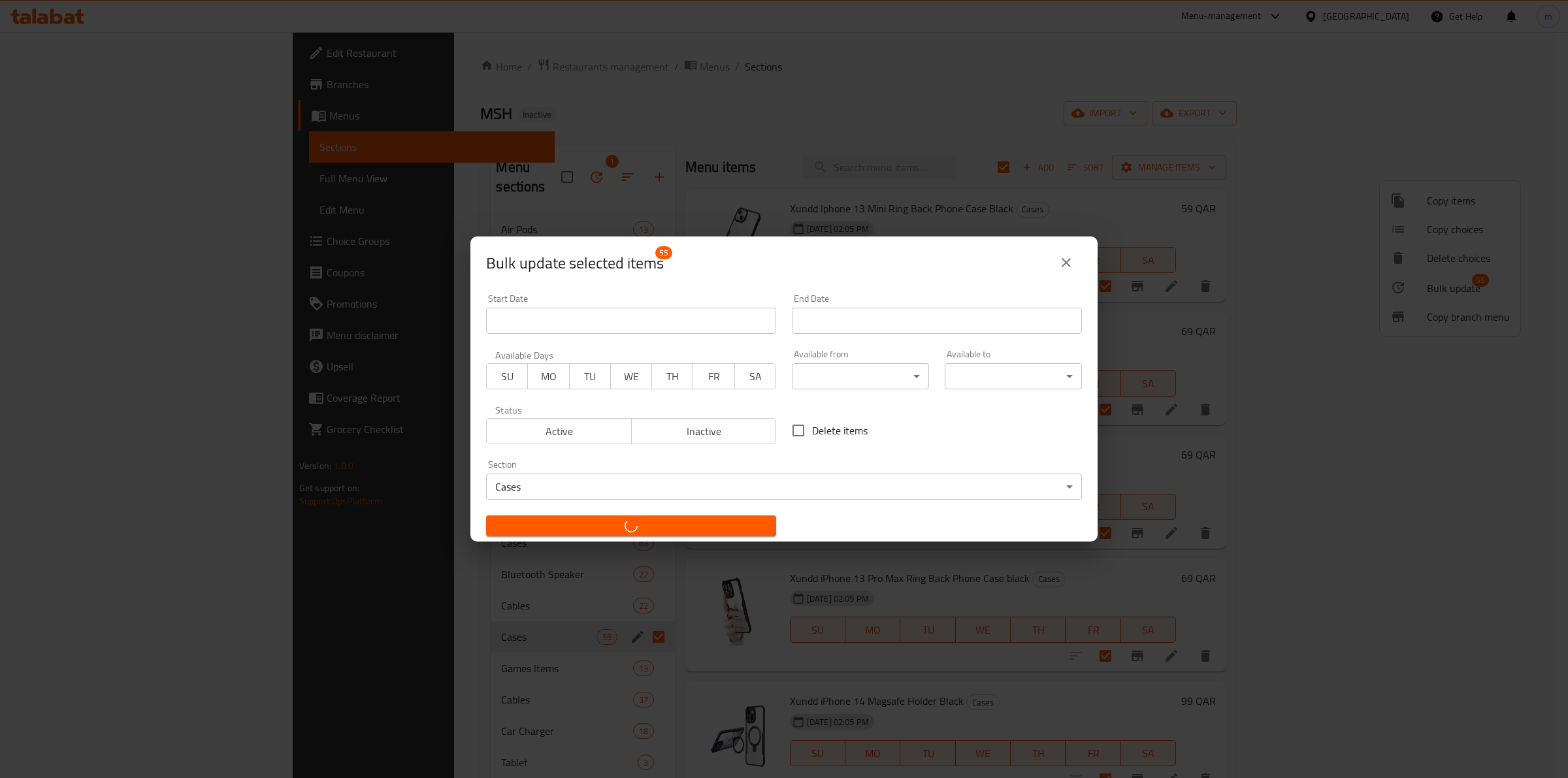
checkbox input "false"
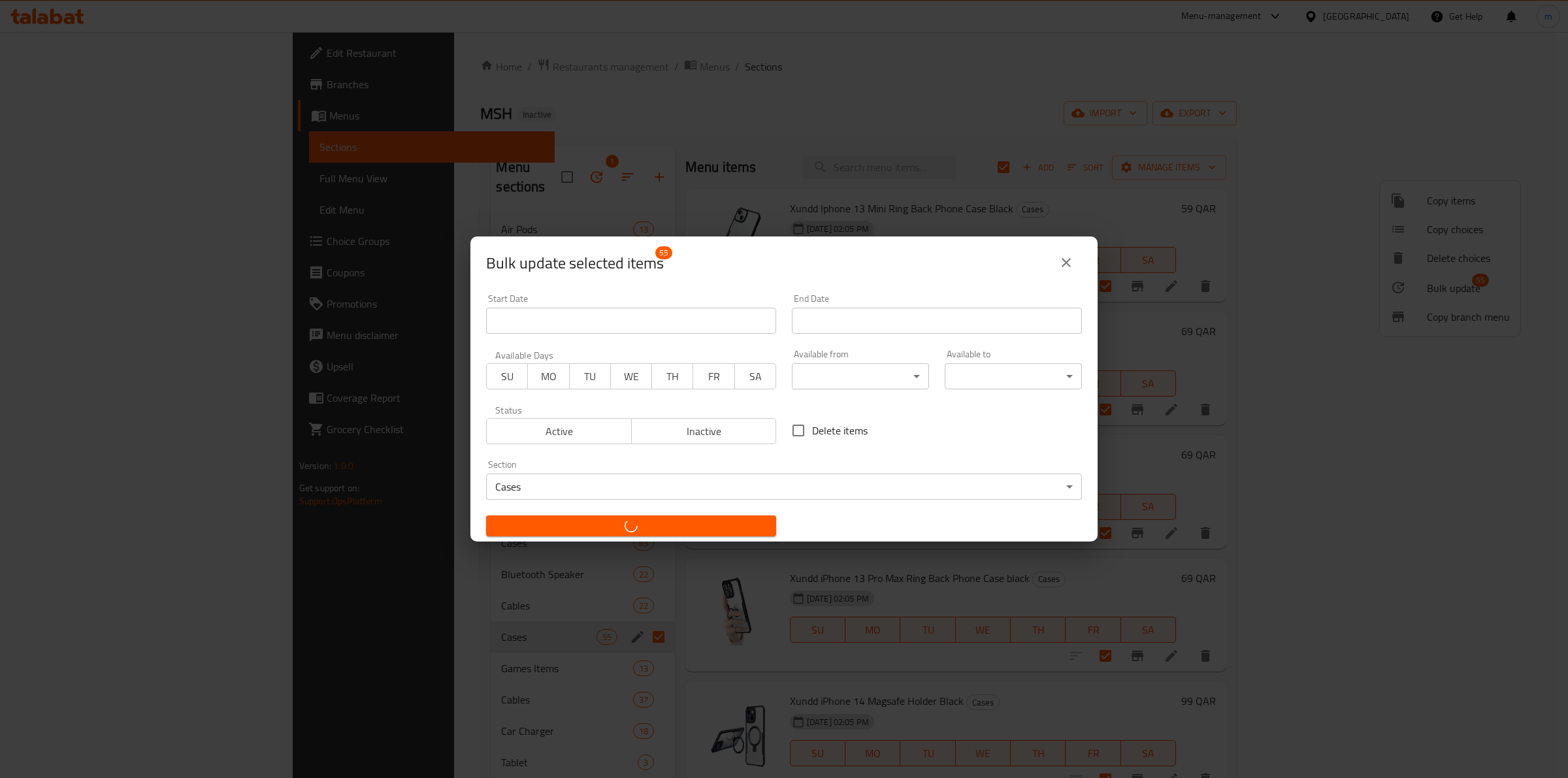
checkbox input "false"
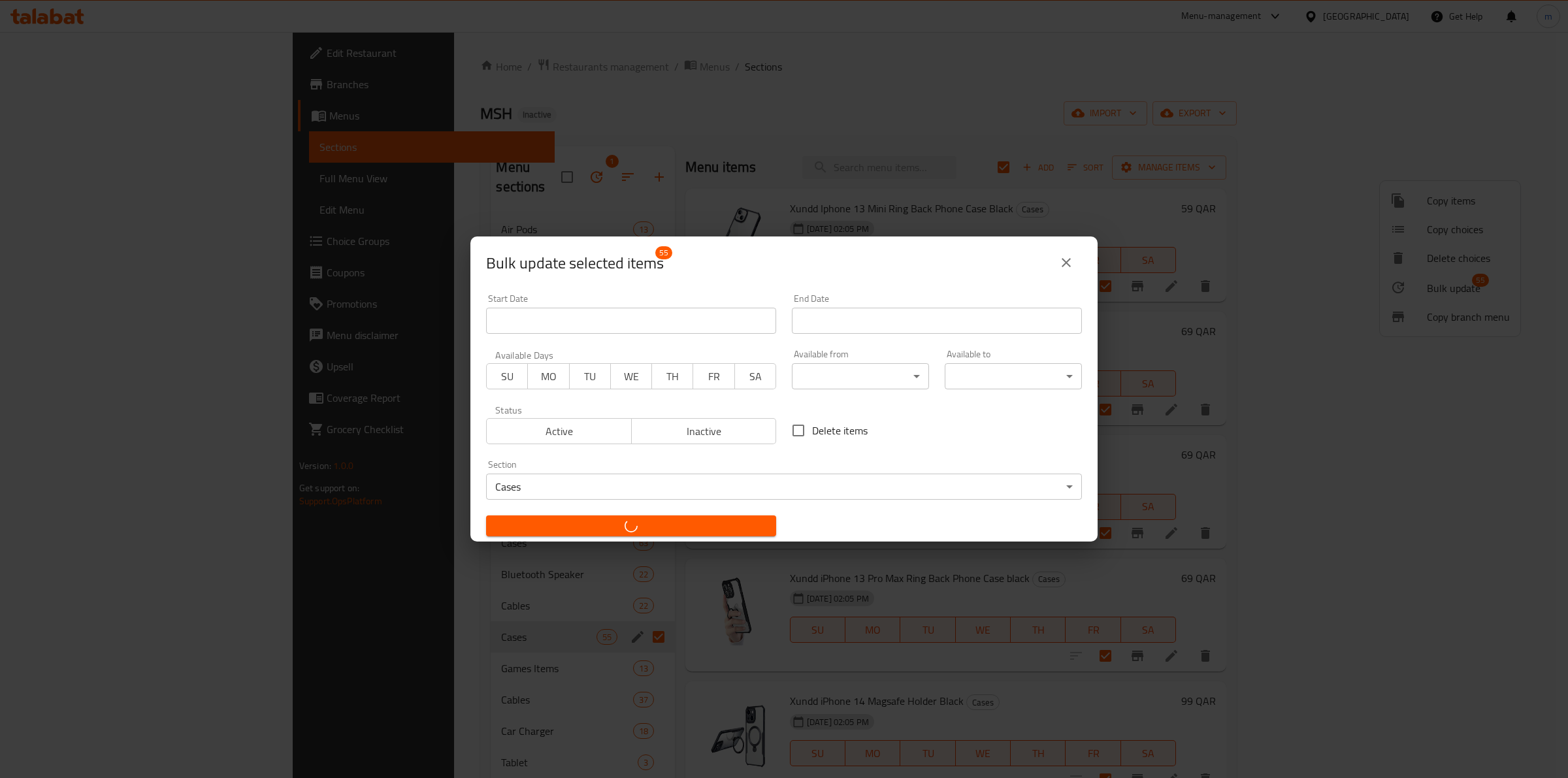
checkbox input "false"
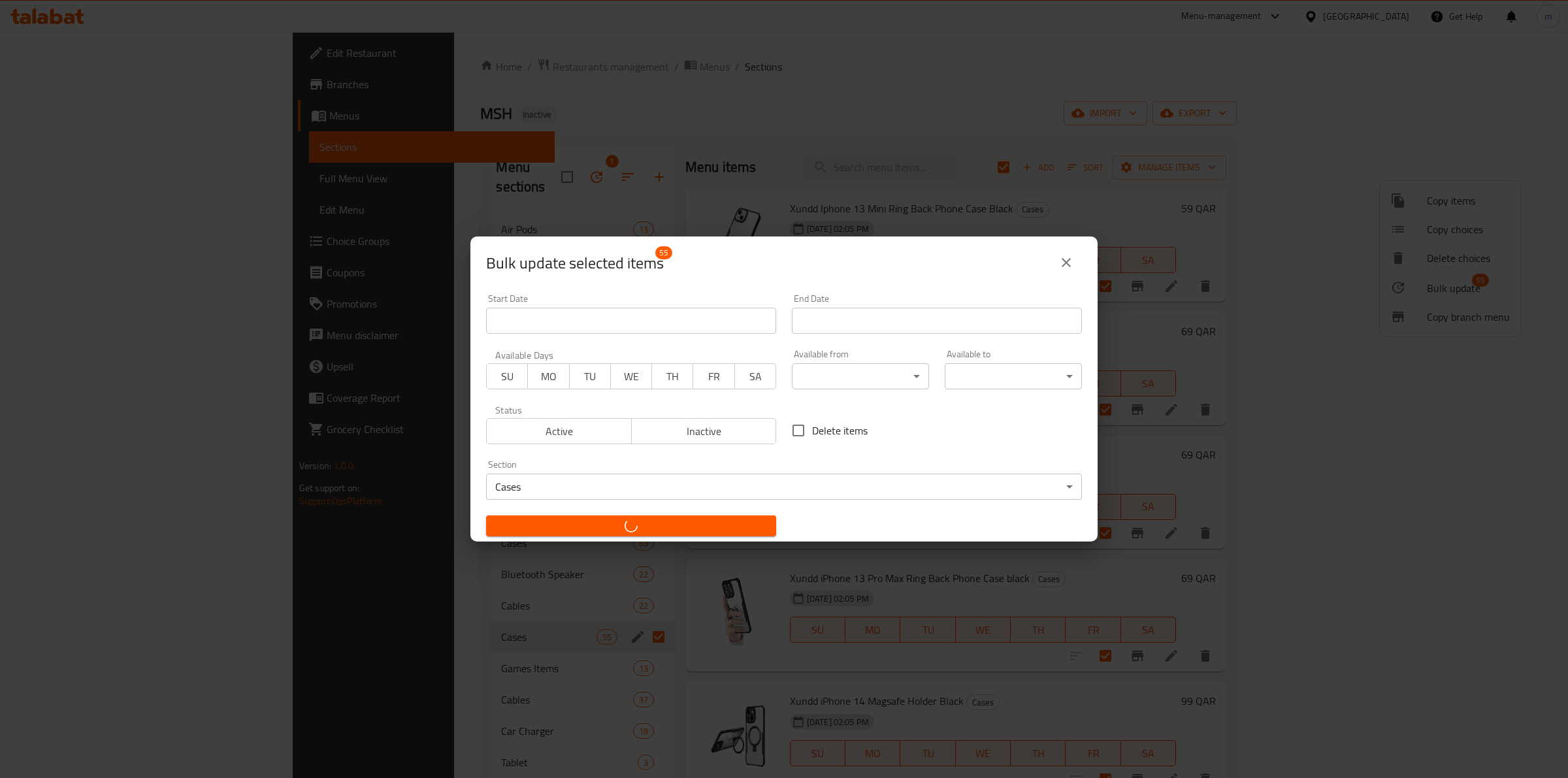
checkbox input "false"
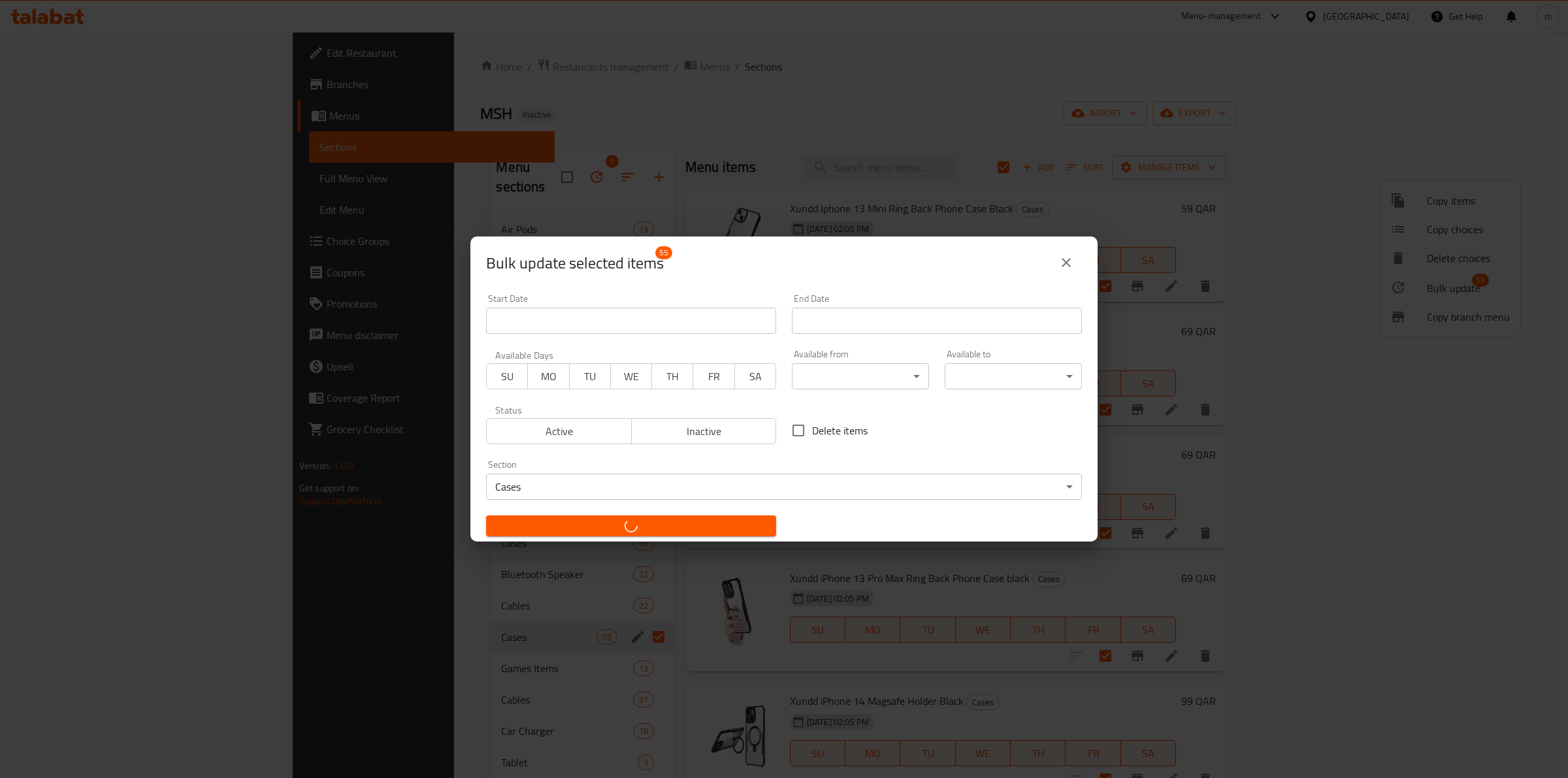
checkbox input "false"
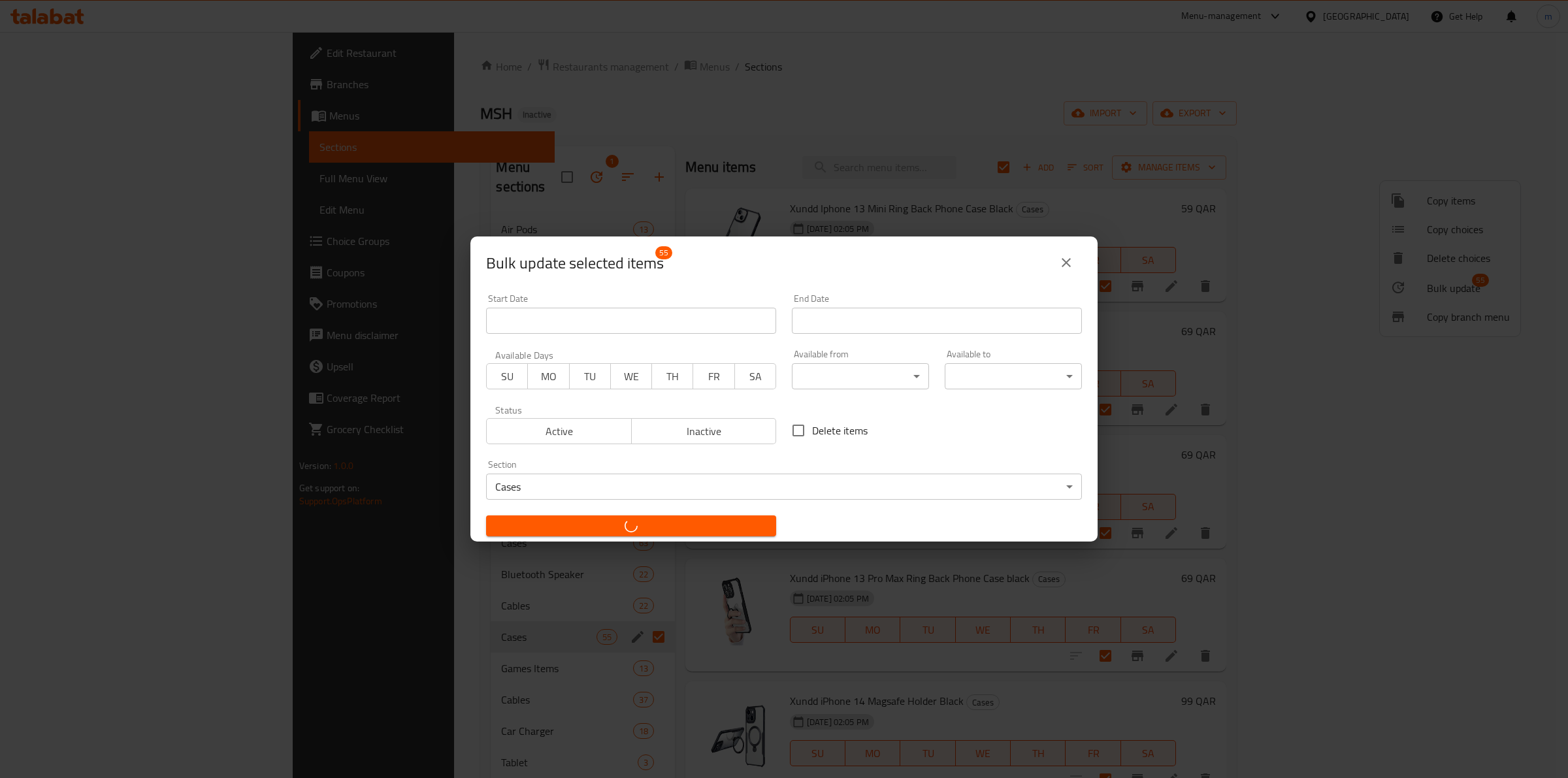
checkbox input "false"
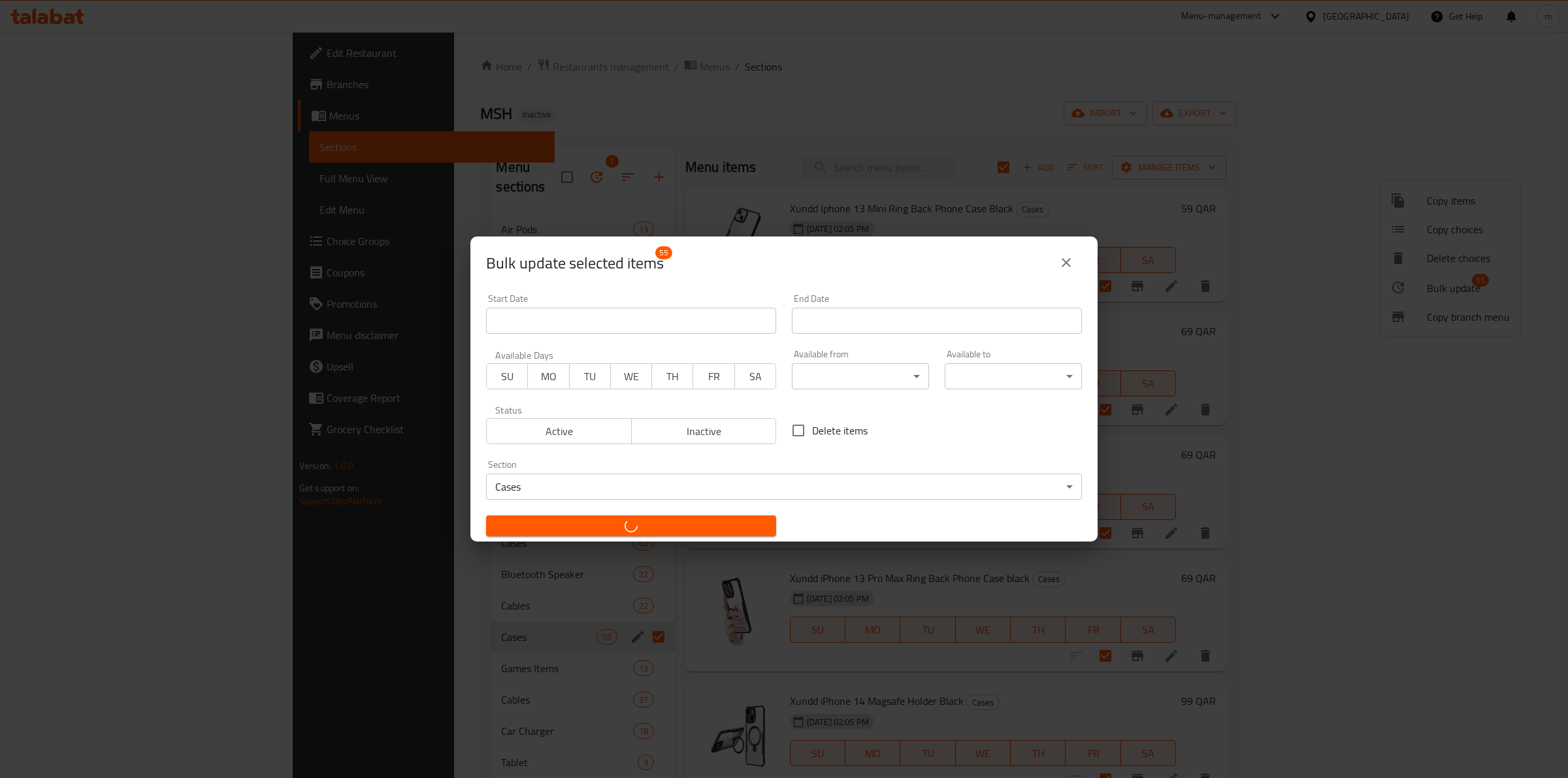
checkbox input "false"
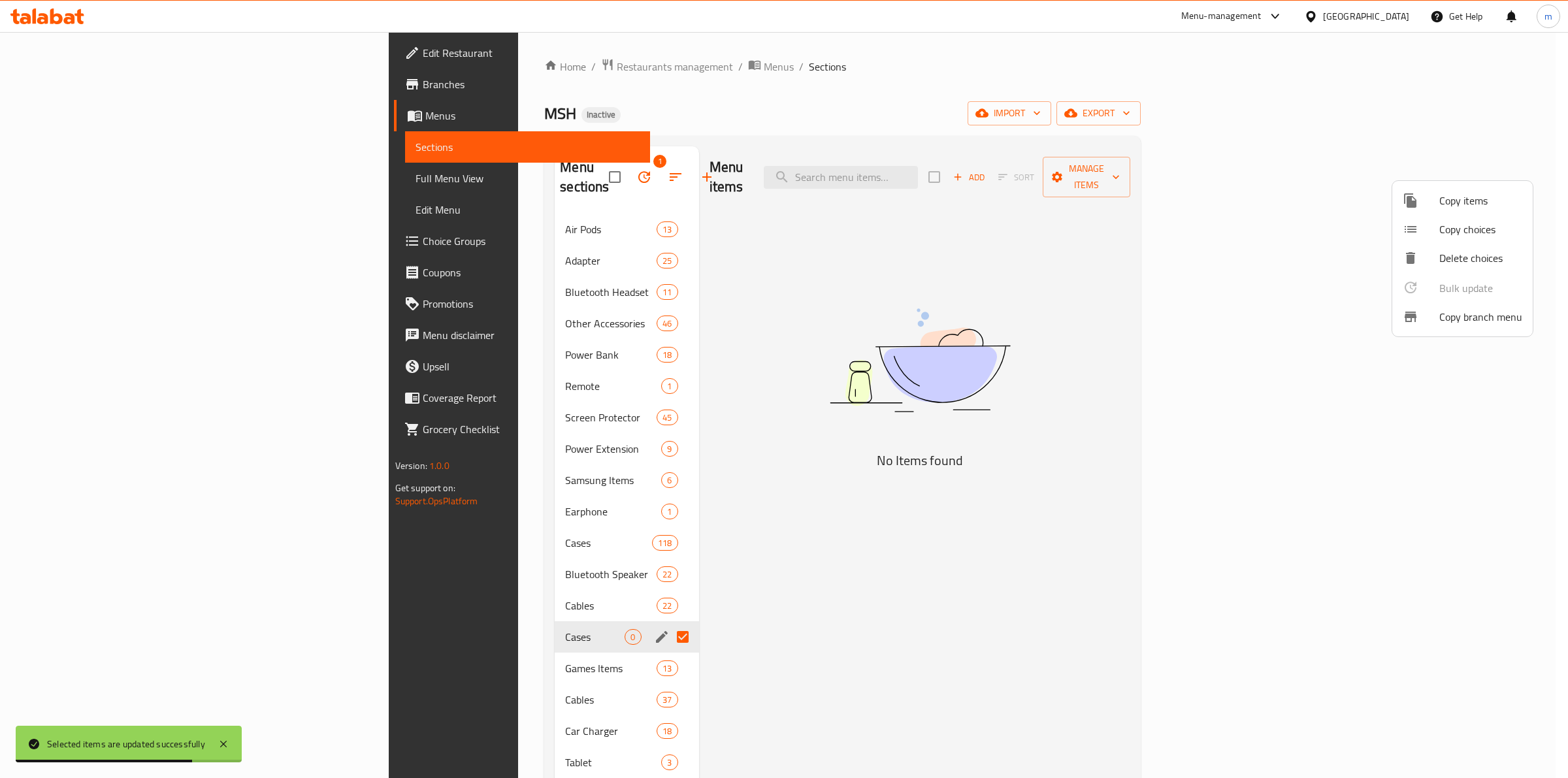
click at [581, 628] on div at bounding box center [784, 389] width 1568 height 778
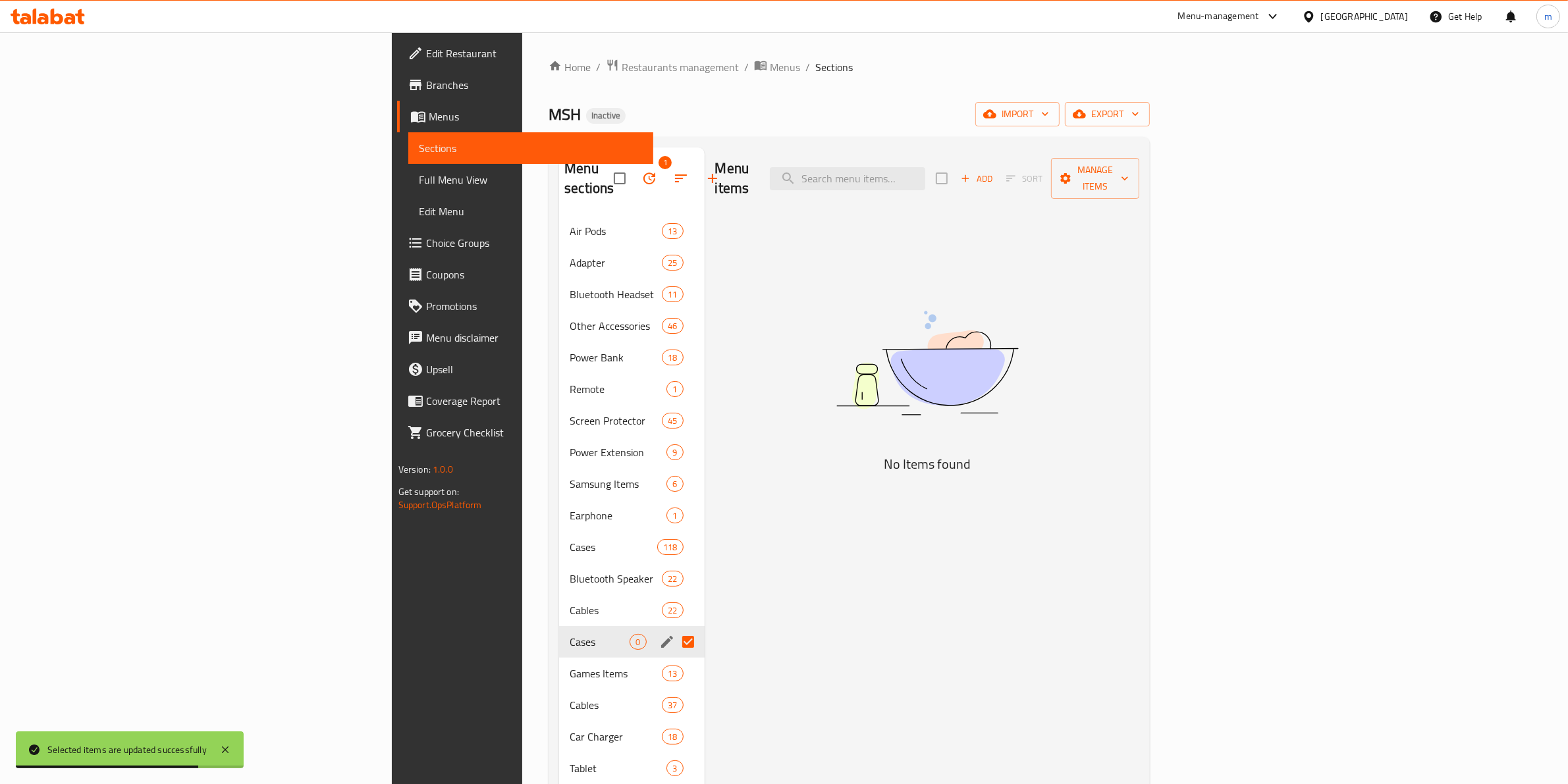
click at [674, 628] on input "Menu sections" at bounding box center [688, 642] width 28 height 28
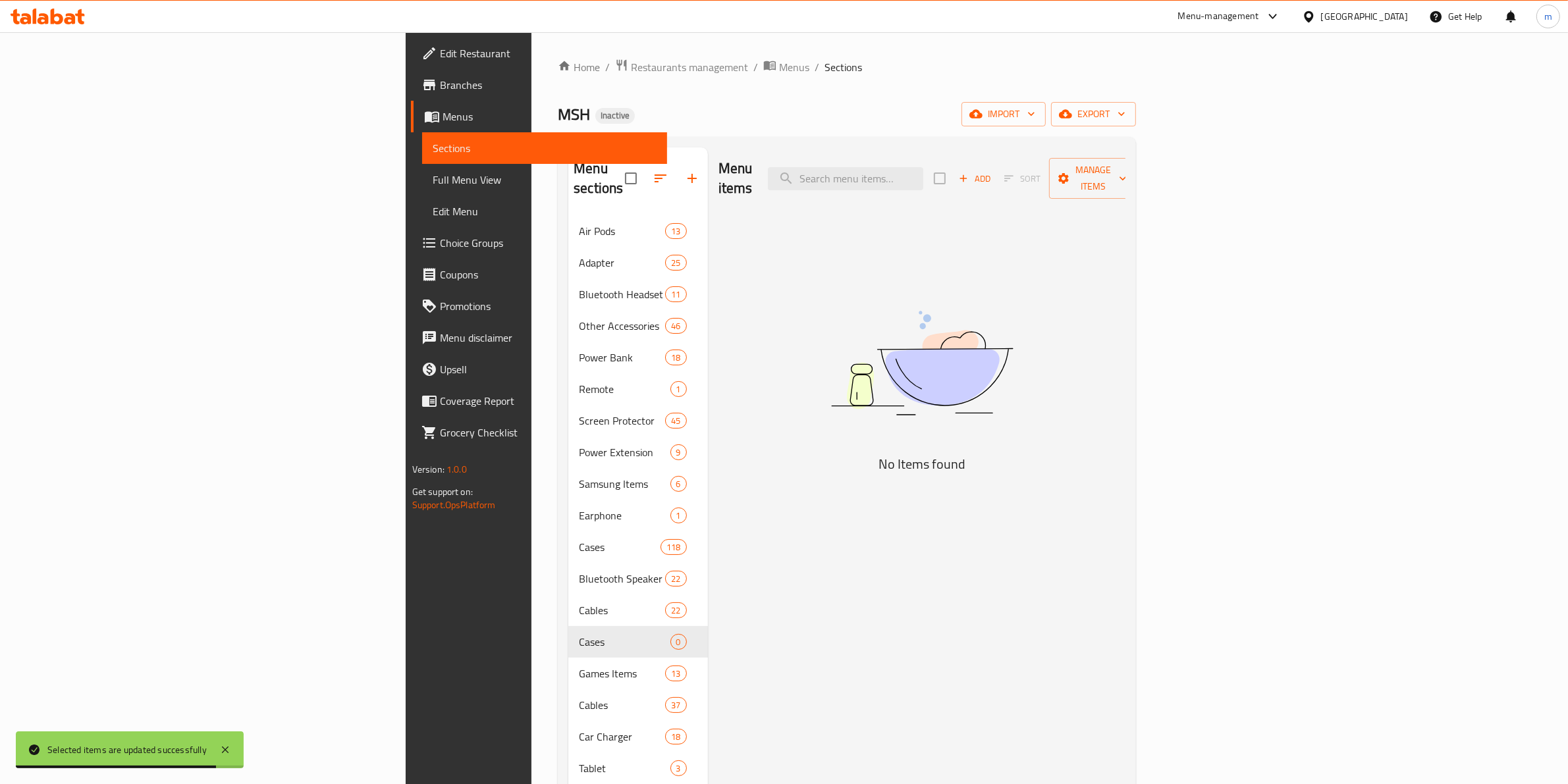
click at [588, 626] on div "Cases 0" at bounding box center [637, 642] width 139 height 31
click at [767, 563] on div "Menu items Add Sort Manage items No Items found" at bounding box center [916, 579] width 418 height 863
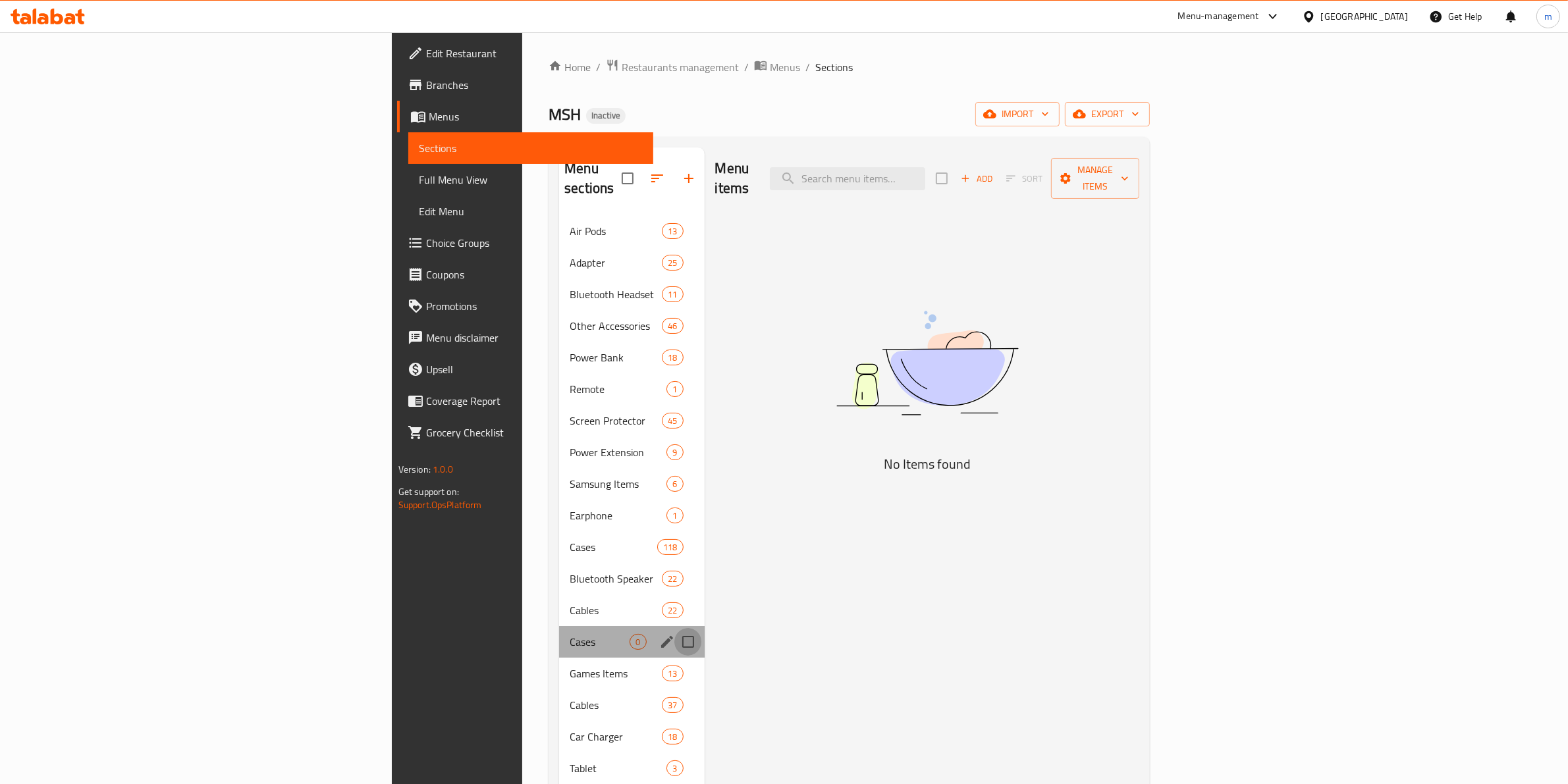
click at [674, 628] on input "Menu sections" at bounding box center [688, 642] width 28 height 28
click at [641, 171] on icon "button" at bounding box center [648, 178] width 16 height 16
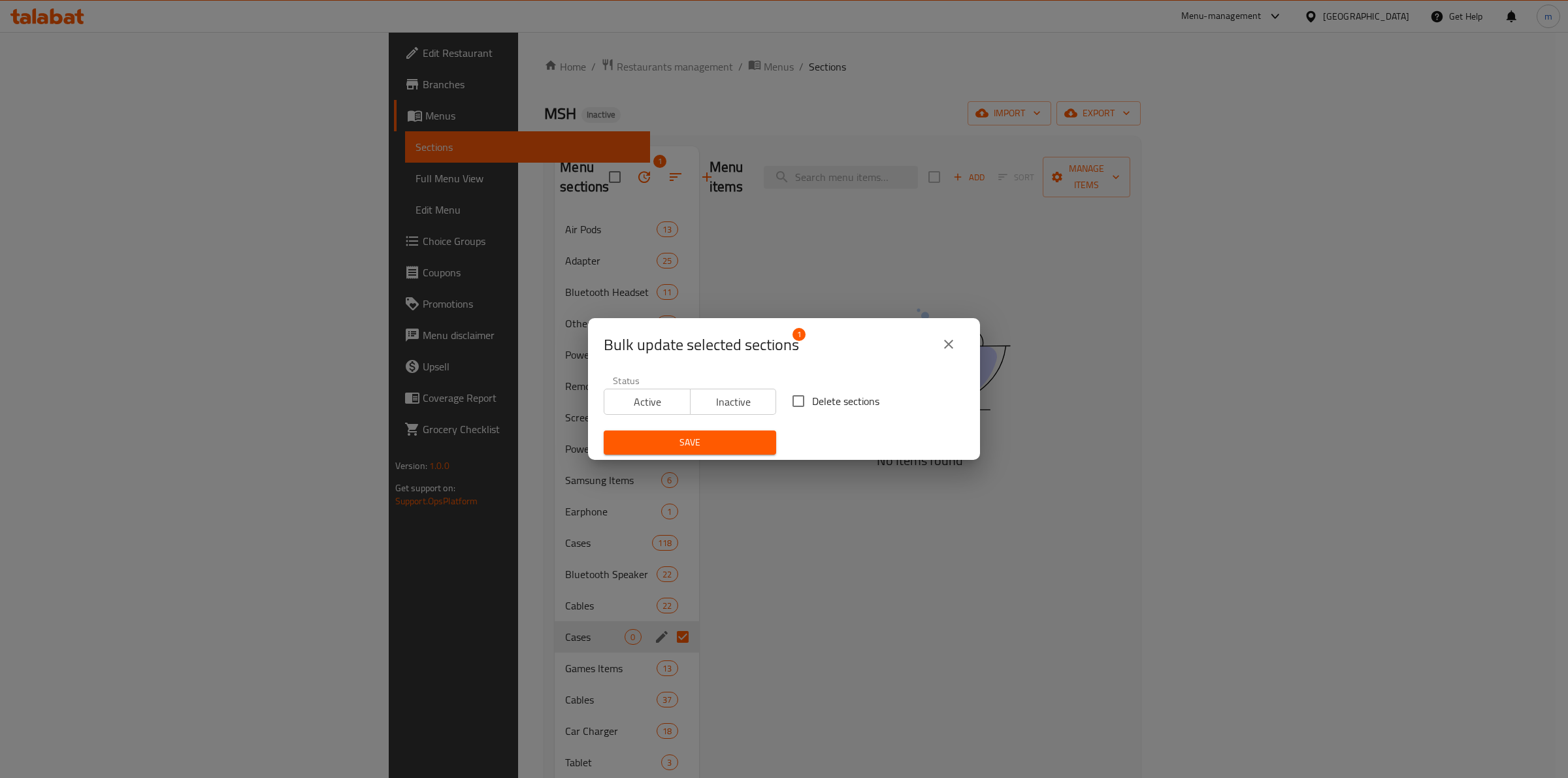
click at [797, 400] on input "Delete sections" at bounding box center [798, 401] width 27 height 27
click at [743, 435] on span "Save" at bounding box center [690, 443] width 152 height 16
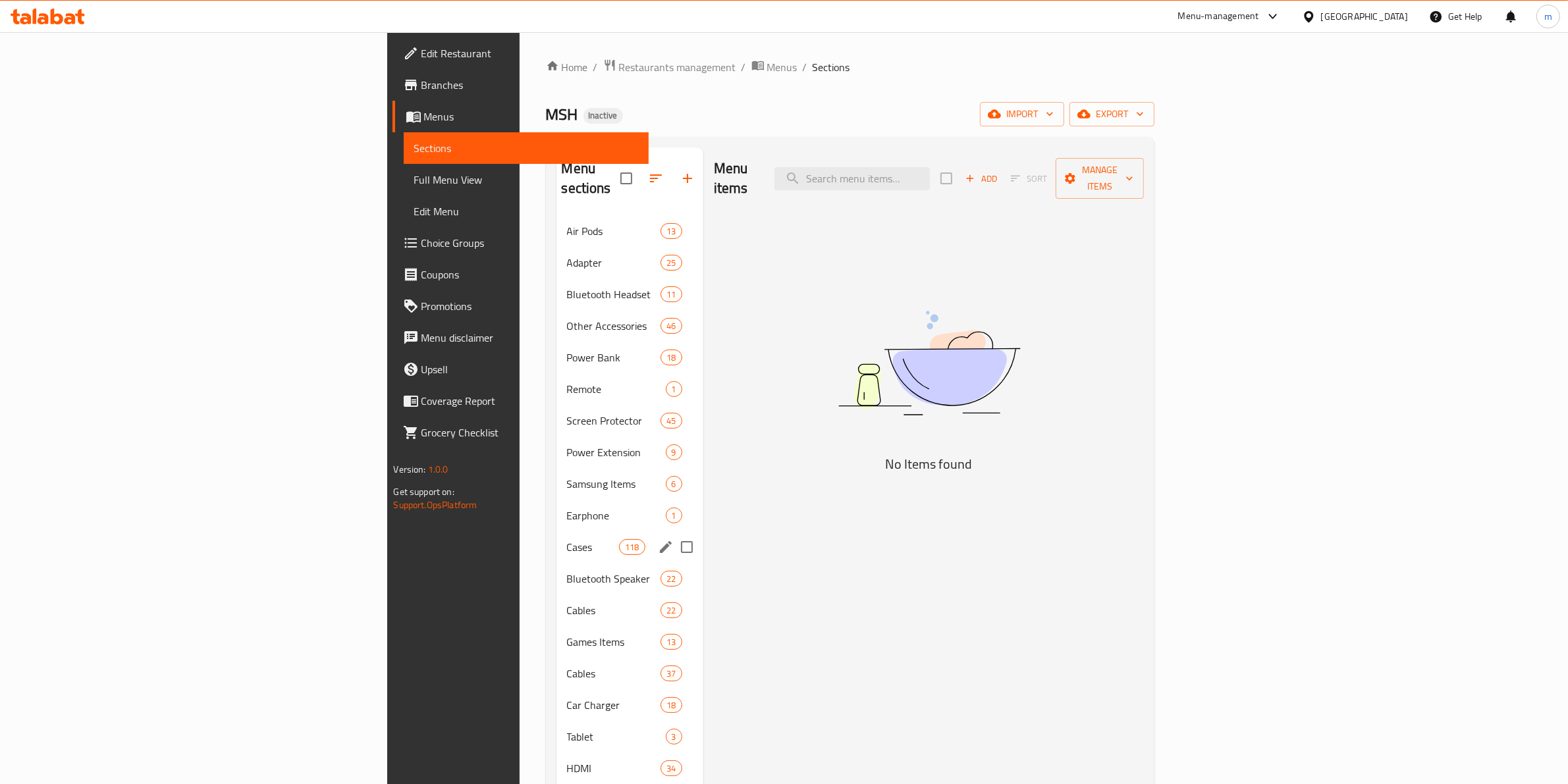
click at [567, 540] on span "Cases" at bounding box center [593, 547] width 53 height 16
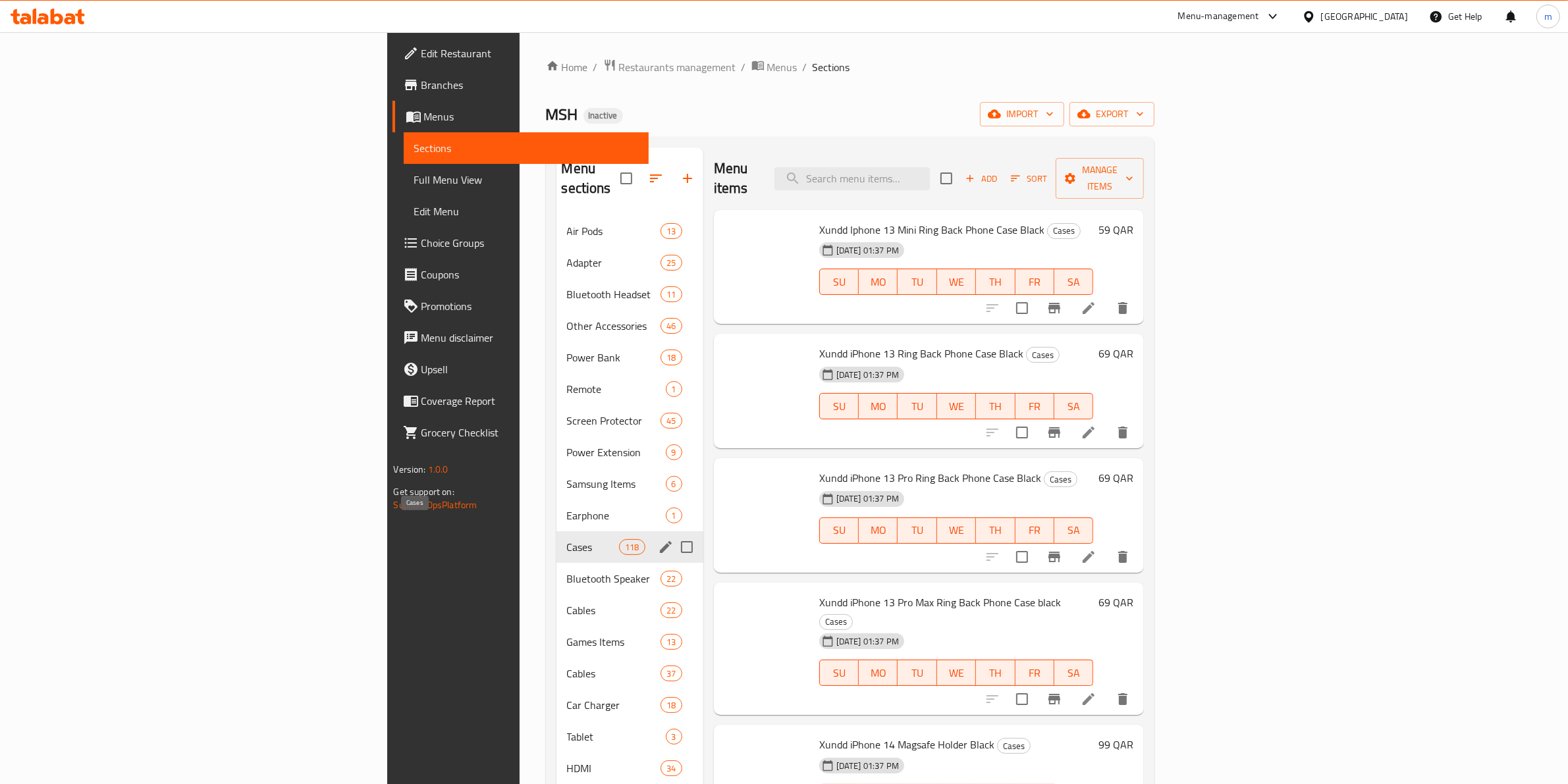
click at [567, 507] on span "Earphone" at bounding box center [616, 515] width 99 height 16
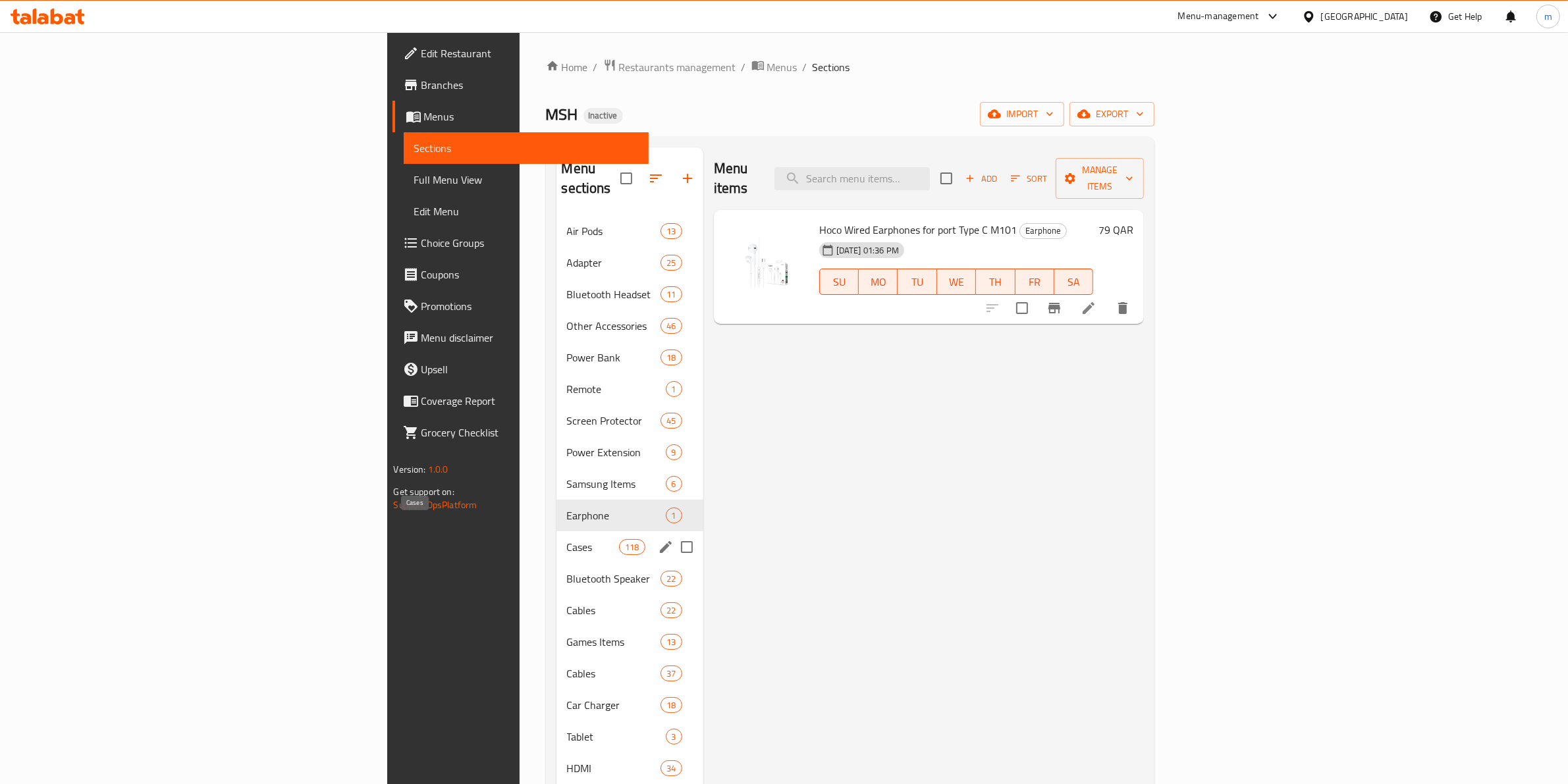
scroll to position [82, 0]
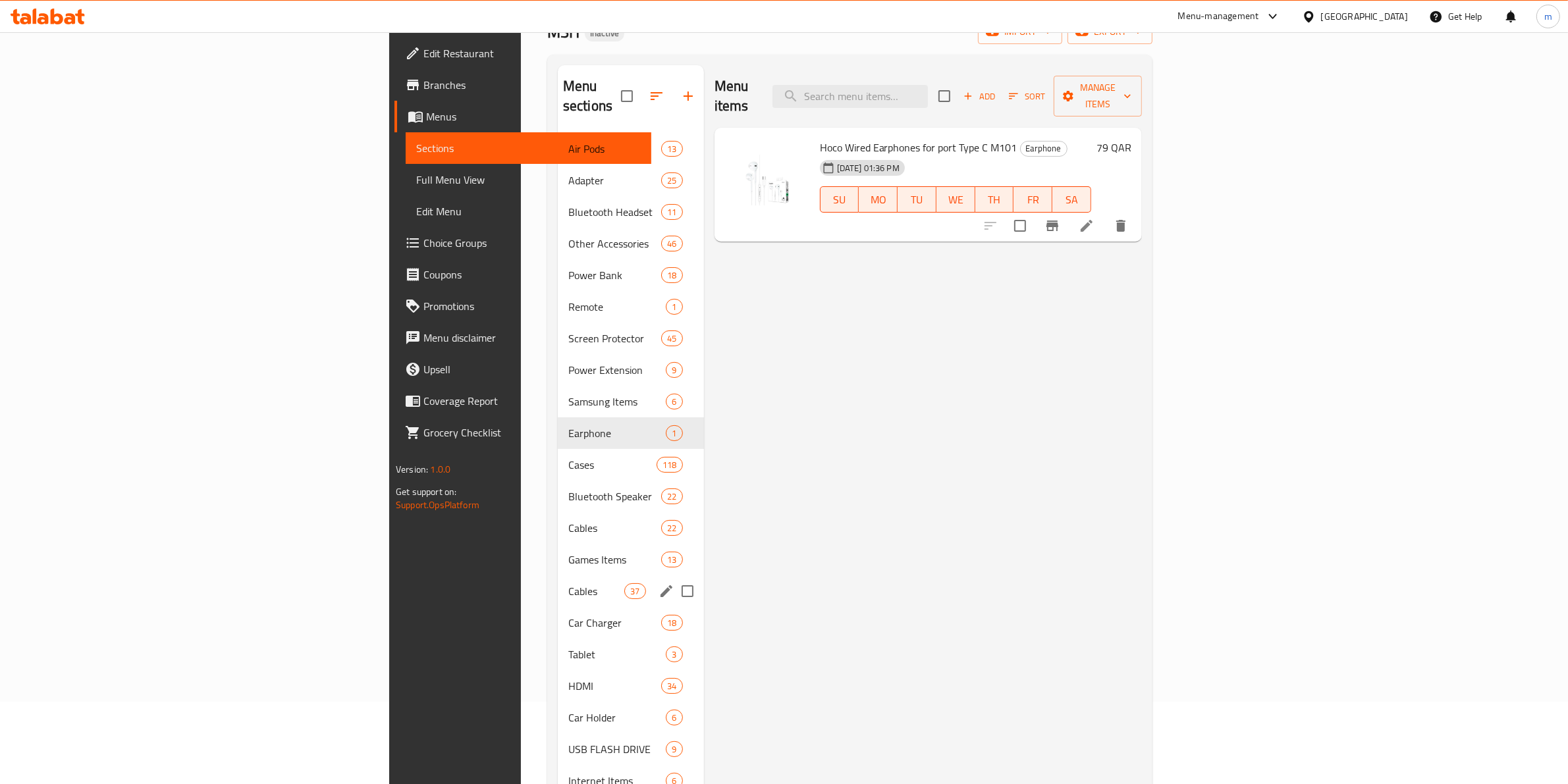
click at [673, 577] on input "Menu sections" at bounding box center [687, 591] width 28 height 28
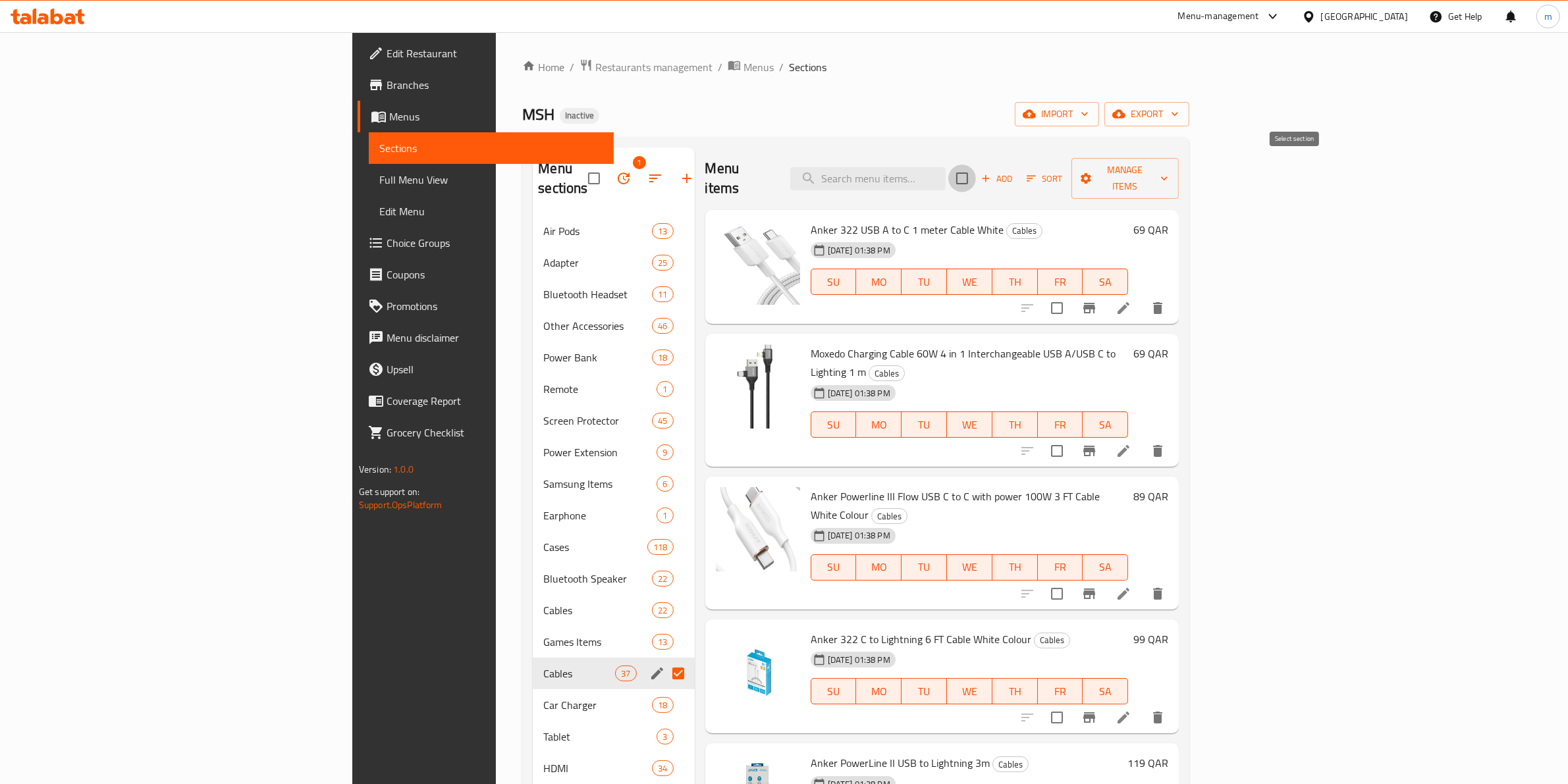
click at [976, 176] on input "checkbox" at bounding box center [962, 178] width 28 height 28
click at [1169, 166] on span "Manage items" at bounding box center [1125, 179] width 87 height 33
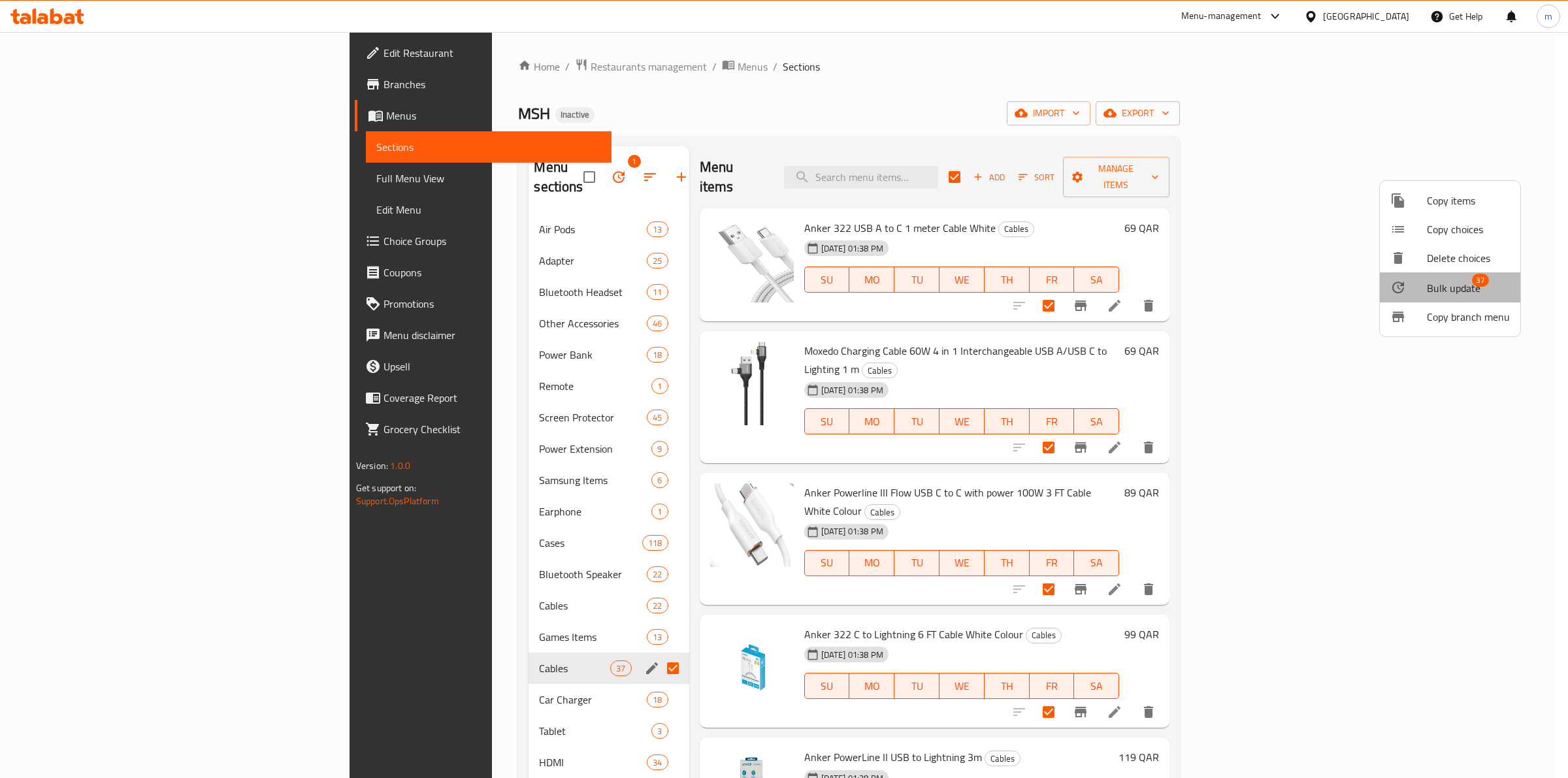
click at [1469, 295] on span "Bulk update" at bounding box center [1454, 287] width 54 height 16
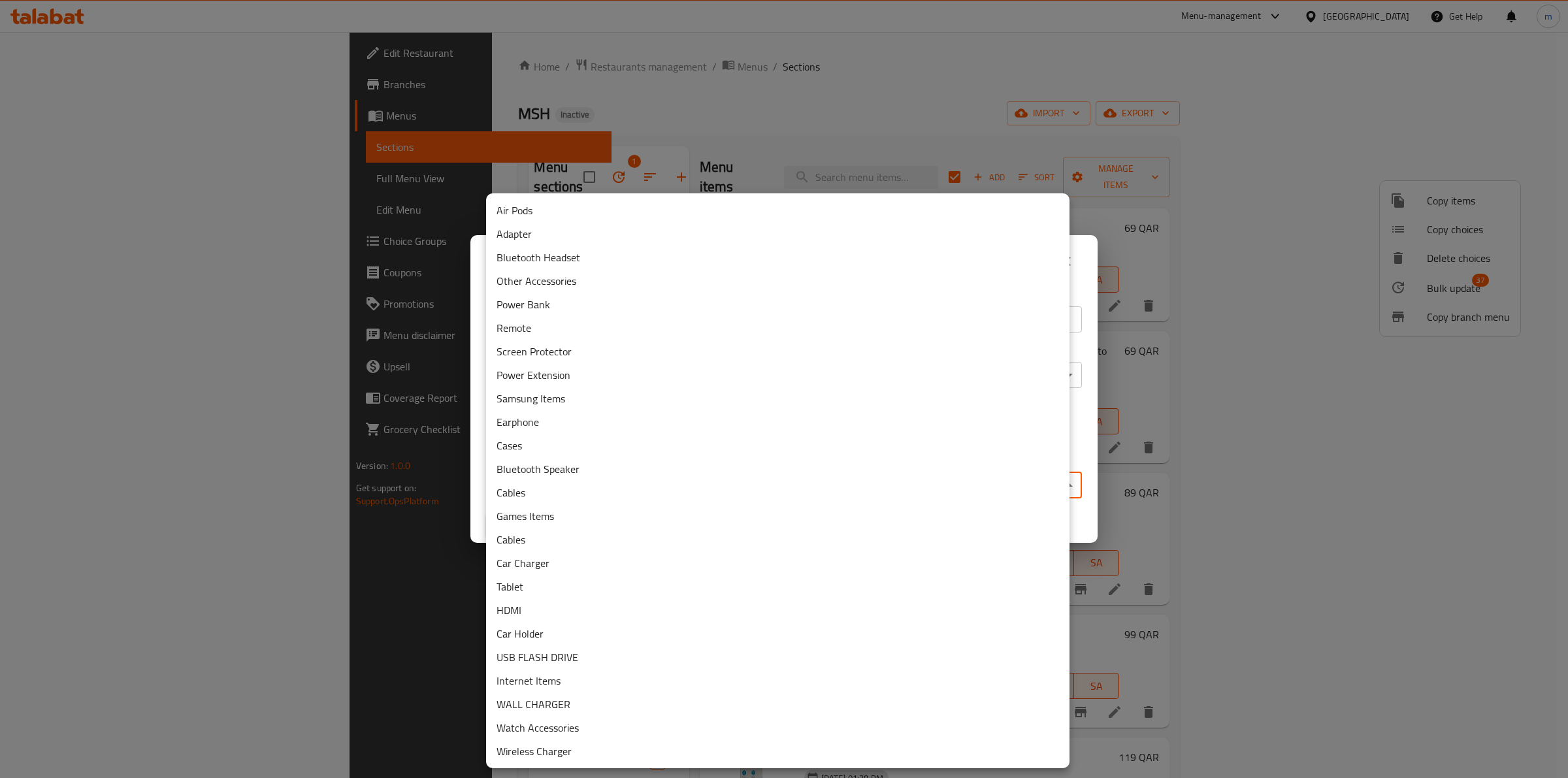
click at [770, 477] on body "​ Menu-management Qatar Get Help m Edit Restaurant Branches Menus Sections Full…" at bounding box center [784, 405] width 1568 height 746
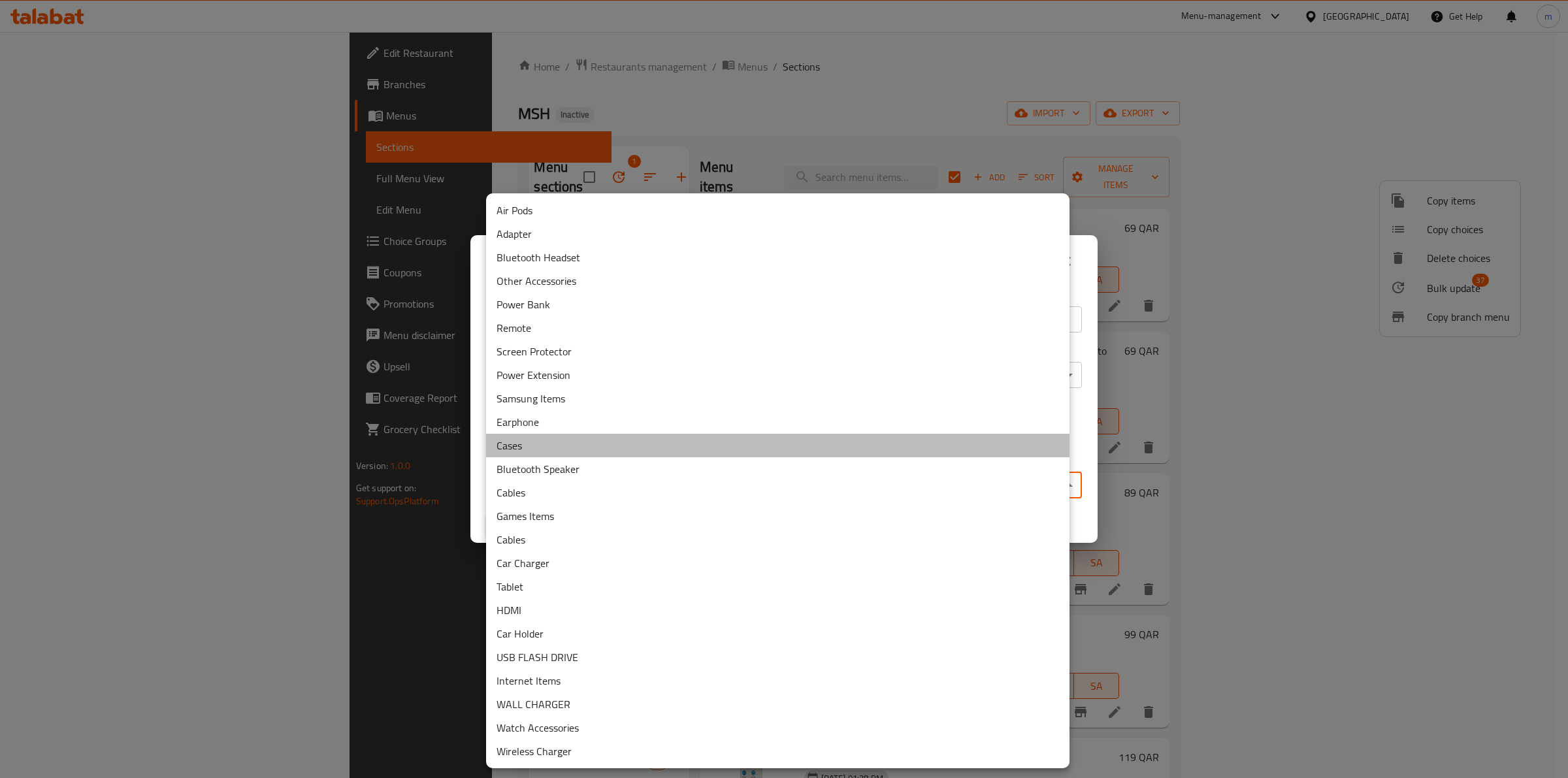
click at [508, 441] on li "Cases" at bounding box center [777, 446] width 583 height 24
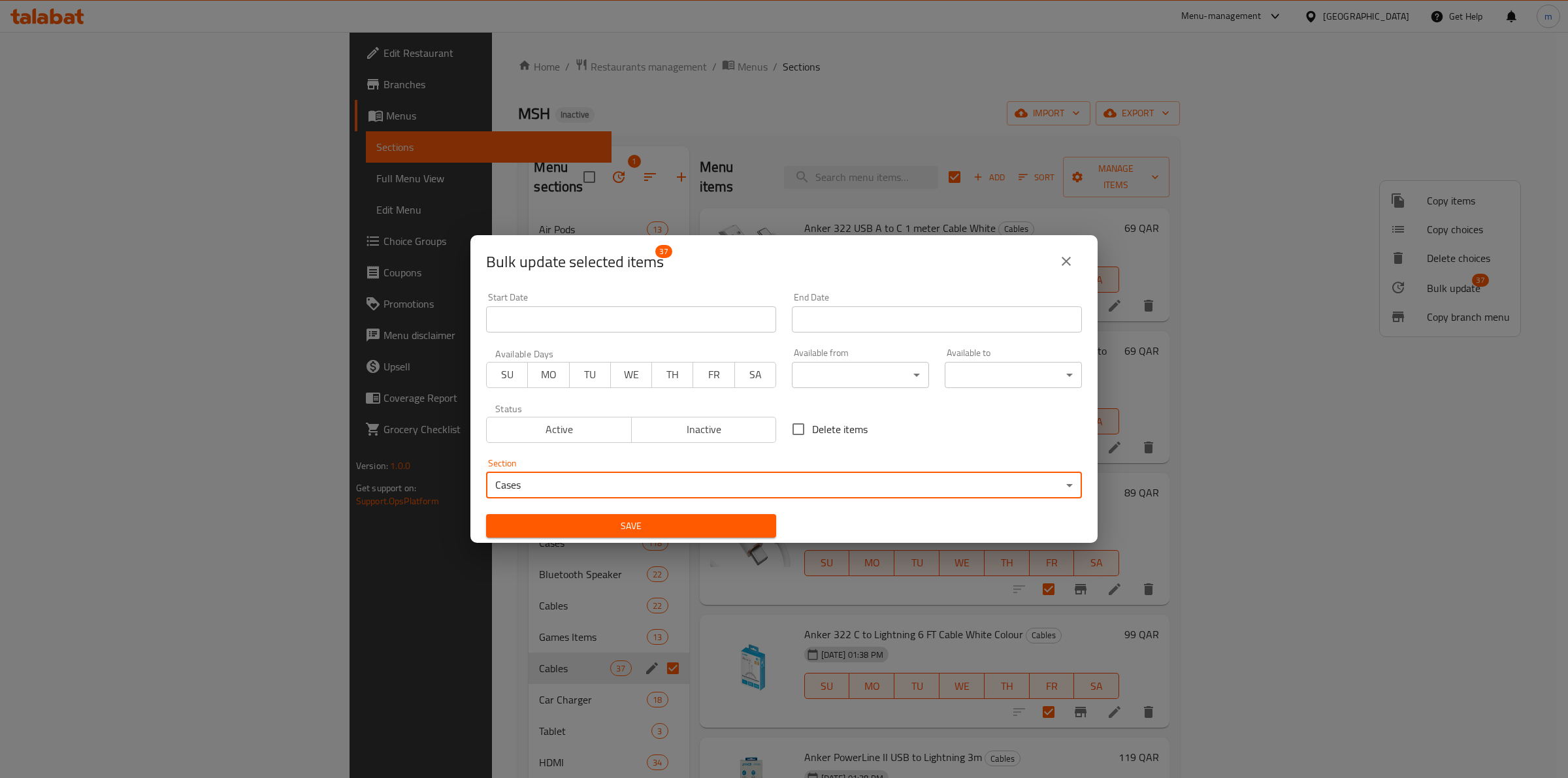
click at [568, 533] on span "Save" at bounding box center [632, 526] width 269 height 16
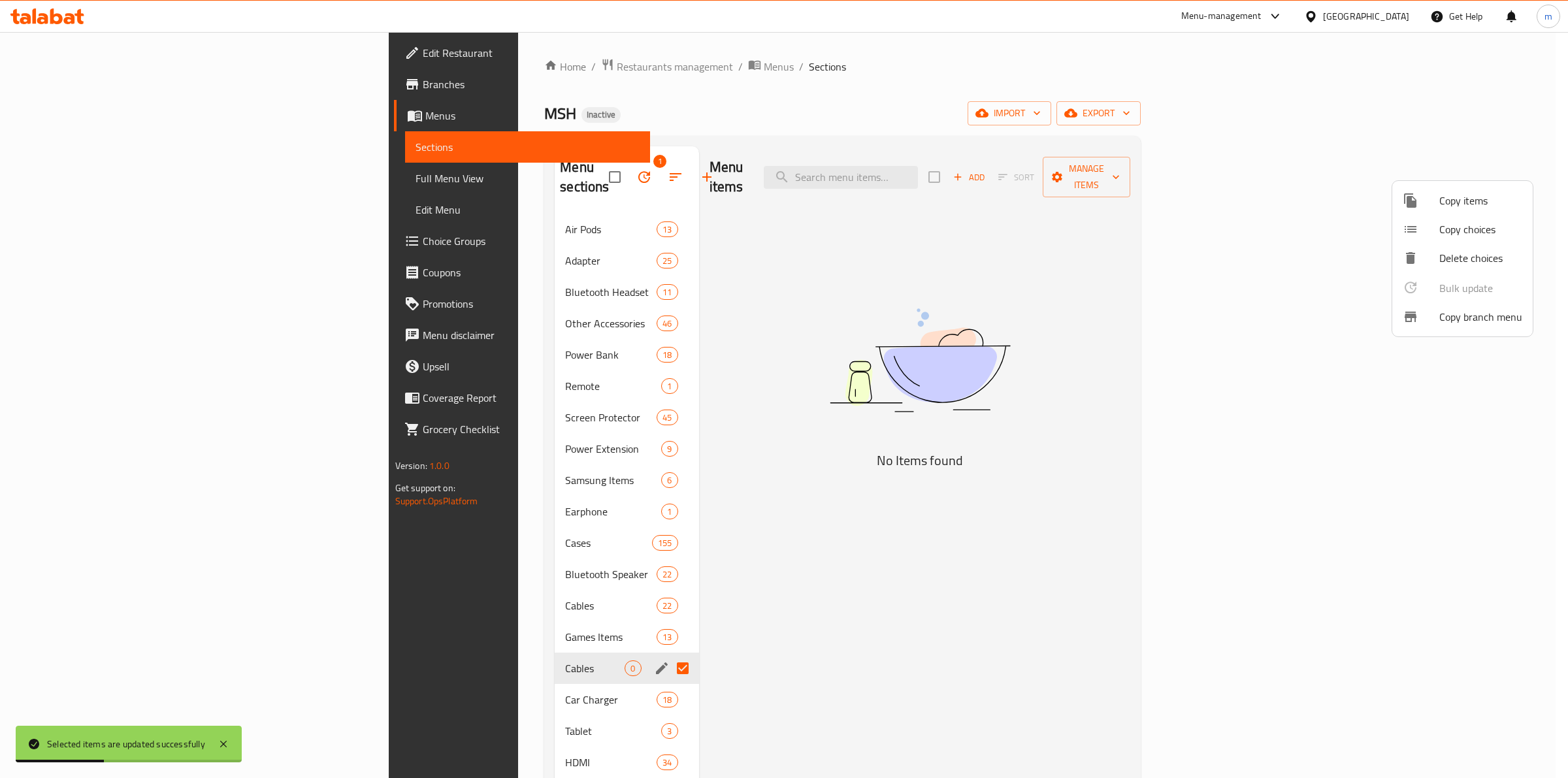
click at [495, 166] on div at bounding box center [784, 389] width 1568 height 778
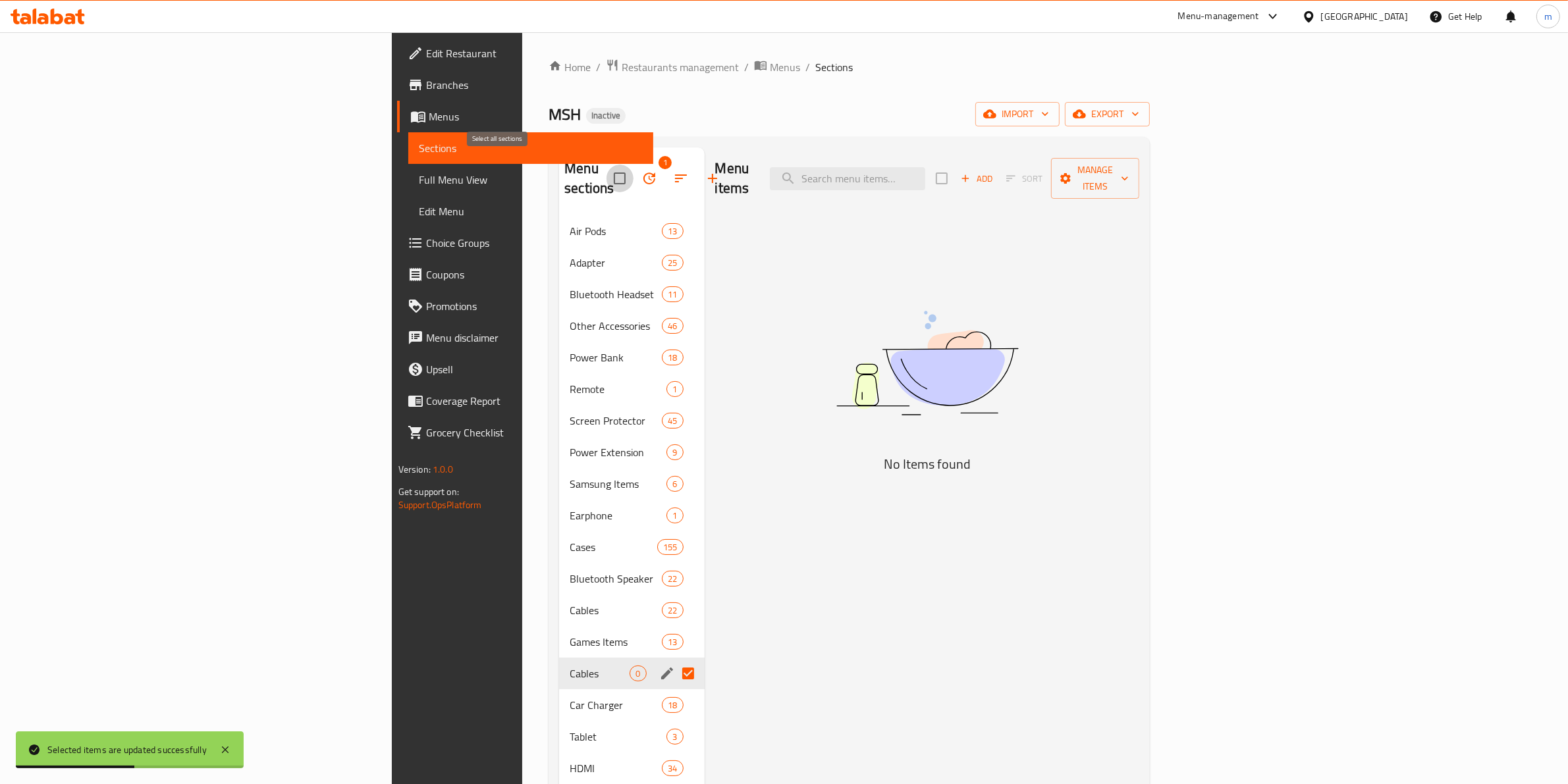
click at [606, 167] on input "checkbox" at bounding box center [620, 178] width 28 height 28
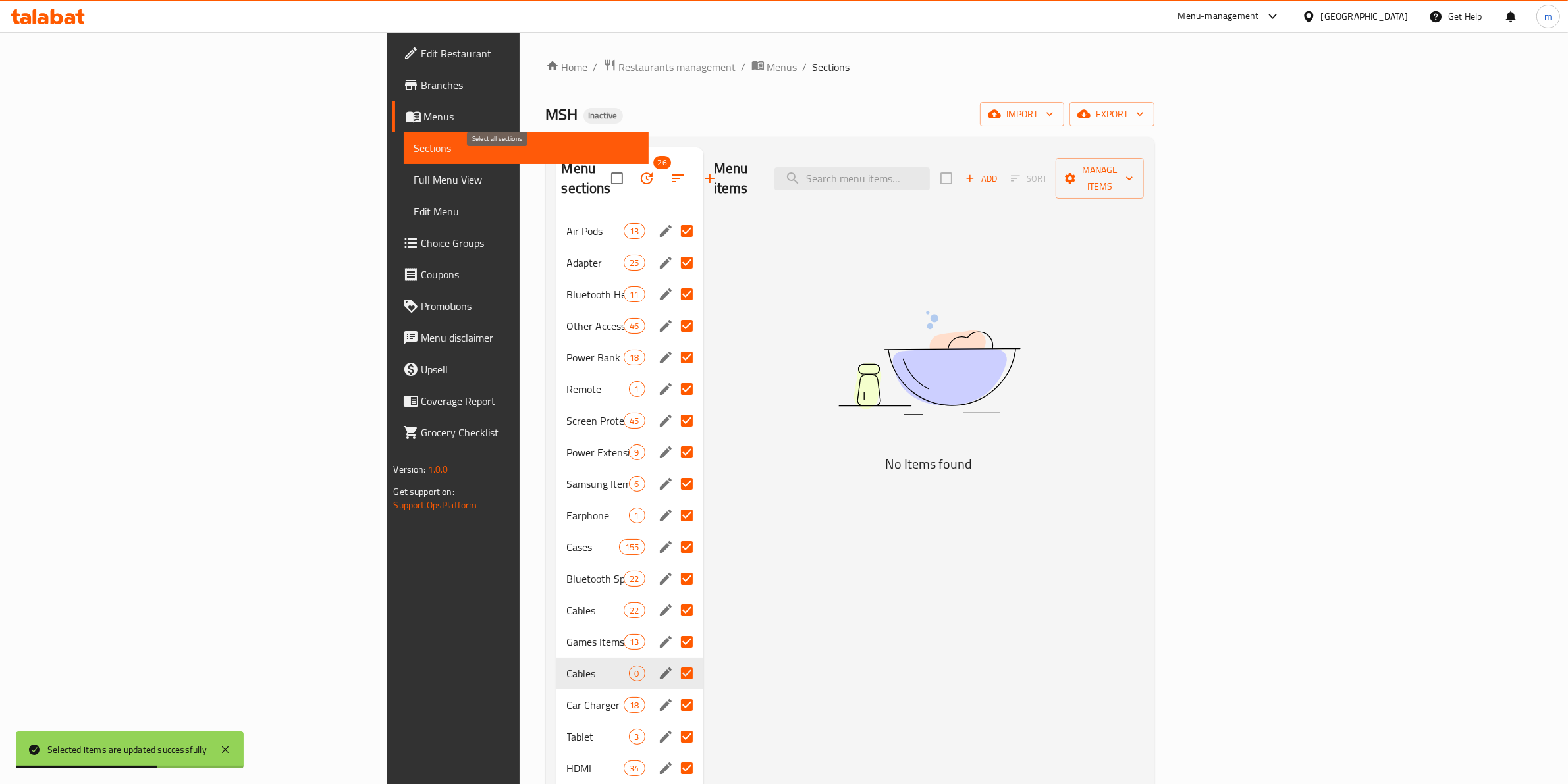
click at [603, 166] on input "checkbox" at bounding box center [617, 178] width 28 height 28
click at [603, 164] on input "checkbox" at bounding box center [617, 178] width 28 height 28
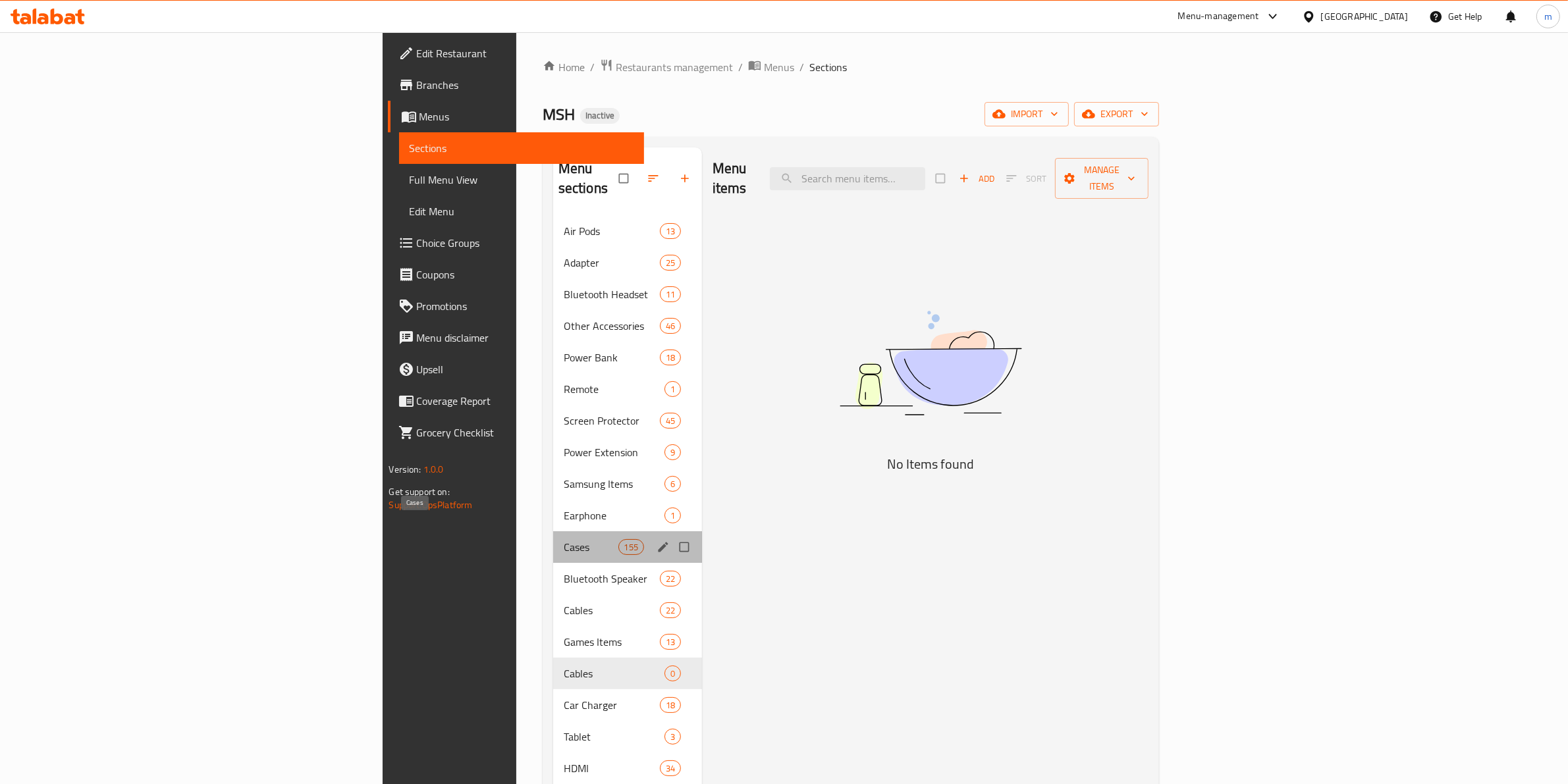
click at [564, 540] on span "Cases" at bounding box center [590, 547] width 54 height 16
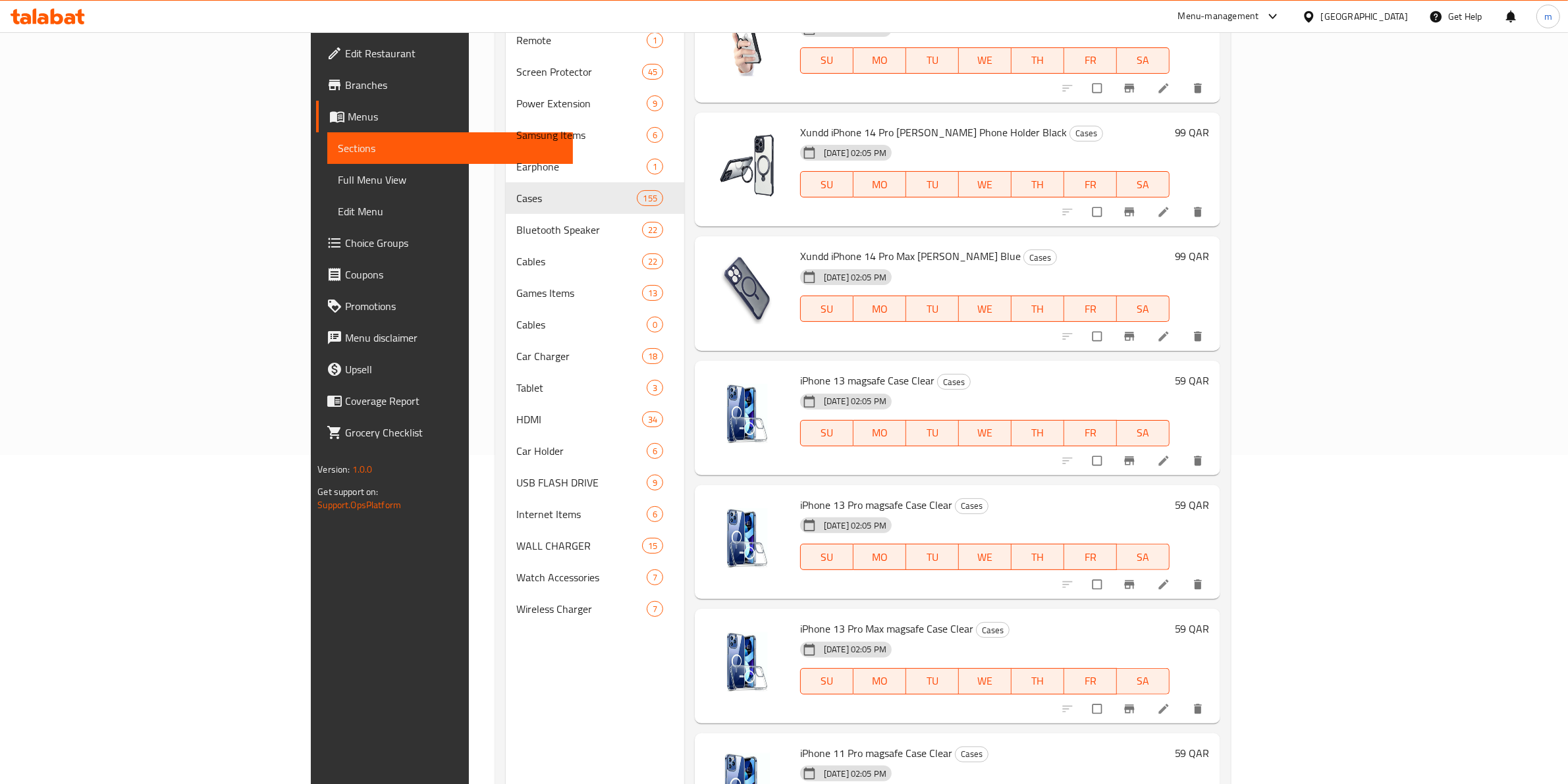
scroll to position [13268, 0]
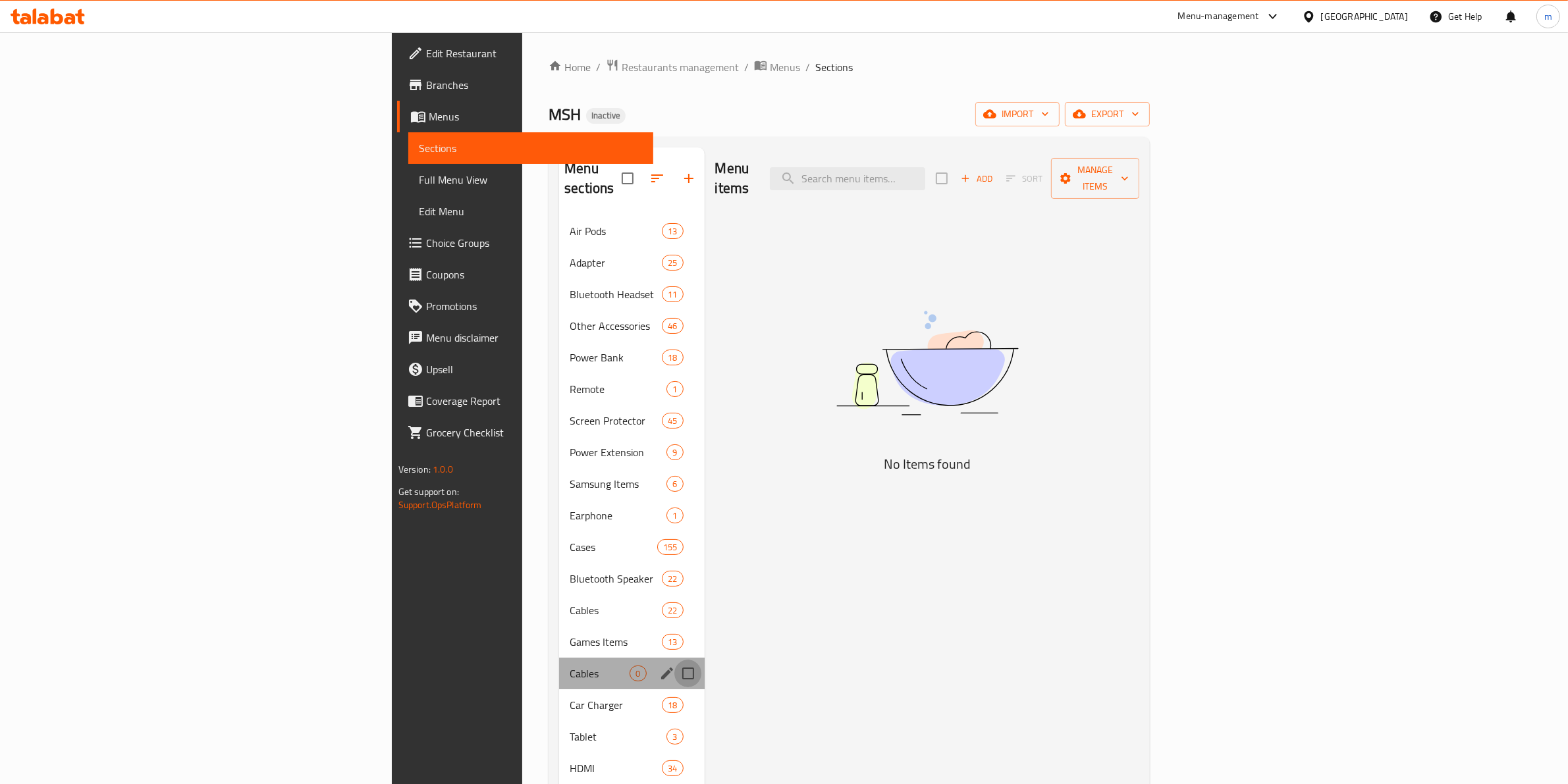
drag, startPoint x: 600, startPoint y: 653, endPoint x: 593, endPoint y: 652, distance: 7.1
click at [674, 659] on input "Menu sections" at bounding box center [688, 673] width 28 height 28
checkbox input "true"
click at [634, 162] on button "button" at bounding box center [649, 178] width 31 height 31
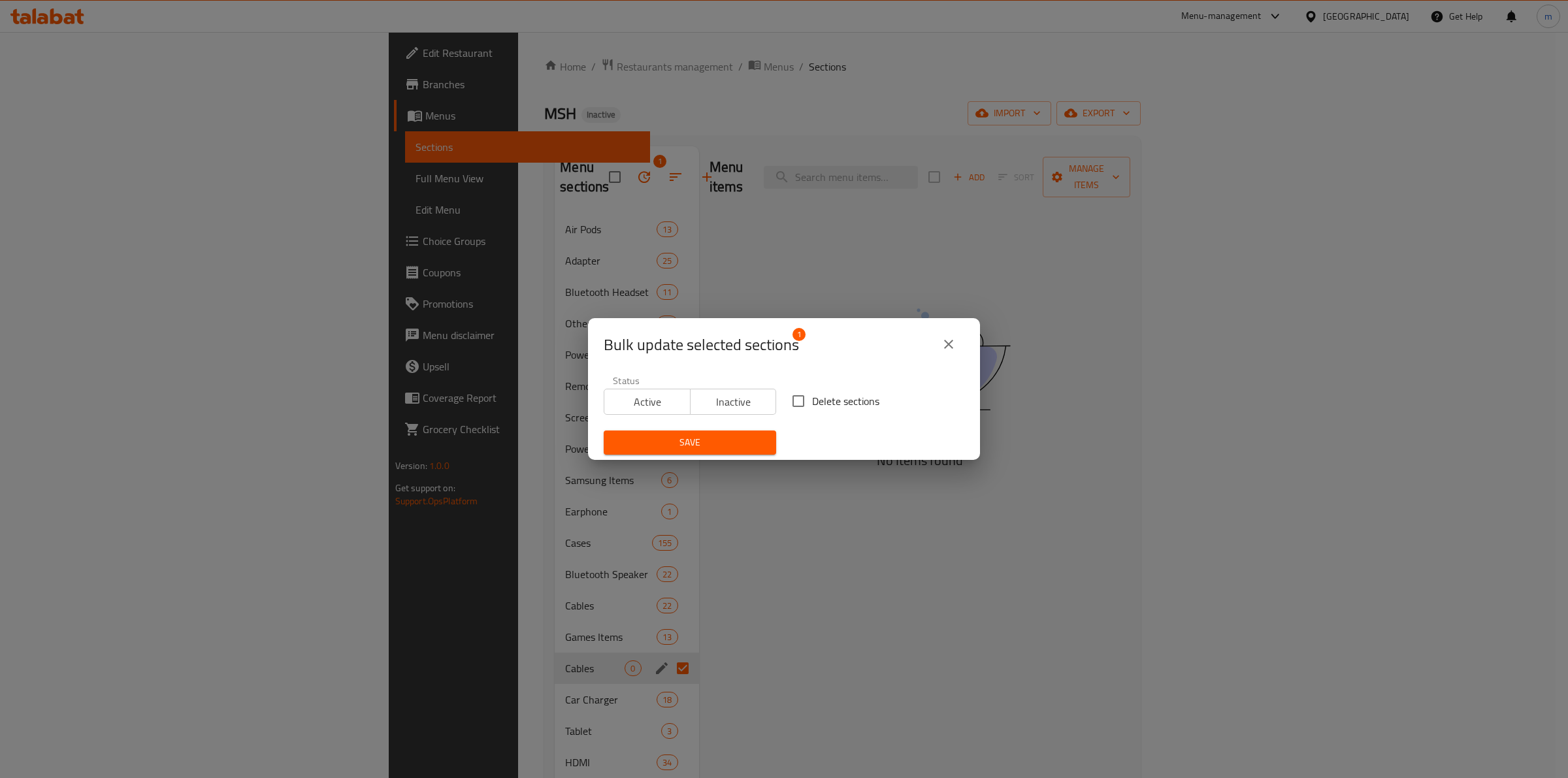
click at [795, 391] on input "Delete sections" at bounding box center [798, 401] width 27 height 27
checkbox input "true"
click at [752, 436] on span "Save" at bounding box center [690, 443] width 152 height 16
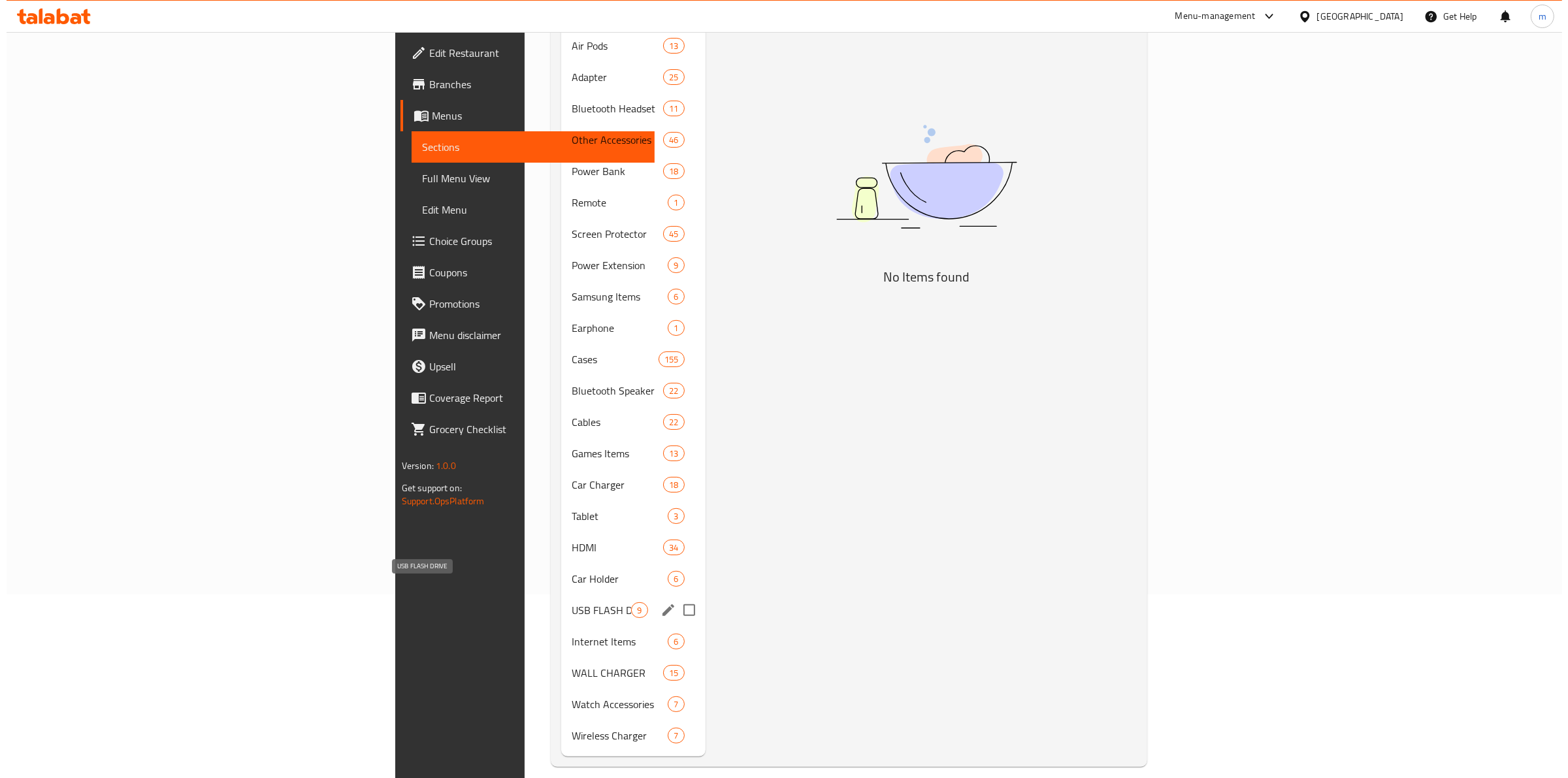
scroll to position [20, 0]
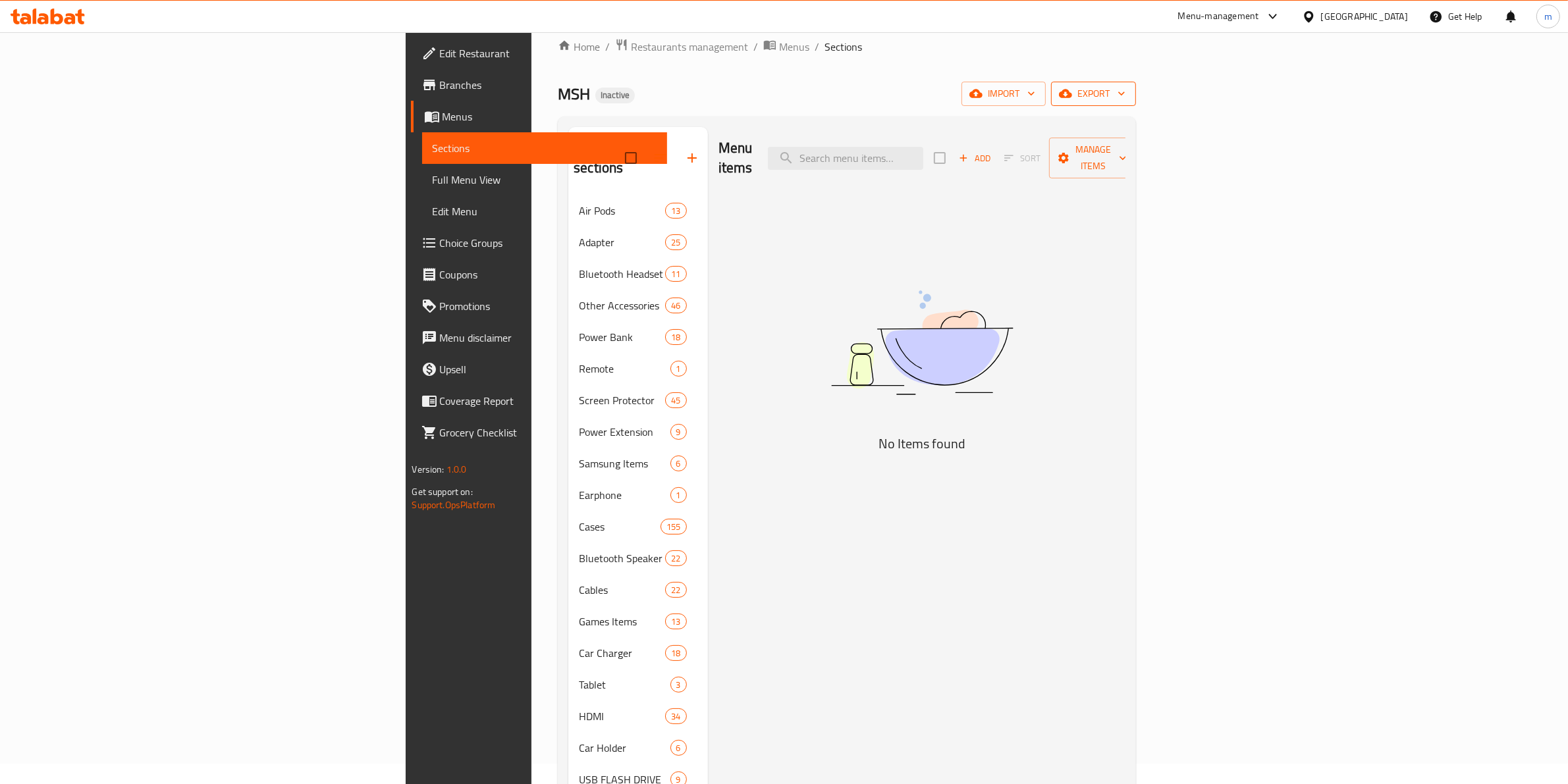
click at [1125, 90] on span "export" at bounding box center [1093, 94] width 64 height 17
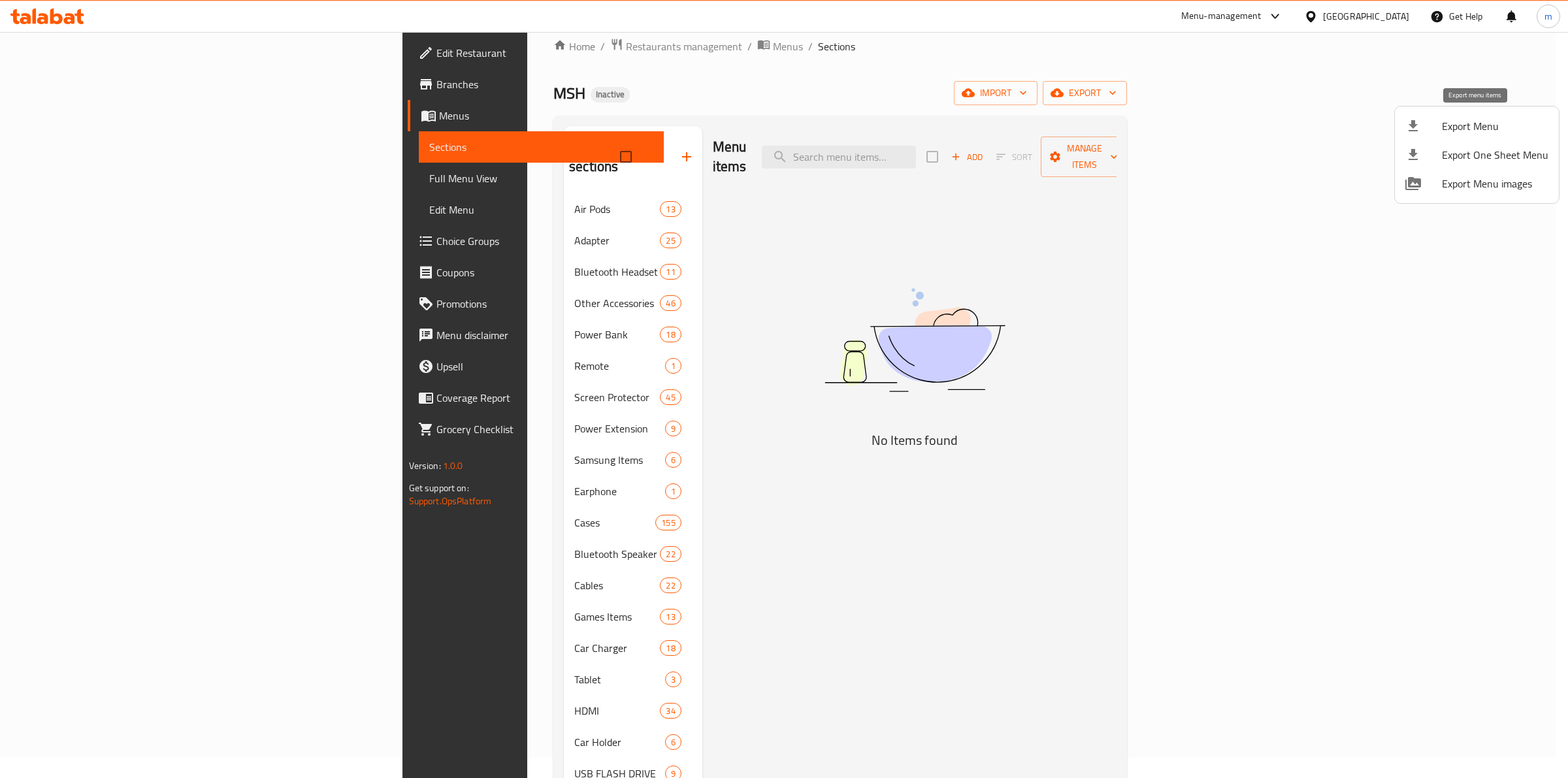
click at [1536, 127] on span "Export Menu" at bounding box center [1495, 125] width 106 height 16
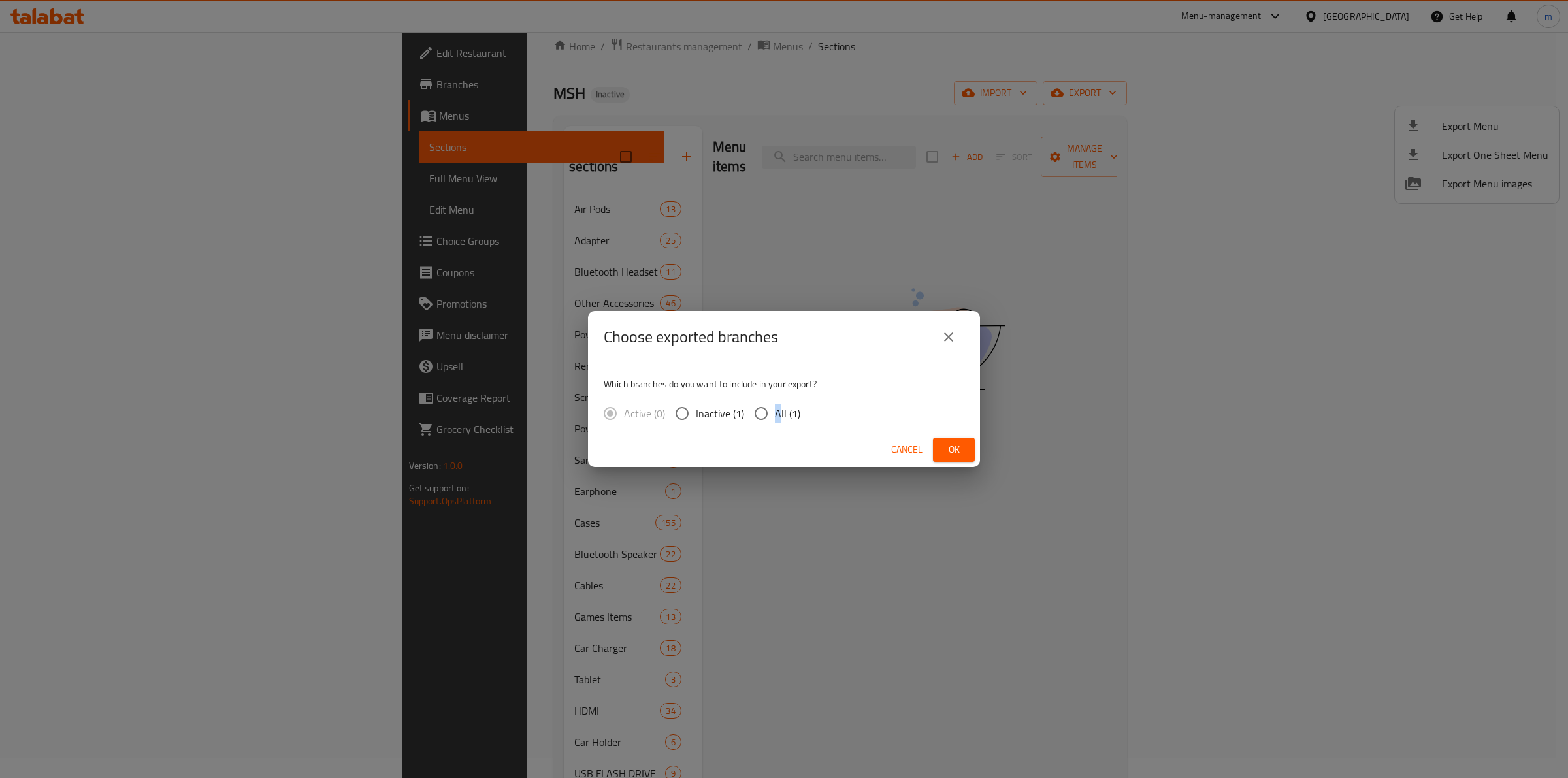
click at [781, 415] on span "All (1)" at bounding box center [788, 413] width 26 height 16
click at [778, 413] on span "All (1)" at bounding box center [788, 413] width 26 height 16
click at [775, 413] on input "All (1)" at bounding box center [762, 414] width 27 height 27
radio input "true"
click at [961, 448] on span "Ok" at bounding box center [954, 450] width 21 height 16
